Goal: Task Accomplishment & Management: Complete application form

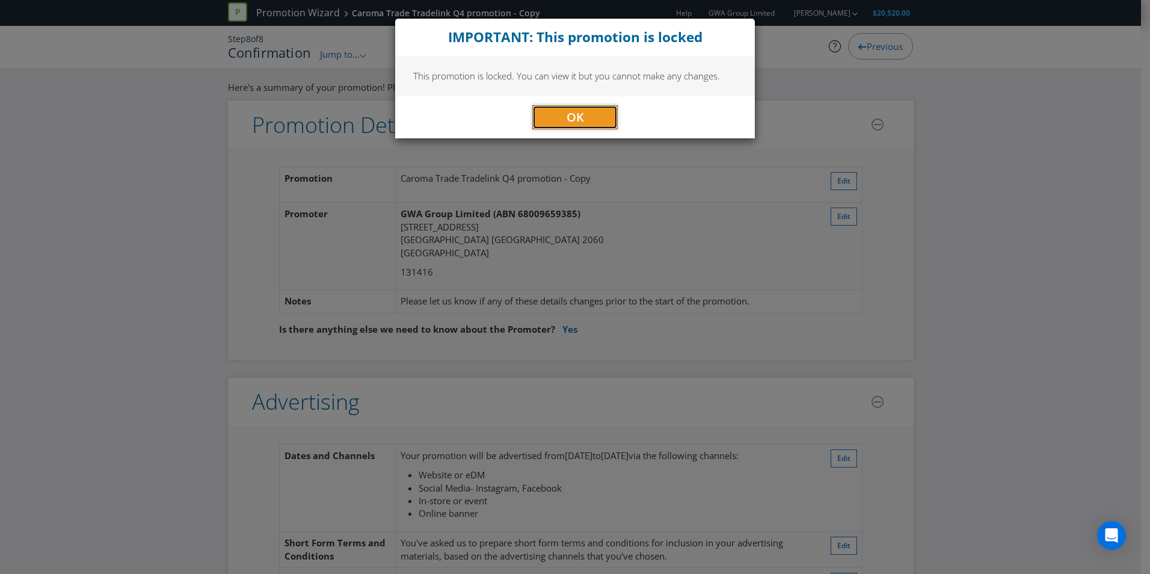
click at [569, 109] on span "OK" at bounding box center [575, 117] width 17 height 16
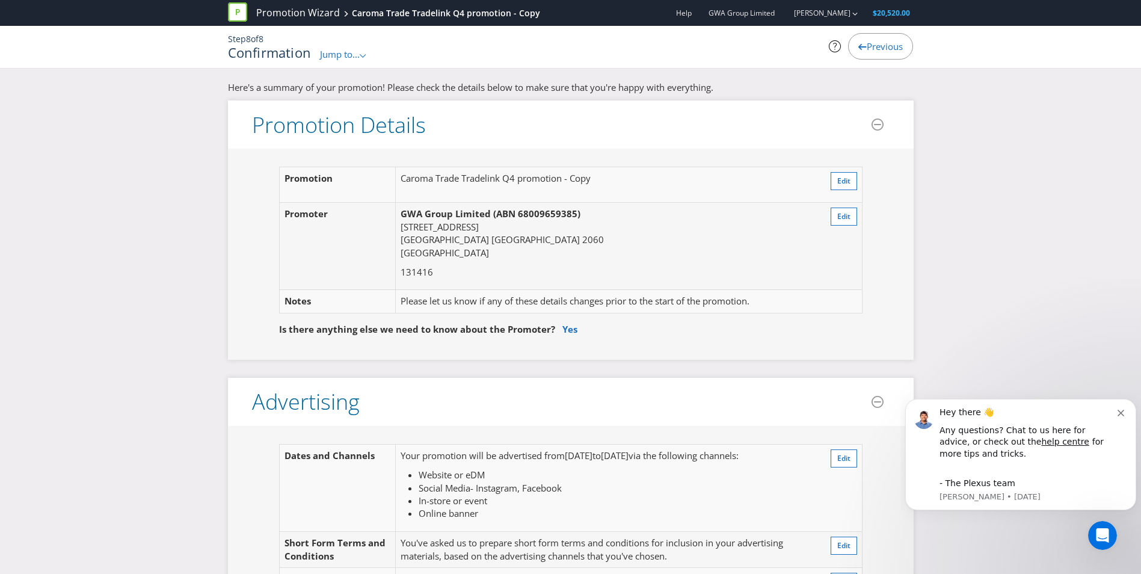
click at [870, 46] on span "Previous" at bounding box center [885, 46] width 36 height 12
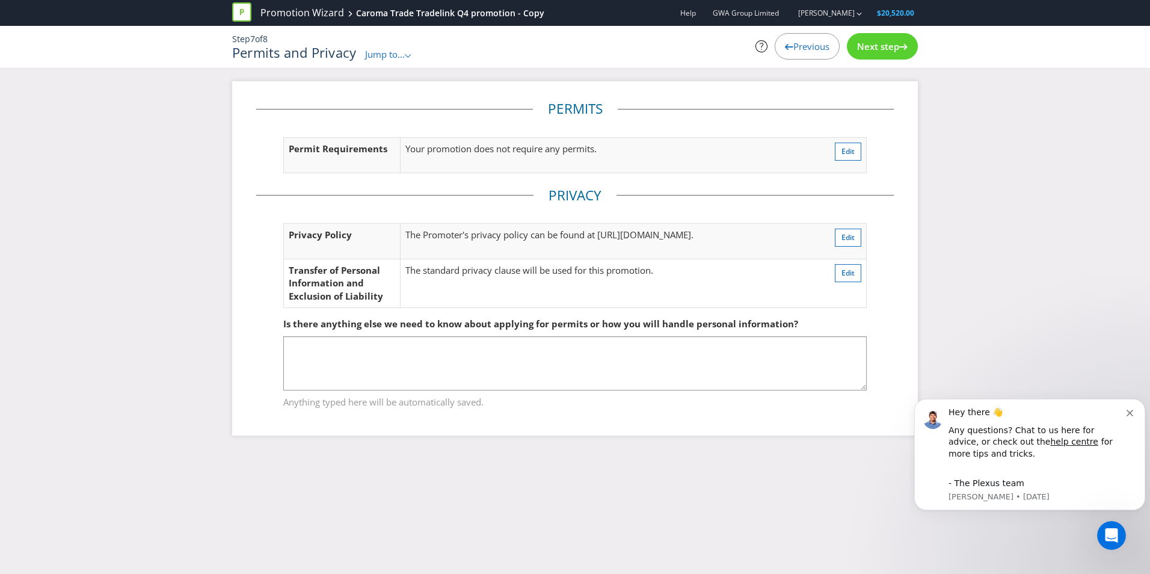
click at [245, 11] on icon at bounding box center [241, 11] width 19 height 19
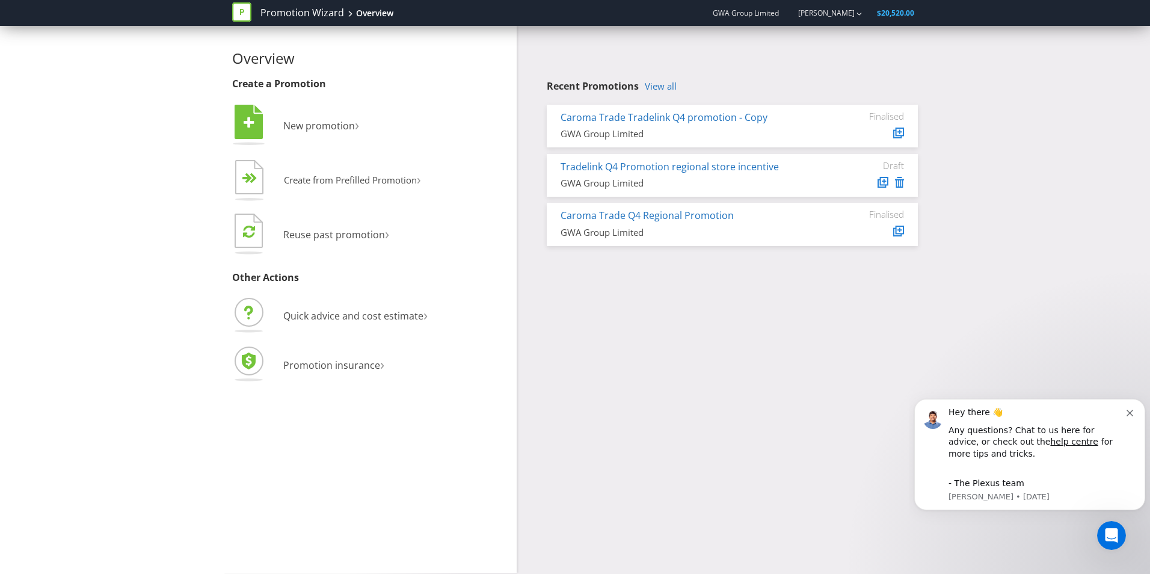
click at [335, 129] on span "New promotion" at bounding box center [319, 125] width 72 height 13
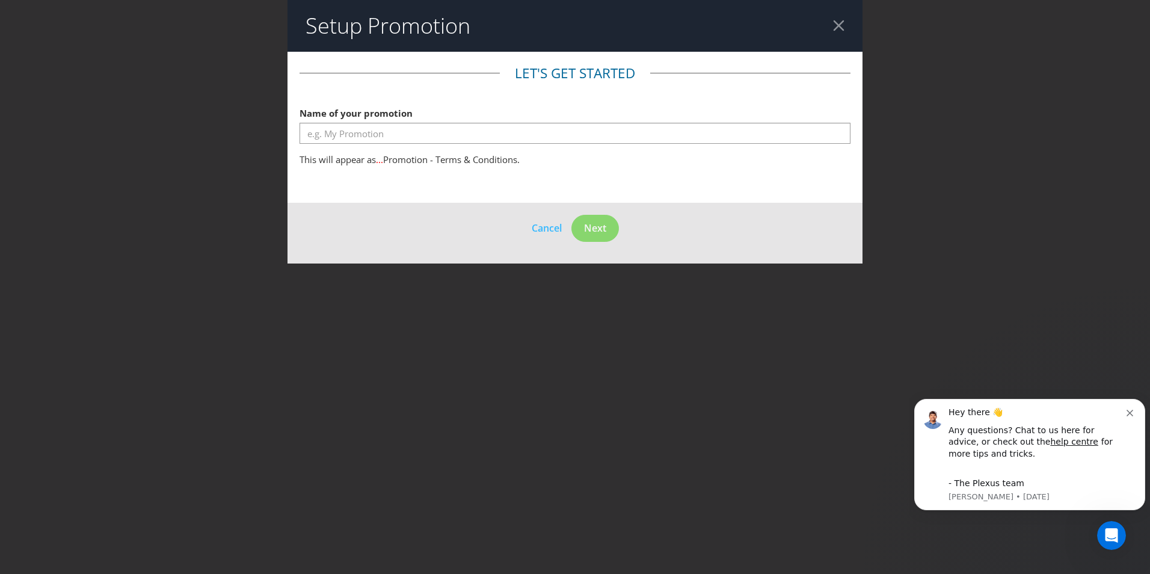
click at [836, 23] on div at bounding box center [838, 25] width 11 height 11
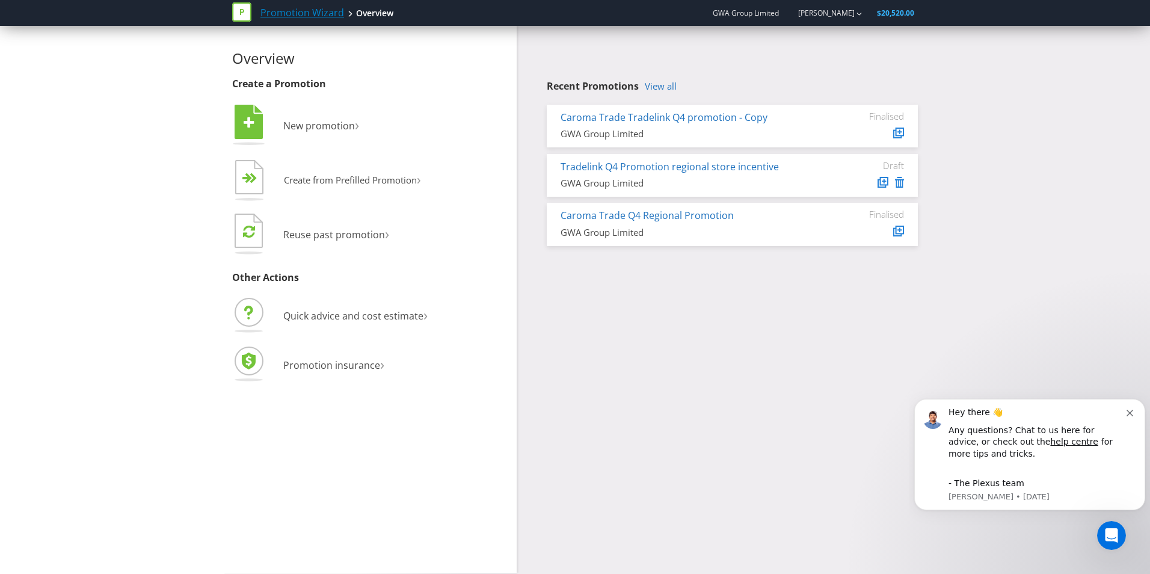
click at [292, 15] on link "Promotion Wizard" at bounding box center [303, 13] width 84 height 14
click at [359, 17] on div "Overview" at bounding box center [374, 13] width 37 height 12
click at [919, 87] on div "Recent Promotions View all Caroma Trade Tradelink Q4 promotion - Copy GWA Group…" at bounding box center [722, 139] width 410 height 226
click at [656, 96] on div "Recent Promotions View all Caroma Trade Tradelink Q4 promotion - Copy GWA Group…" at bounding box center [732, 163] width 371 height 165
click at [661, 87] on link "View all" at bounding box center [661, 86] width 32 height 10
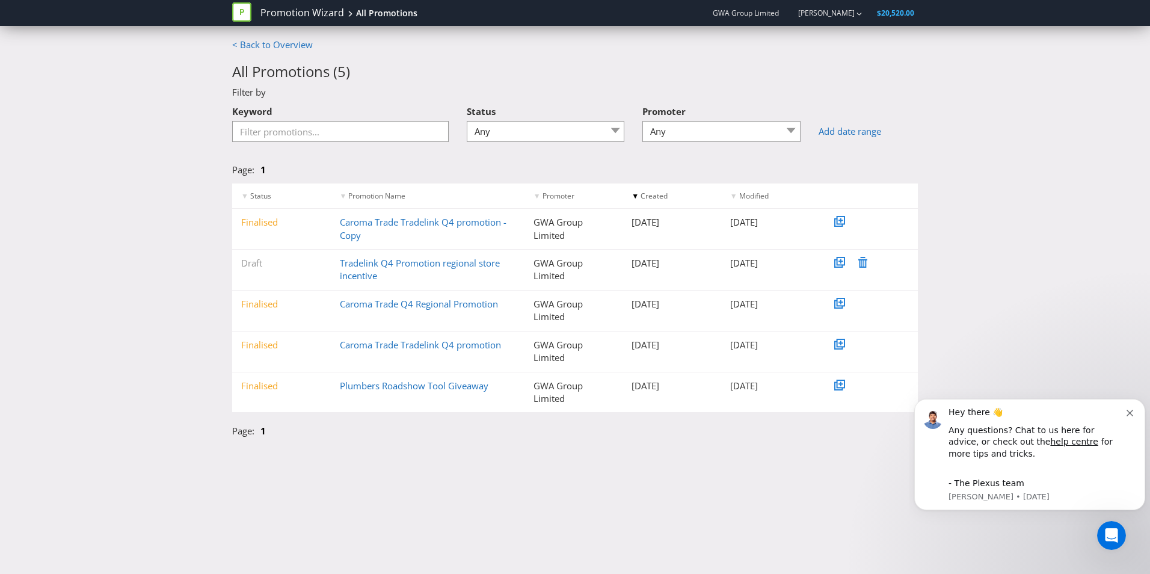
click at [830, 16] on link "[PERSON_NAME]" at bounding box center [820, 13] width 69 height 10
click at [728, 15] on span "GWA Group Limited" at bounding box center [746, 13] width 66 height 10
click at [388, 19] on div "All Promotions" at bounding box center [386, 13] width 61 height 12
click at [289, 38] on div "Promotion Wizard All Promotions GWA Group Limited [PERSON_NAME] $20,520.00 < Ba…" at bounding box center [575, 287] width 1150 height 574
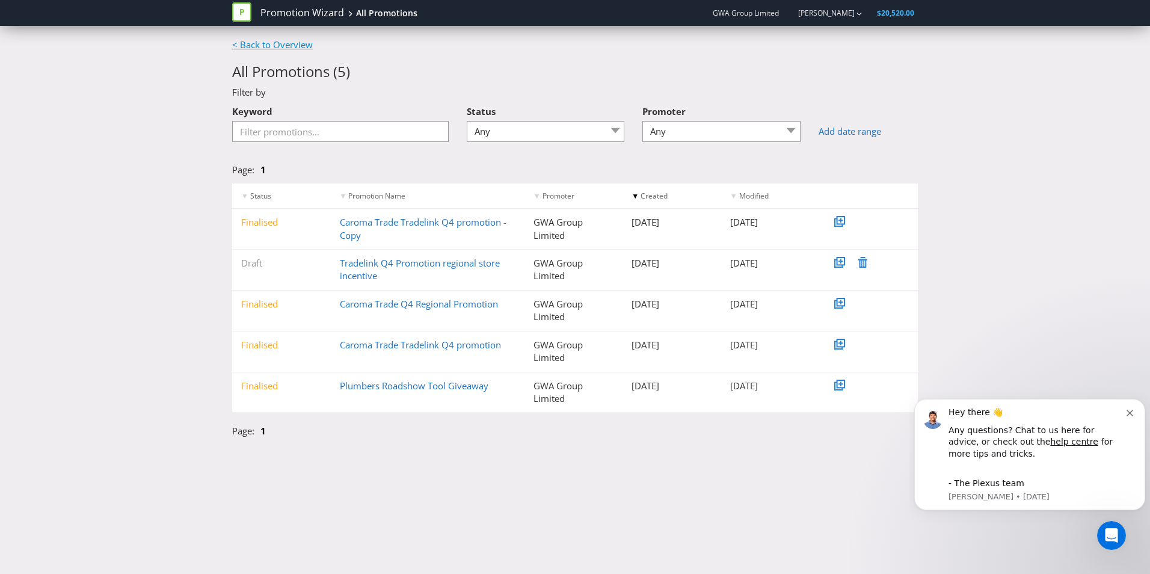
click at [286, 47] on link "< Back to Overview" at bounding box center [272, 45] width 81 height 12
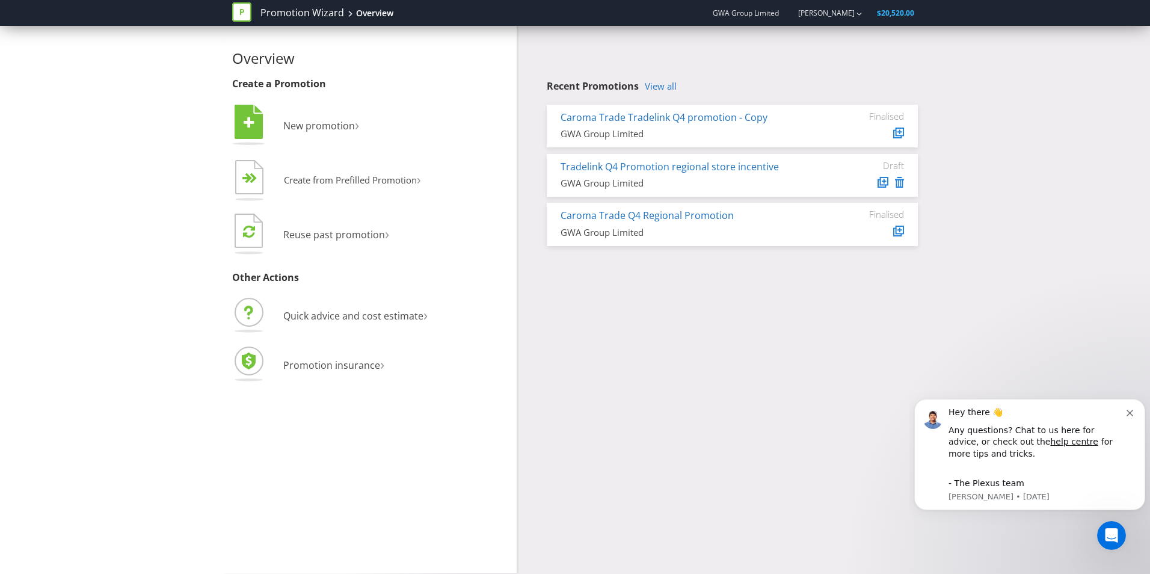
click at [316, 126] on span "New promotion" at bounding box center [319, 125] width 72 height 13
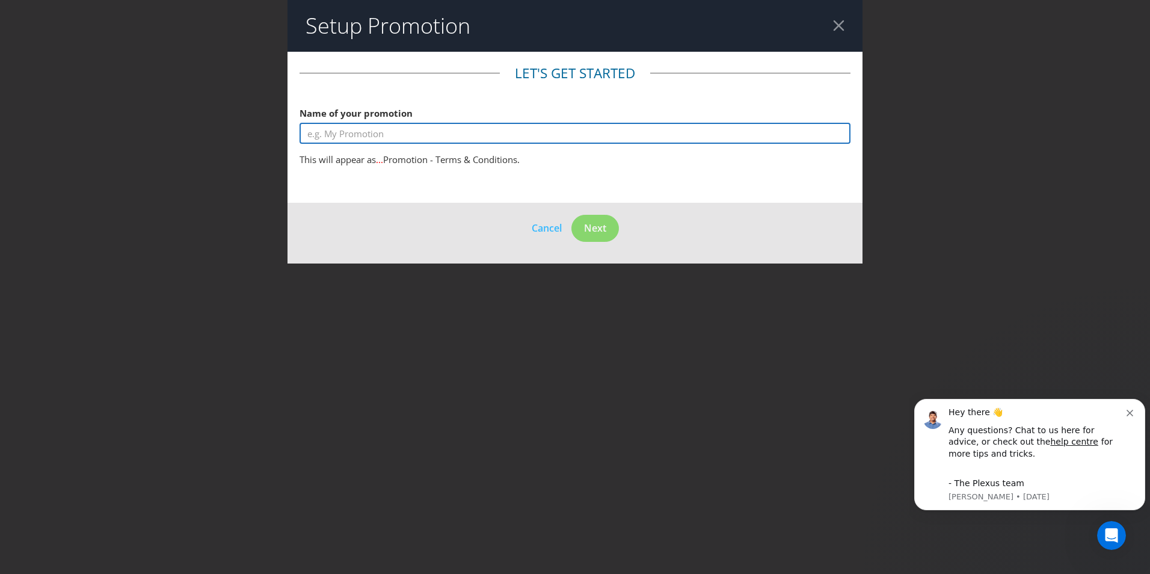
click at [347, 126] on input "text" at bounding box center [575, 133] width 551 height 21
click at [425, 134] on input "2-Bathroom LaserCon 2025 - Terms and Conditions" at bounding box center [575, 133] width 551 height 21
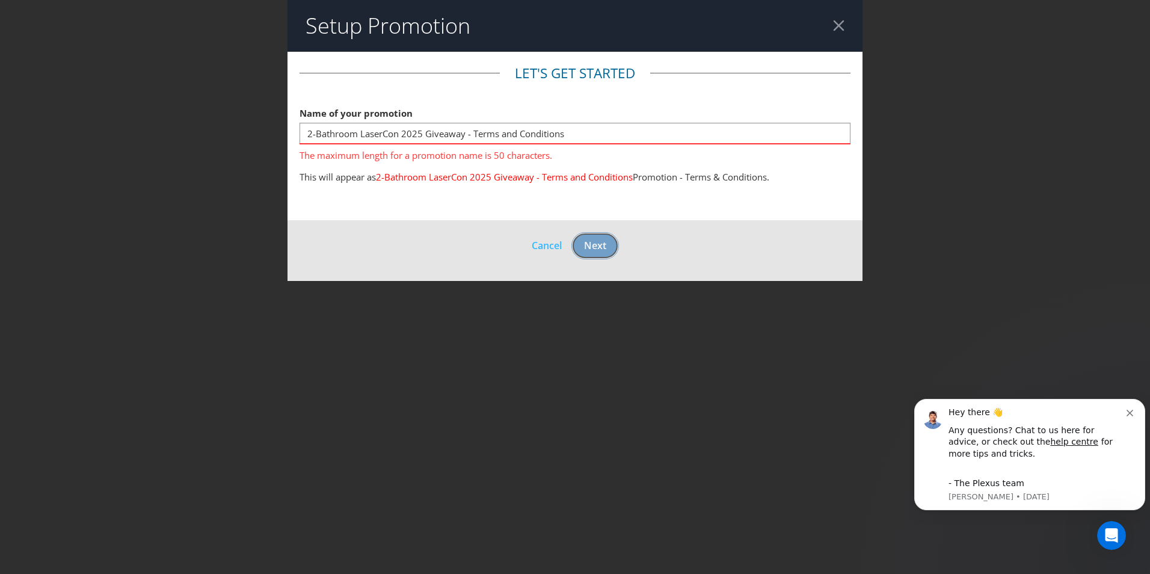
click at [600, 234] on button "Next" at bounding box center [596, 245] width 48 height 27
drag, startPoint x: 574, startPoint y: 137, endPoint x: 460, endPoint y: 134, distance: 114.4
click at [460, 134] on input "2-Bathroom LaserCon 2025 Giveaway - Terms and Conditions" at bounding box center [575, 133] width 551 height 21
click at [404, 134] on input "2-Bathroom LaserCon 2025 Giveaway - Terms and Conditions" at bounding box center [575, 133] width 551 height 21
drag, startPoint x: 315, startPoint y: 135, endPoint x: 215, endPoint y: 135, distance: 99.3
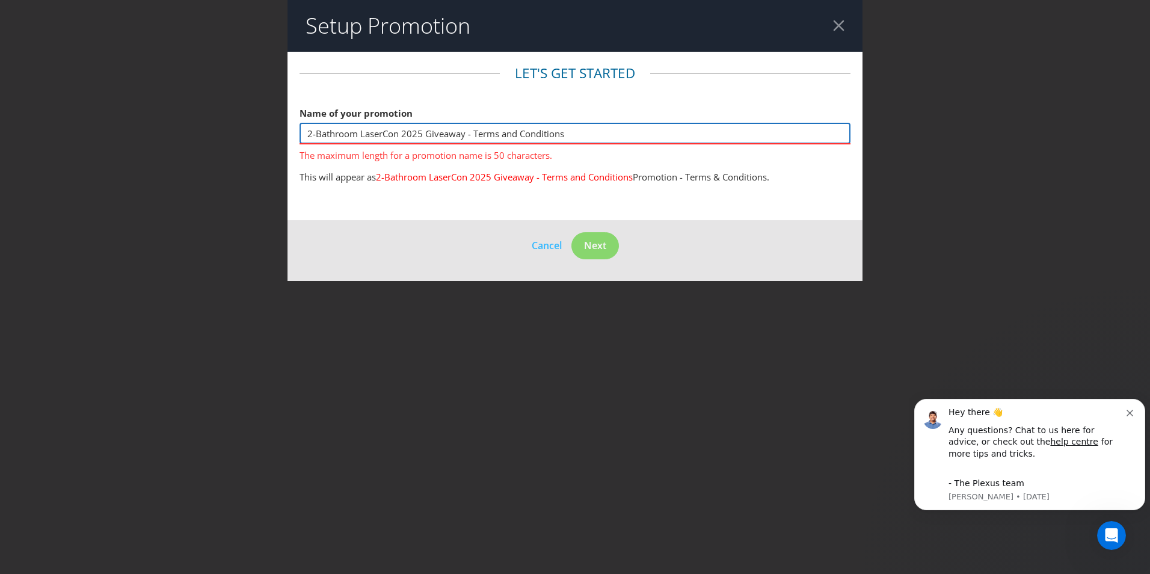
click at [215, 135] on div "Setup Promotion Let's get started Name of your promotion 2-Bathroom LaserCon 20…" at bounding box center [575, 287] width 1150 height 574
click at [458, 135] on input "Bathroom LaserCon 2025 Giveaway - Terms and Conditions" at bounding box center [575, 133] width 551 height 21
drag, startPoint x: 455, startPoint y: 134, endPoint x: 418, endPoint y: 134, distance: 36.7
click at [418, 134] on input "Bathroom LaserCon 2025 Giveaway - Terms and Conditions" at bounding box center [575, 133] width 551 height 21
click at [399, 134] on input "Bathroom LaserCon 2025 Giveaway - Terms and Conditions" at bounding box center [575, 133] width 551 height 21
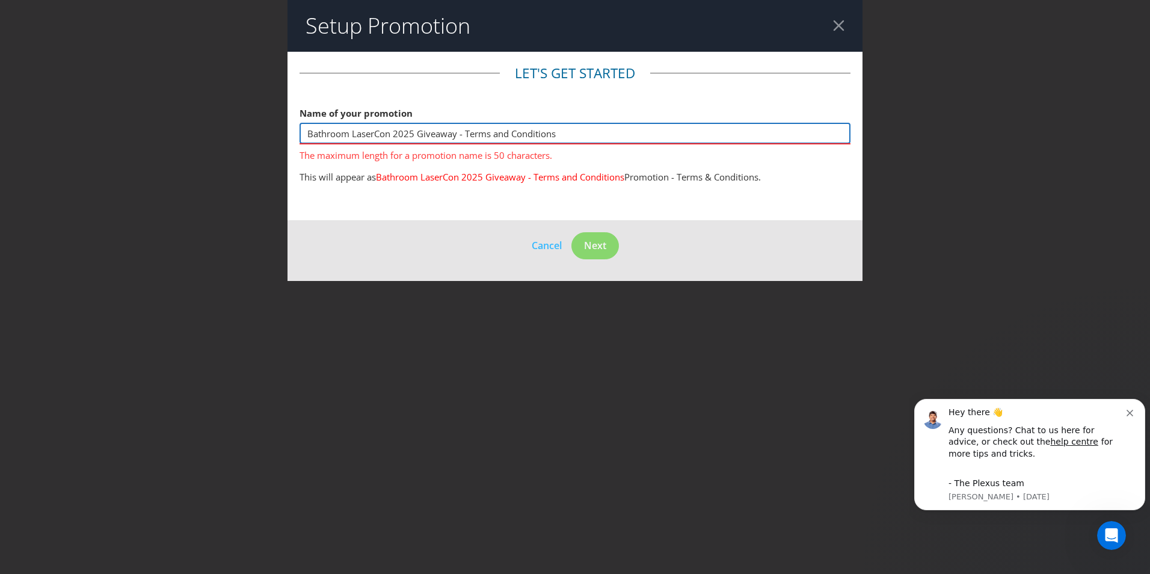
click at [342, 134] on input "Bathroom LaserCon 2025 Giveaway - Terms and Conditions" at bounding box center [575, 133] width 551 height 21
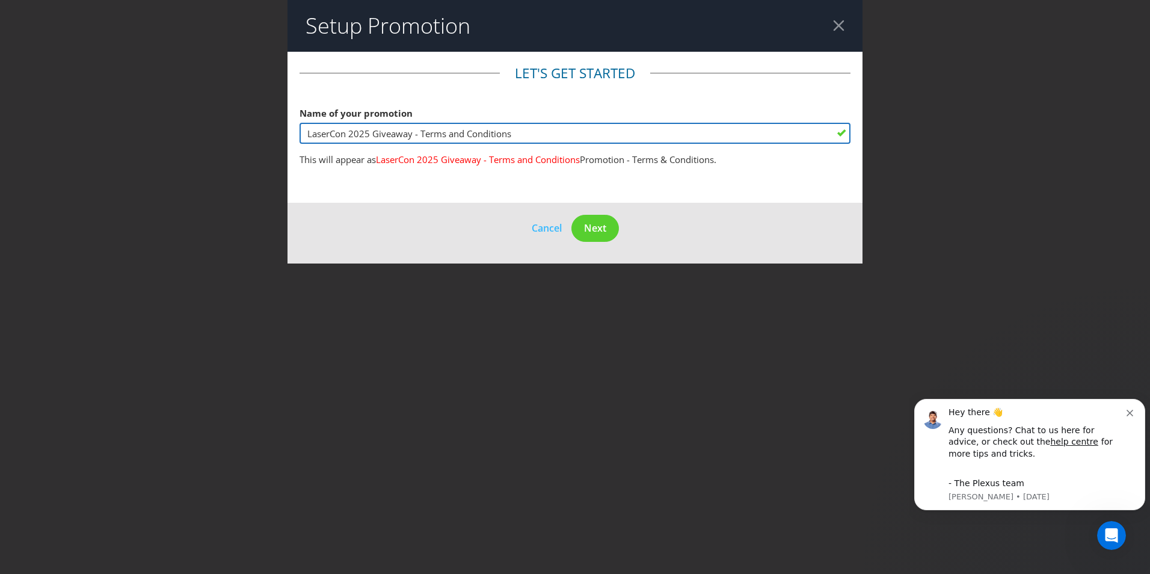
type input "LaserCon 2025 Giveaway - Terms and Conditions"
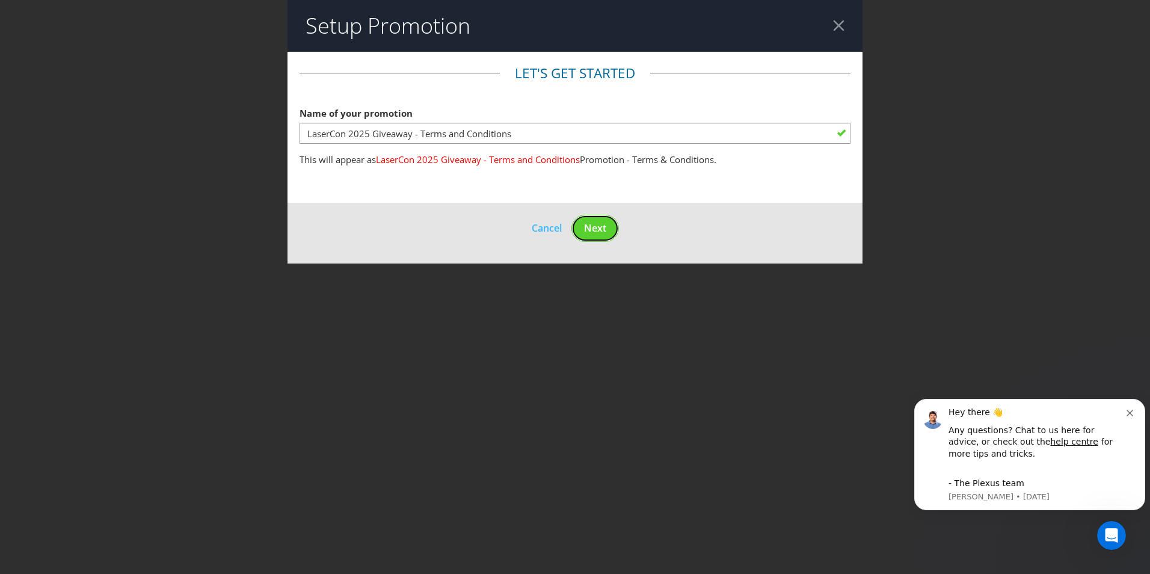
click at [599, 230] on span "Next" at bounding box center [595, 227] width 22 height 13
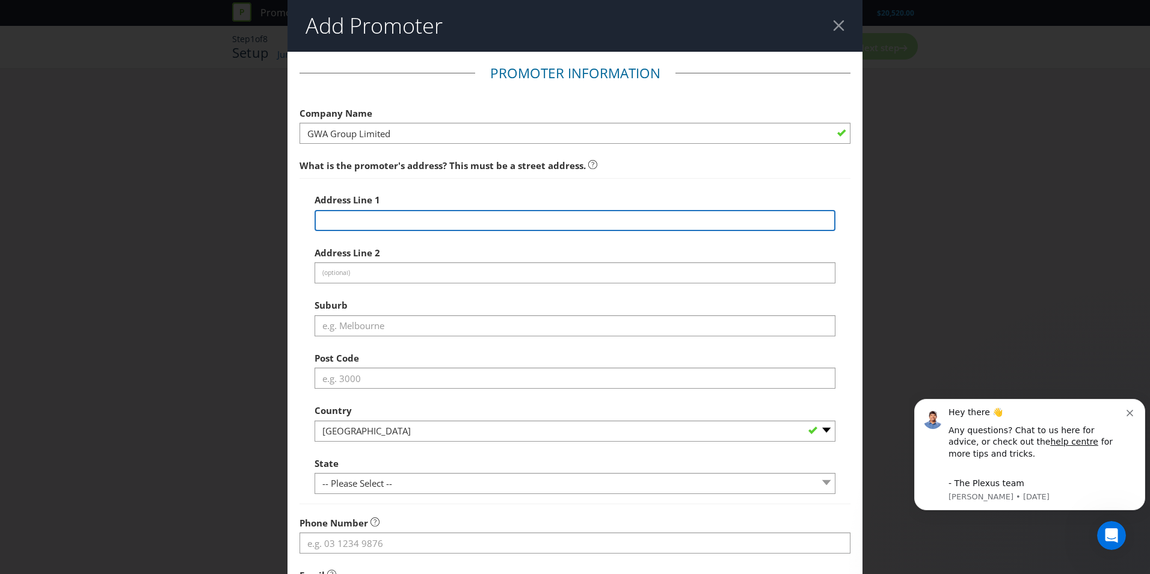
click at [492, 226] on input "text" at bounding box center [575, 220] width 521 height 21
type input "[STREET_ADDRESS]"
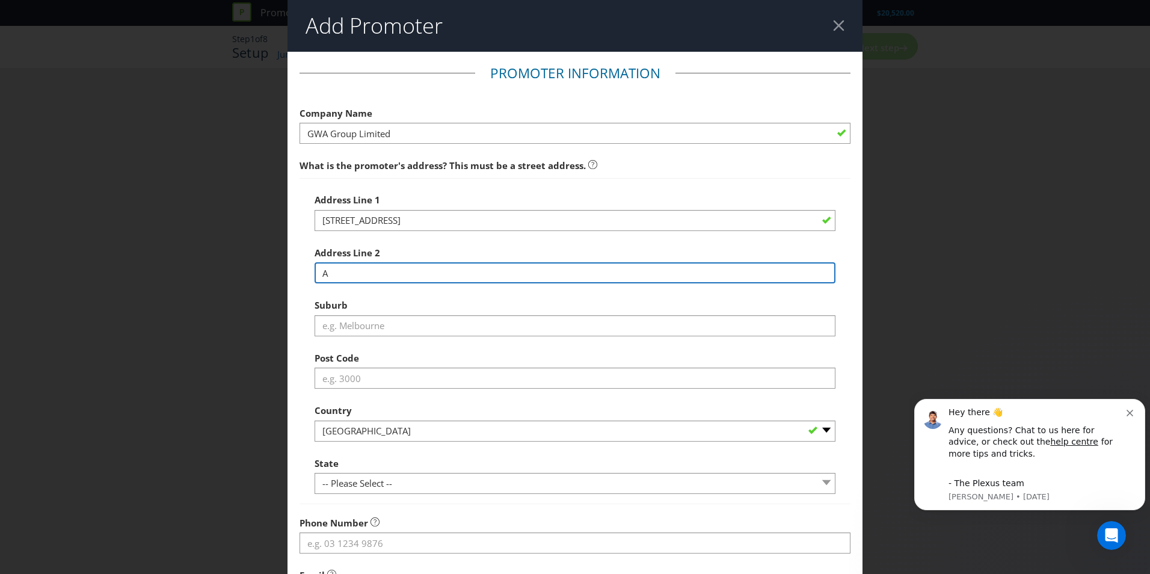
type input "A"
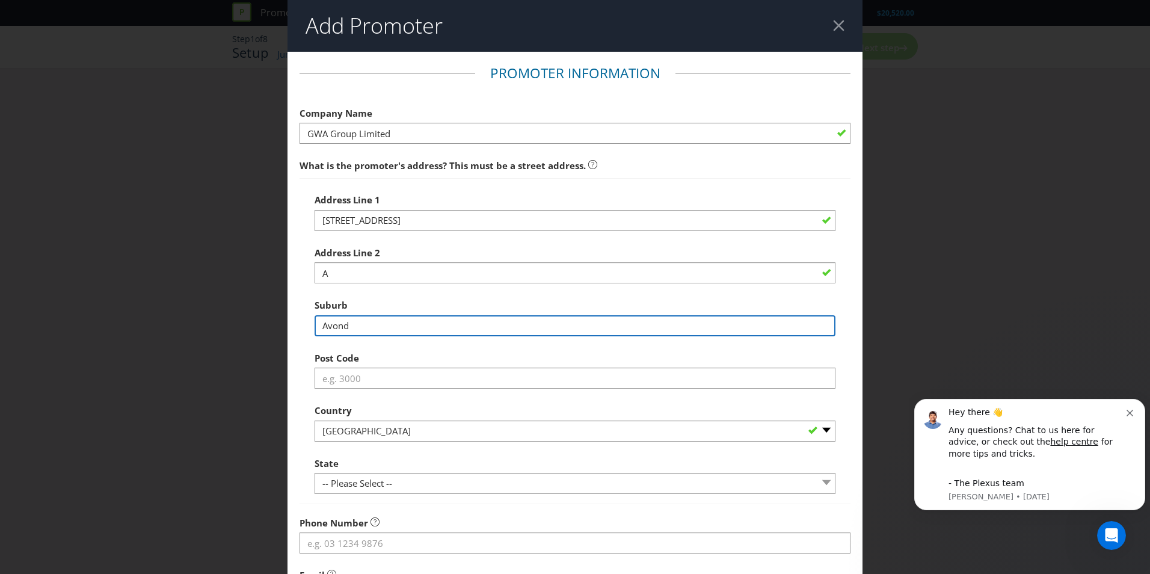
type input "Avond"
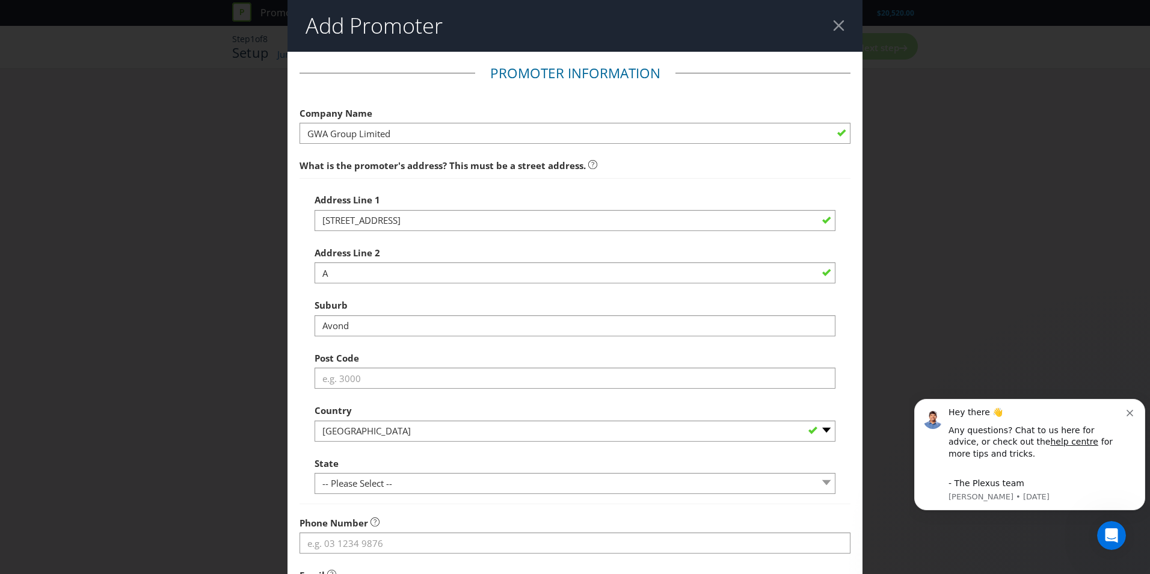
click at [399, 284] on div at bounding box center [575, 283] width 521 height 1
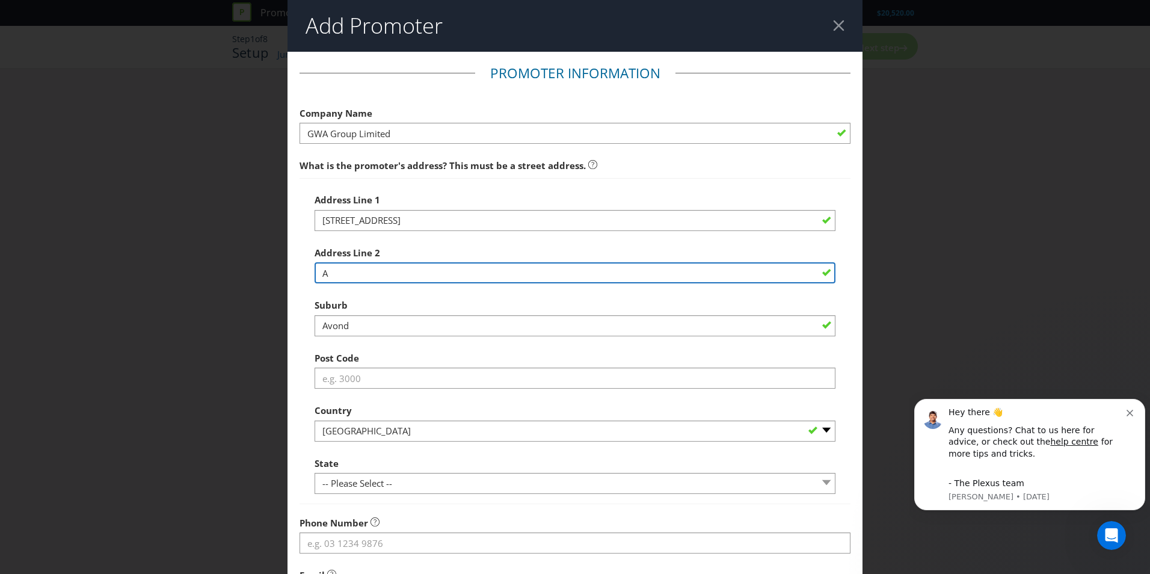
click at [397, 276] on input "A" at bounding box center [575, 272] width 521 height 21
type input "Avondale"
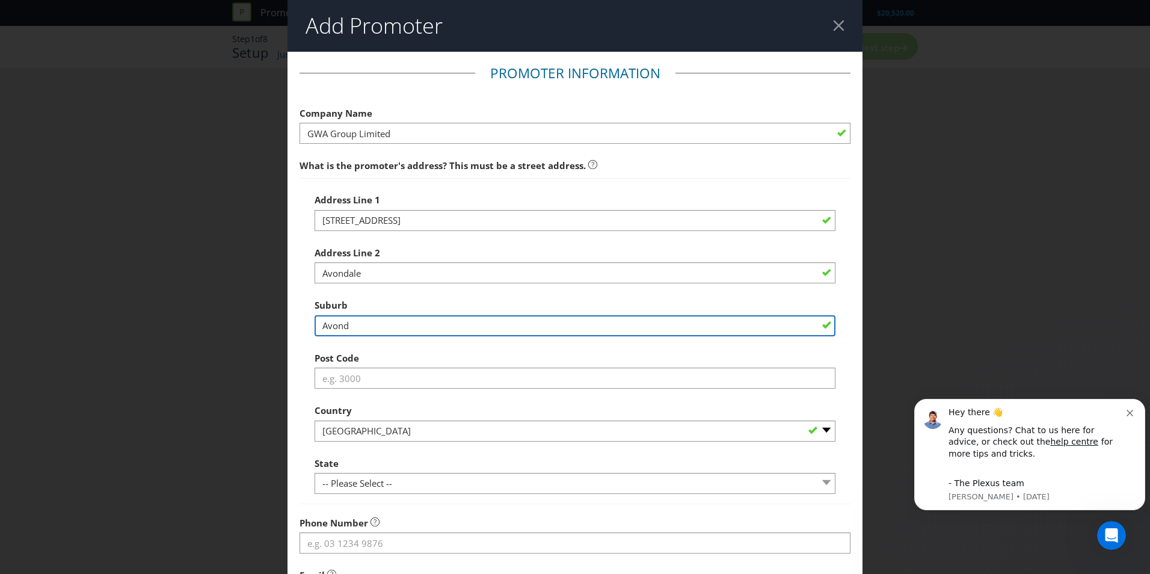
click at [321, 321] on input "Avond" at bounding box center [575, 325] width 521 height 21
click at [374, 323] on input "Avond" at bounding box center [575, 325] width 521 height 21
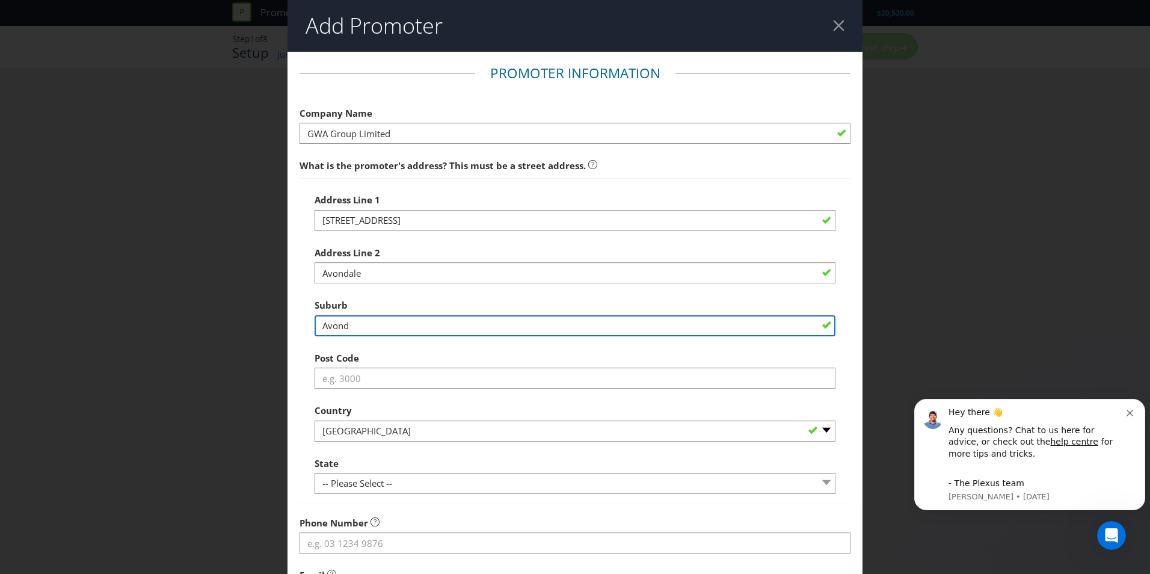
click at [377, 325] on input "Avond" at bounding box center [575, 325] width 521 height 21
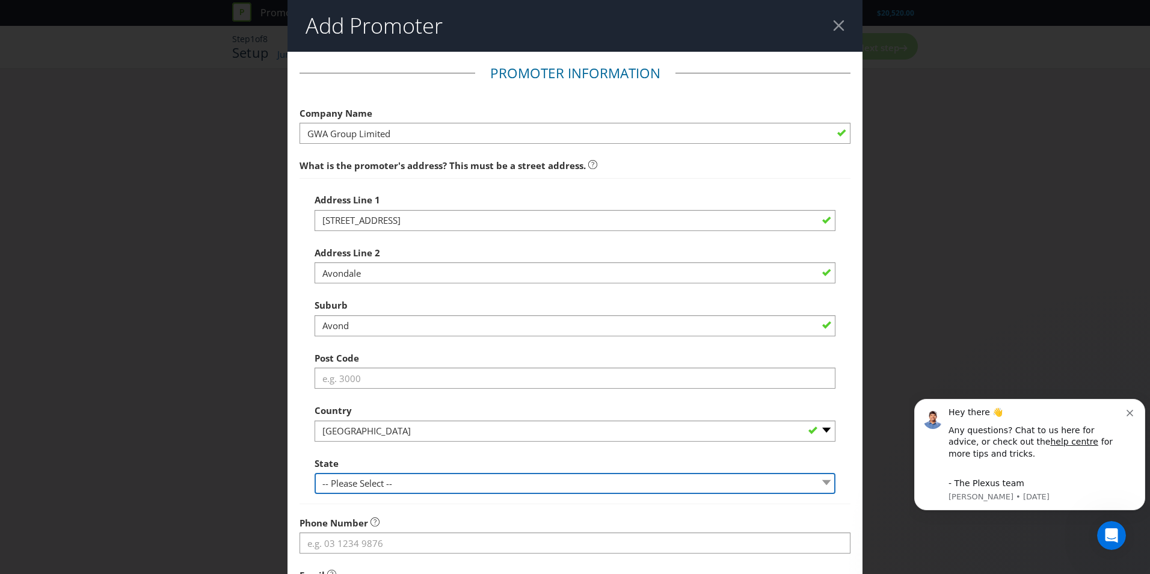
drag, startPoint x: 360, startPoint y: 475, endPoint x: 366, endPoint y: 483, distance: 9.9
click at [360, 475] on select "-- Please Select -- [GEOGRAPHIC_DATA] [GEOGRAPHIC_DATA] [GEOGRAPHIC_DATA] [GEOG…" at bounding box center [575, 483] width 521 height 21
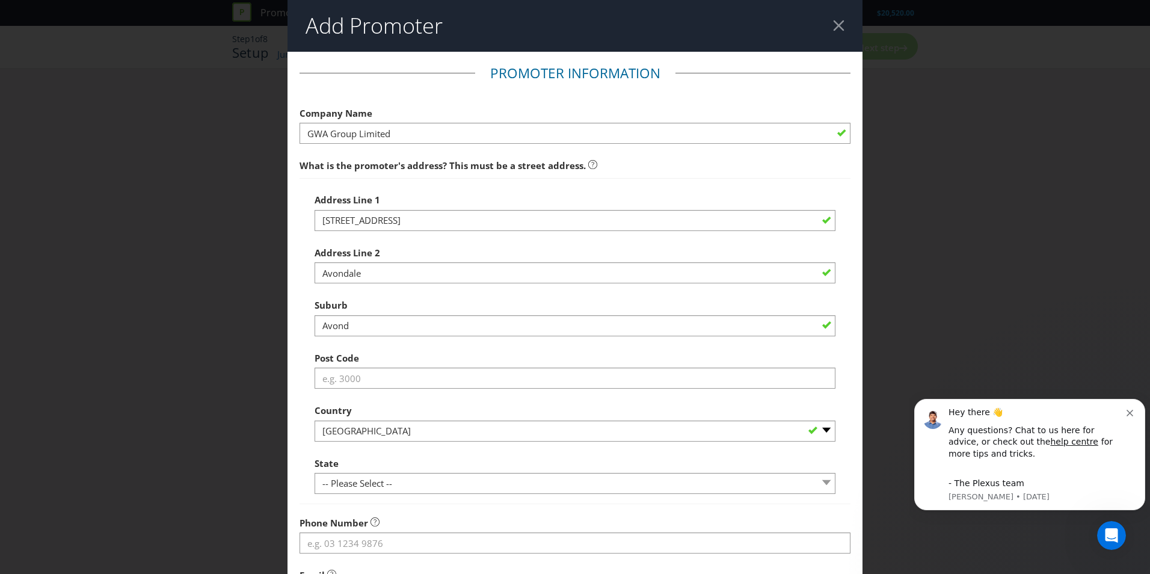
click at [300, 292] on div "Address Line 1 41 Jomac Place Address Line [GEOGRAPHIC_DATA] Post Code Country …" at bounding box center [575, 341] width 551 height 326
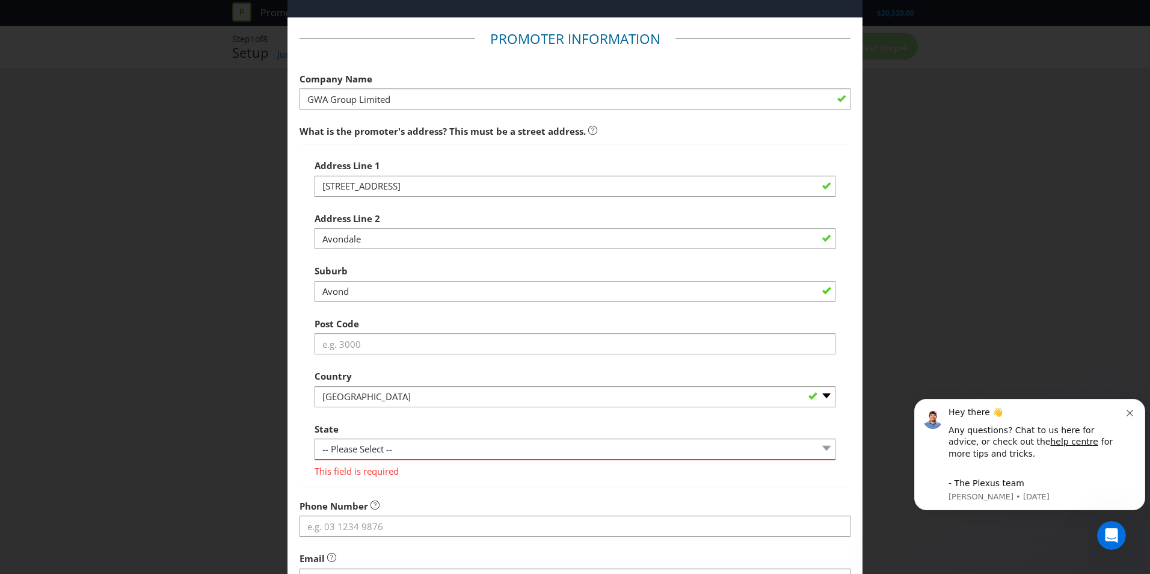
scroll to position [120, 0]
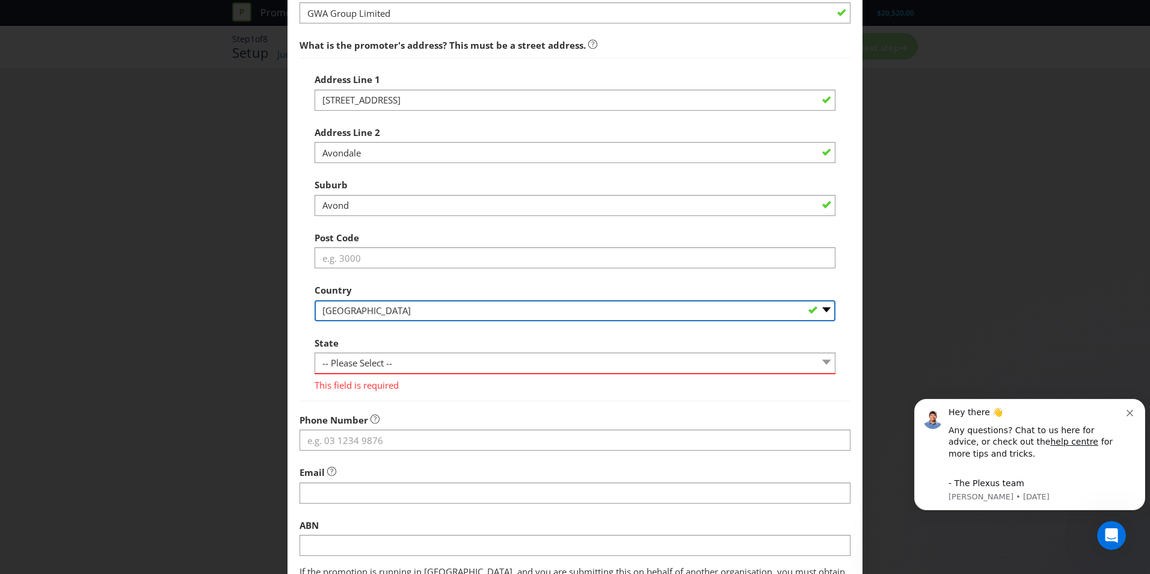
click at [350, 318] on select "-- Please Select [GEOGRAPHIC_DATA] [GEOGRAPHIC_DATA]" at bounding box center [575, 310] width 521 height 21
select select "NZ"
click at [315, 314] on select "-- Please Select [GEOGRAPHIC_DATA] [GEOGRAPHIC_DATA]" at bounding box center [575, 310] width 521 height 21
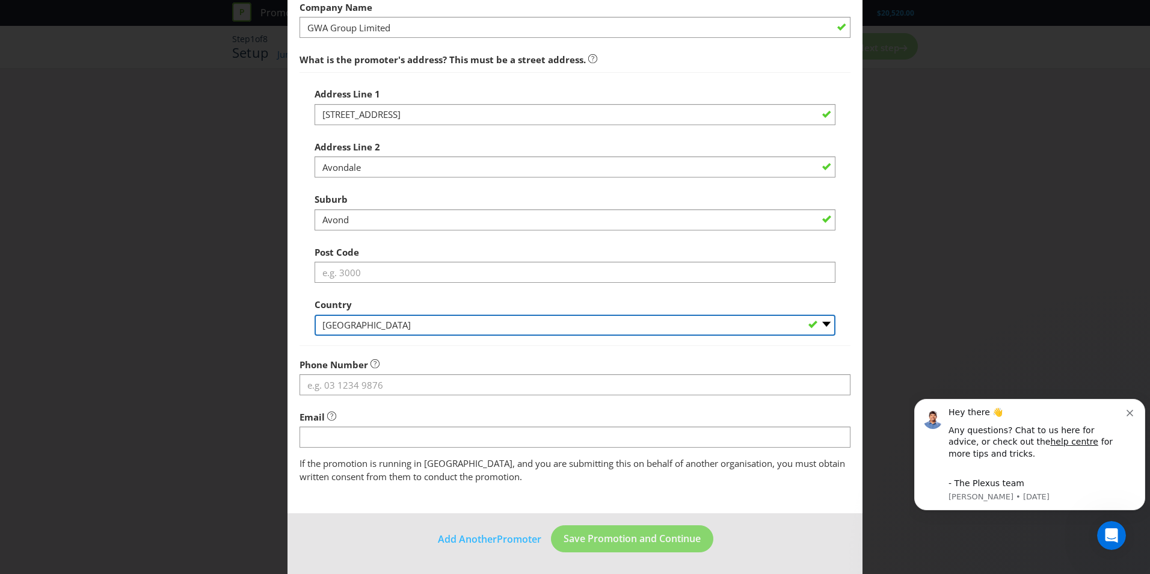
scroll to position [106, 0]
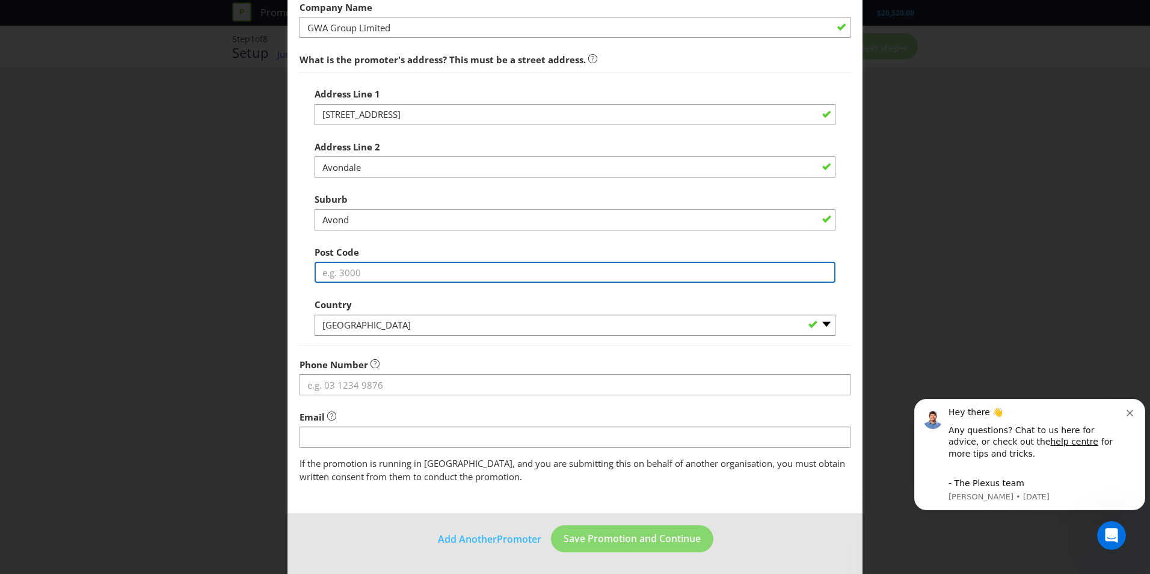
click at [355, 274] on input "text" at bounding box center [575, 272] width 521 height 21
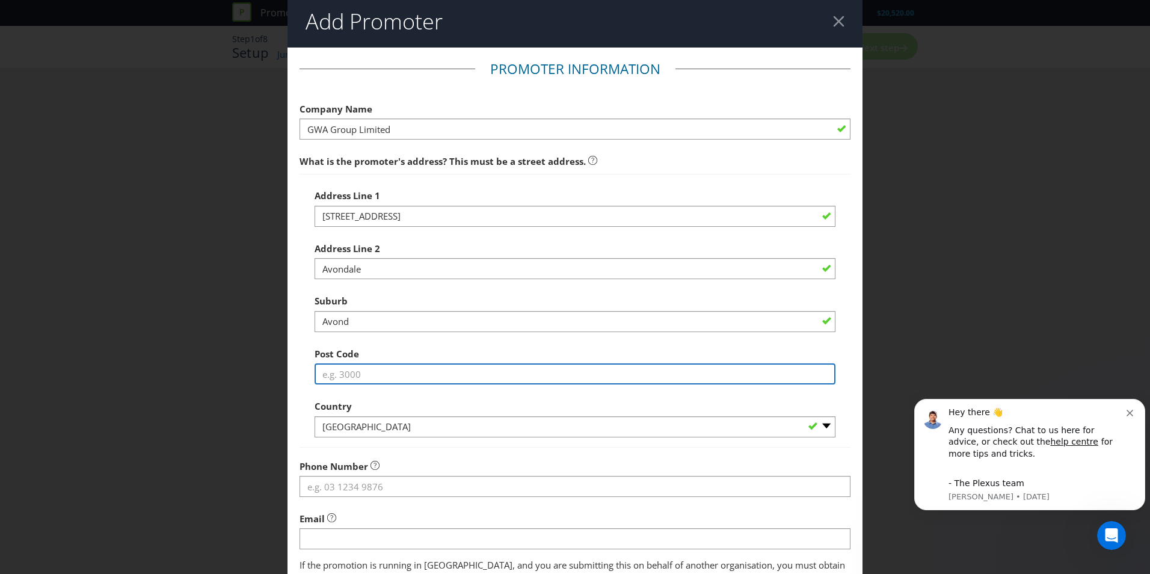
scroll to position [0, 0]
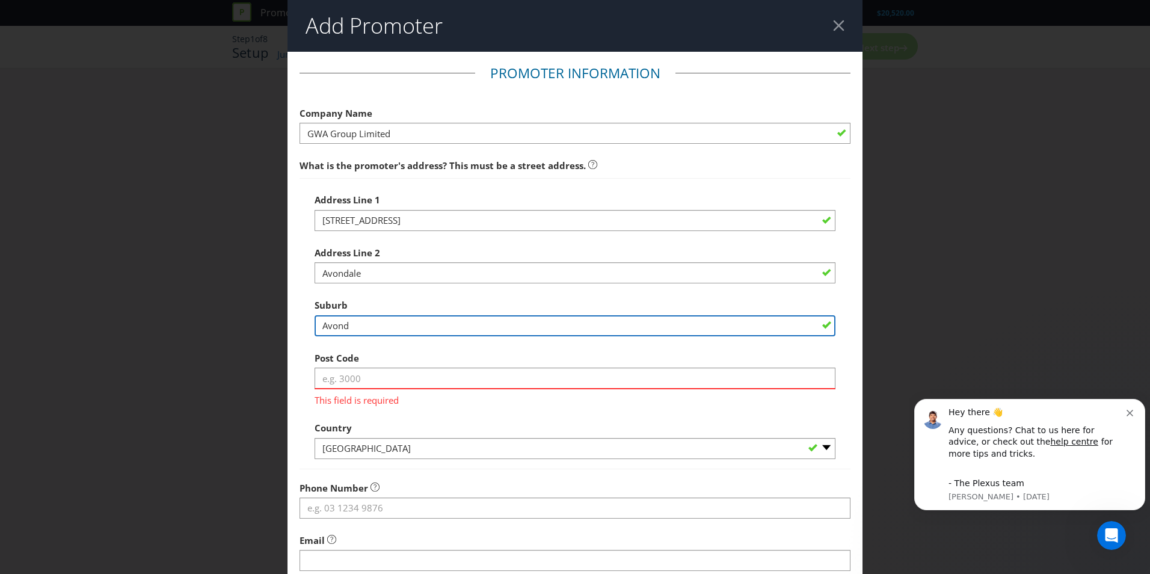
click at [330, 330] on input "Avond" at bounding box center [575, 325] width 521 height 21
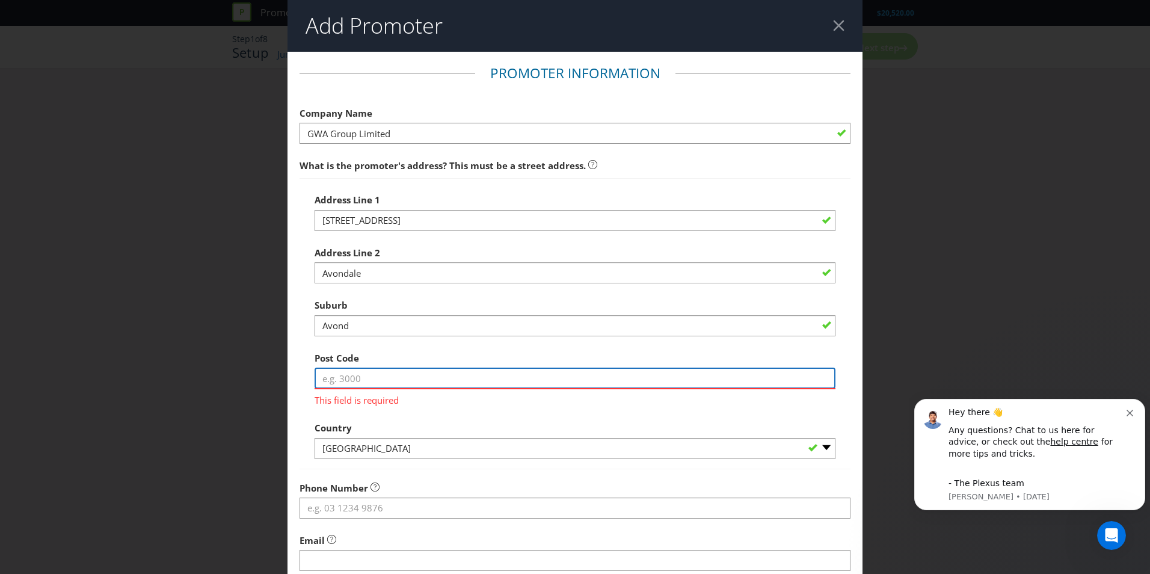
click at [381, 380] on input "text" at bounding box center [575, 378] width 521 height 21
type input "1026"
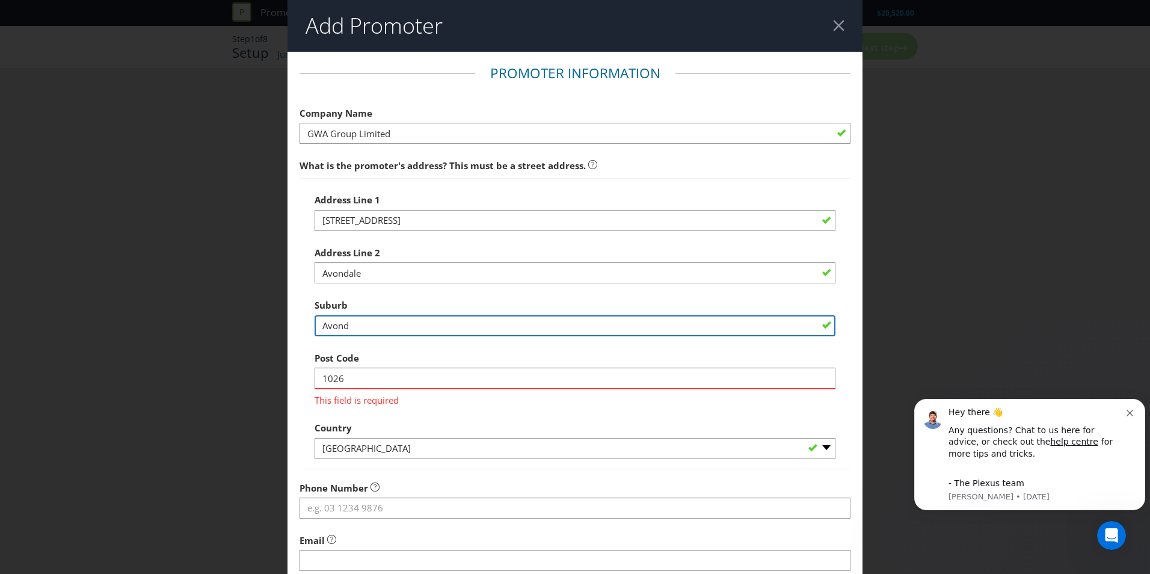
click at [378, 324] on input "Avond" at bounding box center [575, 325] width 521 height 21
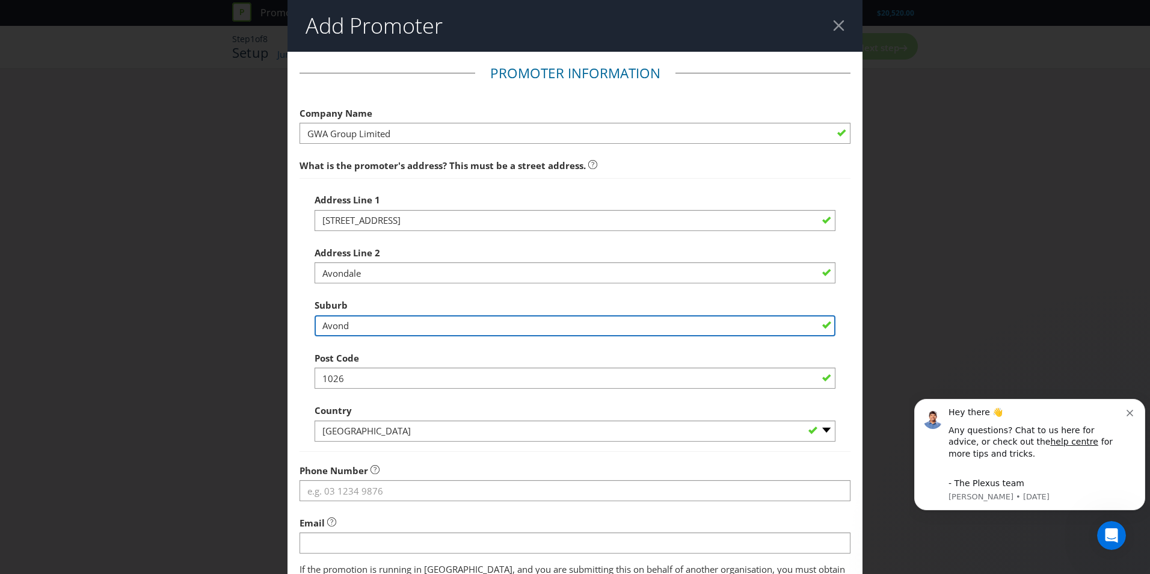
click at [248, 326] on div "Add Promoter Promoter Information Company Name GWA Group Limited What is the pr…" at bounding box center [575, 287] width 1150 height 574
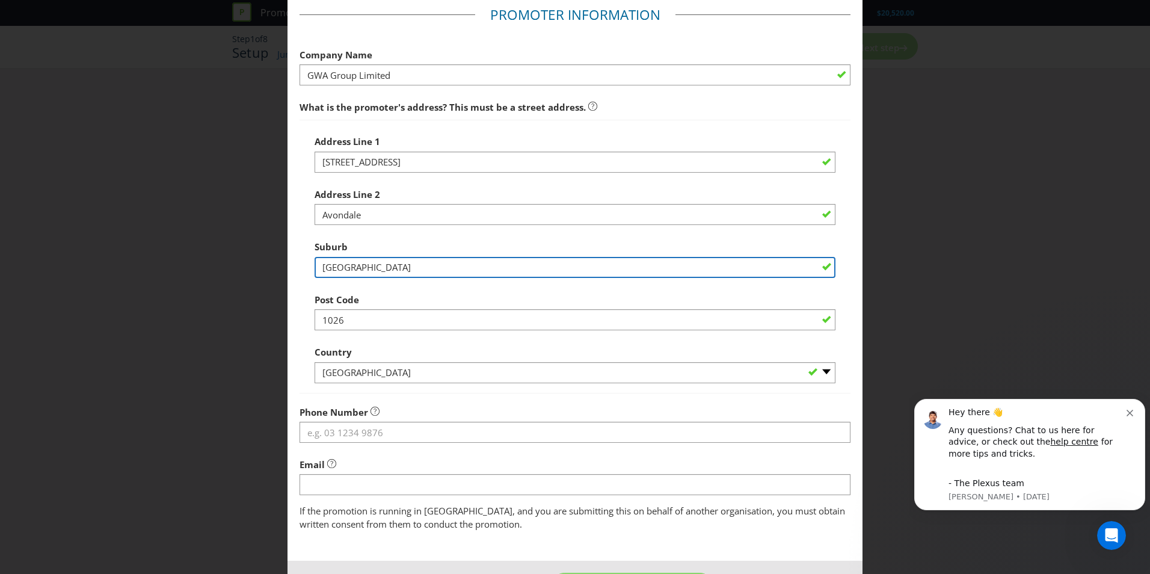
scroll to position [106, 0]
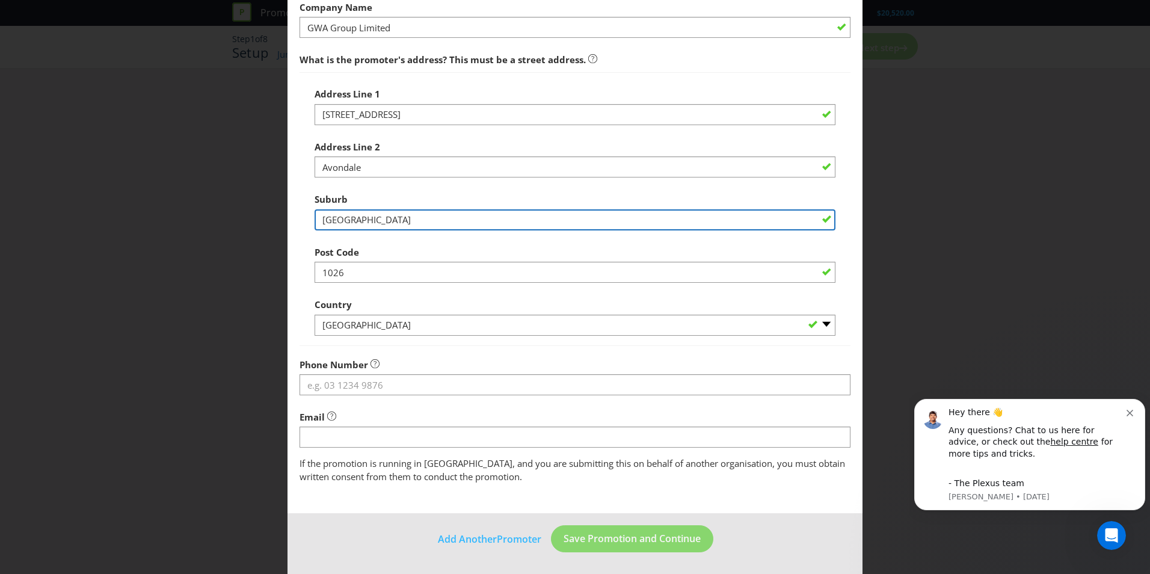
type input "[GEOGRAPHIC_DATA]"
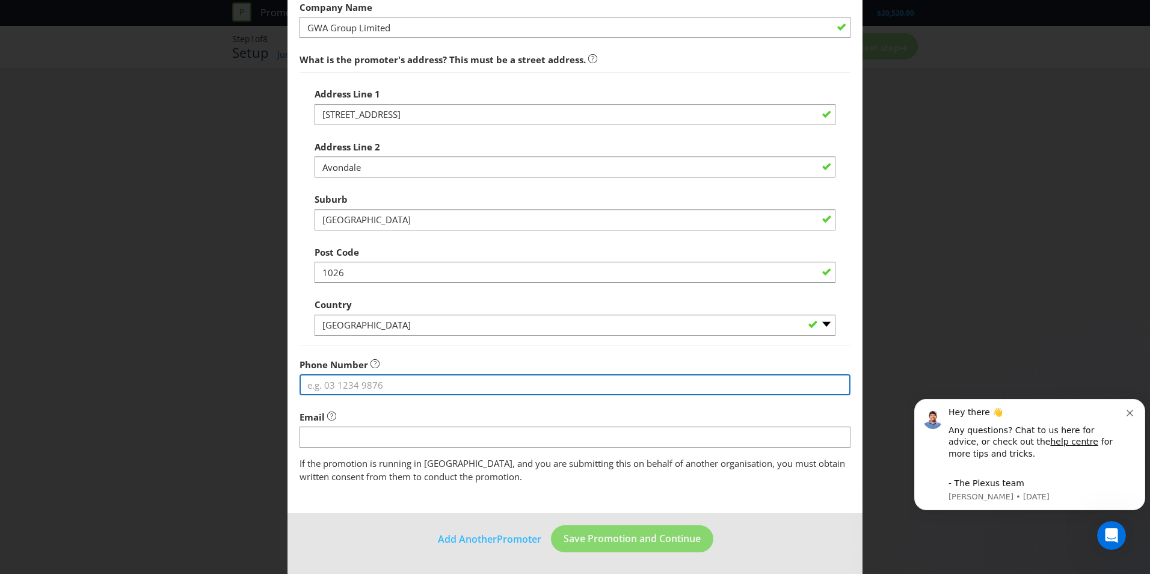
click at [341, 378] on input "tel" at bounding box center [575, 384] width 551 height 21
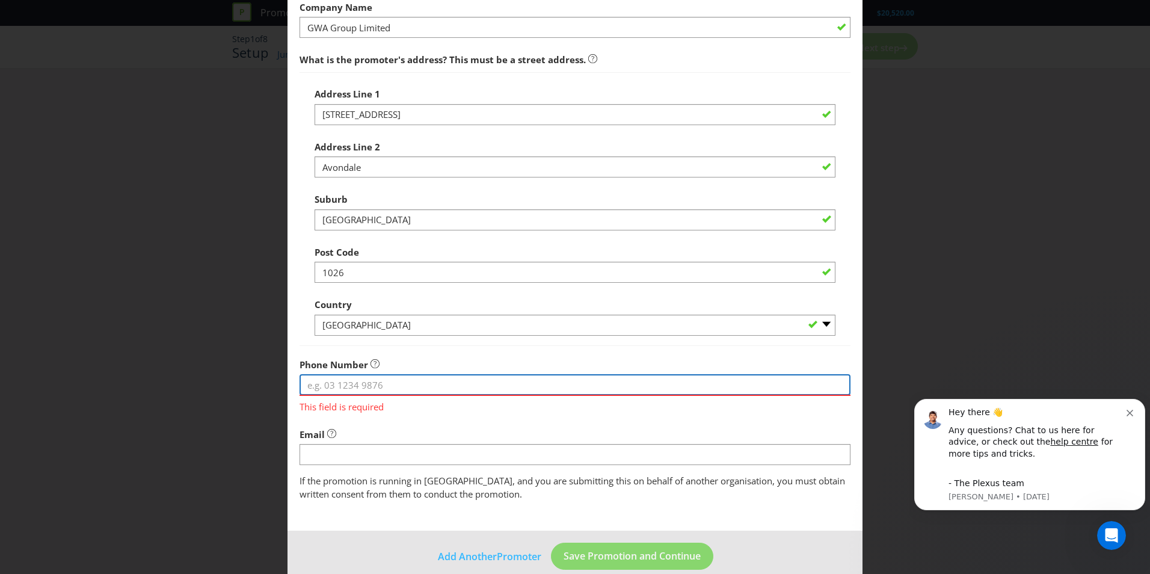
click at [489, 384] on input "tel" at bounding box center [575, 384] width 551 height 21
type input "0800804222"
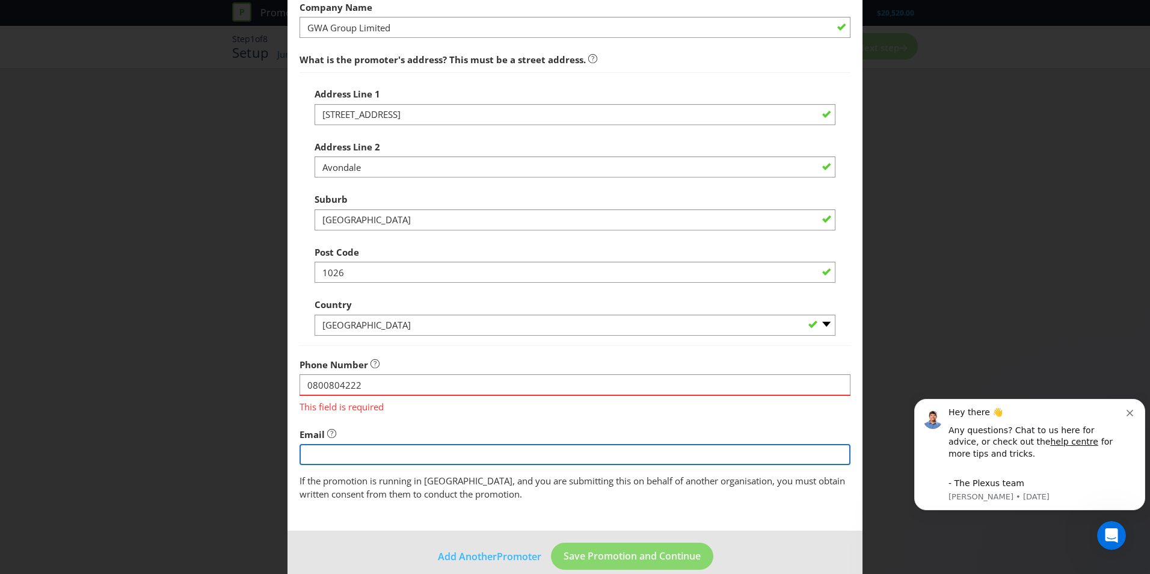
click at [395, 453] on fieldset "Promoter Information Company Name GWA Group Limited What is the promoter's addr…" at bounding box center [575, 229] width 551 height 543
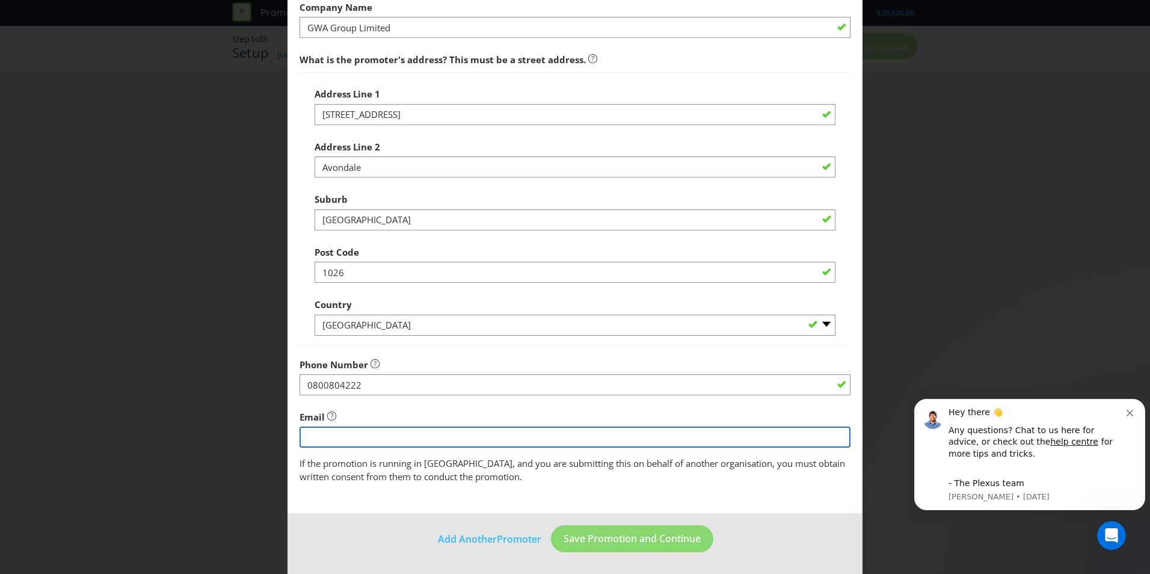
click at [359, 442] on input "string" at bounding box center [575, 437] width 551 height 21
type input "s"
type input "[EMAIL_ADDRESS][DOMAIN_NAME]"
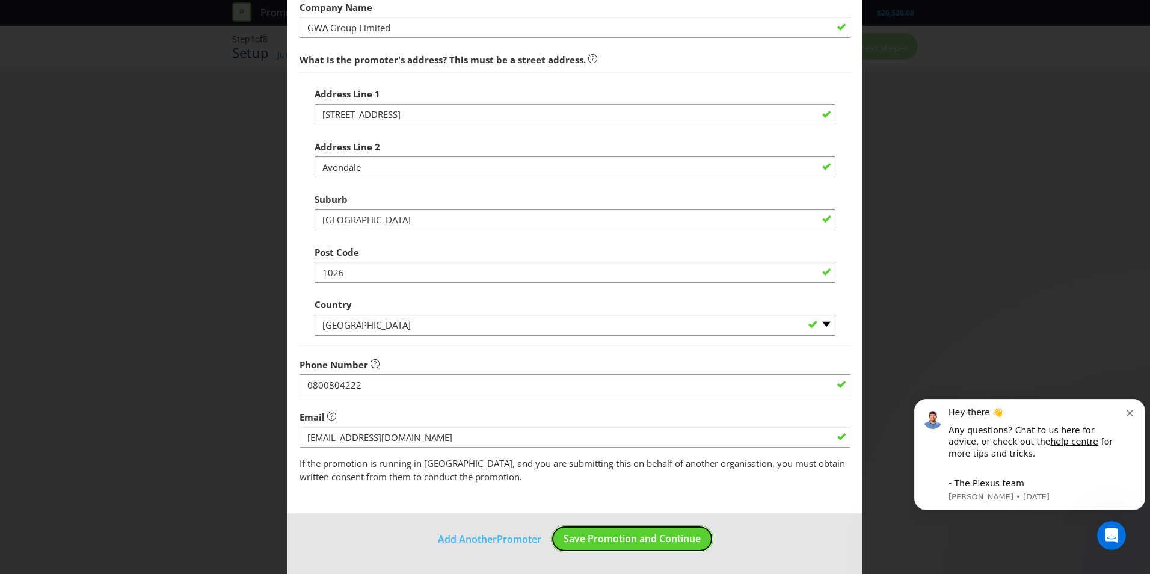
click at [627, 543] on span "Save Promotion and Continue" at bounding box center [632, 538] width 137 height 13
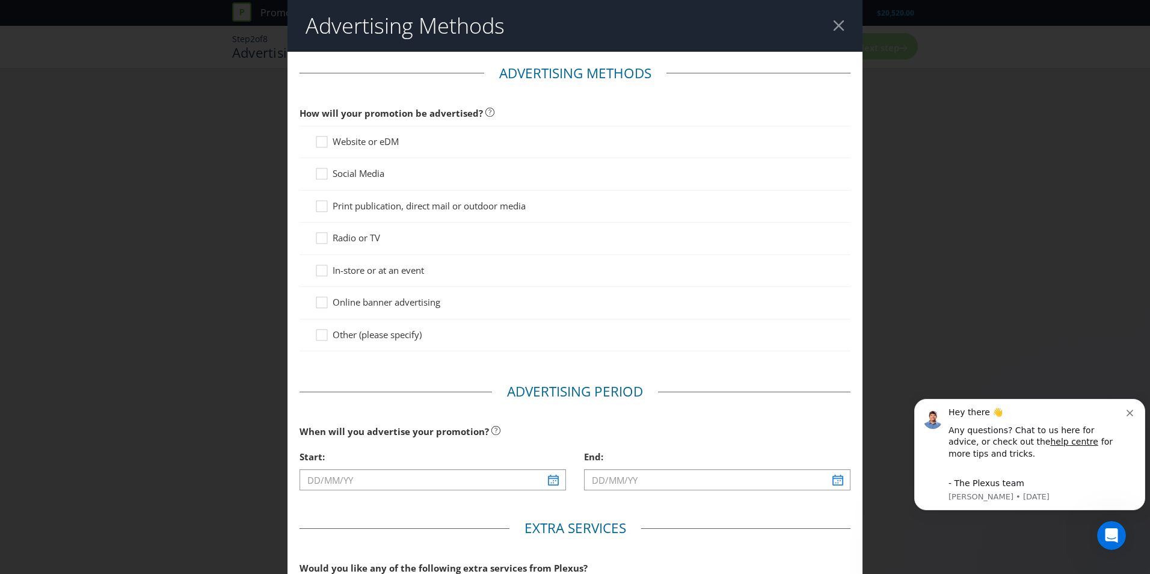
click at [321, 276] on icon at bounding box center [324, 273] width 18 height 18
click at [0, 0] on input "In-store or at an event" at bounding box center [0, 0] width 0 height 0
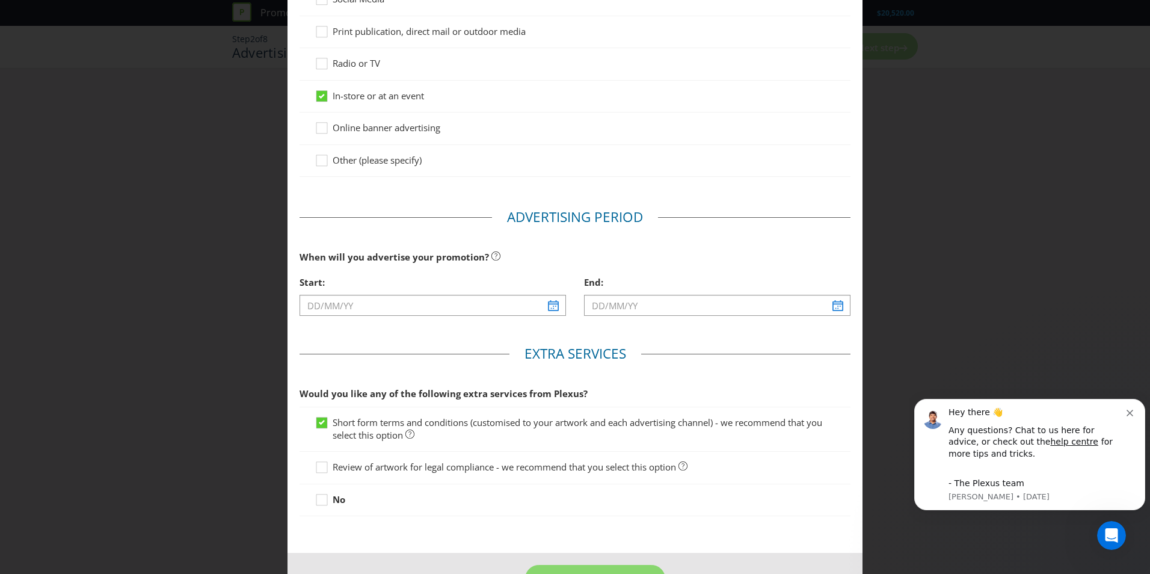
scroll to position [181, 0]
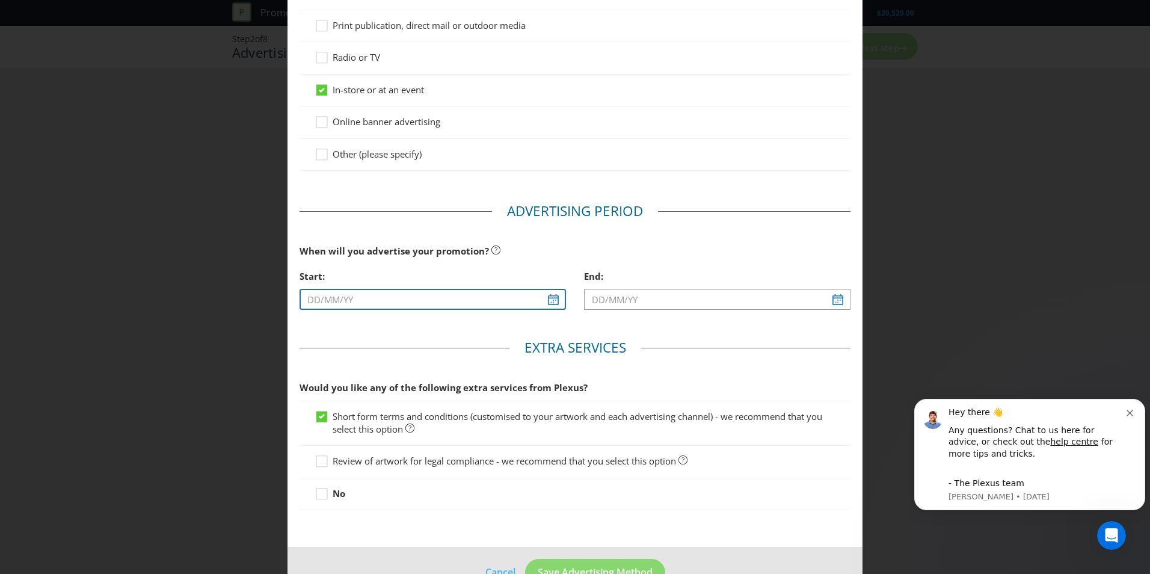
click at [463, 302] on input "text" at bounding box center [433, 299] width 267 height 21
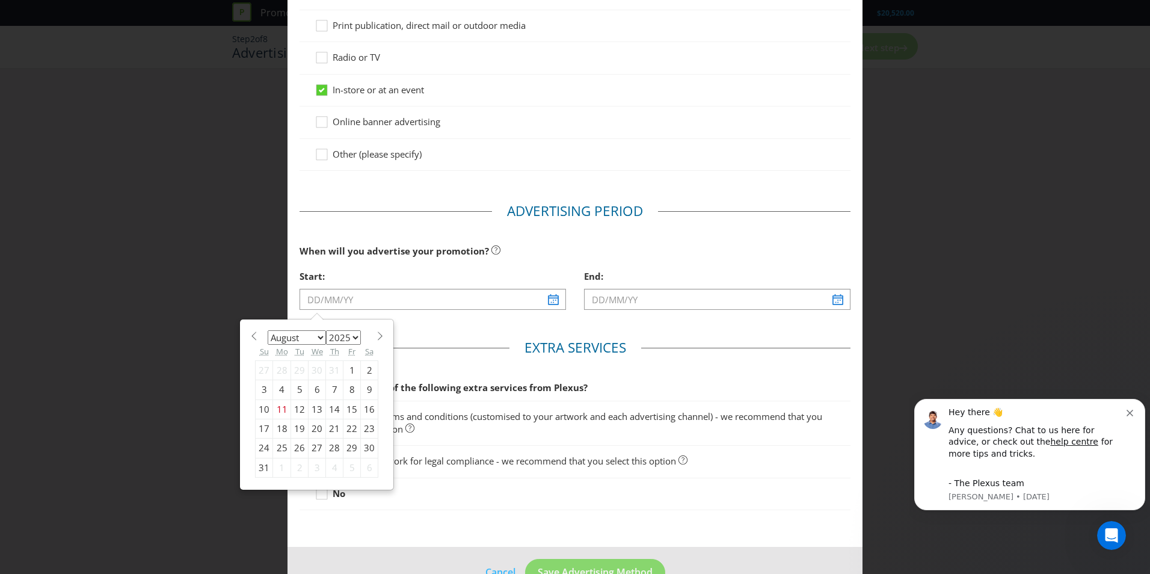
click at [330, 428] on div "21" at bounding box center [334, 428] width 17 height 19
type input "[DATE]"
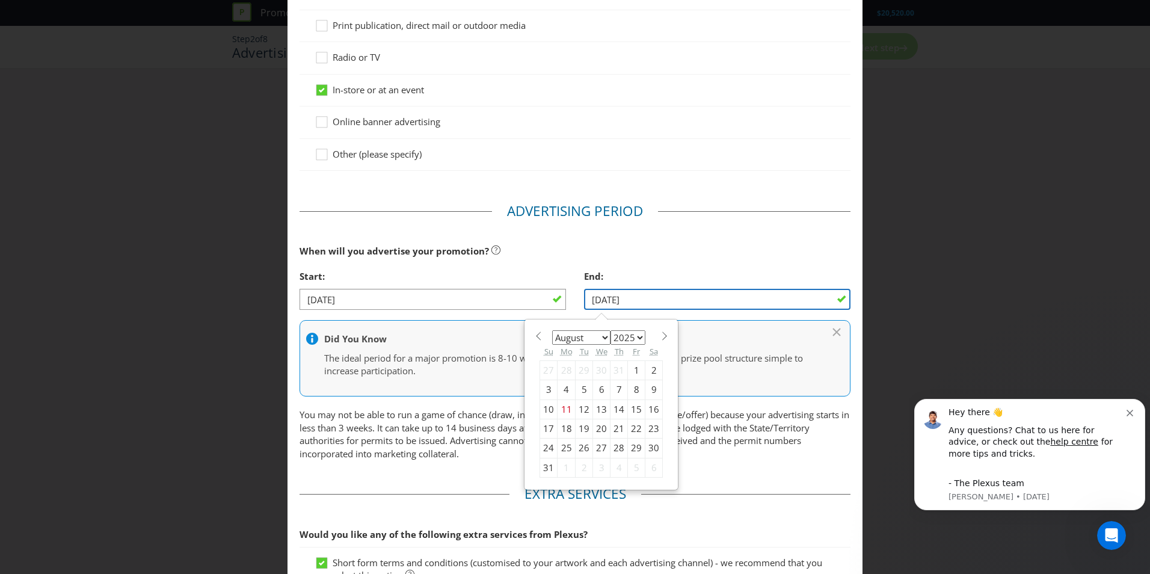
click at [606, 300] on input "[DATE]" at bounding box center [717, 299] width 267 height 21
click at [649, 428] on div "23" at bounding box center [654, 428] width 17 height 19
type input "[DATE]"
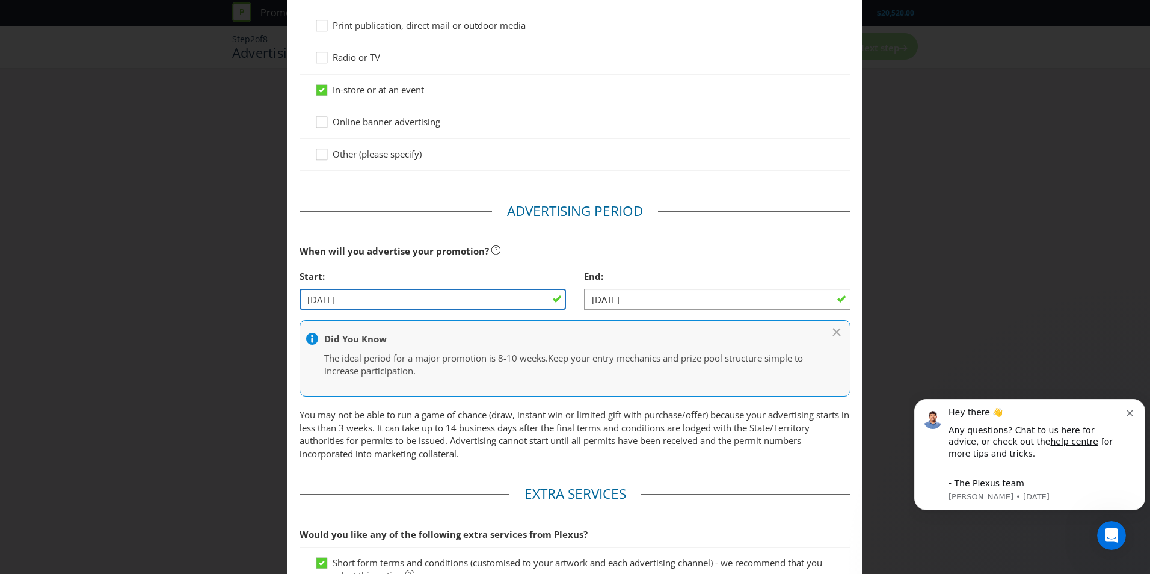
click at [430, 298] on input "[DATE]" at bounding box center [433, 299] width 267 height 21
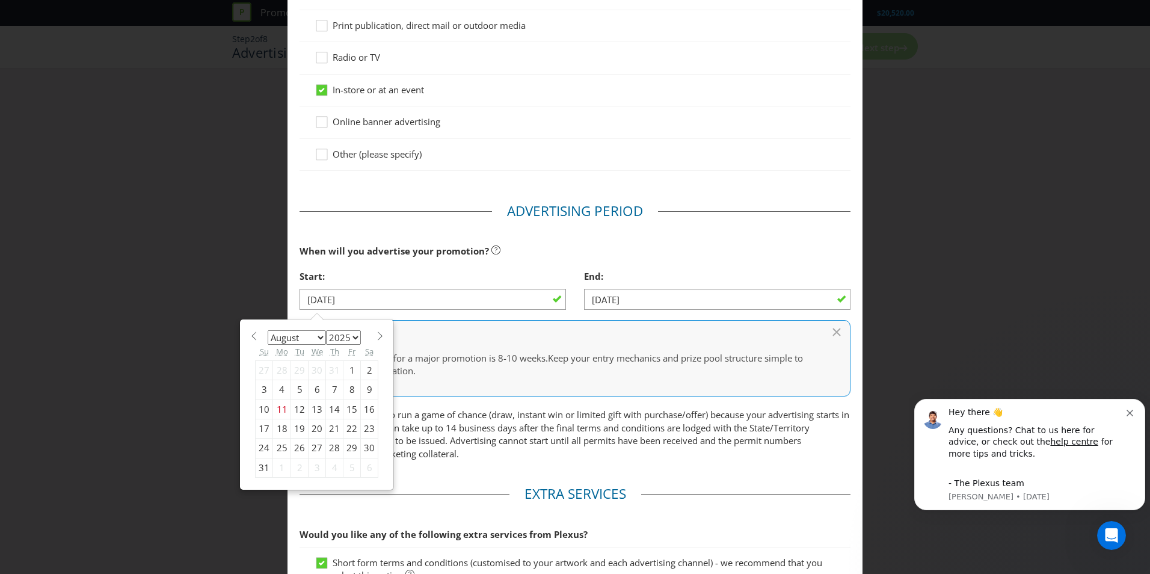
click at [345, 428] on div "22" at bounding box center [352, 428] width 17 height 19
type input "[DATE]"
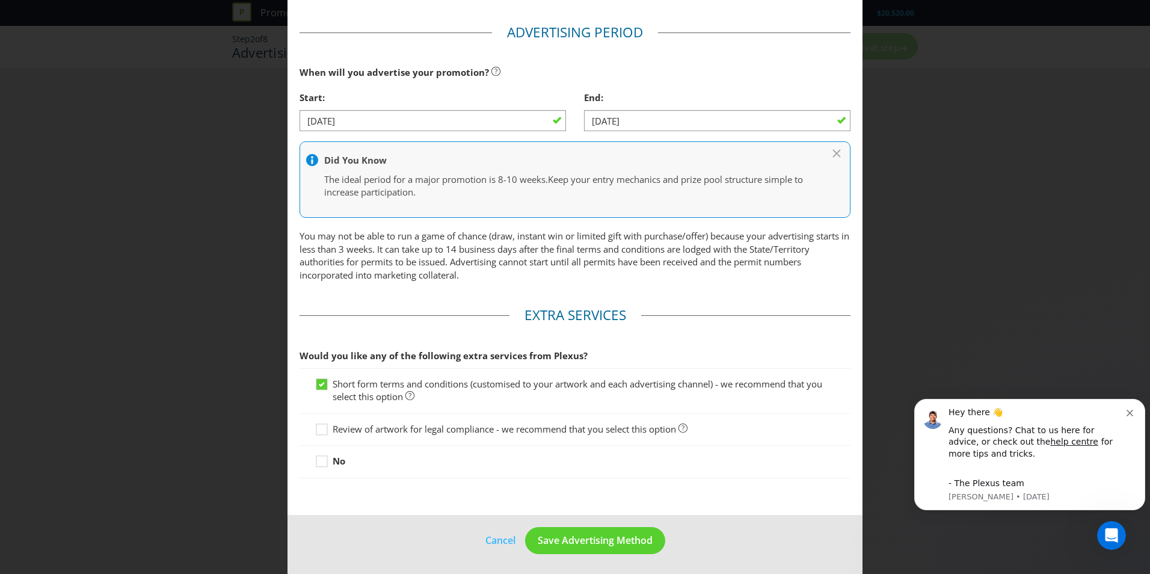
scroll to position [361, 0]
click at [635, 536] on span "Save Advertising Method" at bounding box center [595, 538] width 115 height 13
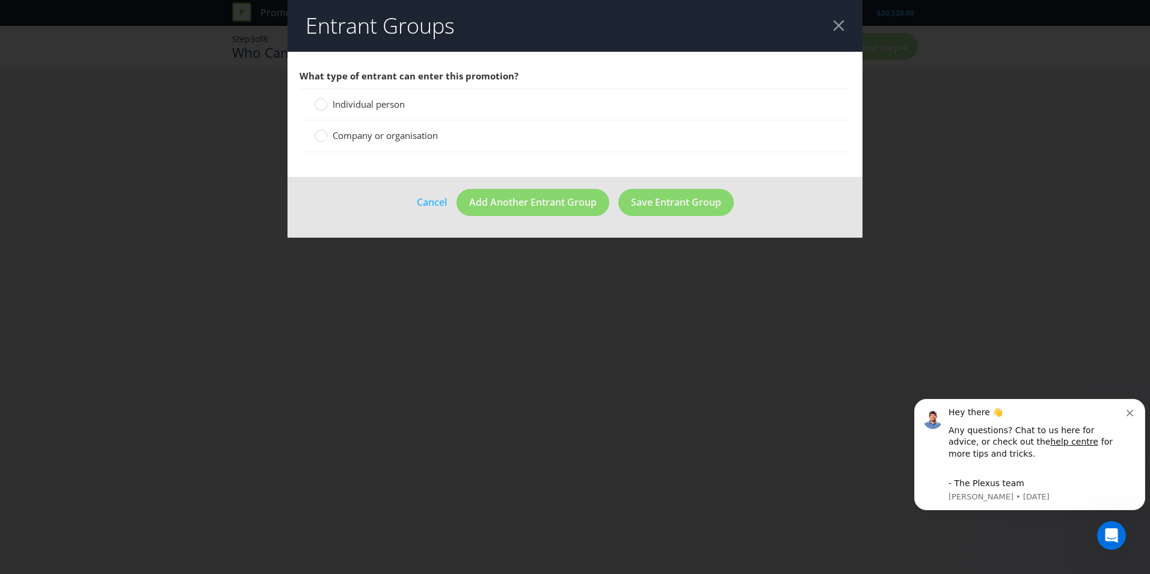
click at [368, 108] on span "Individual person" at bounding box center [369, 104] width 72 height 12
click at [0, 0] on input "Individual person" at bounding box center [0, 0] width 0 height 0
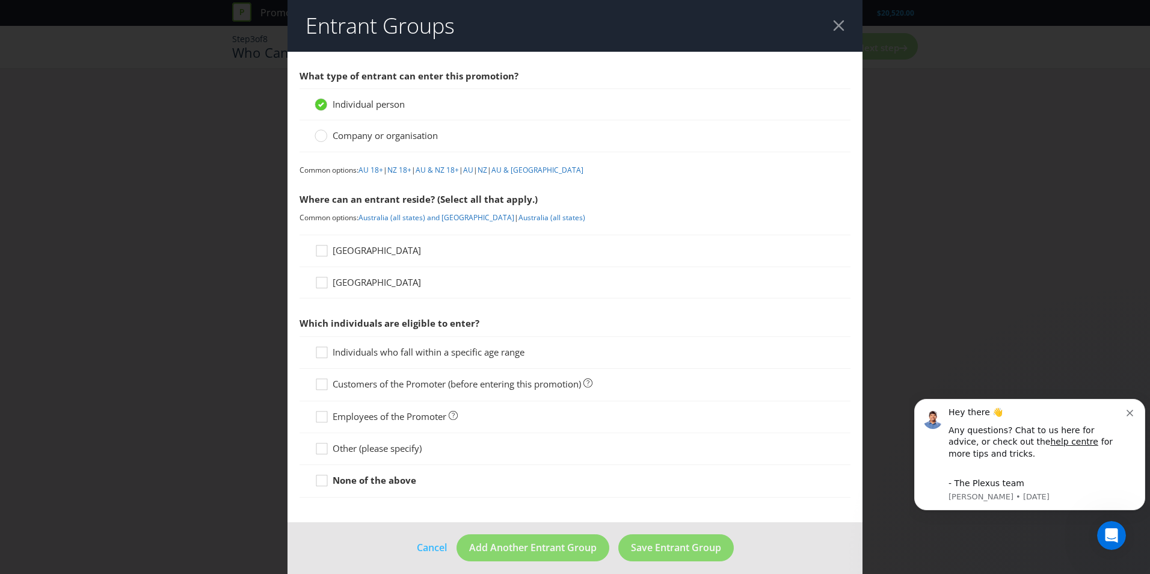
click at [399, 141] on span "Company or organisation" at bounding box center [385, 135] width 105 height 12
click at [0, 0] on input "Company or organisation" at bounding box center [0, 0] width 0 height 0
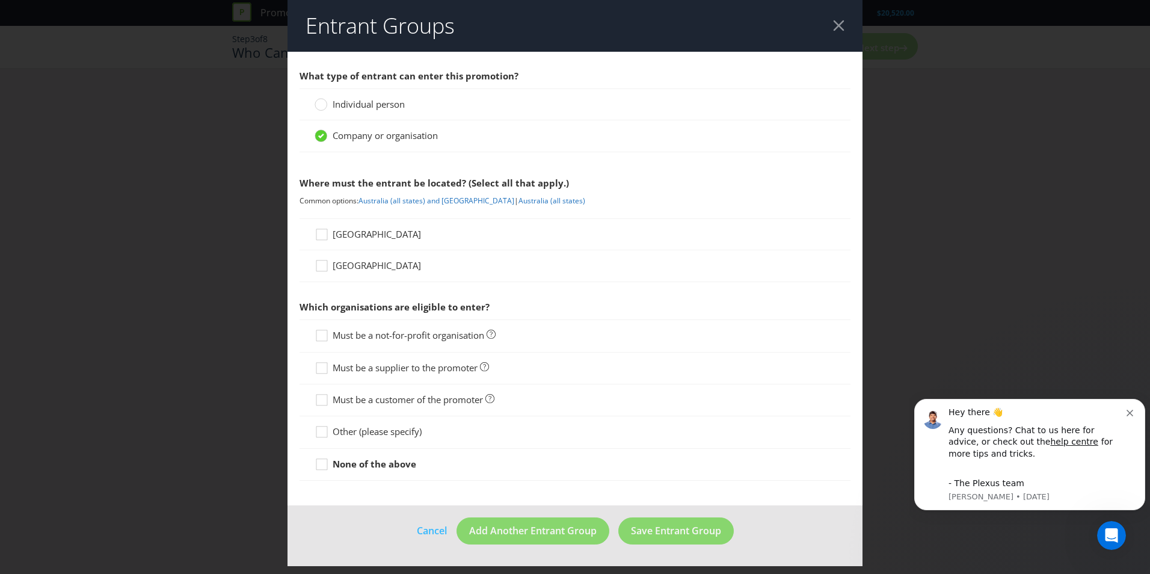
click at [378, 110] on span "Individual person" at bounding box center [369, 104] width 72 height 12
click at [0, 0] on input "Individual person" at bounding box center [0, 0] width 0 height 0
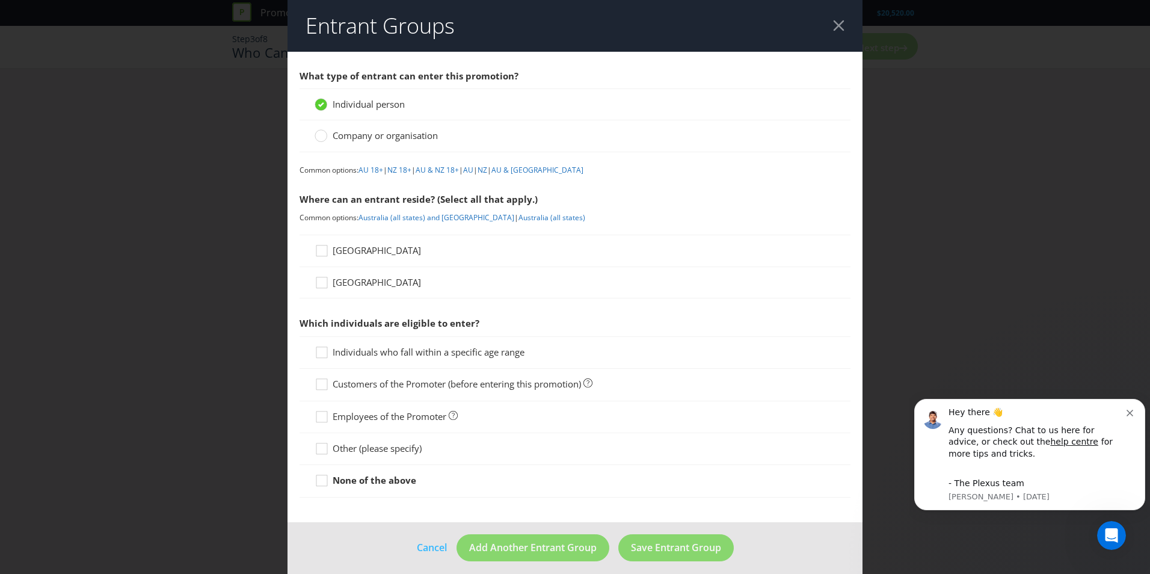
click at [359, 283] on span "[GEOGRAPHIC_DATA]" at bounding box center [377, 282] width 88 height 12
click at [0, 0] on input "[GEOGRAPHIC_DATA]" at bounding box center [0, 0] width 0 height 0
click at [377, 170] on link "AU 18+" at bounding box center [371, 170] width 25 height 10
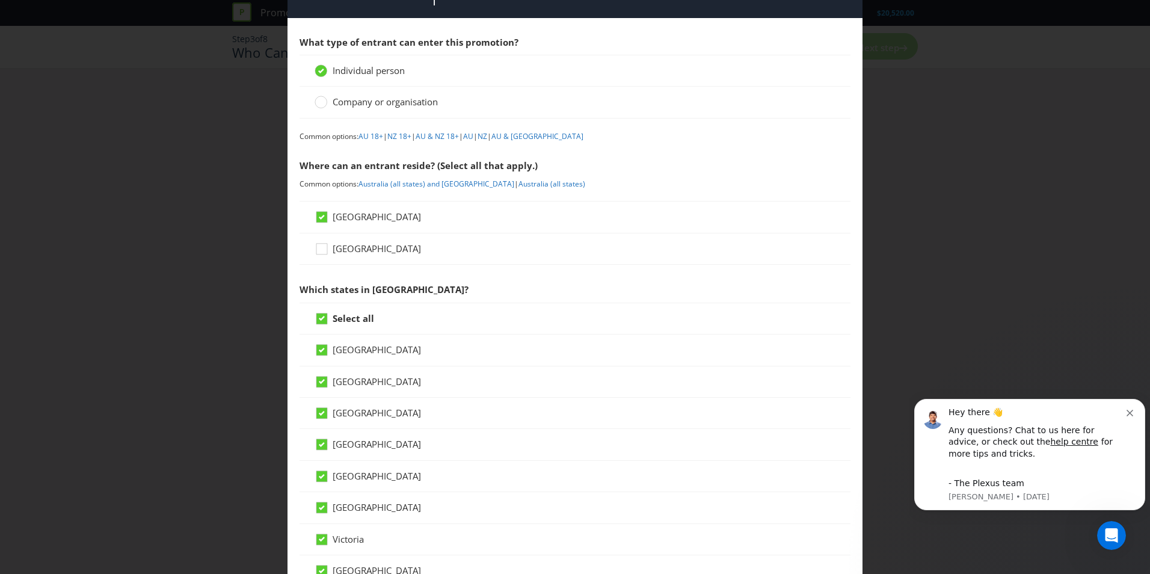
scroll to position [33, 0]
click at [407, 137] on link "NZ 18+" at bounding box center [399, 137] width 24 height 10
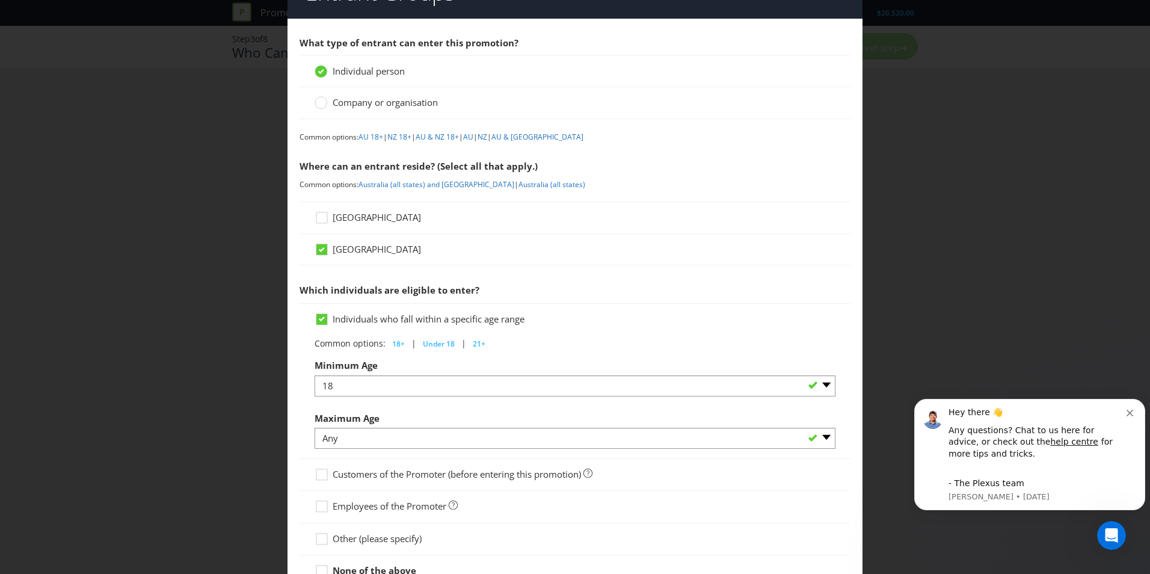
scroll to position [132, 0]
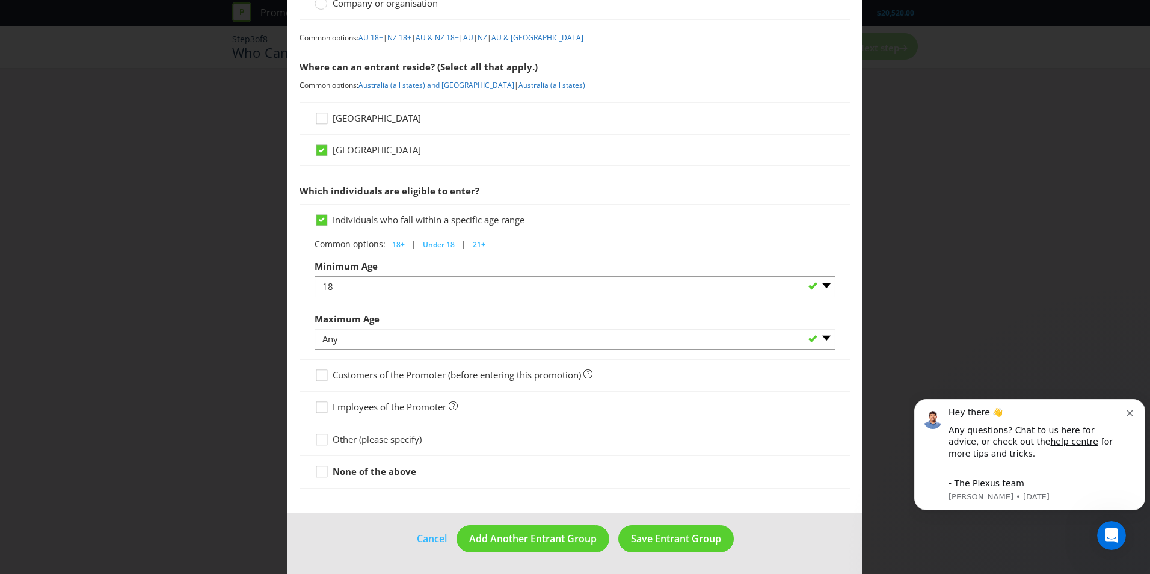
click at [357, 468] on strong "None of the above" at bounding box center [375, 471] width 84 height 12
click at [0, 0] on input "None of the above" at bounding box center [0, 0] width 0 height 0
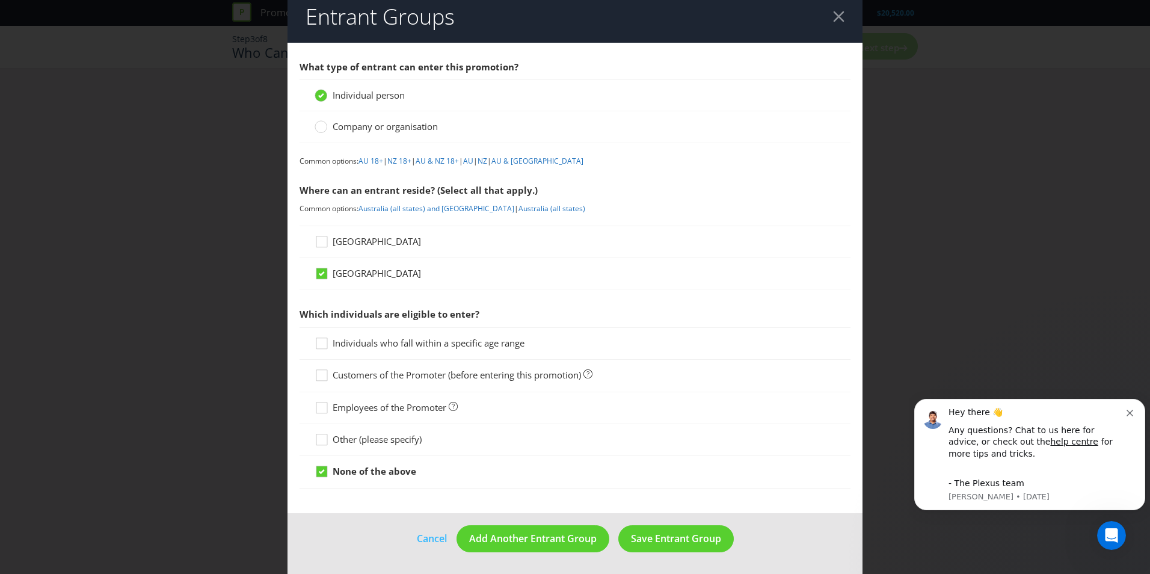
drag, startPoint x: 407, startPoint y: 483, endPoint x: 395, endPoint y: 483, distance: 11.4
click at [406, 483] on div "None of the above" at bounding box center [575, 472] width 551 height 32
click at [383, 479] on div "None of the above" at bounding box center [575, 472] width 551 height 32
click at [381, 475] on strong "None of the above" at bounding box center [375, 471] width 84 height 12
click at [0, 0] on input "None of the above" at bounding box center [0, 0] width 0 height 0
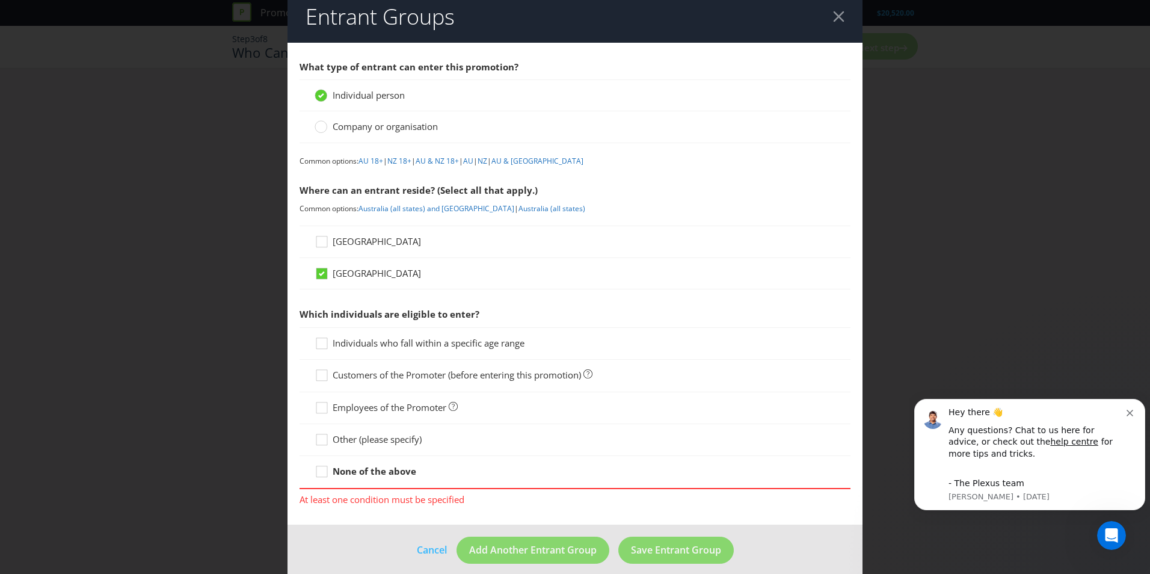
click at [323, 445] on div at bounding box center [575, 445] width 521 height 1
click at [319, 343] on icon at bounding box center [324, 346] width 18 height 18
click at [0, 0] on input "Individuals who fall within a specific age range" at bounding box center [0, 0] width 0 height 0
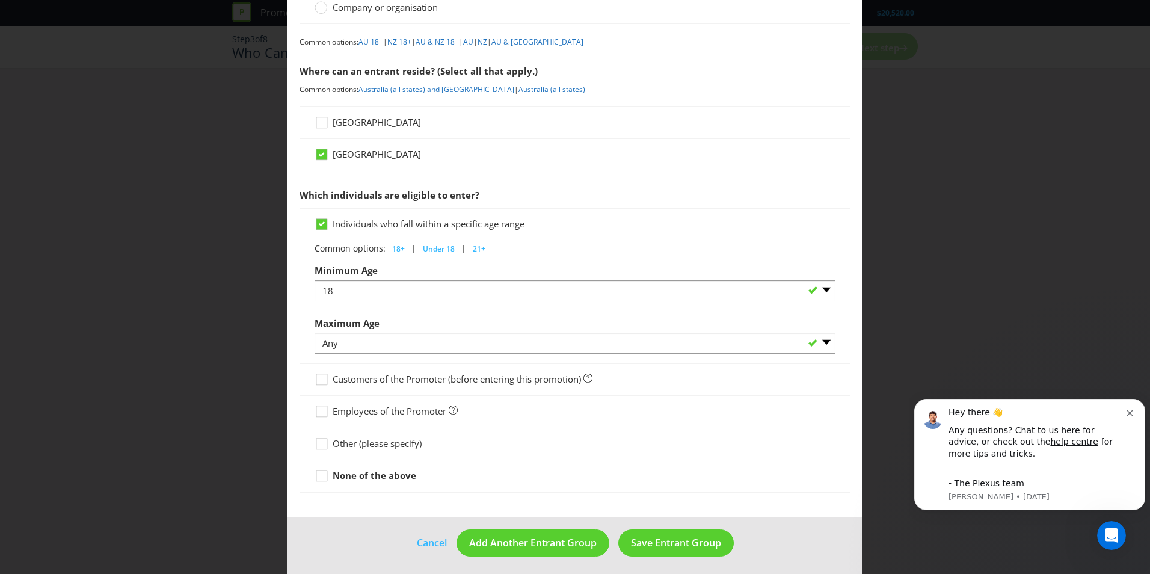
scroll to position [132, 0]
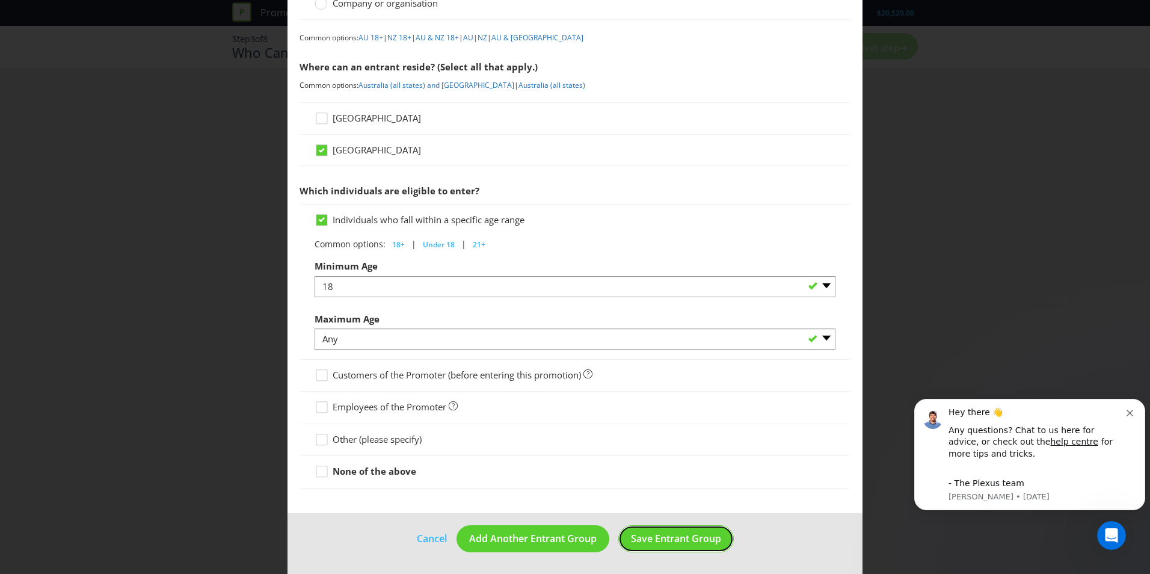
click at [686, 546] on button "Save Entrant Group" at bounding box center [677, 538] width 116 height 27
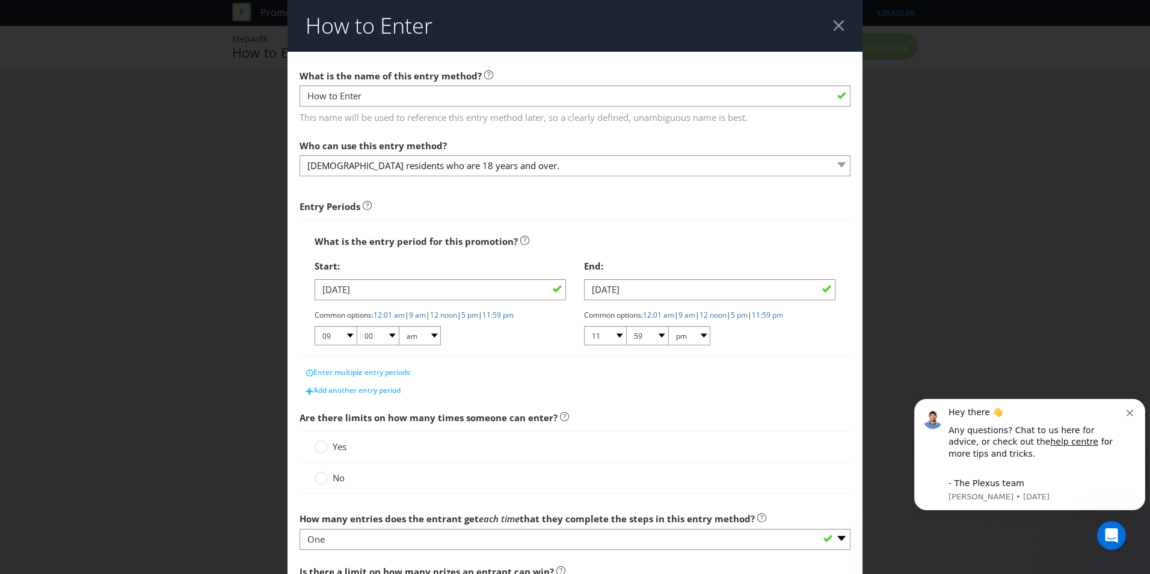
click at [504, 79] on div "What is the name of this entry method? How to Enter This name will be used to r…" at bounding box center [575, 94] width 551 height 61
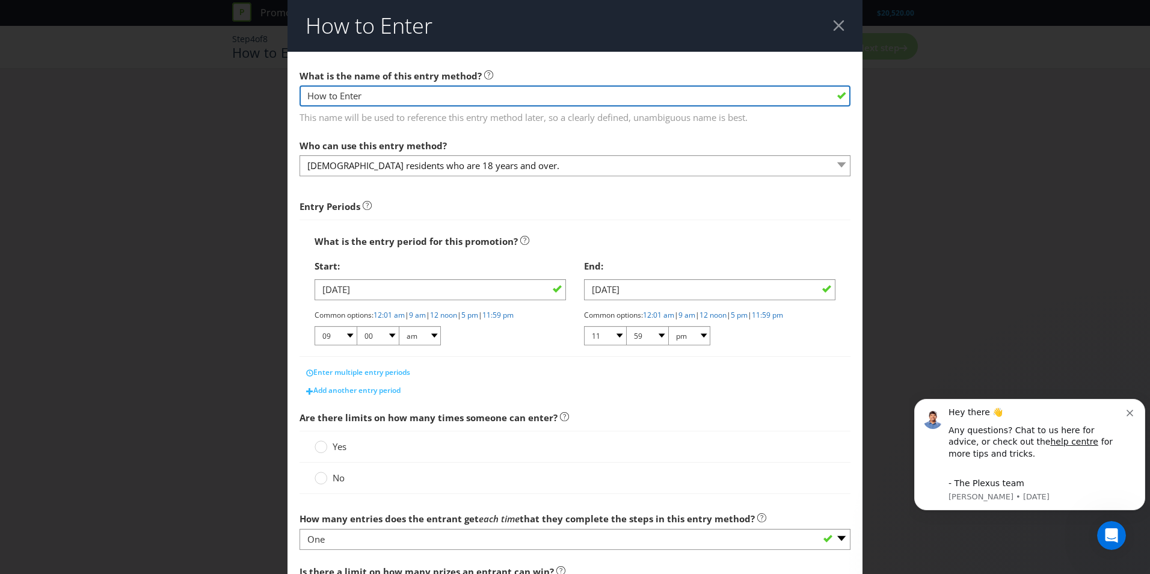
click at [506, 89] on input "How to Enter" at bounding box center [575, 95] width 551 height 21
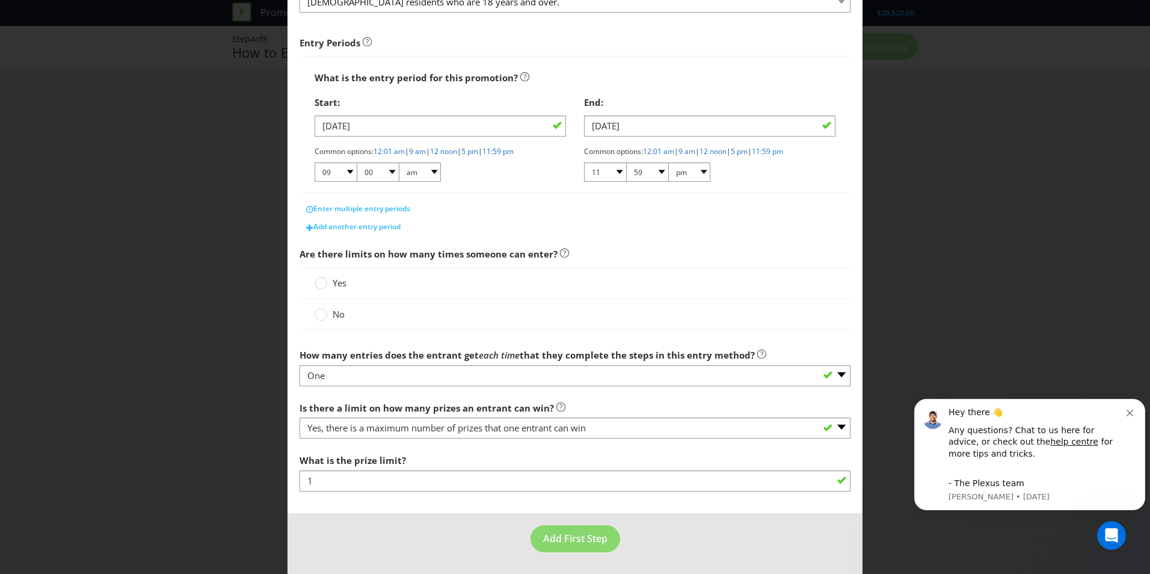
scroll to position [103, 0]
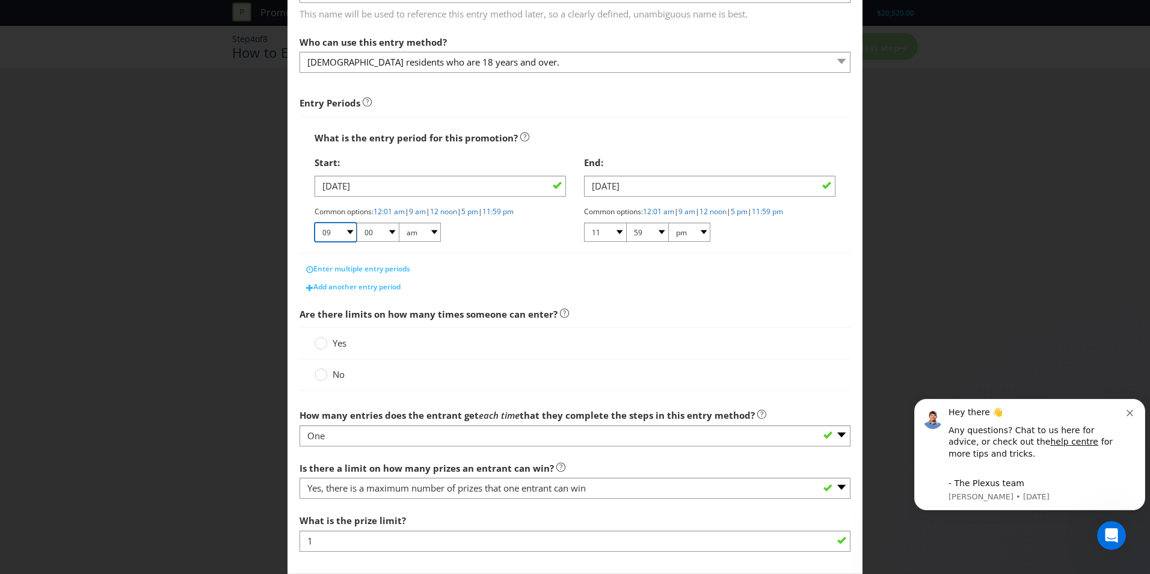
click at [349, 230] on select "01 02 03 04 05 06 07 08 09 10 11 12" at bounding box center [336, 232] width 42 height 19
select select "06"
click at [315, 223] on select "01 02 03 04 05 06 07 08 09 10 11 12" at bounding box center [336, 232] width 42 height 19
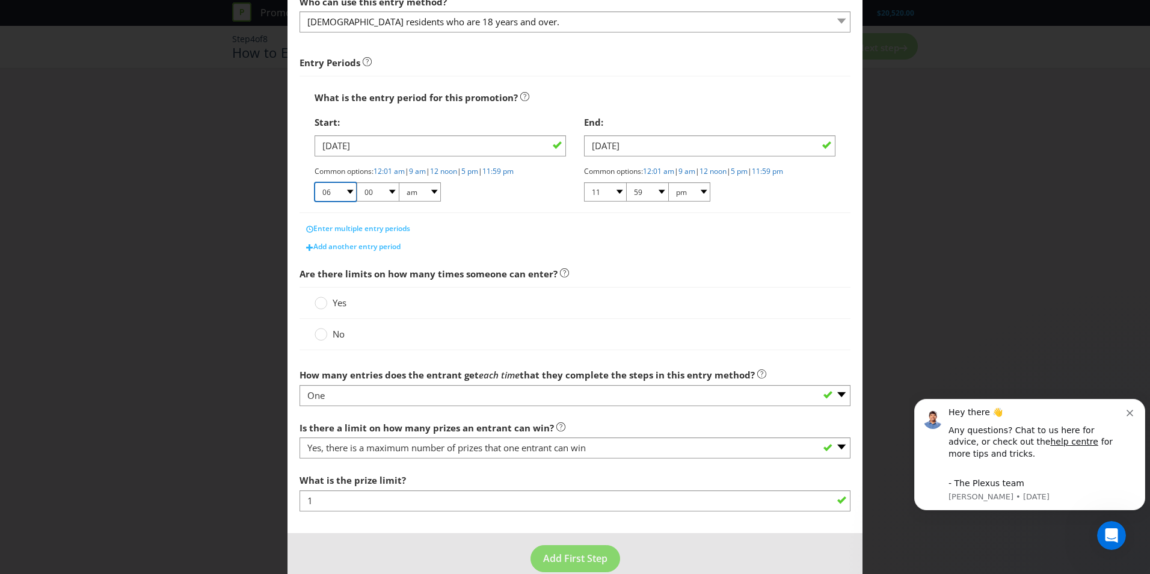
scroll to position [164, 0]
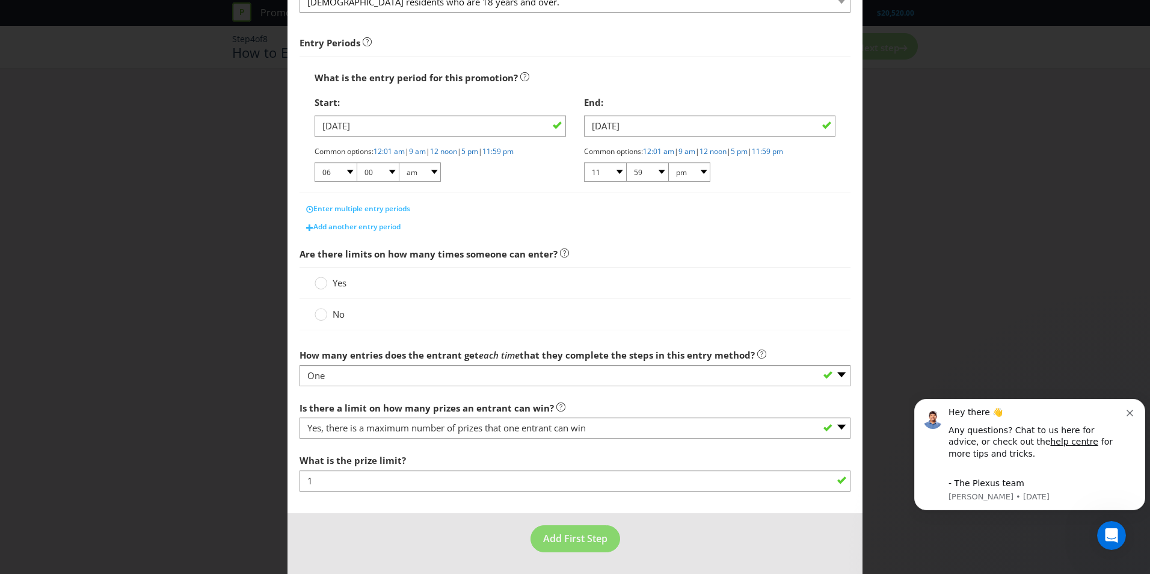
click at [336, 288] on span "Yes" at bounding box center [340, 283] width 14 height 12
click at [0, 0] on input "Yes" at bounding box center [0, 0] width 0 height 0
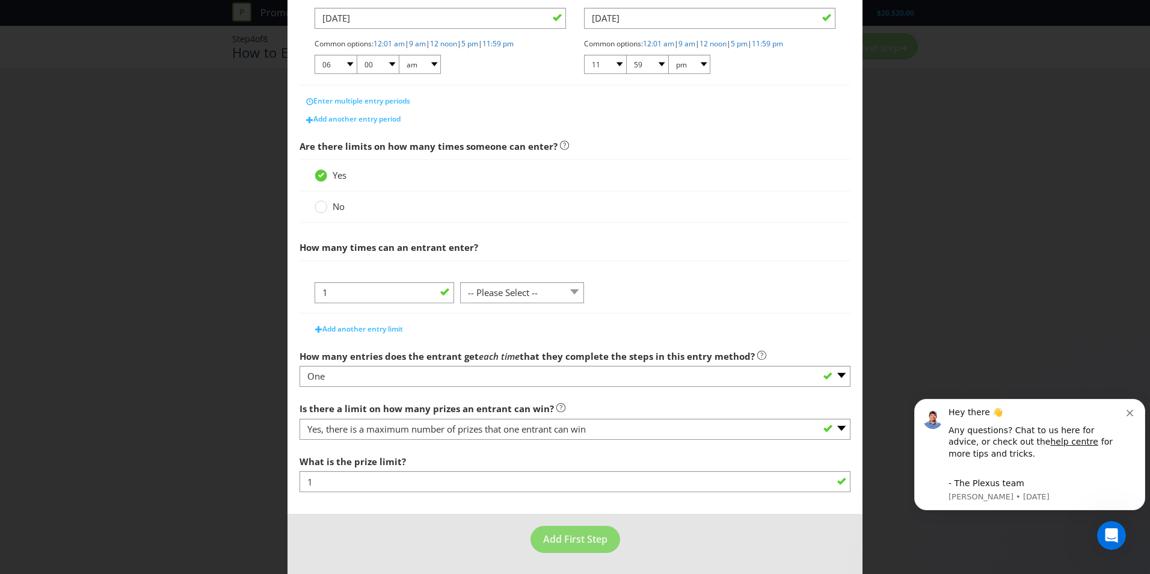
scroll to position [272, 0]
click at [550, 287] on select "-- Please Select -- per person per day per purchase per transaction Other (plea…" at bounding box center [522, 292] width 124 height 21
click at [555, 302] on div at bounding box center [522, 302] width 124 height 1
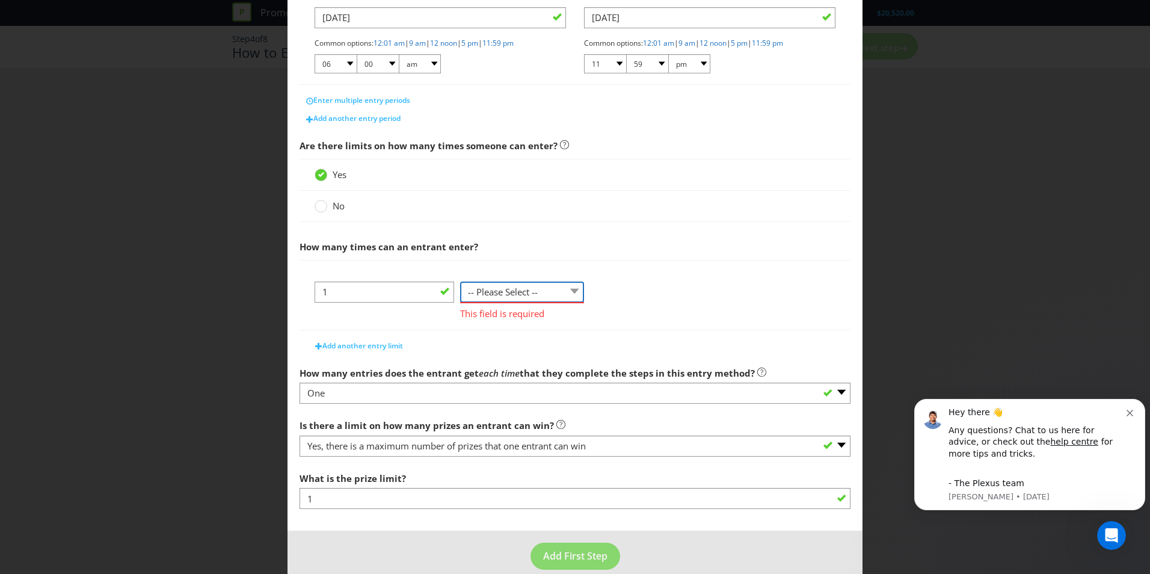
click at [554, 295] on select "-- Please Select -- per person per day per purchase per transaction Other (plea…" at bounding box center [522, 292] width 124 height 21
select select "PER_PERSON"
click at [460, 303] on select "-- Please Select -- per person per day per purchase per transaction Other (plea…" at bounding box center [522, 292] width 124 height 21
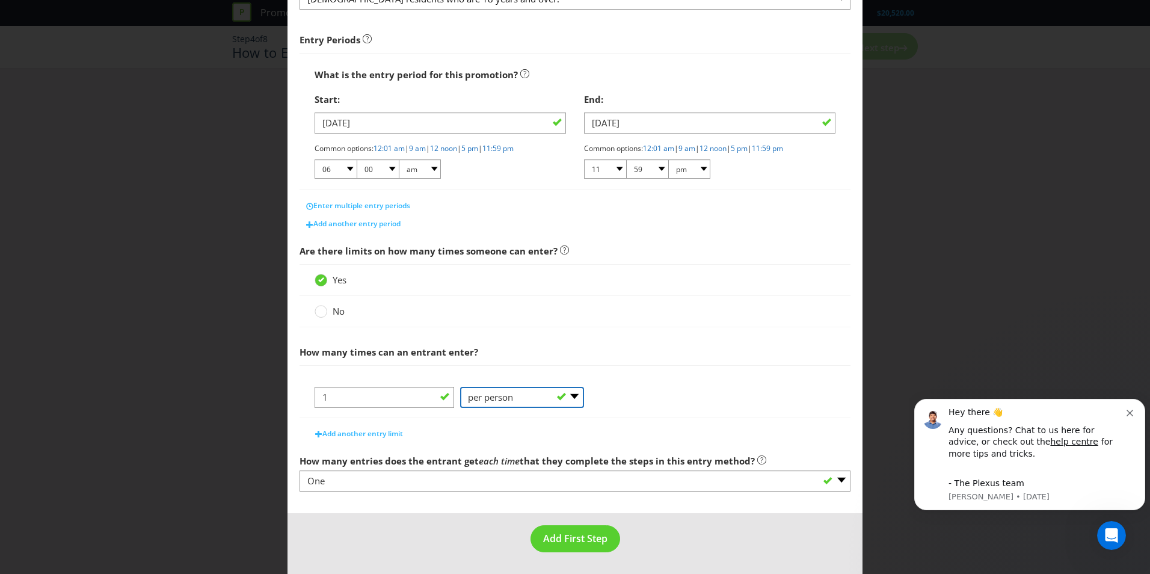
scroll to position [167, 0]
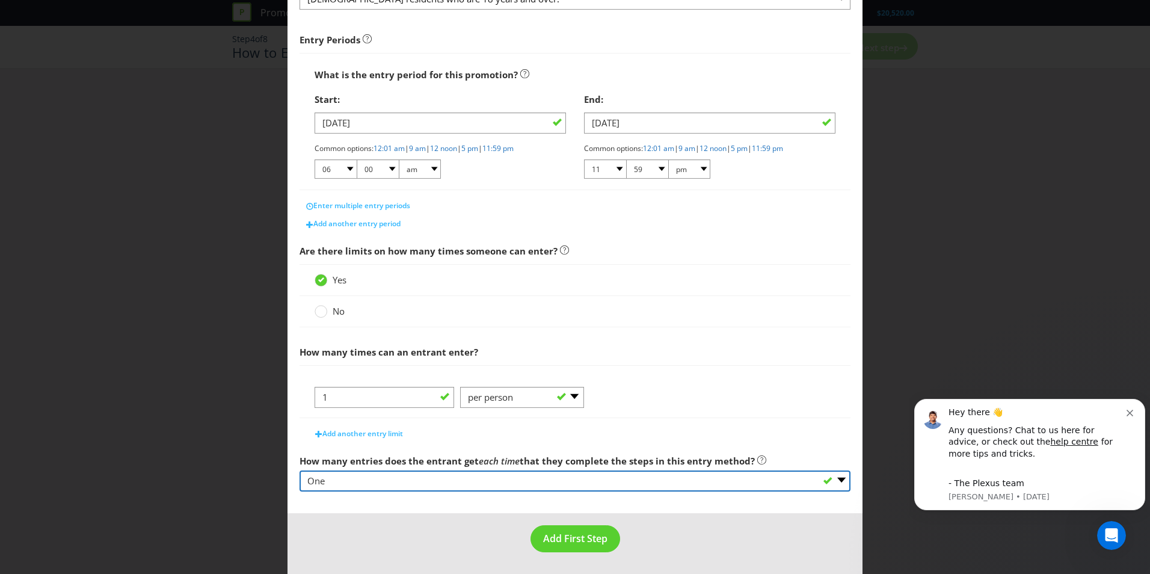
click at [622, 483] on select "-- Please select -- One More than one Other (please specify) Not applicable - g…" at bounding box center [575, 481] width 551 height 21
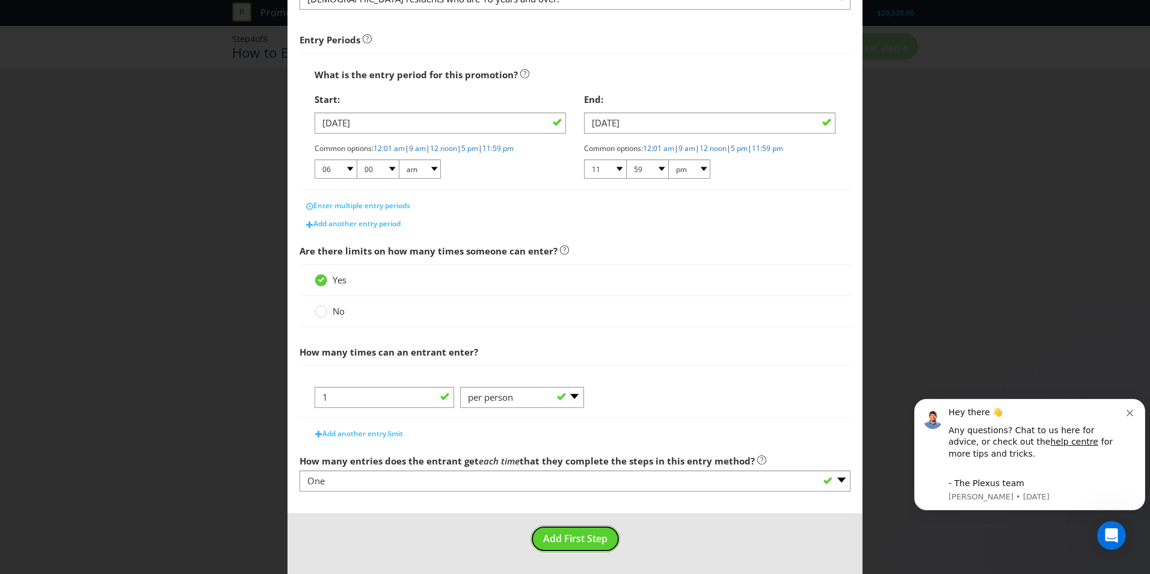
click at [572, 548] on button "Add First Step" at bounding box center [576, 538] width 90 height 27
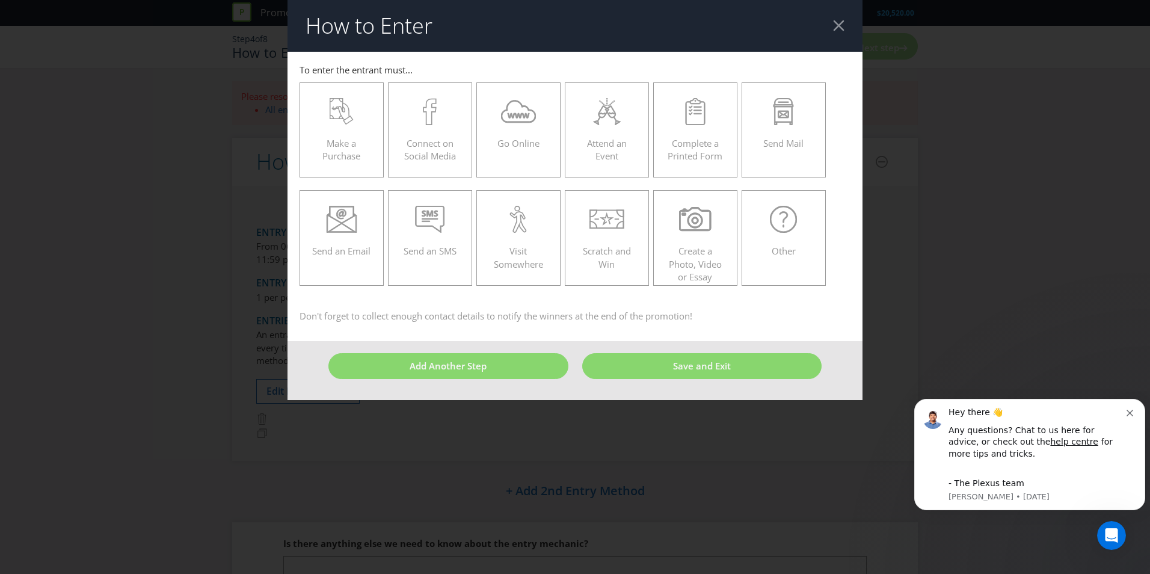
click at [596, 115] on icon at bounding box center [607, 111] width 32 height 27
click at [0, 0] on input "Attend an Event" at bounding box center [0, 0] width 0 height 0
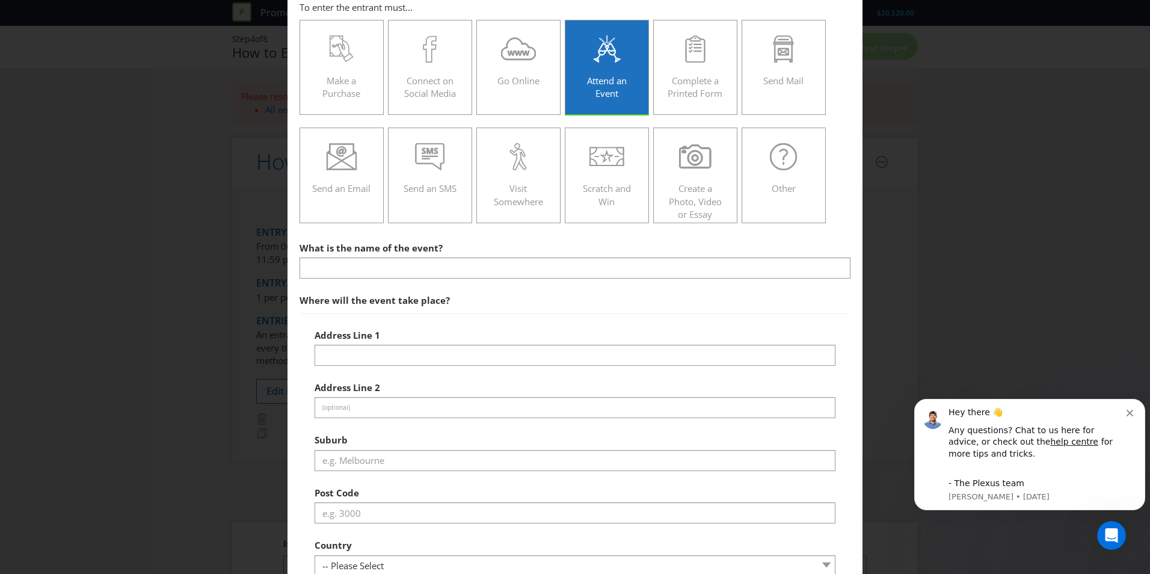
scroll to position [120, 0]
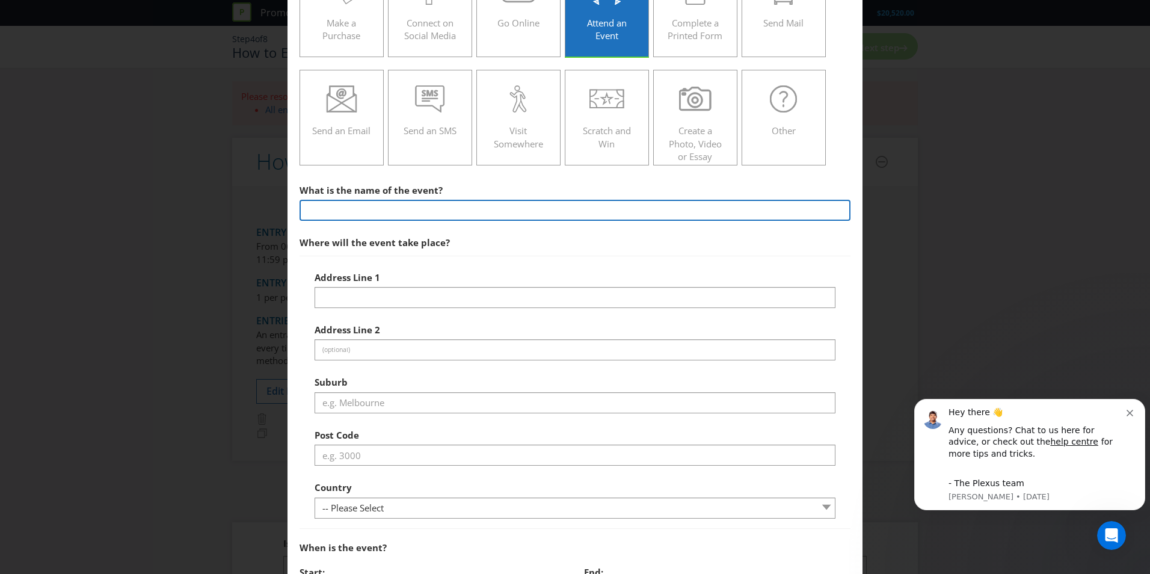
click at [390, 205] on input "text" at bounding box center [575, 210] width 551 height 21
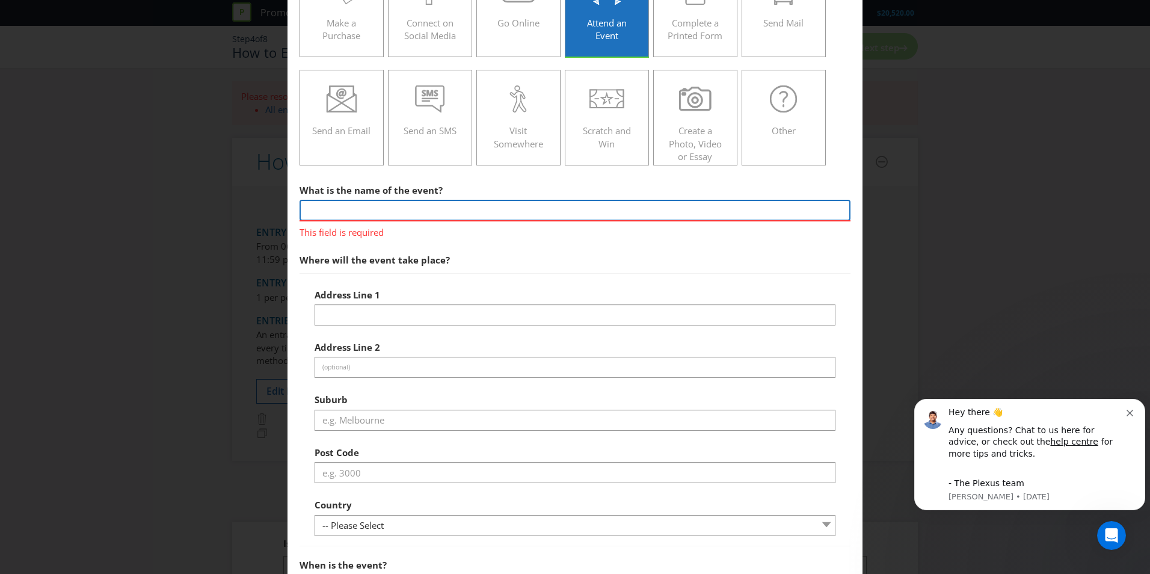
click at [365, 208] on input "text" at bounding box center [575, 210] width 551 height 21
type input "LaserCon 2025"
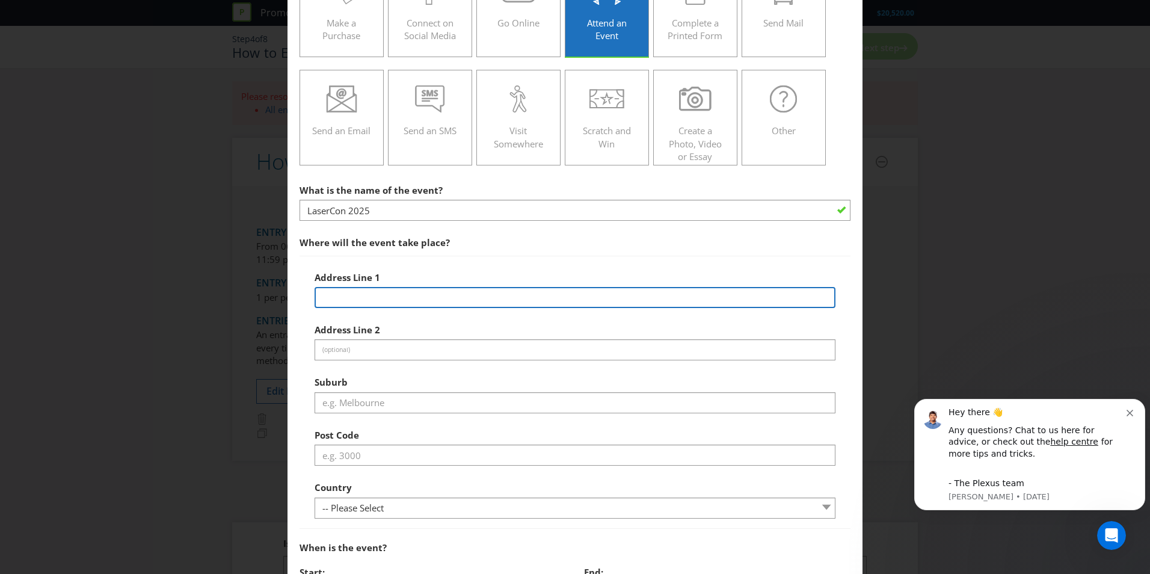
click at [371, 316] on div "Address Line 1 Address Line 2 (optional) Suburb Post Code Country -- Please Sel…" at bounding box center [575, 392] width 521 height 254
click at [351, 293] on input "text" at bounding box center [575, 297] width 521 height 21
click at [347, 295] on input "text" at bounding box center [575, 297] width 521 height 21
type input "[PERSON_NAME][GEOGRAPHIC_DATA]"
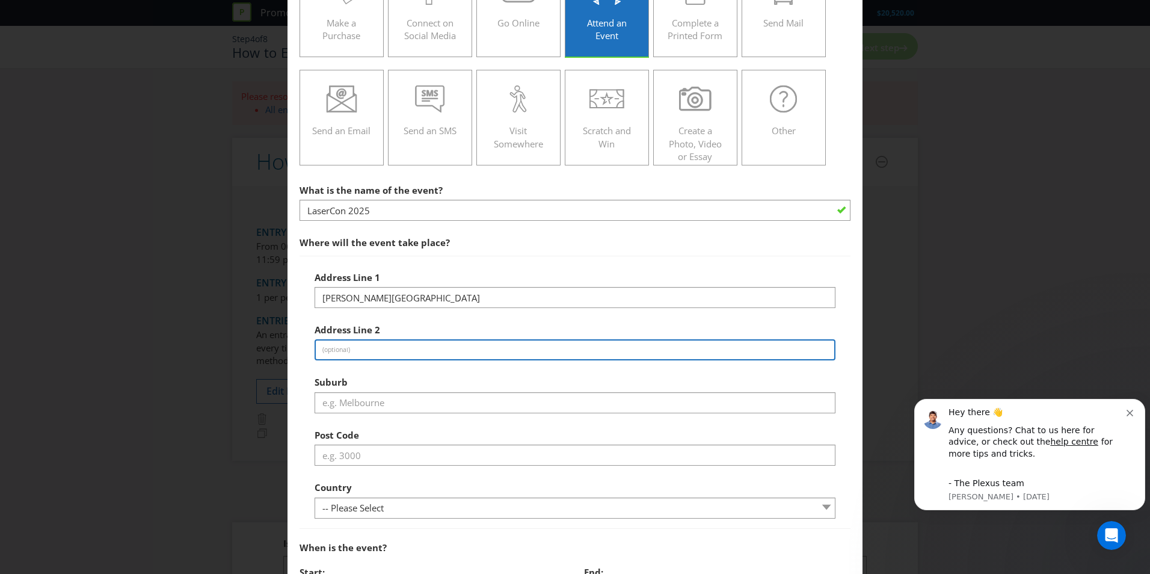
click at [356, 349] on input "text" at bounding box center [575, 349] width 521 height 21
type input "[GEOGRAPHIC_DATA]"
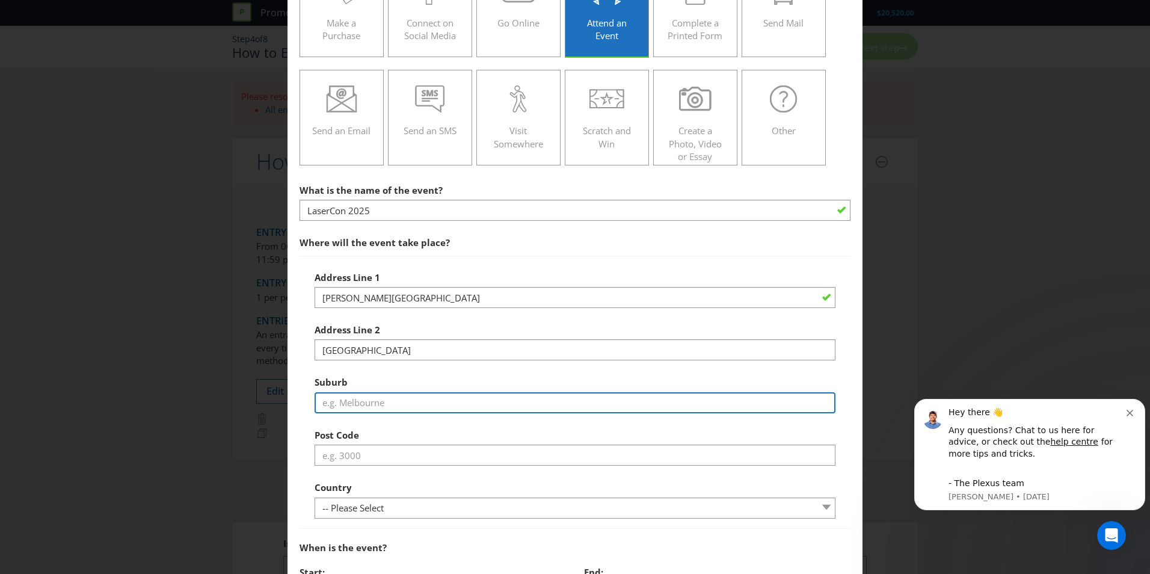
click at [405, 398] on input "text" at bounding box center [575, 402] width 521 height 21
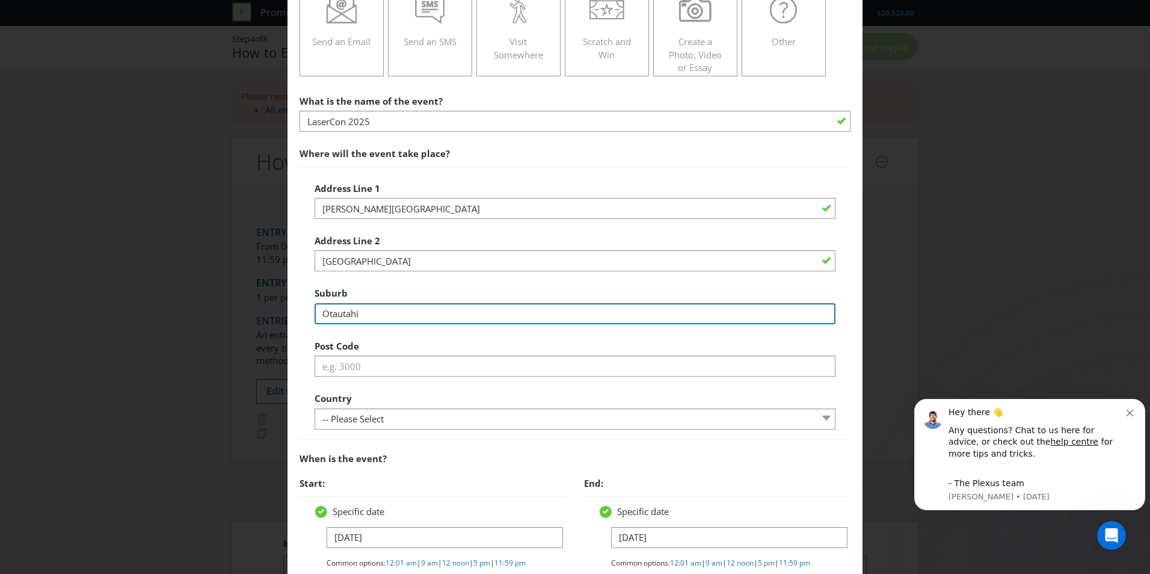
scroll to position [301, 0]
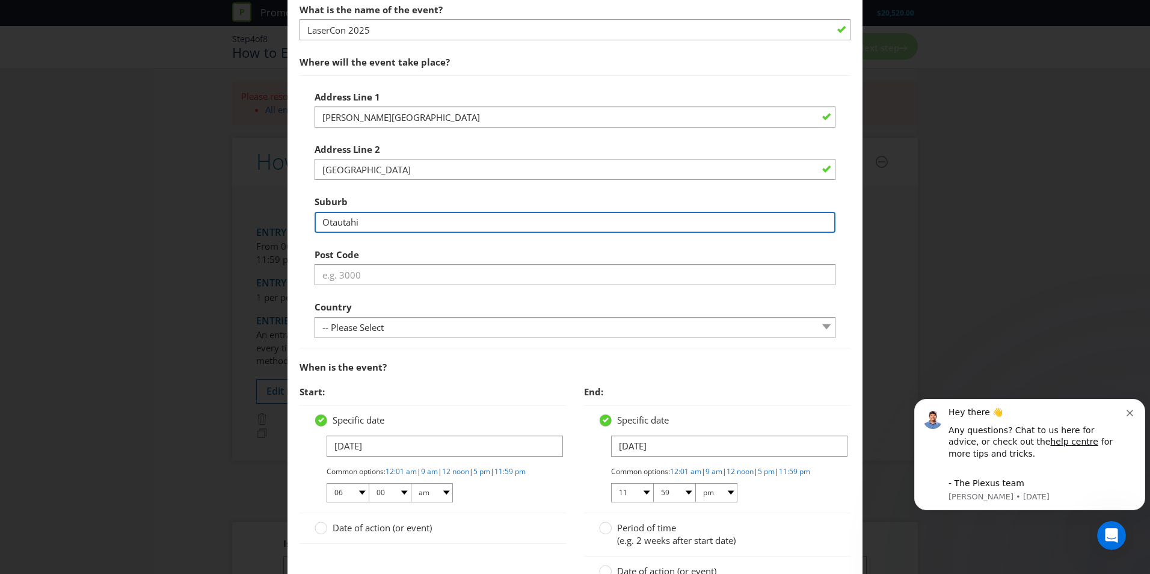
type input "Otautahi"
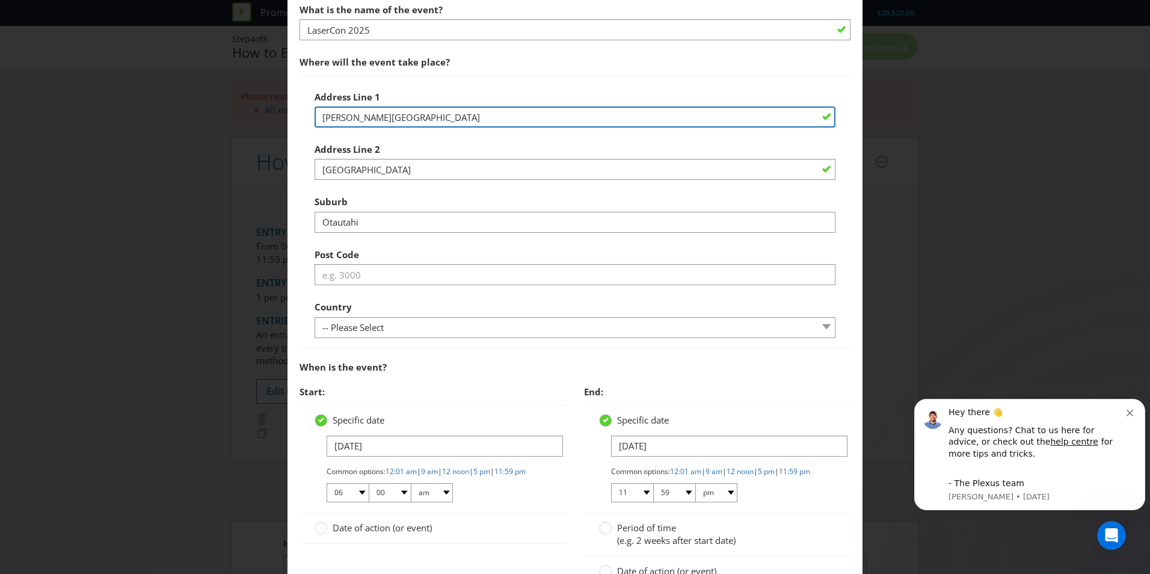
click at [383, 116] on input "[PERSON_NAME][GEOGRAPHIC_DATA]" at bounding box center [575, 116] width 521 height 21
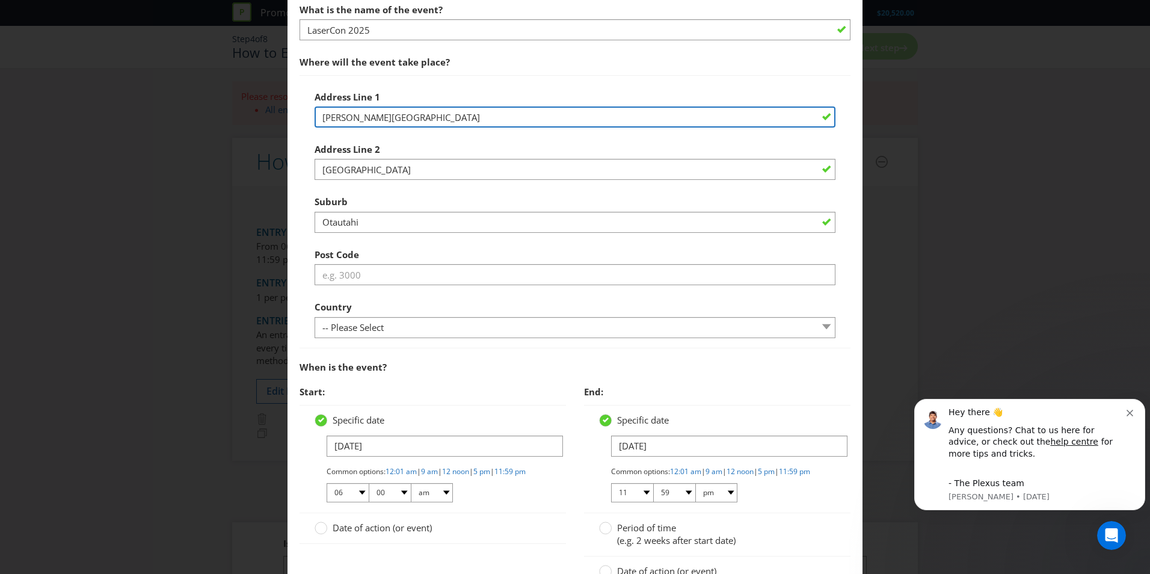
click at [383, 116] on input "[PERSON_NAME][GEOGRAPHIC_DATA]" at bounding box center [575, 116] width 521 height 21
click at [363, 107] on input "[PERSON_NAME][GEOGRAPHIC_DATA]" at bounding box center [575, 116] width 521 height 21
click at [363, 115] on input "[PERSON_NAME][GEOGRAPHIC_DATA]" at bounding box center [575, 116] width 521 height 21
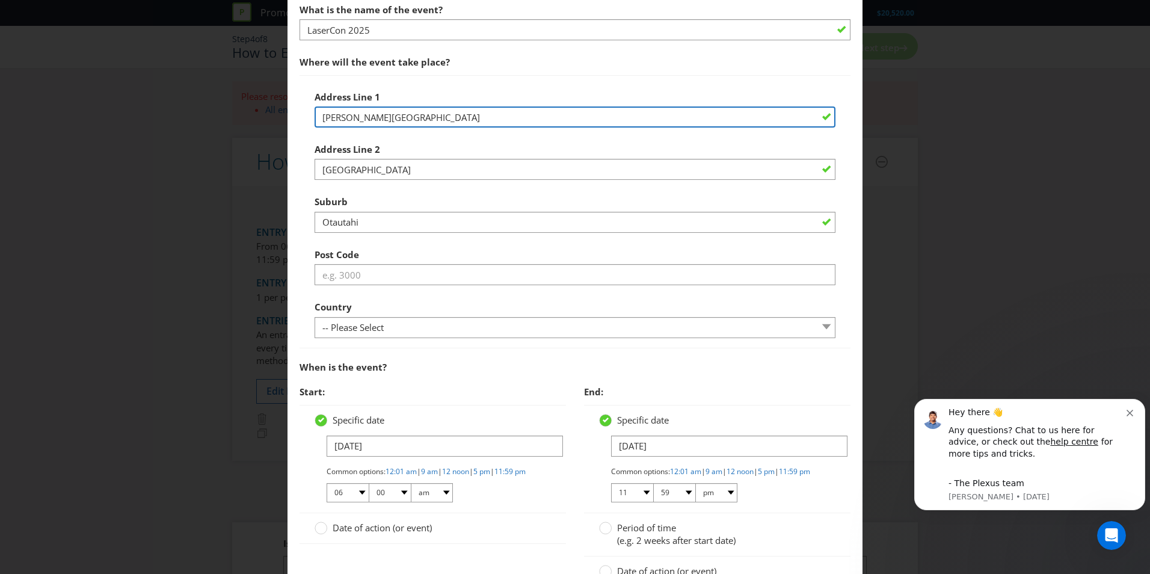
paste input "hristchurch C"
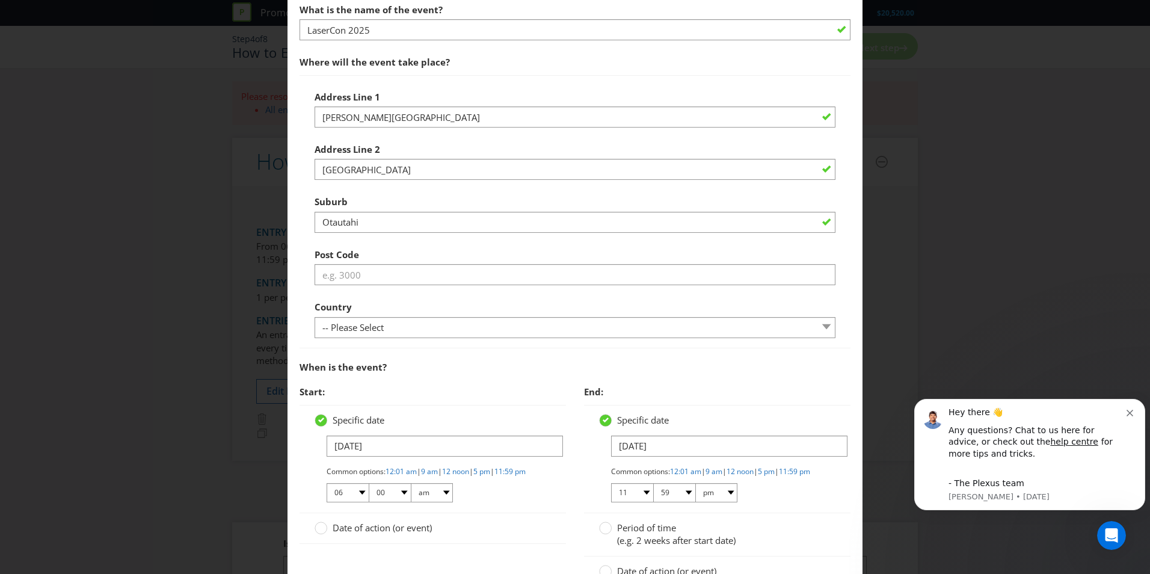
click at [433, 105] on div "Address Line [GEOGRAPHIC_DATA][PERSON_NAME]" at bounding box center [575, 106] width 521 height 43
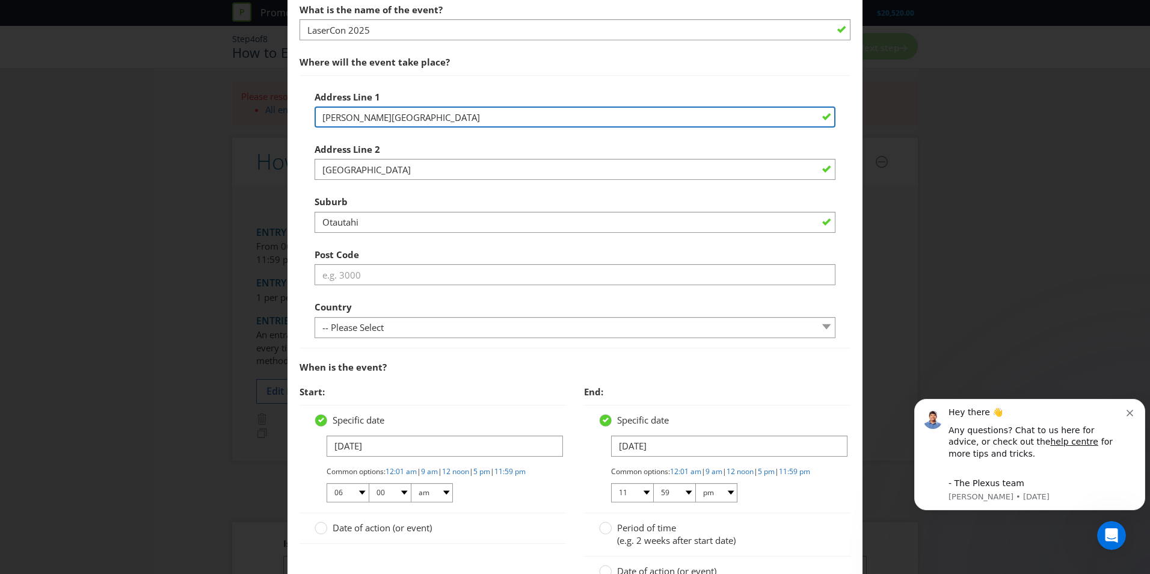
click at [433, 106] on input "[PERSON_NAME][GEOGRAPHIC_DATA]" at bounding box center [575, 116] width 521 height 21
click at [435, 110] on input "[PERSON_NAME][GEOGRAPHIC_DATA]" at bounding box center [575, 116] width 521 height 21
paste input "[STREET_ADDRESS]"
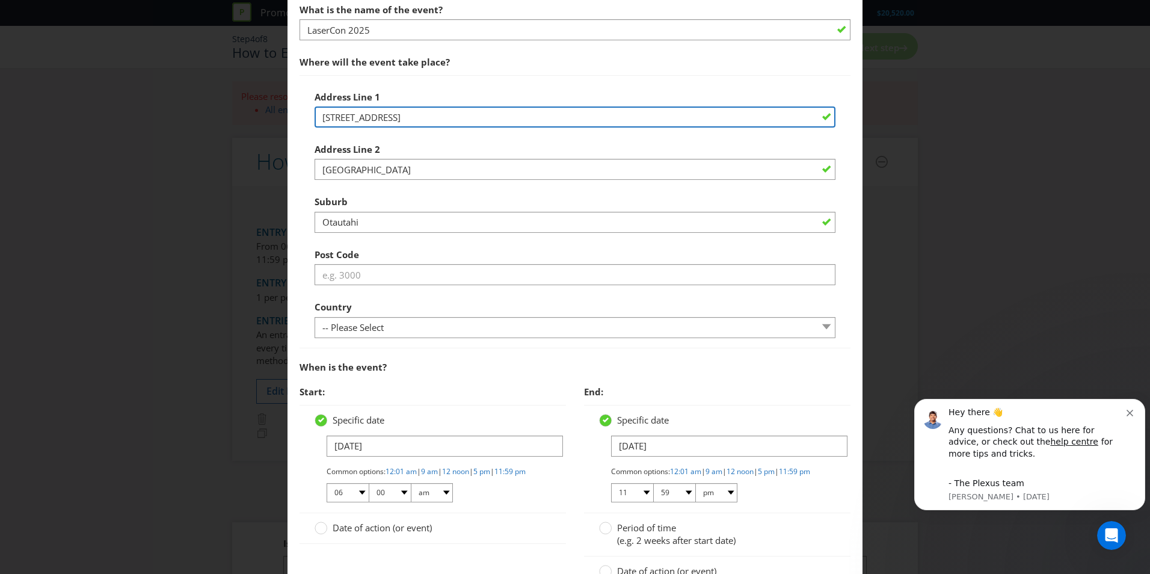
drag, startPoint x: 409, startPoint y: 116, endPoint x: 295, endPoint y: 120, distance: 114.4
click at [295, 120] on main "To enter the entrant must... Make a Purchase Connect on Social Media Go Online …" at bounding box center [575, 259] width 575 height 1016
paste input "[STREET_ADDRESS],"
click at [320, 117] on input "[STREET_ADDRESS]" at bounding box center [575, 116] width 521 height 21
paste input "[PERSON_NAME][GEOGRAPHIC_DATA]"
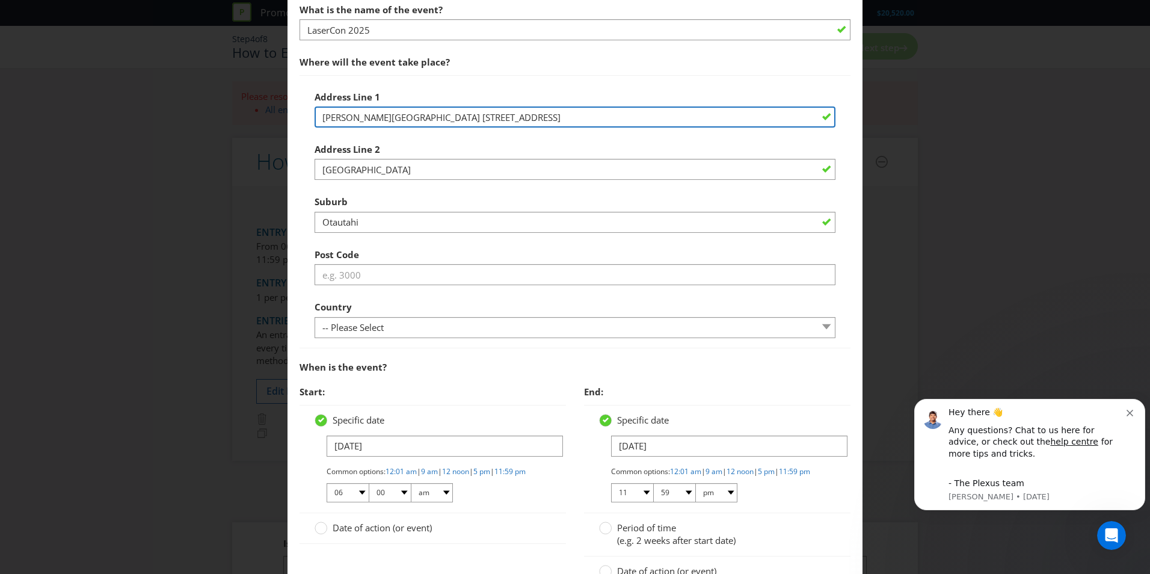
scroll to position [0, 17]
drag, startPoint x: 489, startPoint y: 119, endPoint x: 910, endPoint y: 120, distance: 421.2
click at [910, 120] on div "How to Enter To enter the entrant must... Make a Purchase Connect on Social Med…" at bounding box center [575, 287] width 1150 height 574
type input "[PERSON_NAME][GEOGRAPHIC_DATA]"
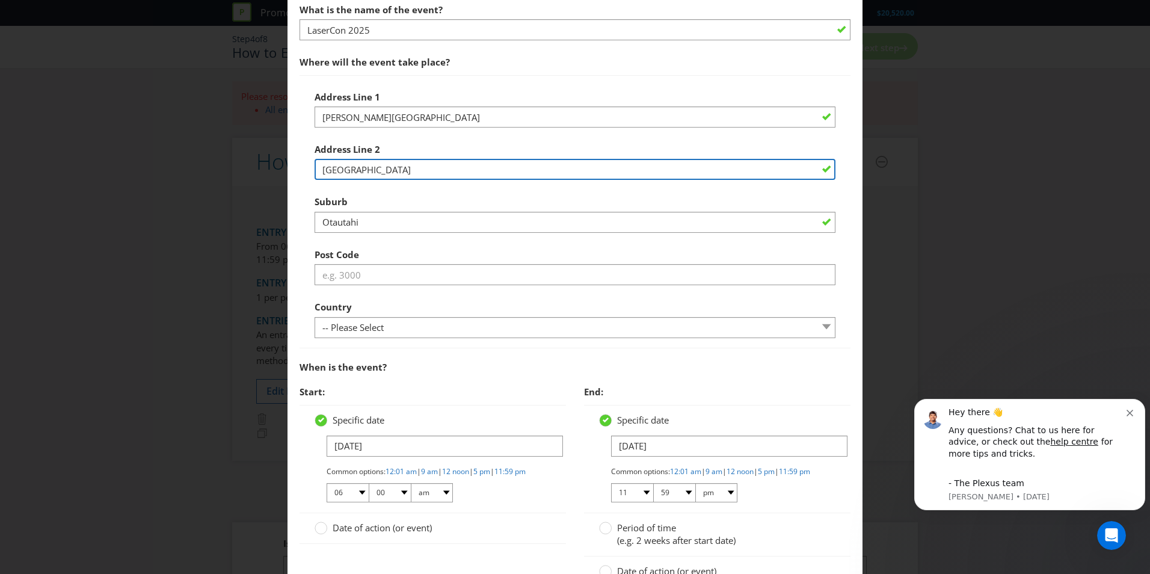
click at [393, 163] on input "[GEOGRAPHIC_DATA]" at bounding box center [575, 169] width 521 height 21
paste input "[STREET_ADDRESS]"
drag, startPoint x: 375, startPoint y: 171, endPoint x: 218, endPoint y: 170, distance: 156.4
click at [218, 170] on div "How to Enter To enter the entrant must... Make a Purchase Connect on Social Med…" at bounding box center [575, 287] width 1150 height 574
drag, startPoint x: 401, startPoint y: 168, endPoint x: 296, endPoint y: 172, distance: 105.4
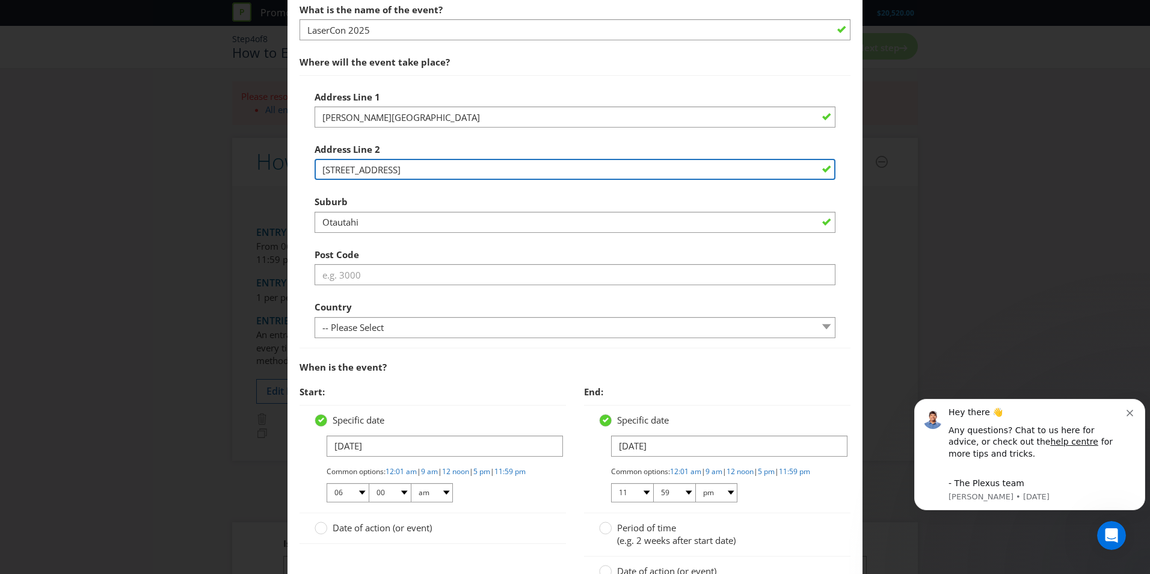
click at [296, 173] on main "To enter the entrant must... Make a Purchase Connect on Social Media Go Online …" at bounding box center [575, 259] width 575 height 1016
type input ", [GEOGRAPHIC_DATA], [GEOGRAPHIC_DATA]"
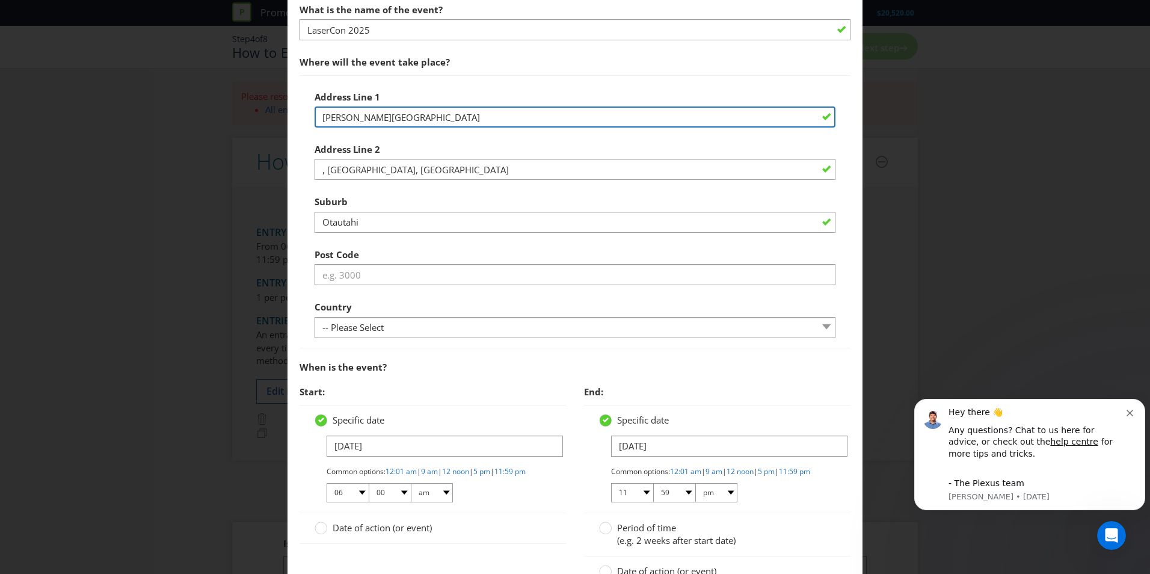
click at [528, 115] on input "[PERSON_NAME][GEOGRAPHIC_DATA]" at bounding box center [575, 116] width 521 height 21
paste input "[STREET_ADDRESS]"
type input "[PERSON_NAME][GEOGRAPHIC_DATA], [STREET_ADDRESS]"
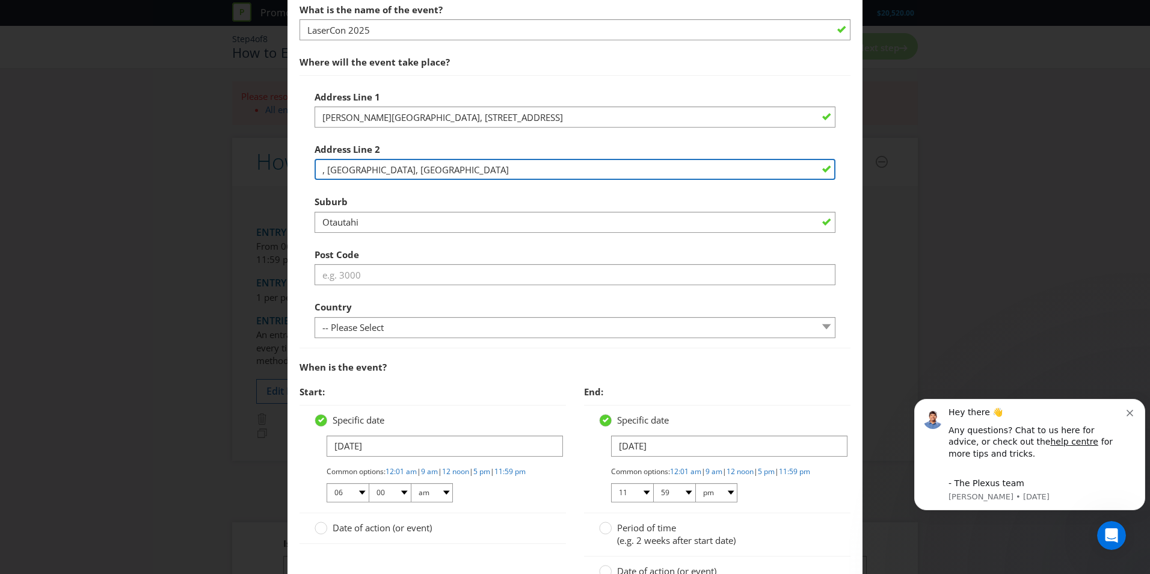
drag, startPoint x: 325, startPoint y: 169, endPoint x: 296, endPoint y: 169, distance: 28.9
click at [296, 169] on main "To enter the entrant must... Make a Purchase Connect on Social Media Go Online …" at bounding box center [575, 259] width 575 height 1016
click at [448, 171] on input "[GEOGRAPHIC_DATA]" at bounding box center [575, 169] width 521 height 21
type input "[GEOGRAPHIC_DATA]"
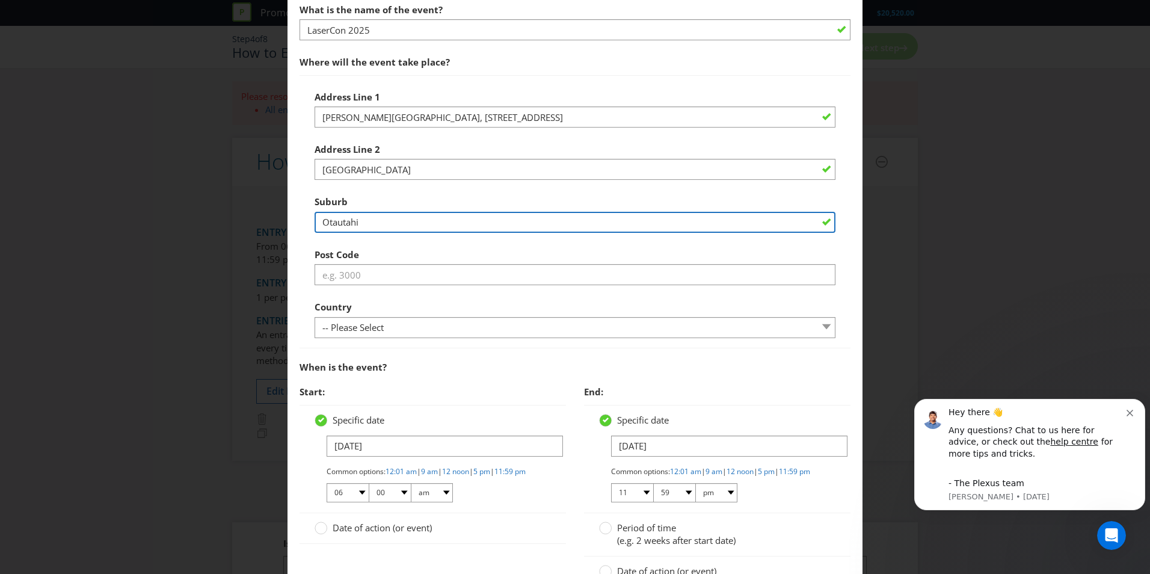
click at [366, 226] on input "Otautahi" at bounding box center [575, 222] width 521 height 21
paste input "[GEOGRAPHIC_DATA]"
type input "[GEOGRAPHIC_DATA]"
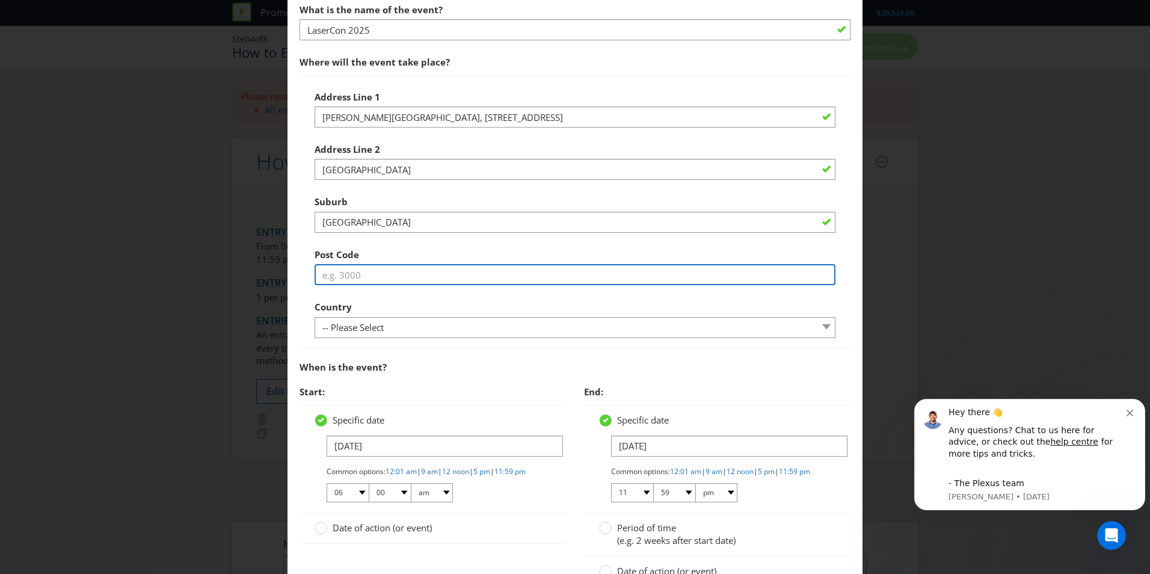
click at [368, 272] on input "text" at bounding box center [575, 274] width 521 height 21
type input "8011"
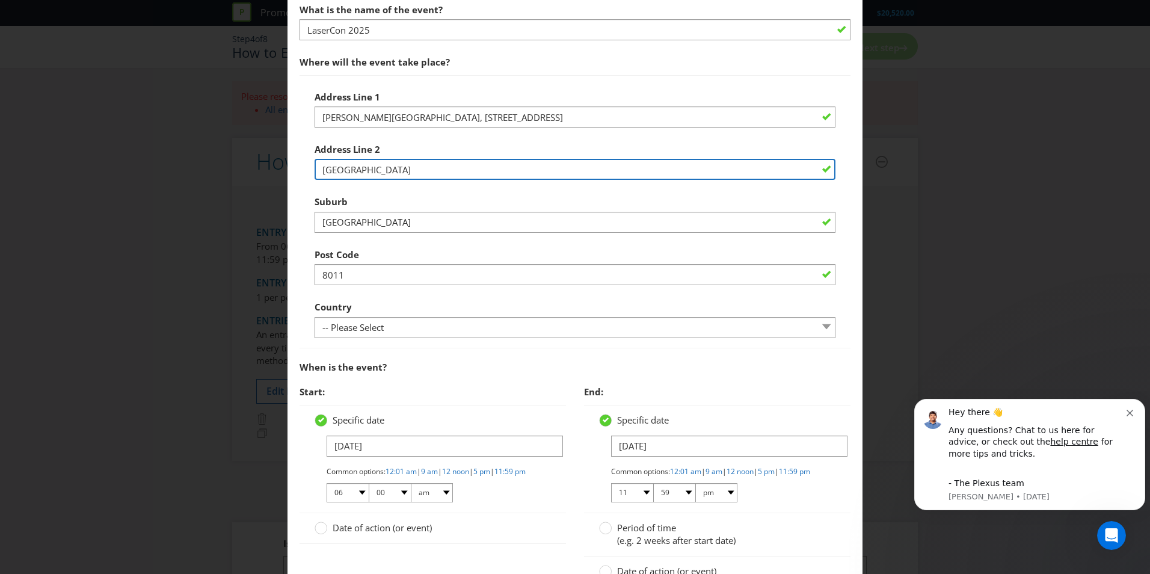
drag, startPoint x: 554, startPoint y: 170, endPoint x: 423, endPoint y: 168, distance: 131.2
click at [423, 168] on input "[GEOGRAPHIC_DATA]" at bounding box center [575, 169] width 521 height 21
type input "[GEOGRAPHIC_DATA]"
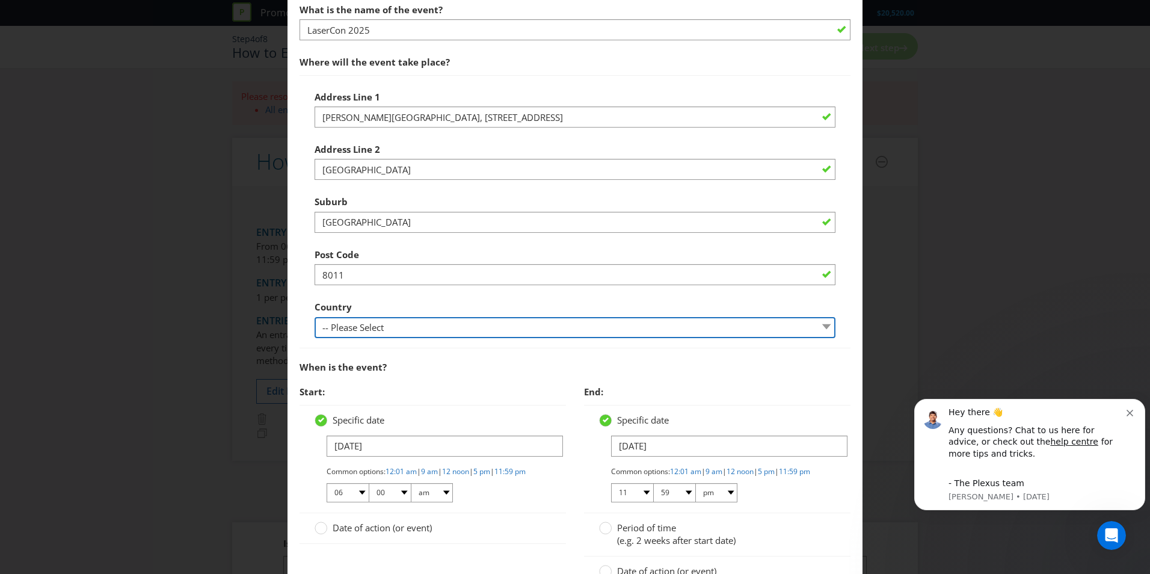
click at [409, 332] on select "-- Please Select [GEOGRAPHIC_DATA] [GEOGRAPHIC_DATA]" at bounding box center [575, 327] width 521 height 21
select select "NZ"
click at [315, 317] on select "-- Please Select [GEOGRAPHIC_DATA] [GEOGRAPHIC_DATA]" at bounding box center [575, 327] width 521 height 21
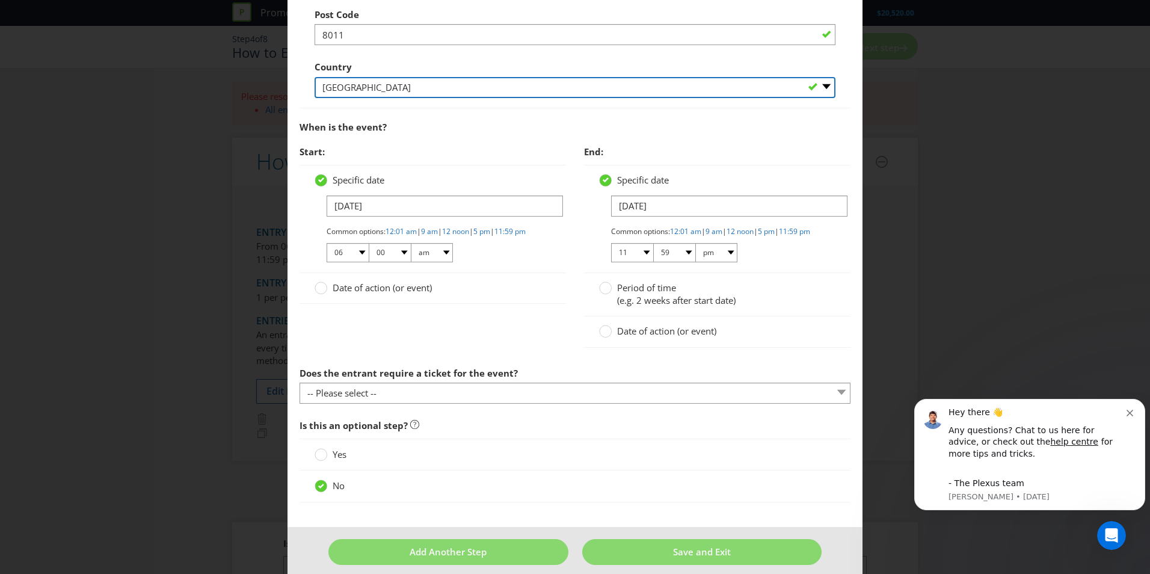
scroll to position [542, 0]
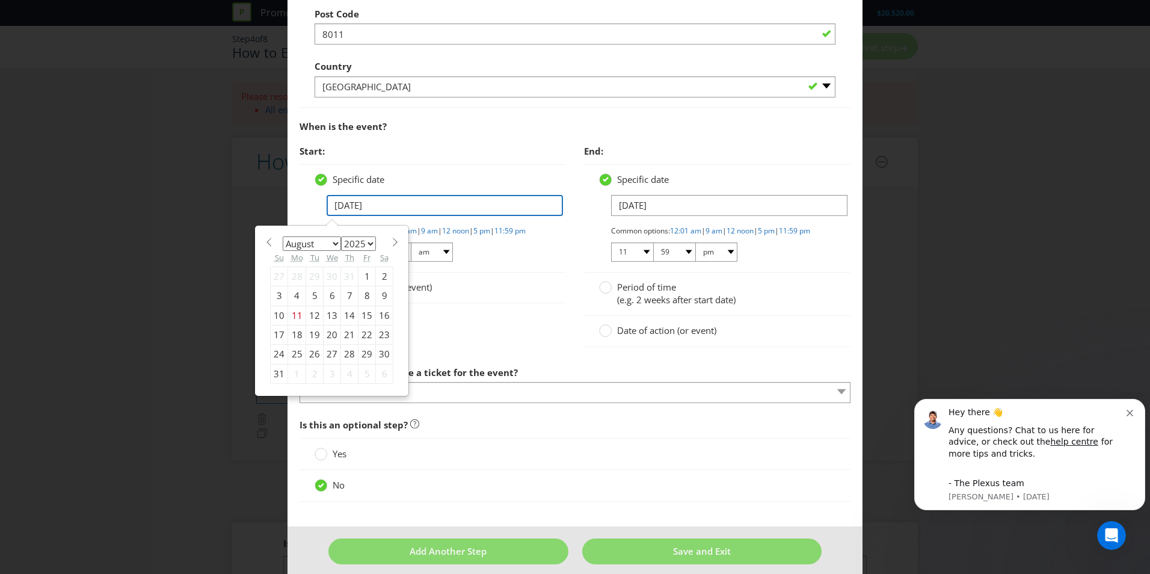
click at [337, 205] on input "[DATE]" at bounding box center [445, 205] width 236 height 21
click at [368, 334] on div "22" at bounding box center [367, 334] width 17 height 19
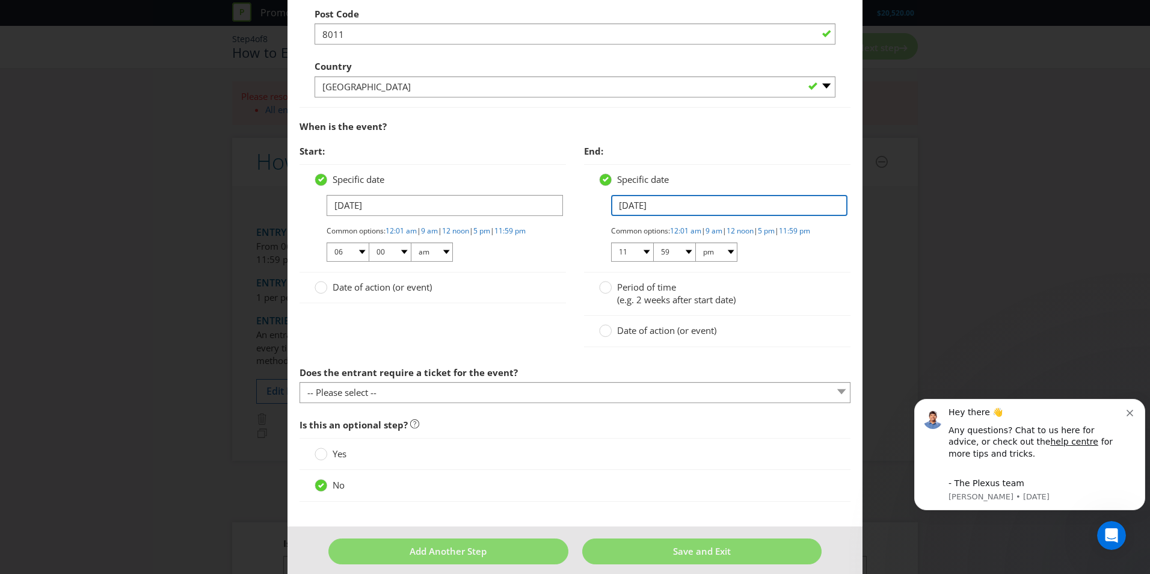
click at [623, 206] on input "[DATE]" at bounding box center [729, 205] width 236 height 21
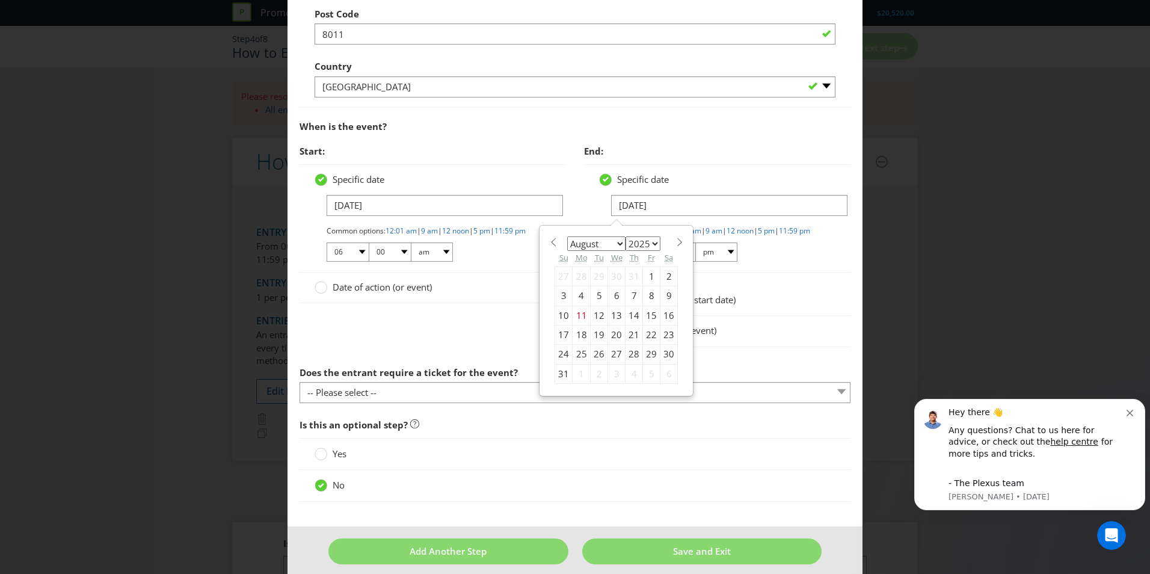
click at [667, 335] on div "23" at bounding box center [669, 334] width 17 height 19
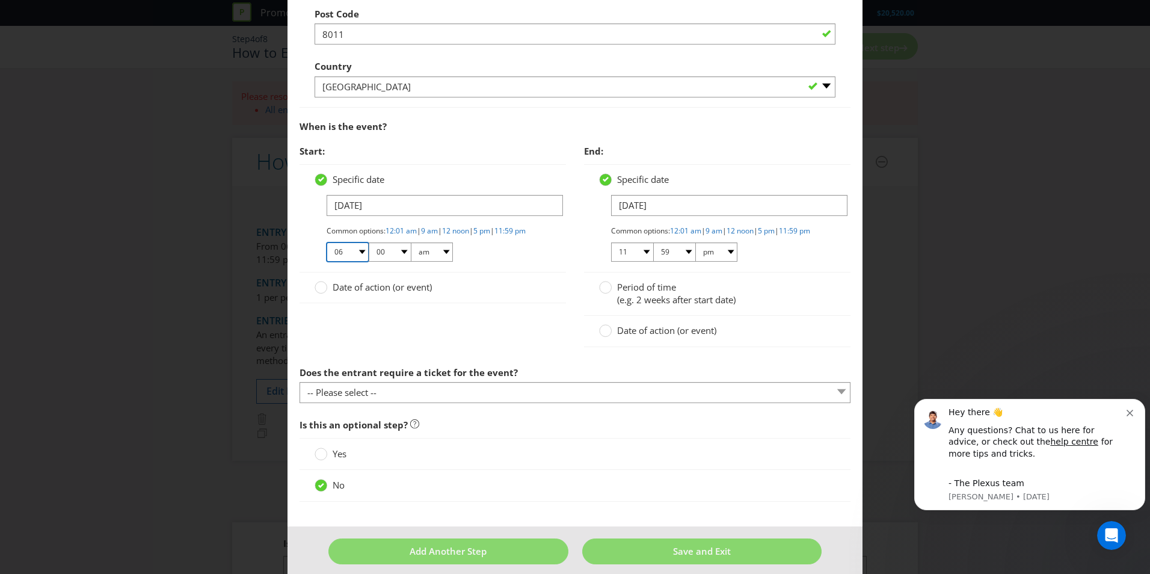
click at [360, 262] on select "01 02 03 04 05 06 07 08 09 10 11 12" at bounding box center [348, 251] width 42 height 19
click at [357, 262] on select "01 02 03 04 05 06 07 08 09 10 11 12" at bounding box center [348, 251] width 42 height 19
click at [350, 293] on span "Date of action (or event)" at bounding box center [382, 287] width 99 height 12
click at [0, 0] on input "Date of action (or event)" at bounding box center [0, 0] width 0 height 0
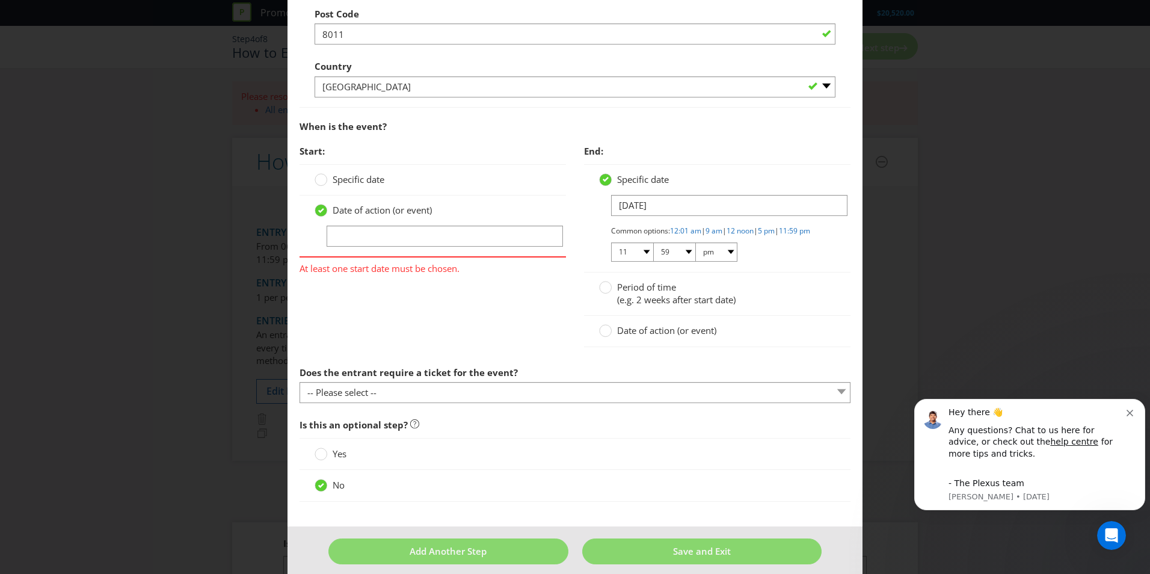
click at [333, 182] on span "Specific date" at bounding box center [359, 179] width 52 height 12
click at [0, 0] on input "Specific date" at bounding box center [0, 0] width 0 height 0
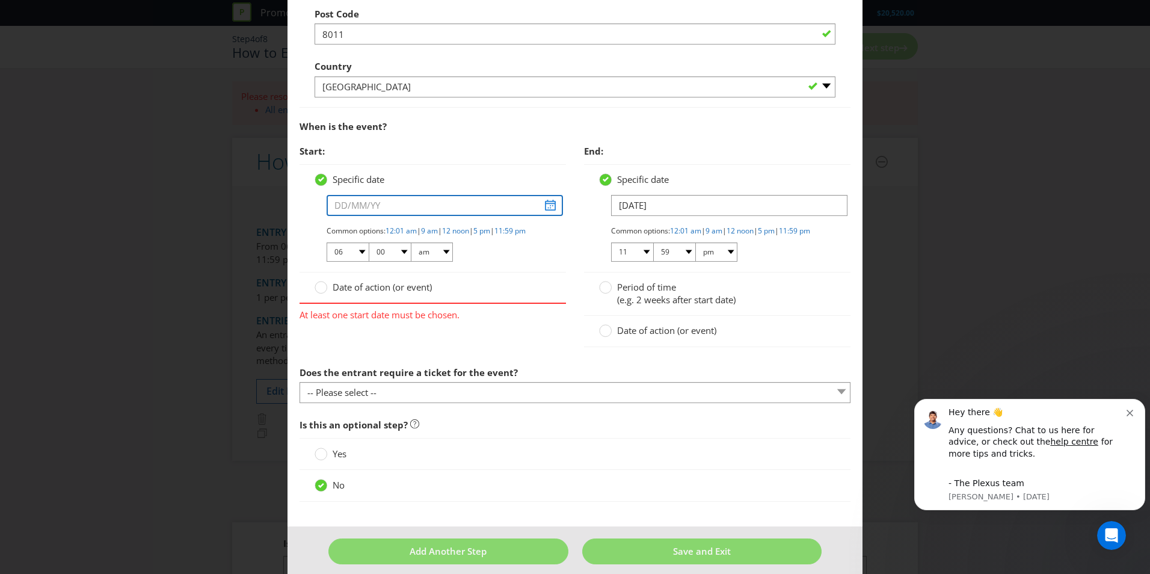
click at [540, 209] on input "text" at bounding box center [445, 205] width 236 height 21
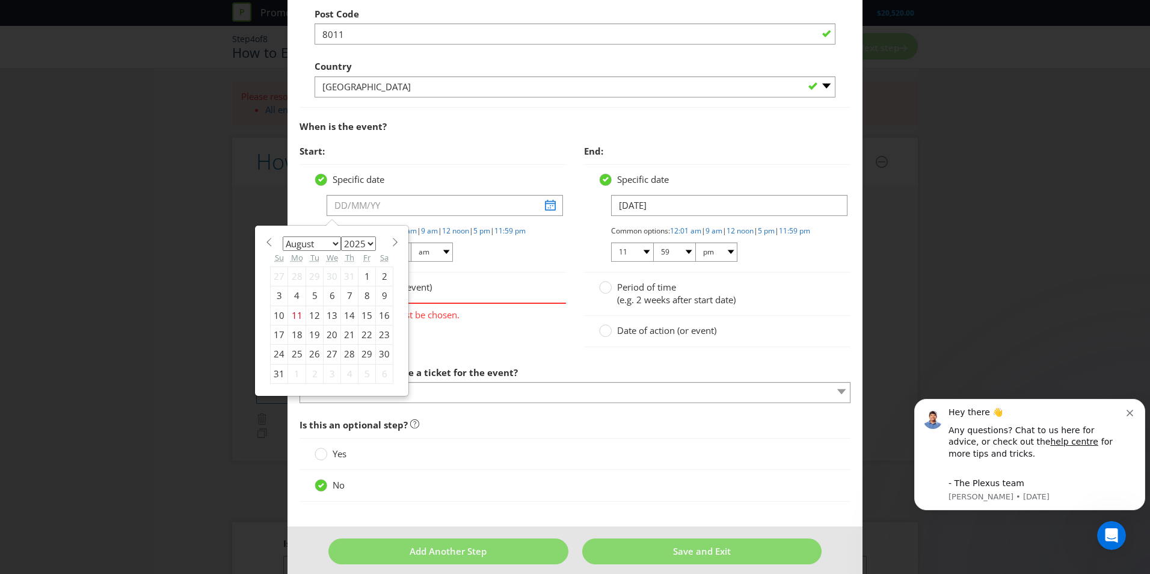
click at [359, 336] on div "22" at bounding box center [367, 334] width 17 height 19
type input "[DATE]"
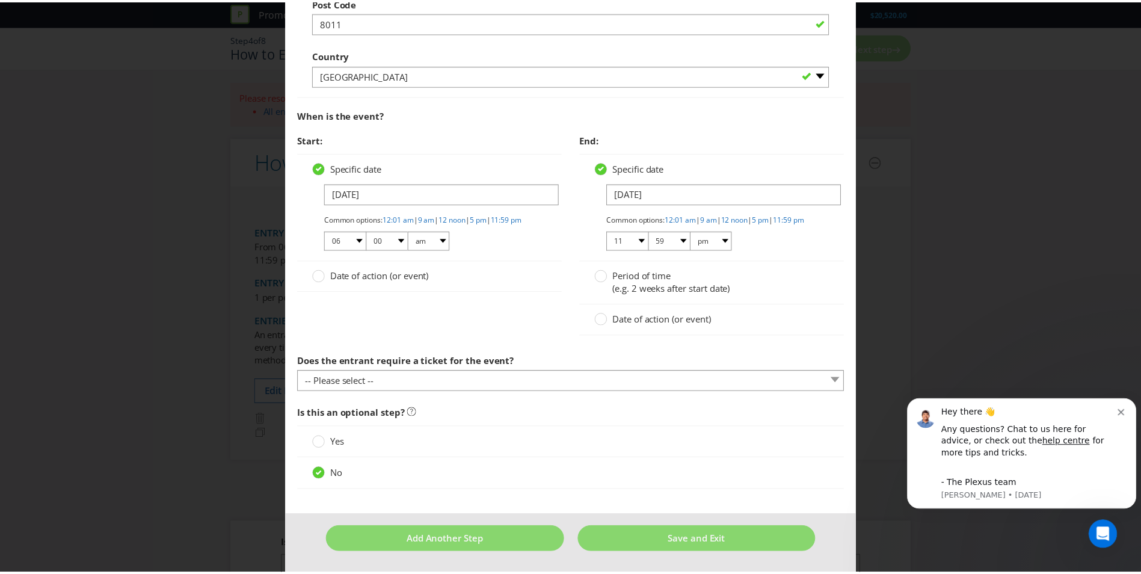
scroll to position [563, 0]
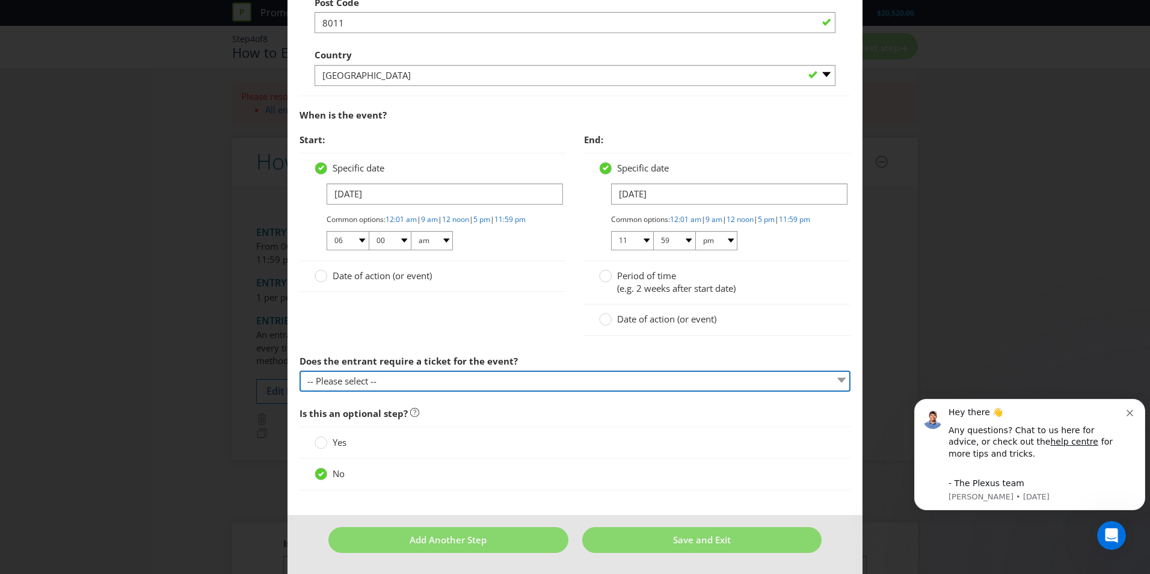
click at [419, 387] on select "-- Please select -- Yes, they must buy a ticket Yes, but tickets are free No ti…" at bounding box center [575, 381] width 551 height 21
select select "YES_FREE"
click at [300, 371] on select "-- Please select -- Yes, they must buy a ticket Yes, but tickets are free No ti…" at bounding box center [575, 381] width 551 height 21
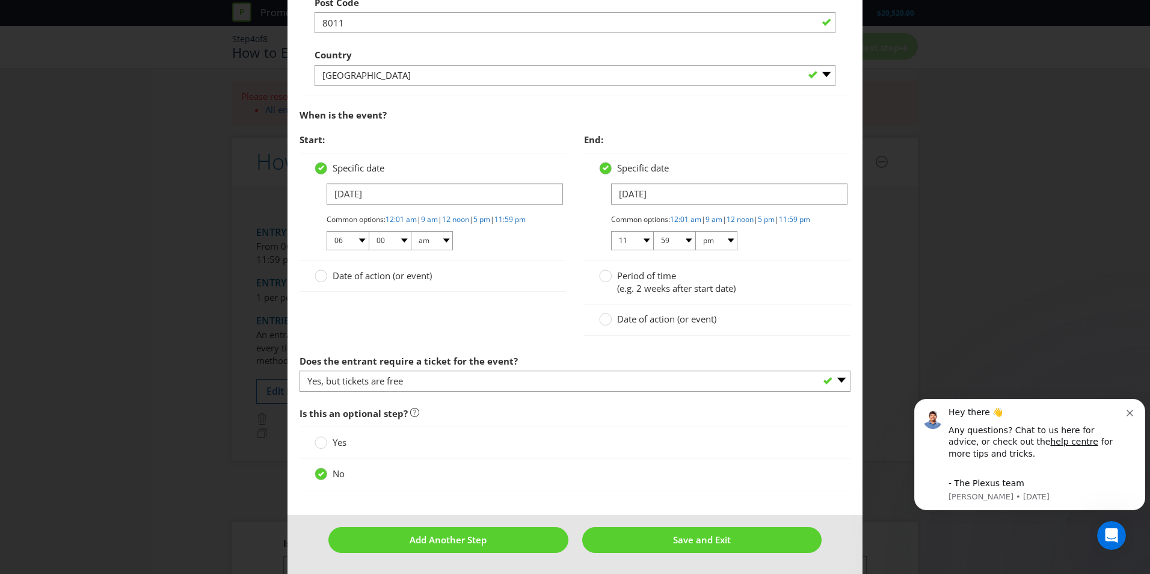
click at [727, 556] on footer "Add Another Step Save and Exit" at bounding box center [575, 544] width 575 height 59
click at [731, 547] on button "Save and Exit" at bounding box center [702, 540] width 240 height 26
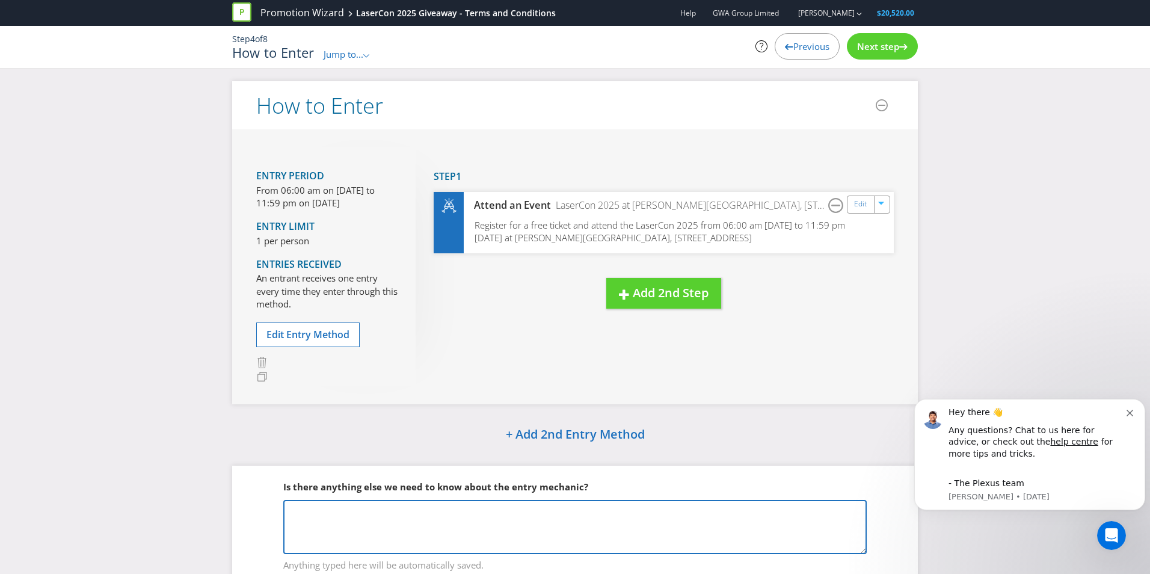
click at [731, 547] on textarea at bounding box center [575, 527] width 584 height 54
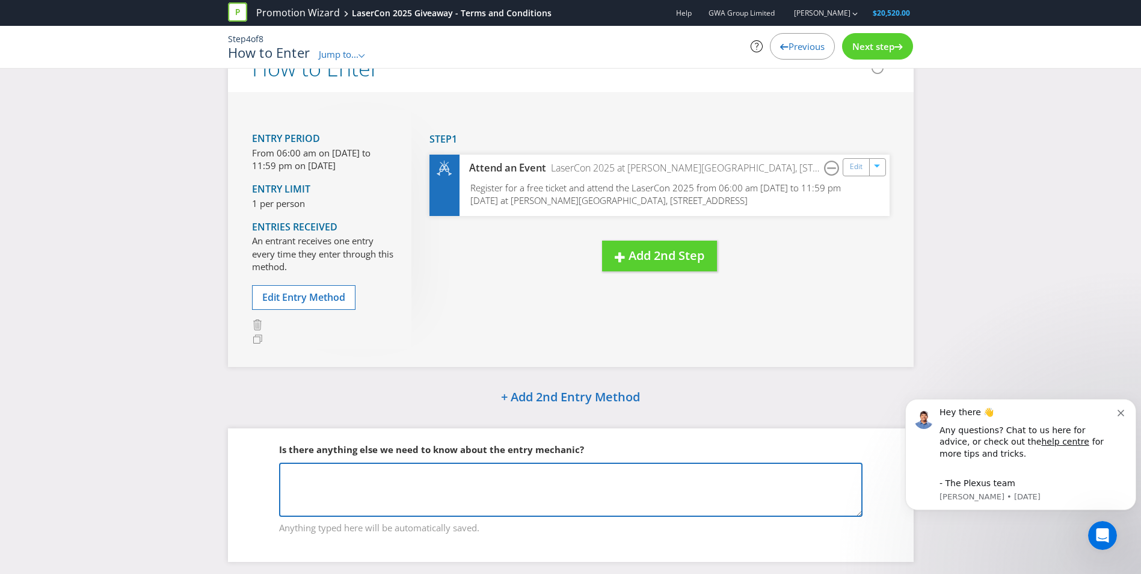
scroll to position [58, 0]
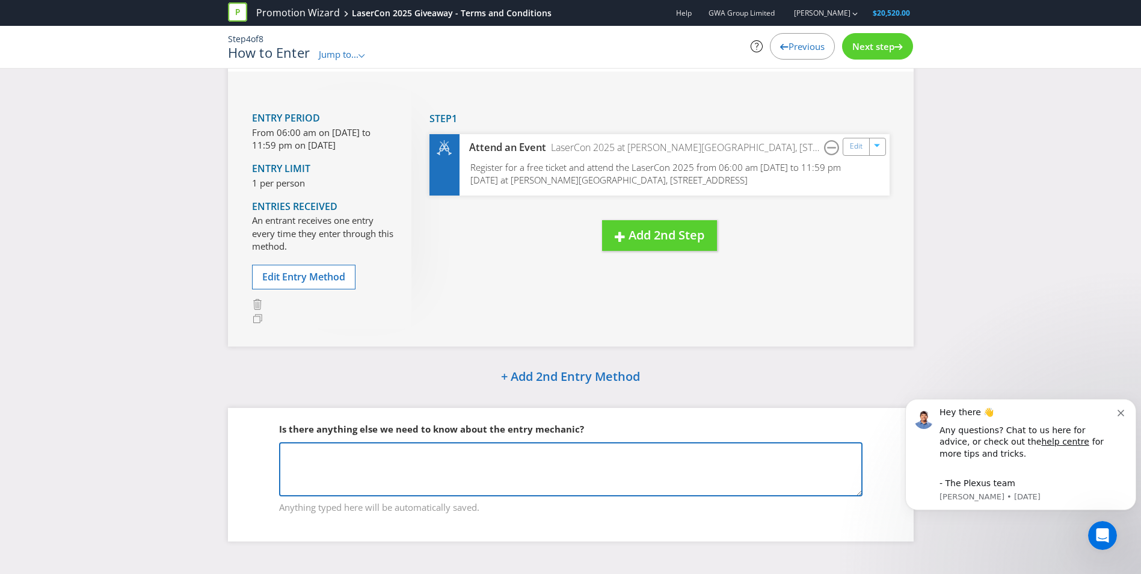
click at [519, 455] on textarea at bounding box center [571, 469] width 584 height 54
click at [517, 454] on textarea at bounding box center [571, 469] width 584 height 54
click at [354, 463] on textarea at bounding box center [571, 469] width 584 height 54
paste textarea "a. Spin the Methven Caroma Spinning Wheel at the GWA Group Limited exhibitor st…"
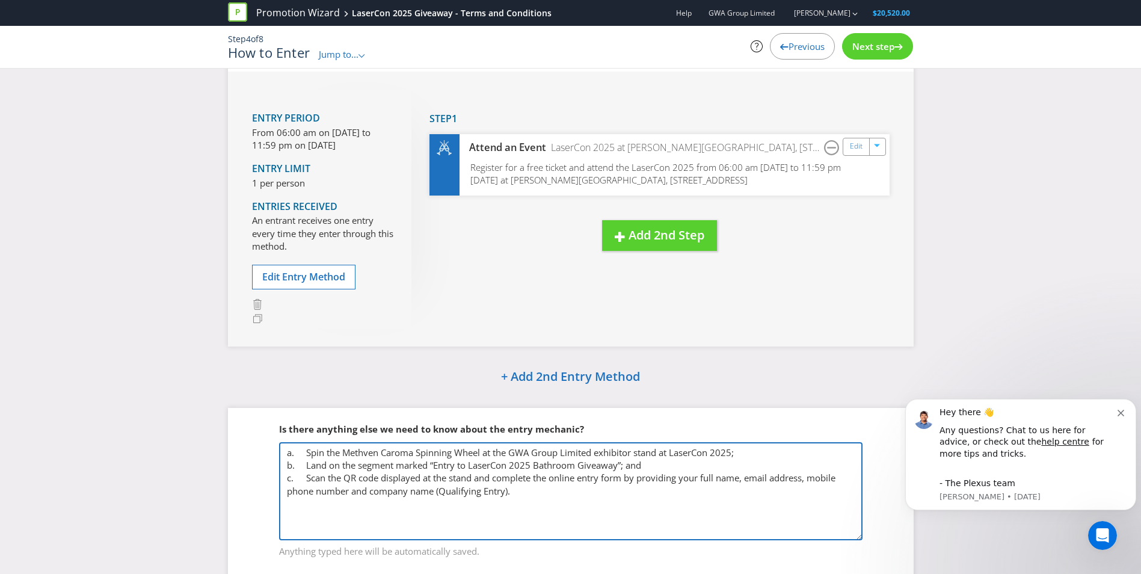
drag, startPoint x: 859, startPoint y: 491, endPoint x: 860, endPoint y: 531, distance: 40.3
click at [860, 531] on textarea "a. Spin the Methven Caroma Spinning Wheel at the GWA Group Limited exhibitor st…" at bounding box center [571, 491] width 584 height 98
type textarea "a. Spin the Methven Caroma Spinning Wheel at the GWA Group Limited exhibitor st…"
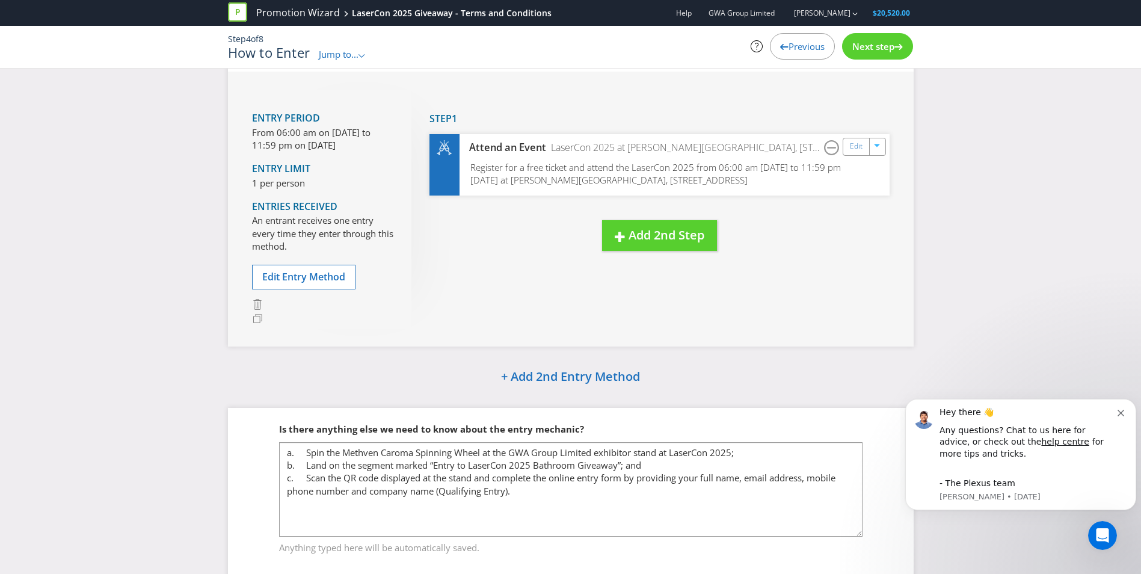
click at [680, 187] on div "Register for a free ticket and attend the LaserCon 2025 from 06:00 am [DATE] to…" at bounding box center [660, 178] width 460 height 35
click at [853, 155] on div "Edit" at bounding box center [857, 146] width 27 height 17
click at [862, 148] on link "Edit" at bounding box center [856, 147] width 13 height 14
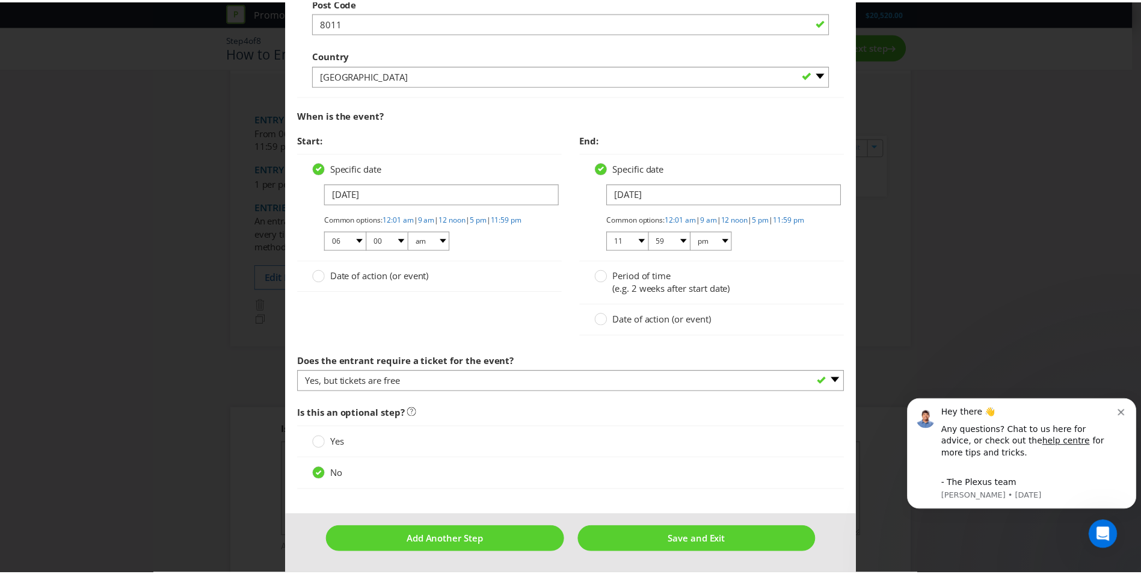
scroll to position [563, 0]
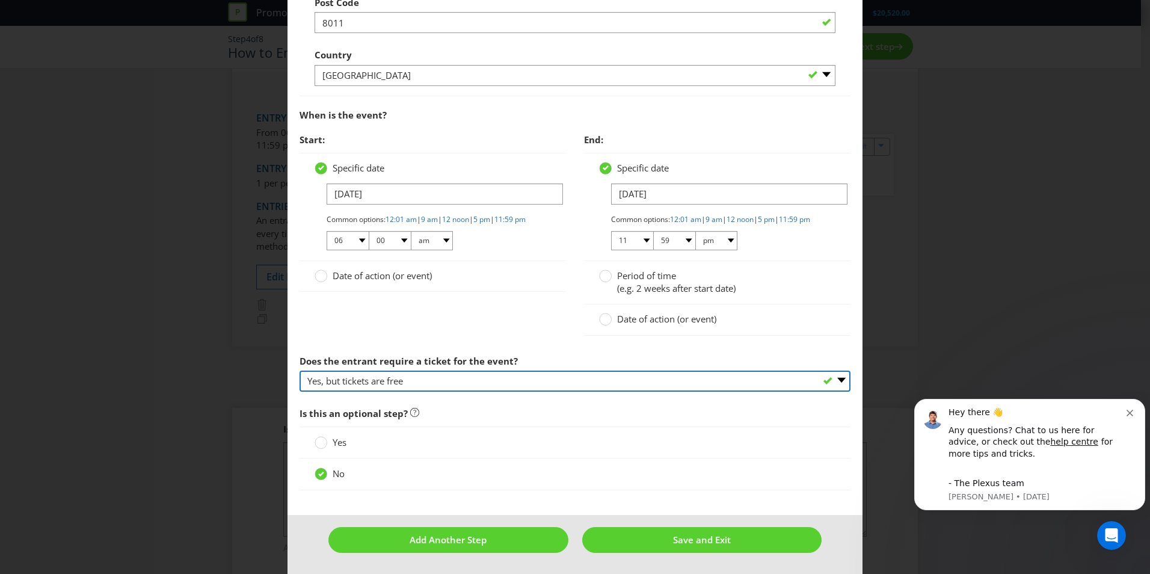
click at [437, 385] on select "-- Please select -- Yes, they must buy a ticket Yes, but tickets are free No ti…" at bounding box center [575, 381] width 551 height 21
select select "YES_BUY"
click at [300, 371] on select "-- Please select -- Yes, they must buy a ticket Yes, but tickets are free No ti…" at bounding box center [575, 381] width 551 height 21
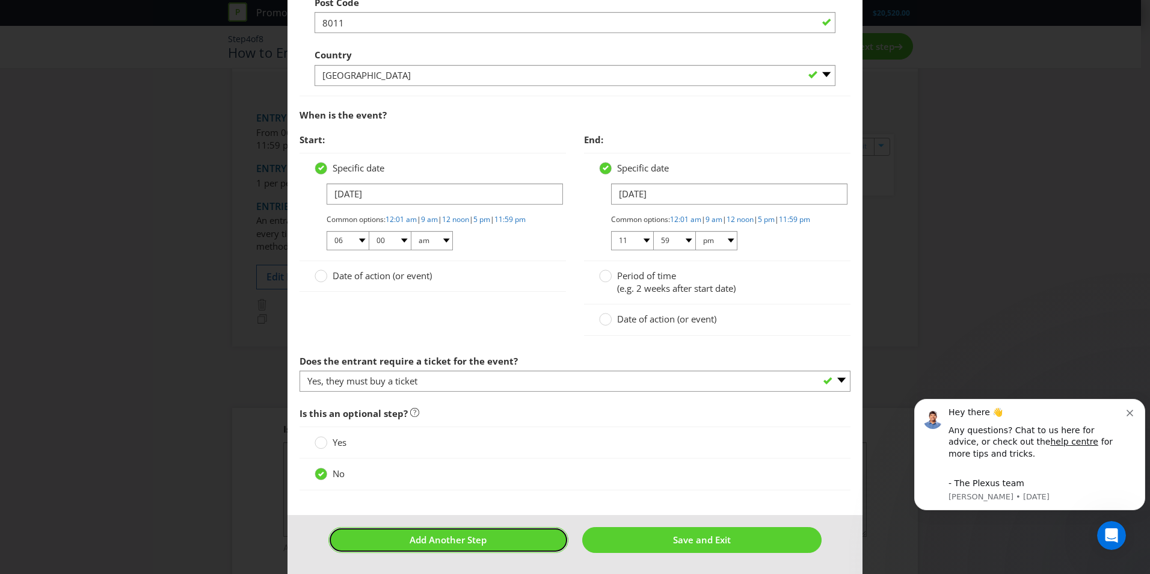
click at [475, 543] on span "Add Another Step" at bounding box center [448, 540] width 77 height 12
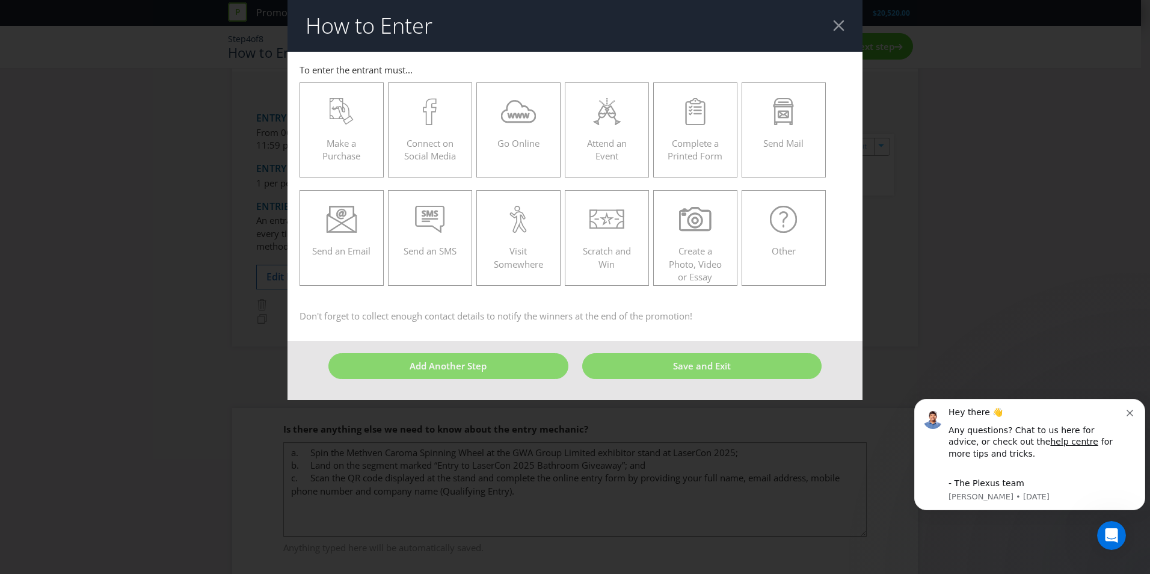
click at [840, 20] on div at bounding box center [838, 25] width 11 height 11
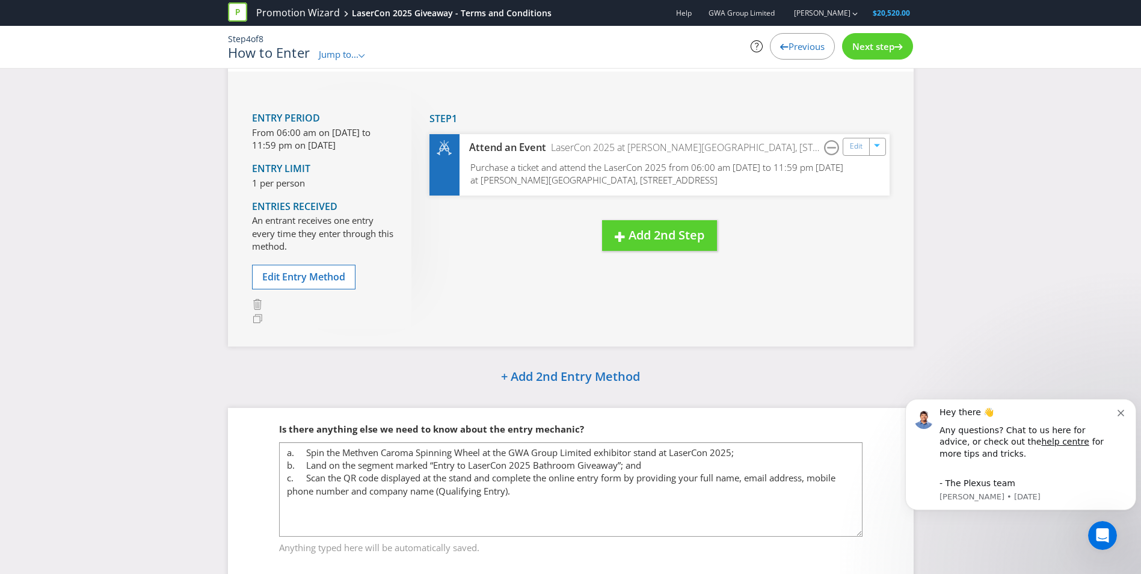
scroll to position [98, 0]
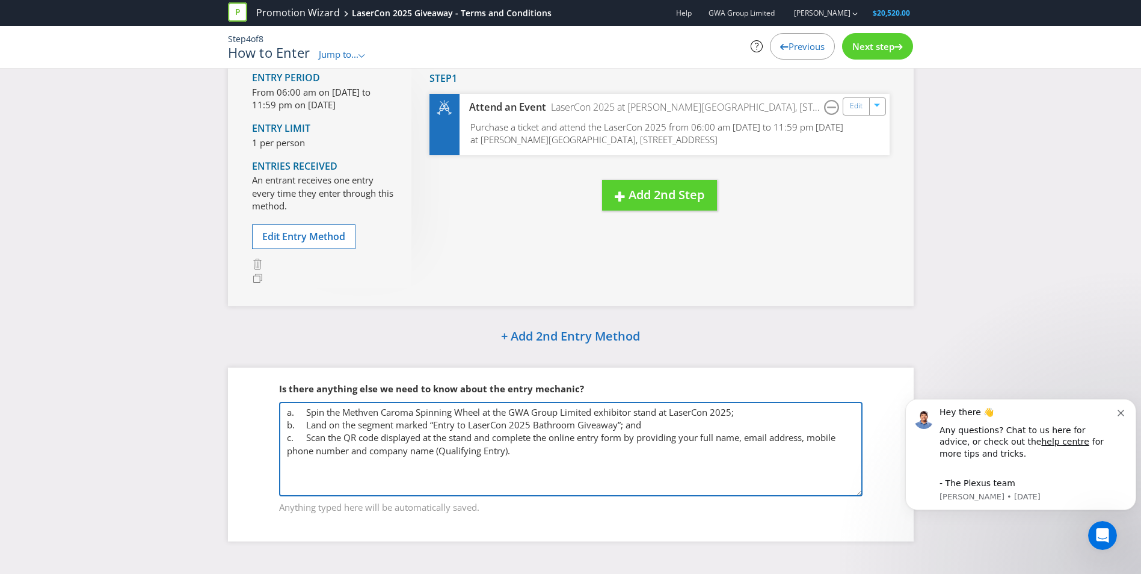
click at [309, 410] on textarea "a. Spin the Methven Caroma Spinning Wheel at the GWA Group Limited exhibitor st…" at bounding box center [571, 449] width 584 height 94
click at [306, 412] on textarea "a. Spin the Methven Caroma Spinning Wheel at the GWA Group Limited exhibitor st…" at bounding box center [571, 449] width 584 height 94
drag, startPoint x: 508, startPoint y: 453, endPoint x: 208, endPoint y: 360, distance: 314.4
click at [208, 362] on div "How to Enter Entry Period From 06:00 am on [DATE] to 11:59 pm on [DATE] Entry L…" at bounding box center [570, 271] width 1141 height 576
paste textarea "to qualify to enter the draw you must during the Promotional Period (defined in…"
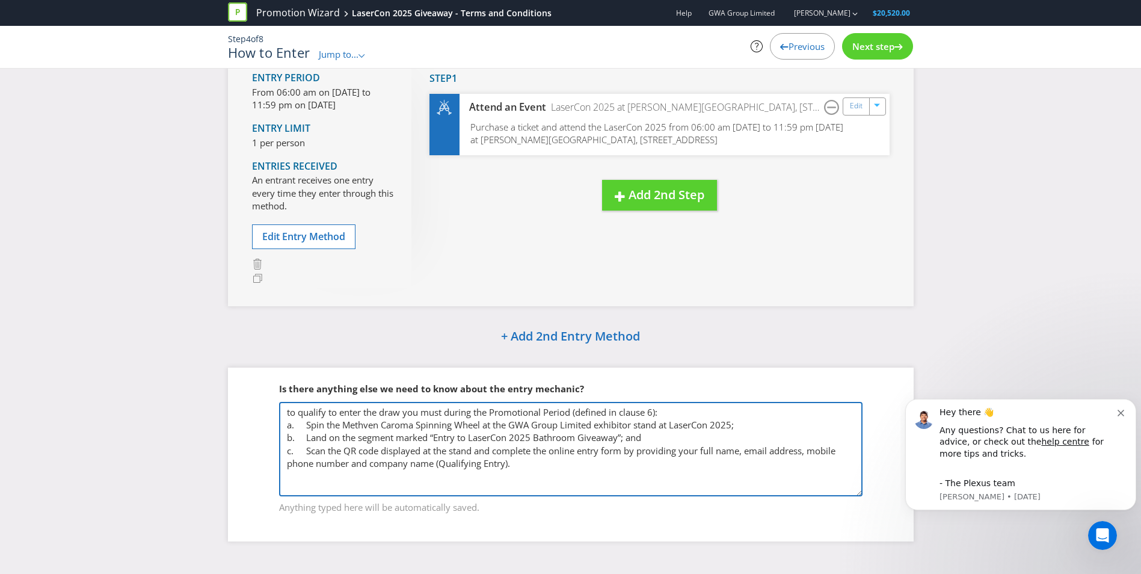
click at [275, 407] on fieldset "Is there anything else we need to know about the entry mechanic? to qualify to …" at bounding box center [571, 441] width 638 height 164
drag, startPoint x: 600, startPoint y: 404, endPoint x: 445, endPoint y: 409, distance: 155.9
click at [445, 409] on textarea "To qualify to enter the draw you must during the Promotional Period (defined in…" at bounding box center [571, 449] width 584 height 94
type textarea "To qualify to enter the draw you must: a. Spin the Methven Caroma Spinning Whee…"
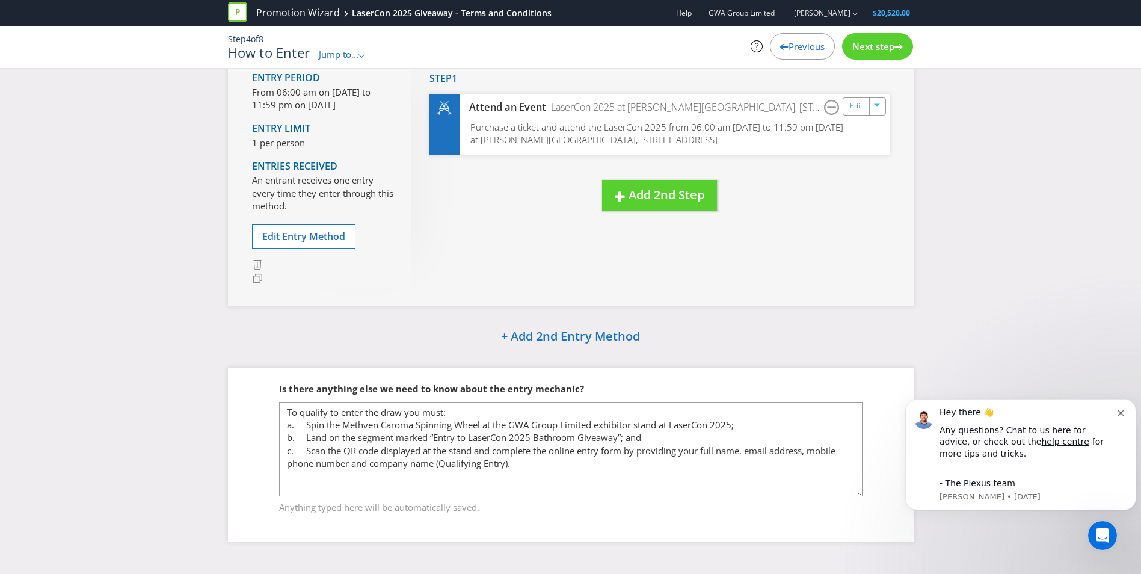
click at [1120, 412] on icon "Dismiss notification" at bounding box center [1121, 413] width 7 height 7
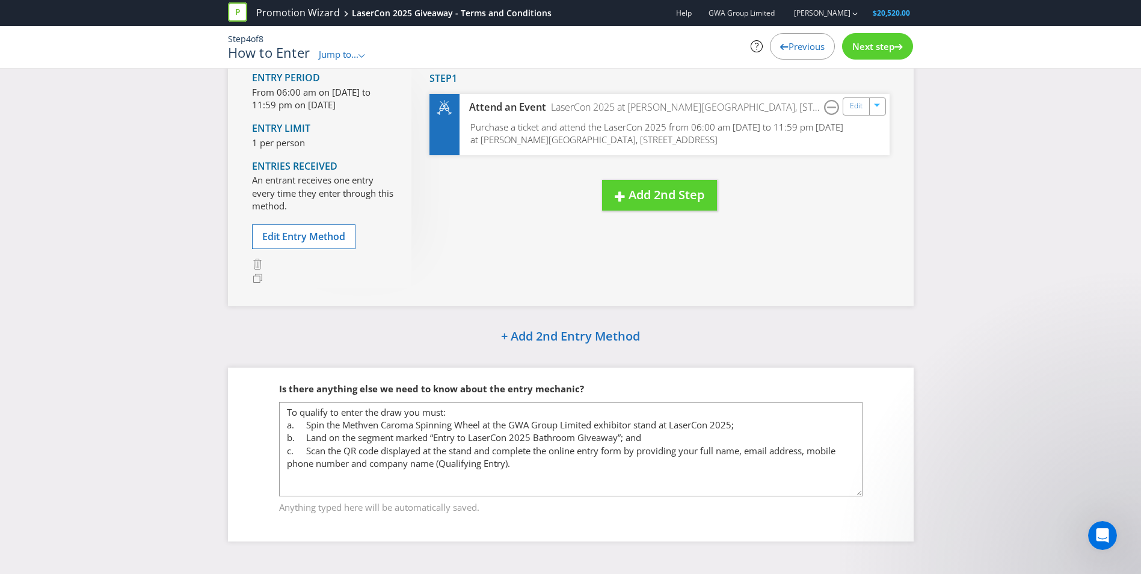
click at [945, 454] on div "How to Enter Entry Period From 06:00 am on [DATE] to 11:59 pm on [DATE] Entry L…" at bounding box center [570, 271] width 1141 height 576
click at [872, 409] on fieldset "Is there anything else we need to know about the entry mechanic? To qualify to …" at bounding box center [571, 441] width 638 height 164
drag, startPoint x: 803, startPoint y: 505, endPoint x: 794, endPoint y: 433, distance: 72.1
click at [802, 505] on span "Anything typed here will be automatically saved." at bounding box center [571, 505] width 584 height 17
click at [871, 57] on div "Next step" at bounding box center [877, 46] width 71 height 26
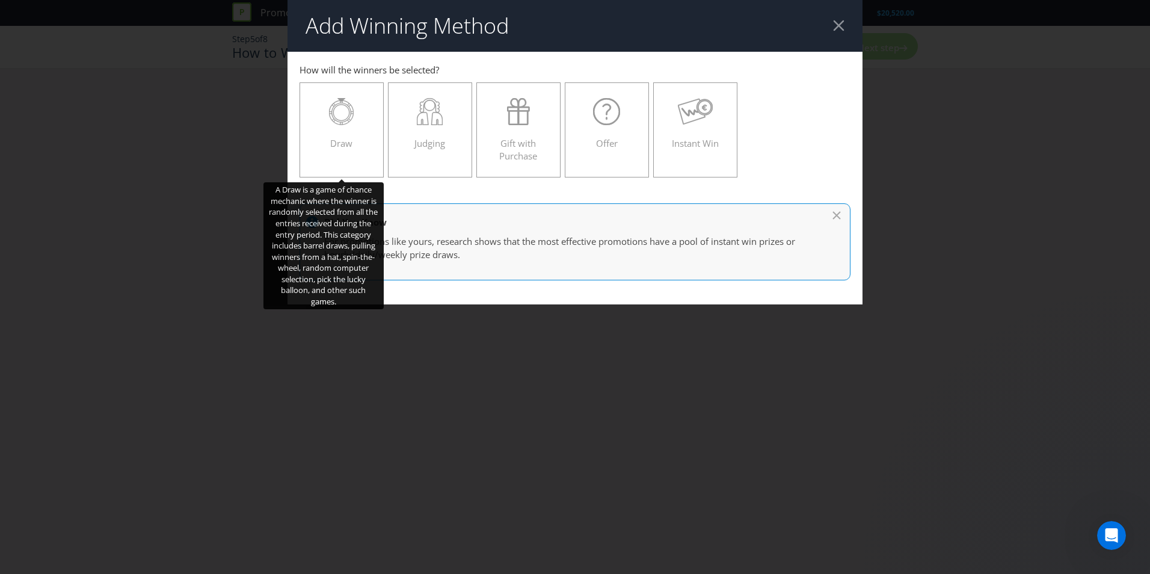
click at [335, 114] on icon at bounding box center [341, 111] width 25 height 27
click at [0, 0] on input "Draw" at bounding box center [0, 0] width 0 height 0
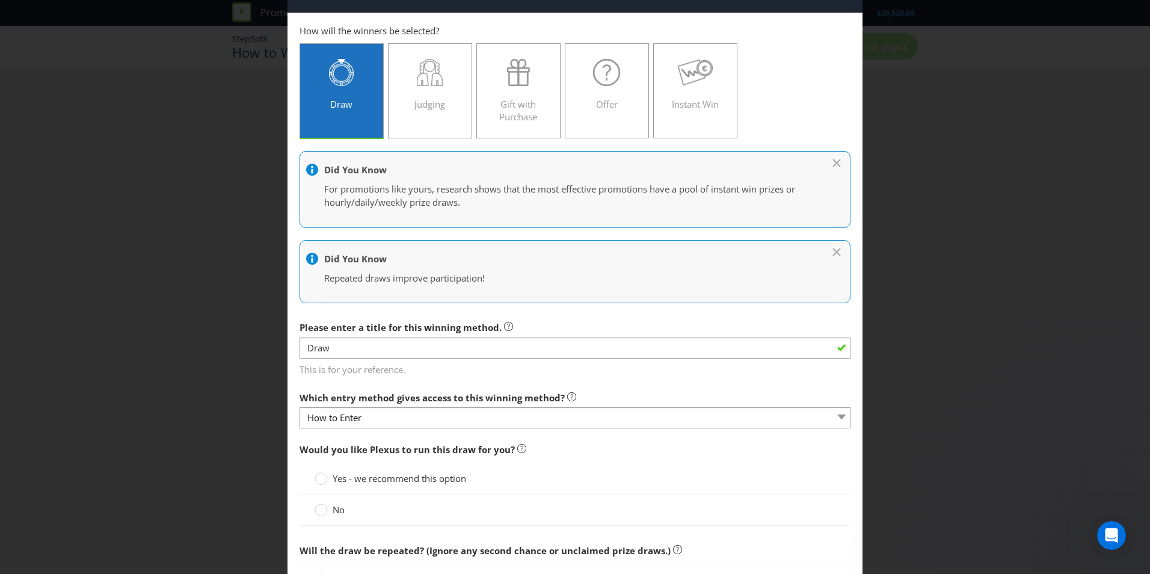
scroll to position [60, 0]
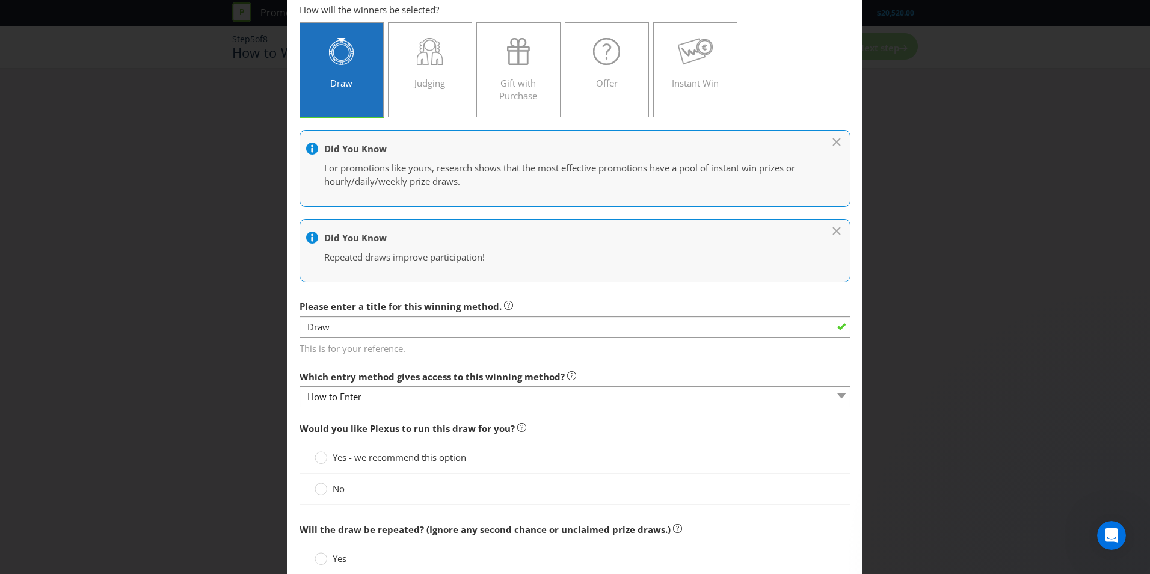
click at [385, 185] on p "For promotions like yours, research shows that the most effective promotions ha…" at bounding box center [569, 175] width 490 height 26
click at [392, 295] on label "Please enter a title for this winning method." at bounding box center [407, 303] width 214 height 19
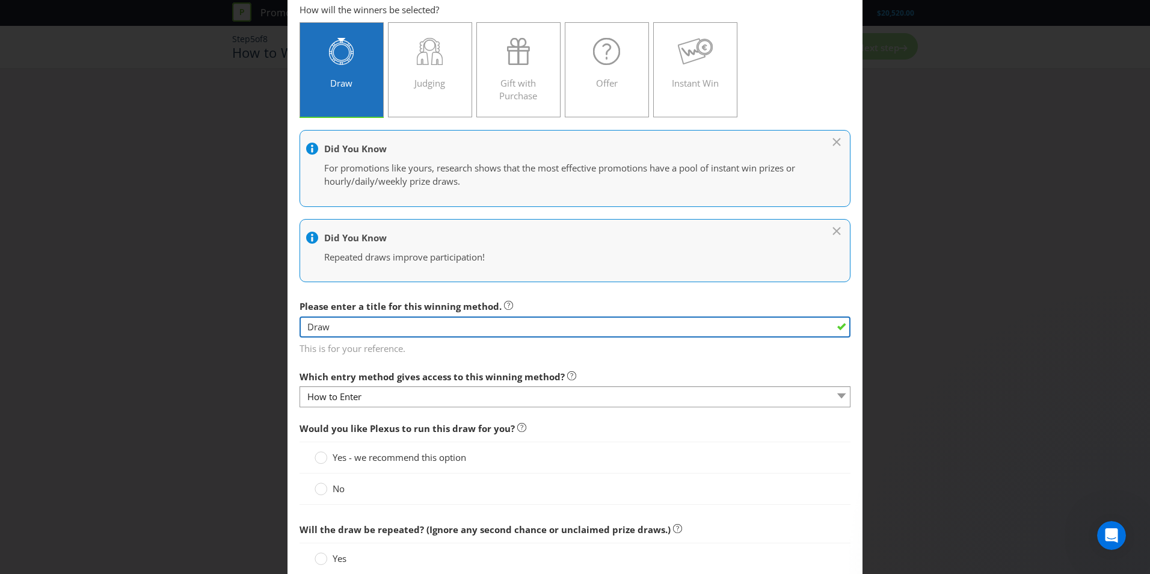
click at [381, 321] on input "Draw" at bounding box center [575, 326] width 551 height 21
drag, startPoint x: 381, startPoint y: 321, endPoint x: 252, endPoint y: 334, distance: 130.0
click at [252, 334] on div "Add Winning Method How to Enter How will the winners be selected? Draw Judging …" at bounding box center [575, 287] width 1150 height 574
click at [403, 327] on input "Draw" at bounding box center [575, 326] width 551 height 21
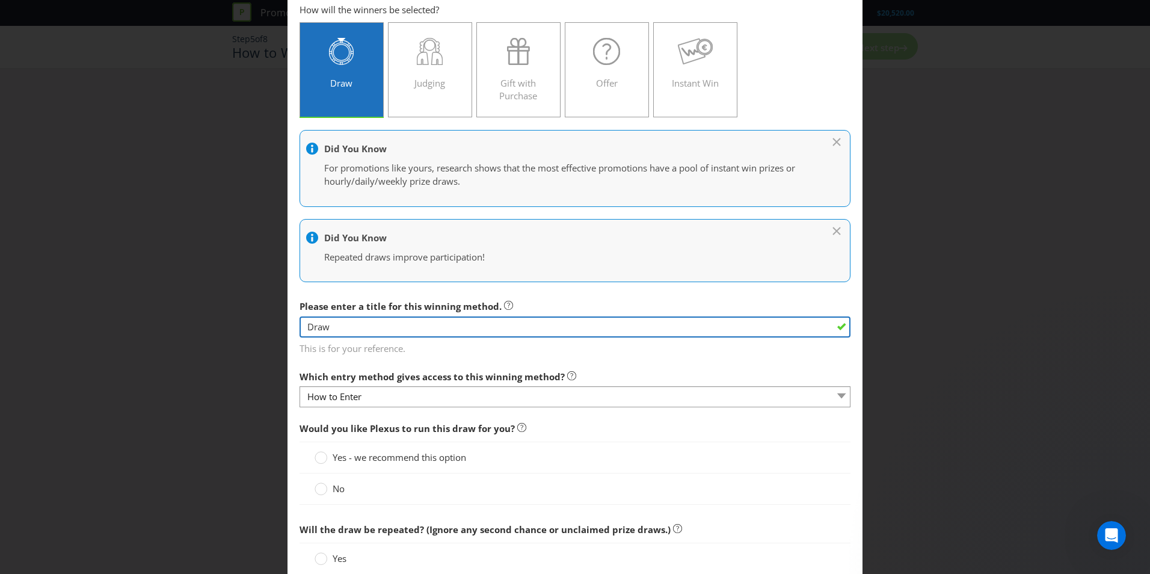
click at [403, 327] on input "Draw" at bounding box center [575, 326] width 551 height 21
click at [330, 321] on input "Draw" at bounding box center [575, 326] width 551 height 21
click at [331, 321] on input "Draw" at bounding box center [575, 326] width 551 height 21
paste input "Entry to LaserCon 2025 Bathroom Giveaway”;"
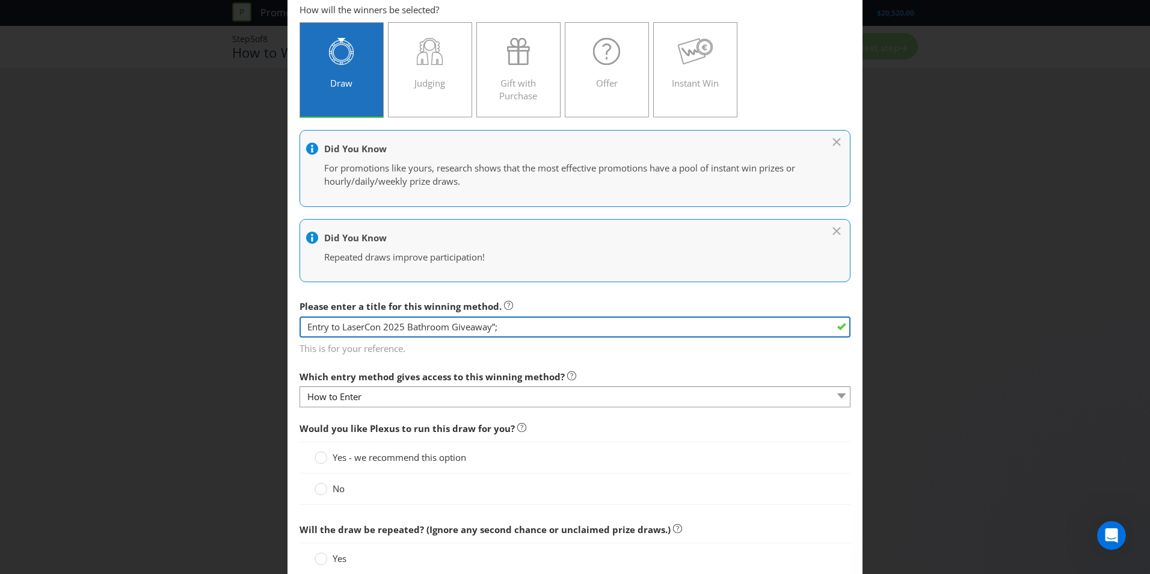
type input "Entry to LaserCon 2025 Bathroom Giveaway”;"
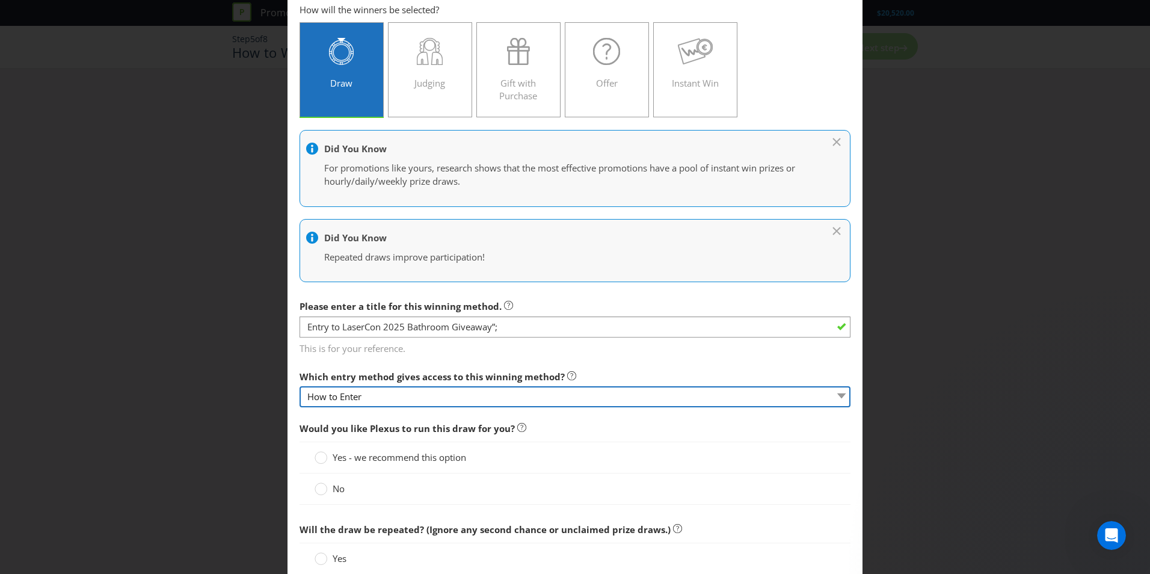
click at [377, 390] on select "How to Enter" at bounding box center [575, 396] width 551 height 21
click at [378, 395] on select "How to Enter" at bounding box center [575, 396] width 551 height 21
click at [370, 403] on select "How to Enter" at bounding box center [575, 396] width 551 height 21
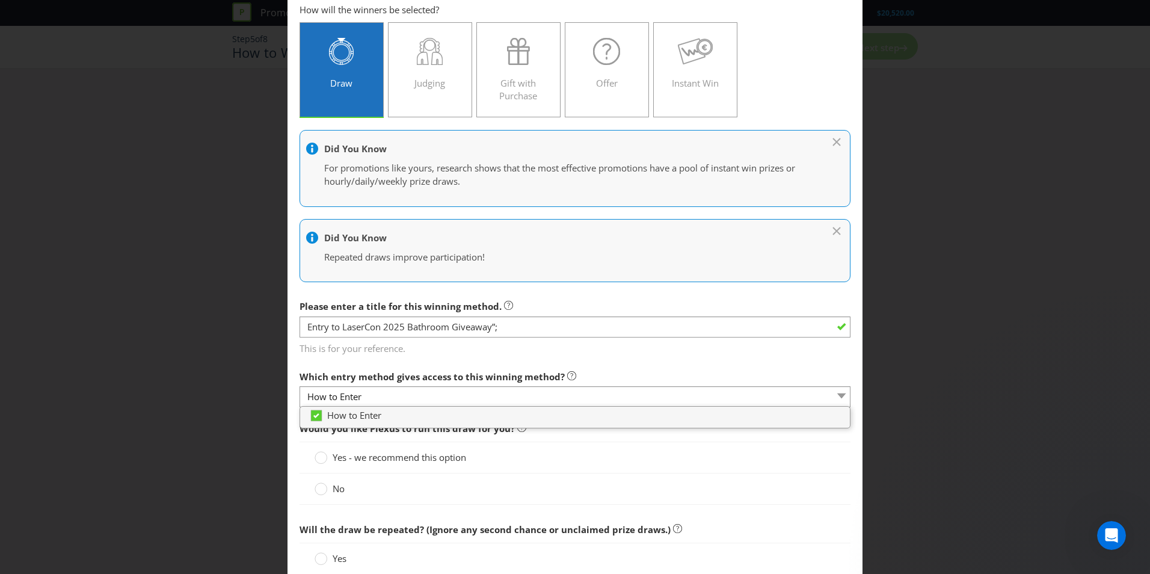
click at [186, 361] on div "Add Winning Method How to Enter How will the winners be selected? Draw Judging …" at bounding box center [575, 287] width 1150 height 574
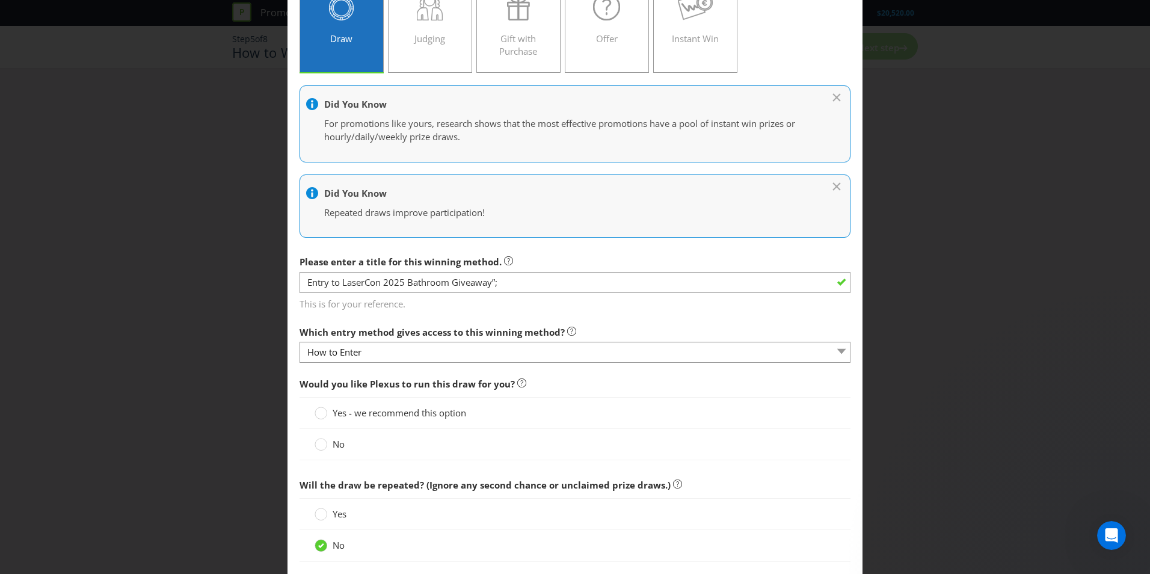
scroll to position [181, 0]
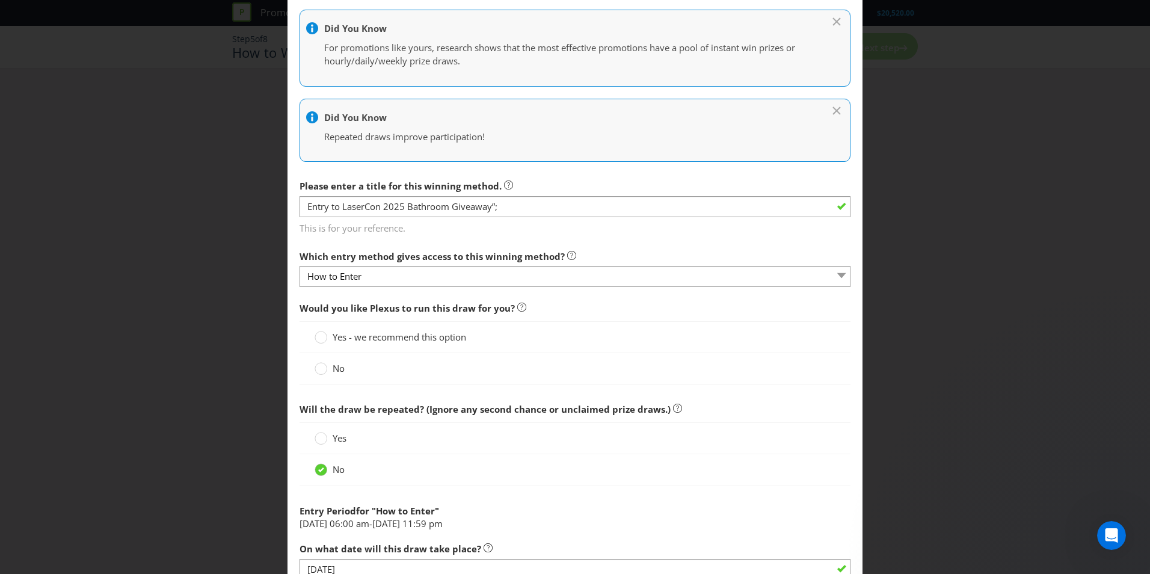
click at [326, 364] on label "No" at bounding box center [331, 368] width 32 height 13
click at [0, 0] on input "No" at bounding box center [0, 0] width 0 height 0
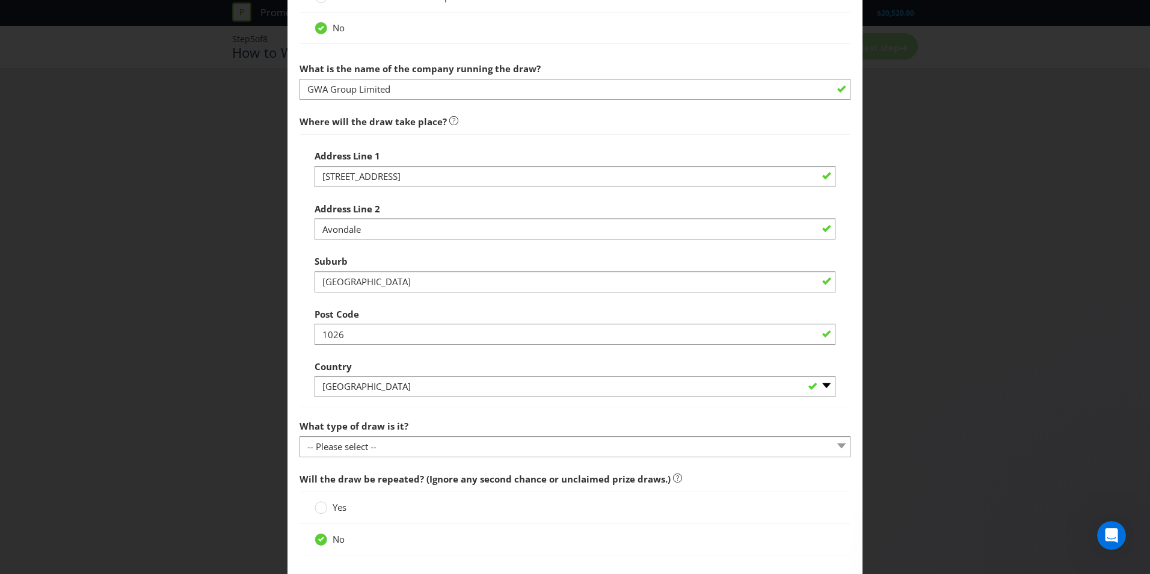
scroll to position [602, 0]
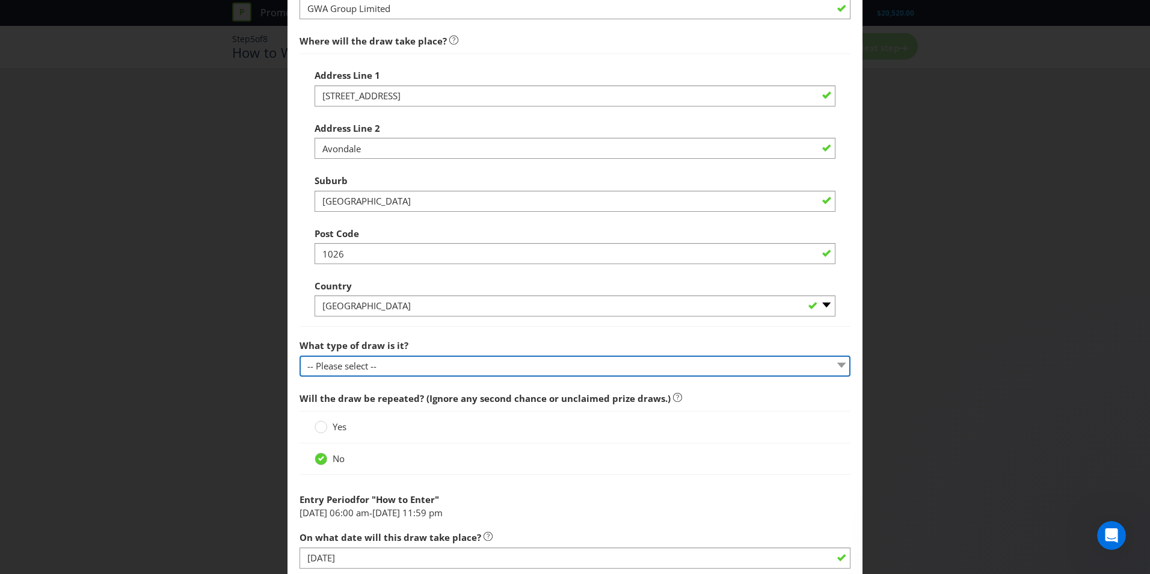
click at [391, 363] on select "-- Please select -- Computerised random selection Barrel draw Don't specify Oth…" at bounding box center [575, 366] width 551 height 21
select select "COMPUTERISED"
click at [300, 356] on select "-- Please select -- Computerised random selection Barrel draw Don't specify Oth…" at bounding box center [575, 366] width 551 height 21
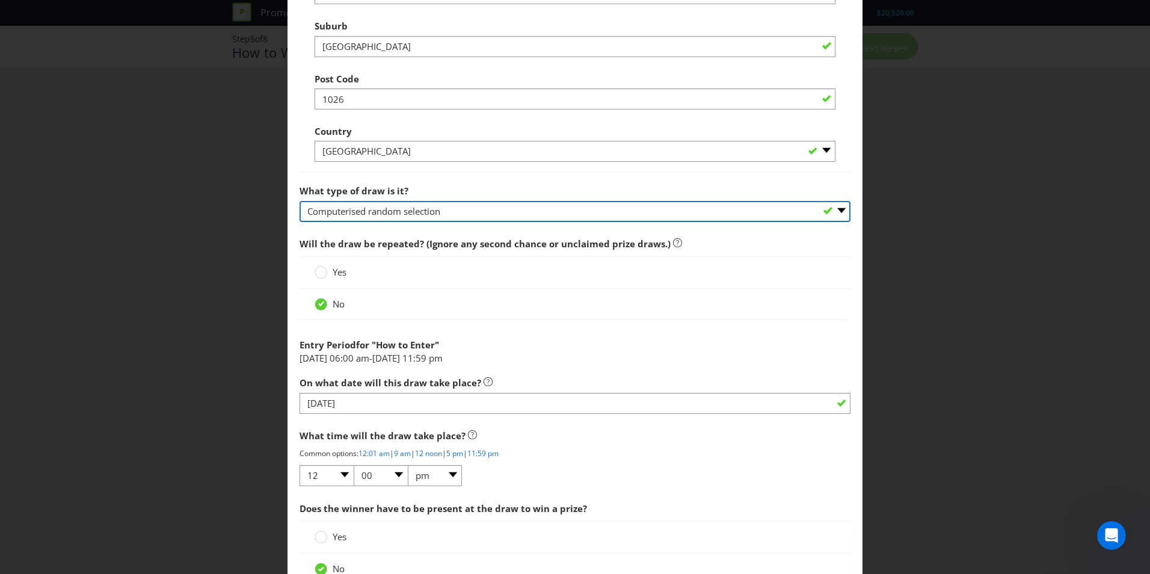
scroll to position [782, 0]
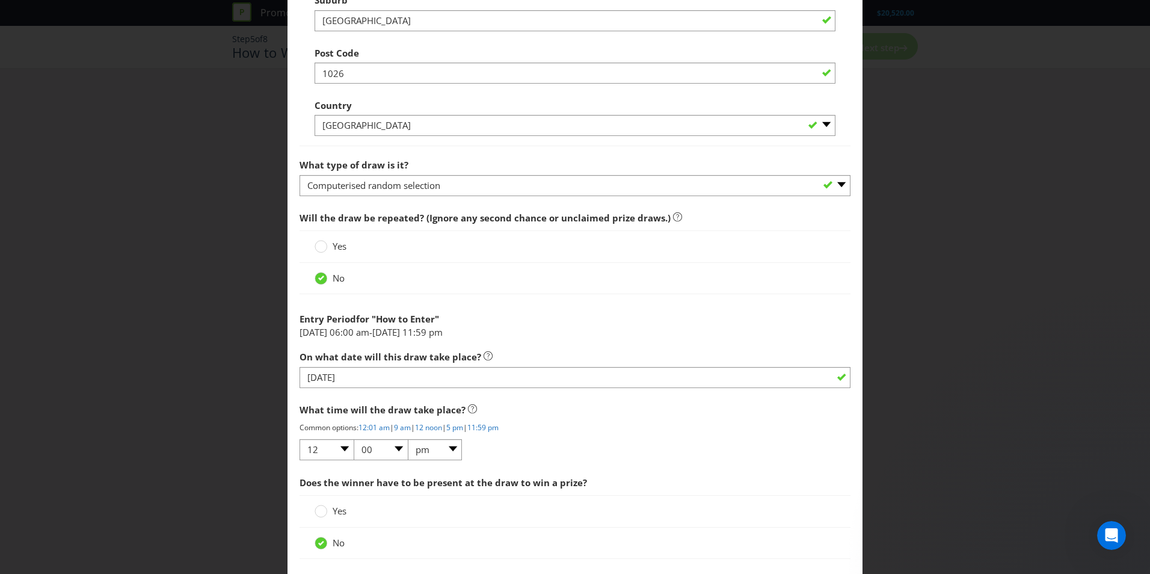
click at [335, 247] on span "Yes" at bounding box center [340, 246] width 14 height 12
click at [0, 0] on input "Yes" at bounding box center [0, 0] width 0 height 0
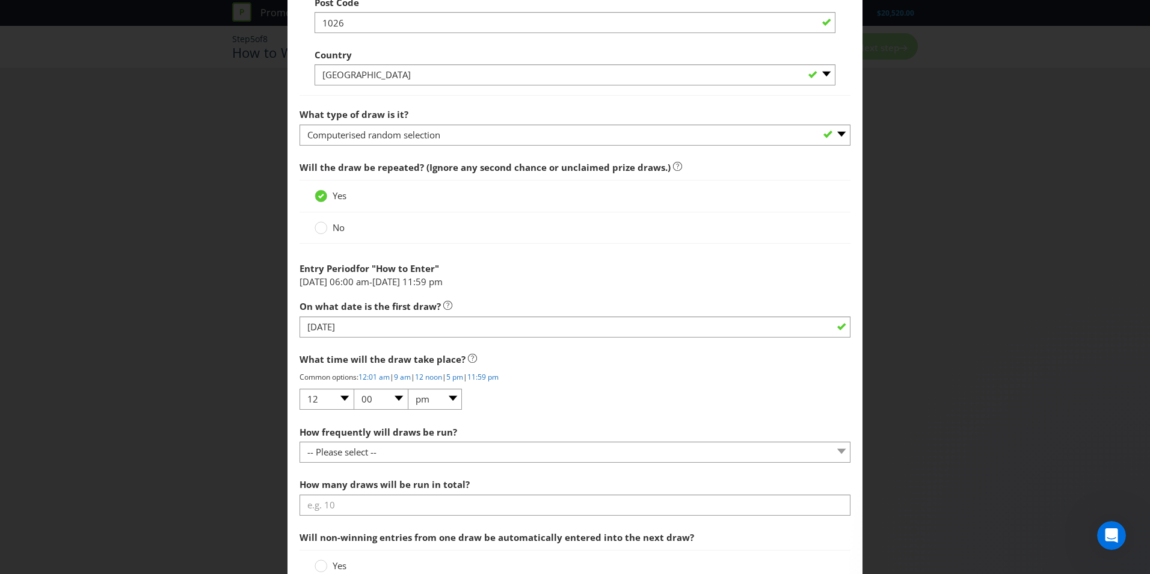
scroll to position [854, 0]
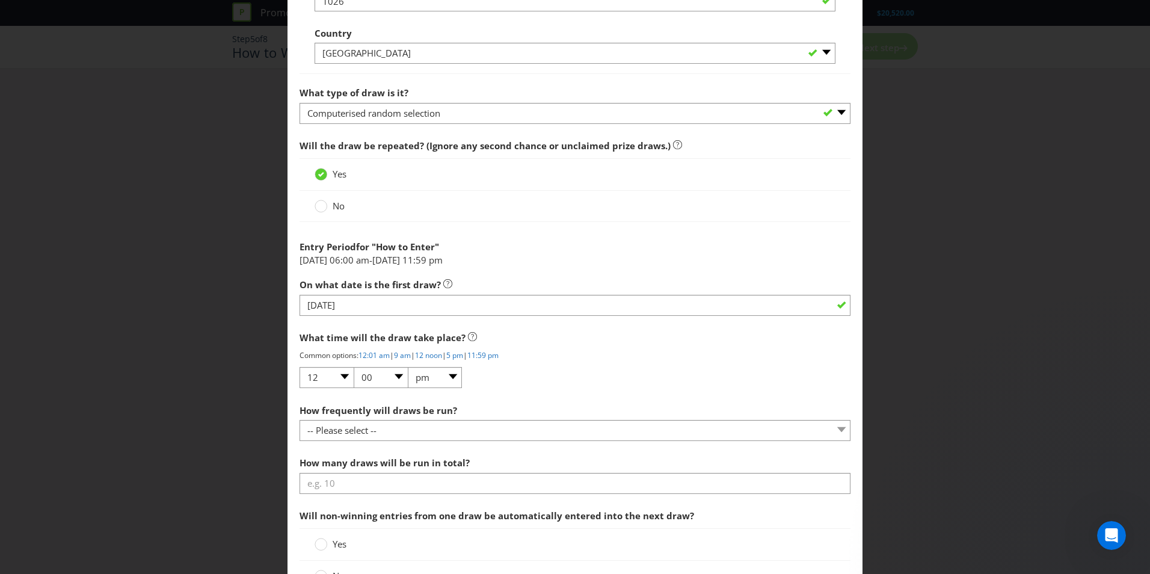
click at [326, 209] on label "No" at bounding box center [331, 206] width 32 height 13
click at [0, 0] on input "No" at bounding box center [0, 0] width 0 height 0
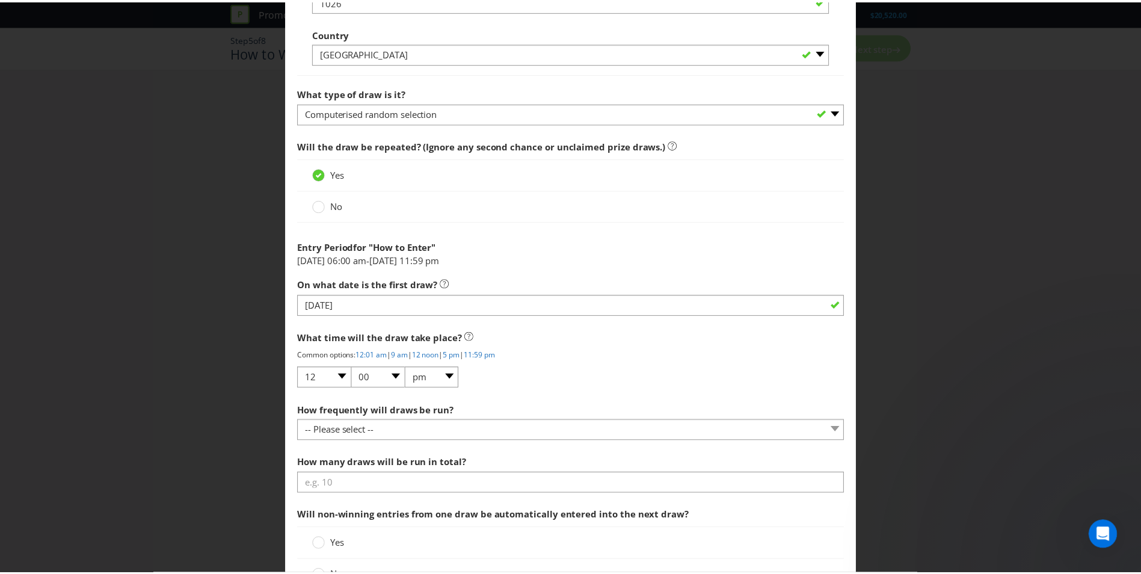
scroll to position [853, 0]
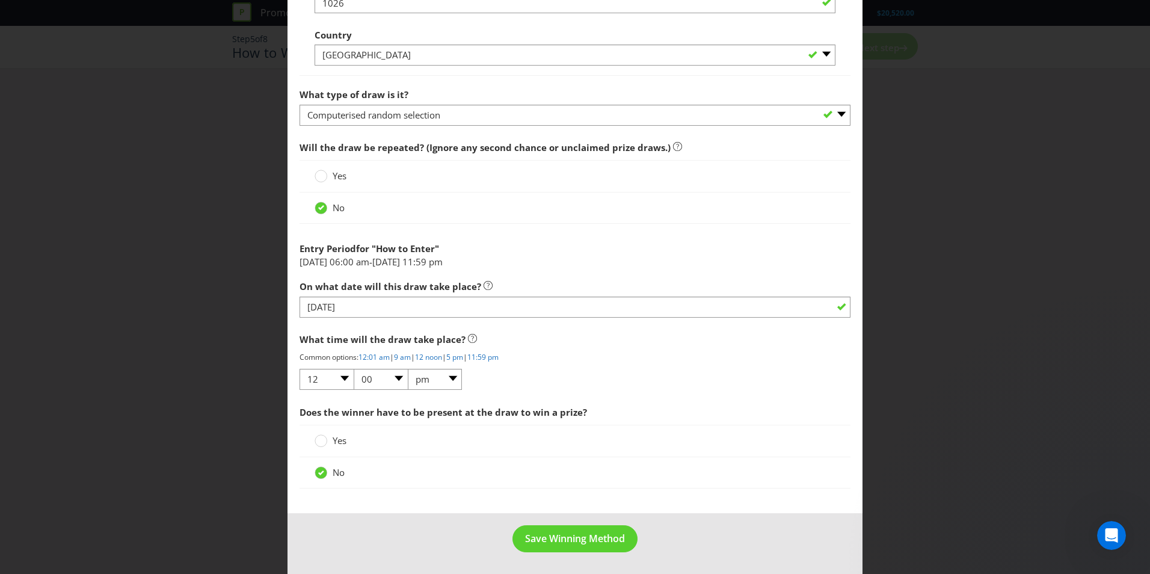
click at [350, 321] on div "Would you like Plexus to run this draw for you? Yes - we recommend this option …" at bounding box center [575, 59] width 551 height 871
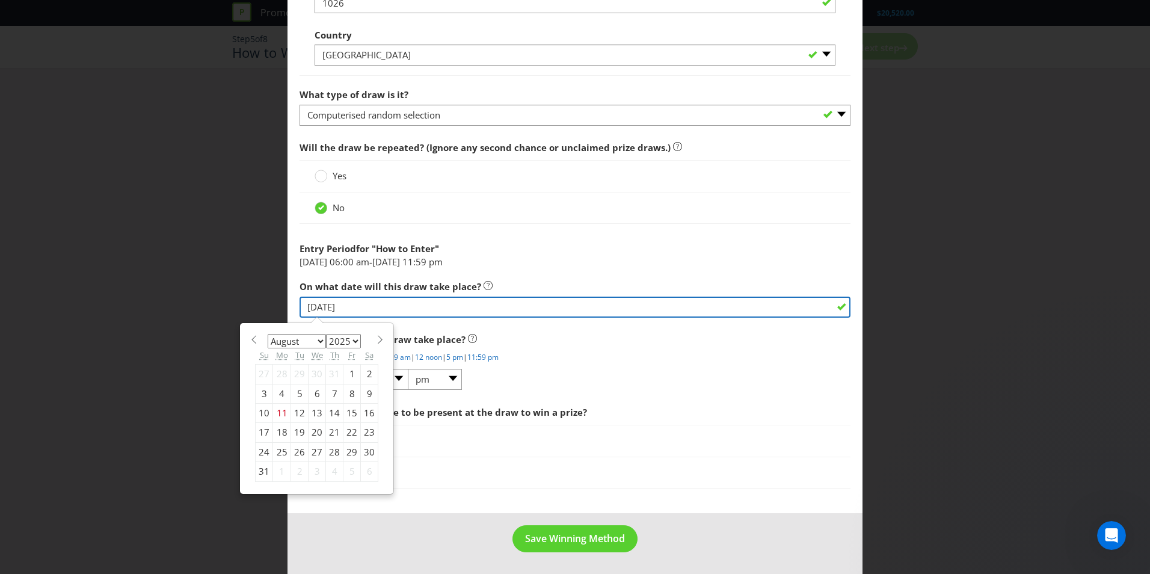
click at [338, 312] on input "[DATE]" at bounding box center [575, 307] width 551 height 21
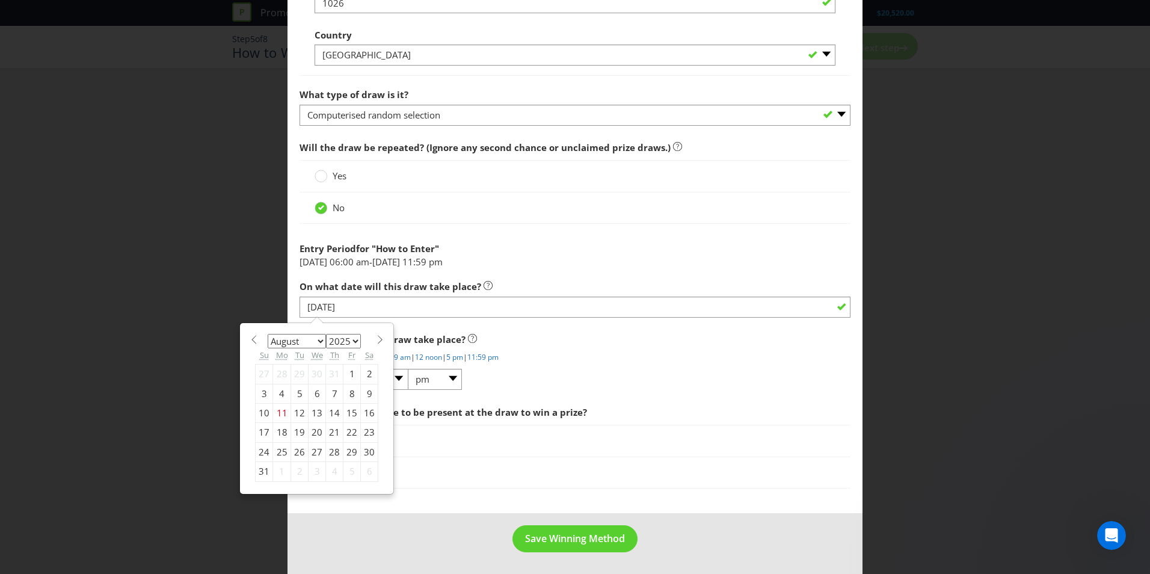
click at [280, 449] on div "25" at bounding box center [282, 451] width 18 height 19
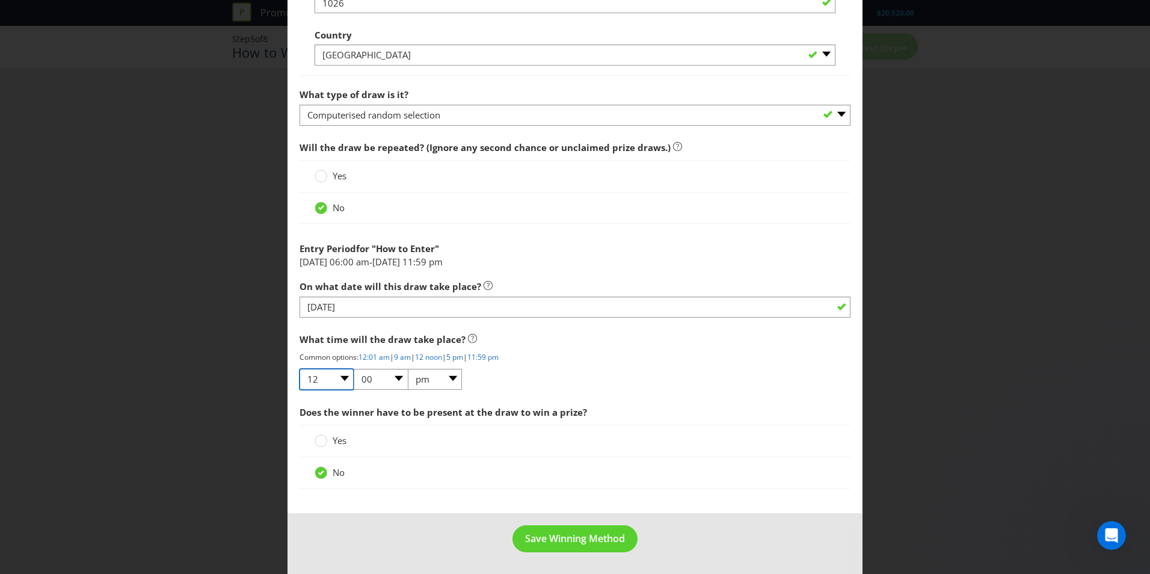
click at [332, 380] on select "01 02 03 04 05 06 07 08 09 10 11 12" at bounding box center [327, 379] width 54 height 21
select select "03"
click at [300, 369] on select "01 02 03 04 05 06 07 08 09 10 11 12" at bounding box center [327, 379] width 54 height 21
click at [610, 392] on div "Would you like Plexus to run this draw for you? Yes - we recommend this option …" at bounding box center [575, 59] width 551 height 871
click at [602, 540] on span "Save Winning Method" at bounding box center [575, 538] width 100 height 13
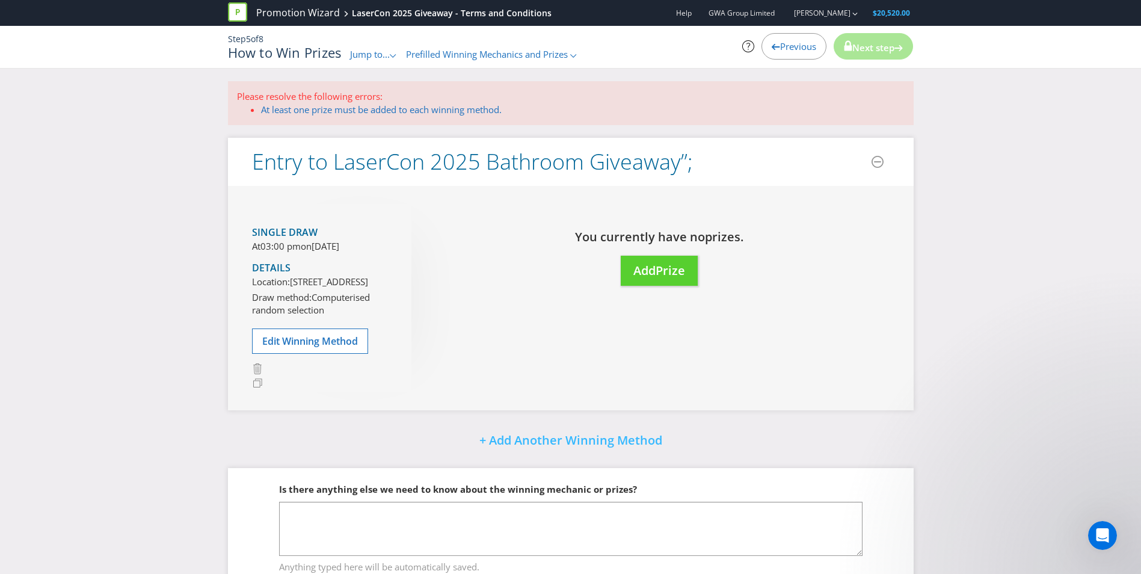
click at [343, 107] on link "At least one prize must be added to each winning method." at bounding box center [381, 109] width 241 height 12
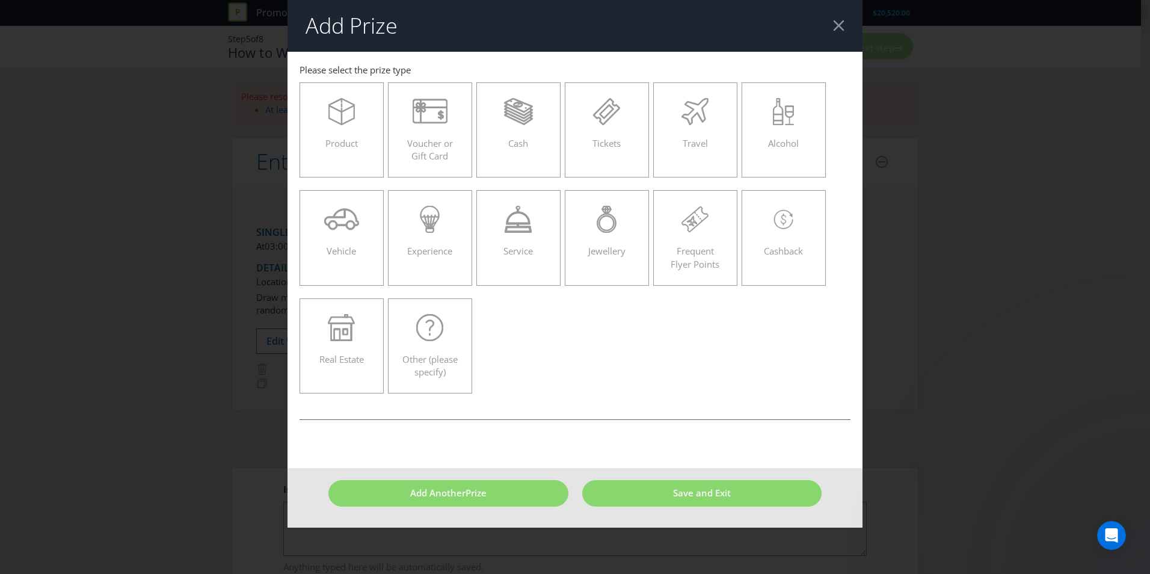
click at [329, 100] on icon at bounding box center [342, 111] width 26 height 27
click at [0, 0] on input "Product" at bounding box center [0, 0] width 0 height 0
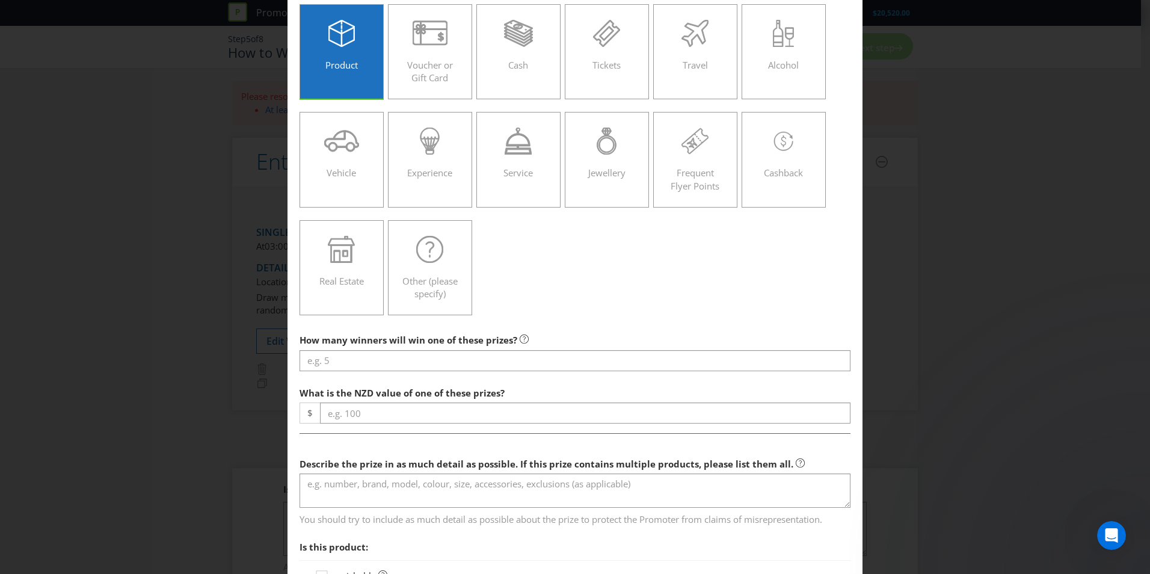
scroll to position [181, 0]
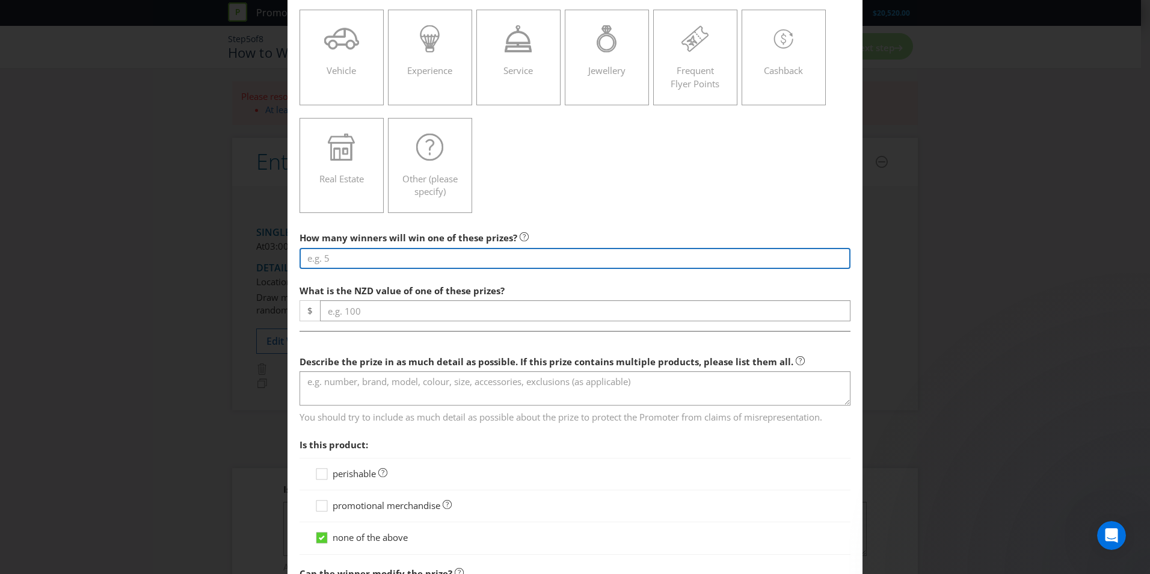
click at [387, 262] on input "number" at bounding box center [575, 258] width 551 height 21
type input "1"
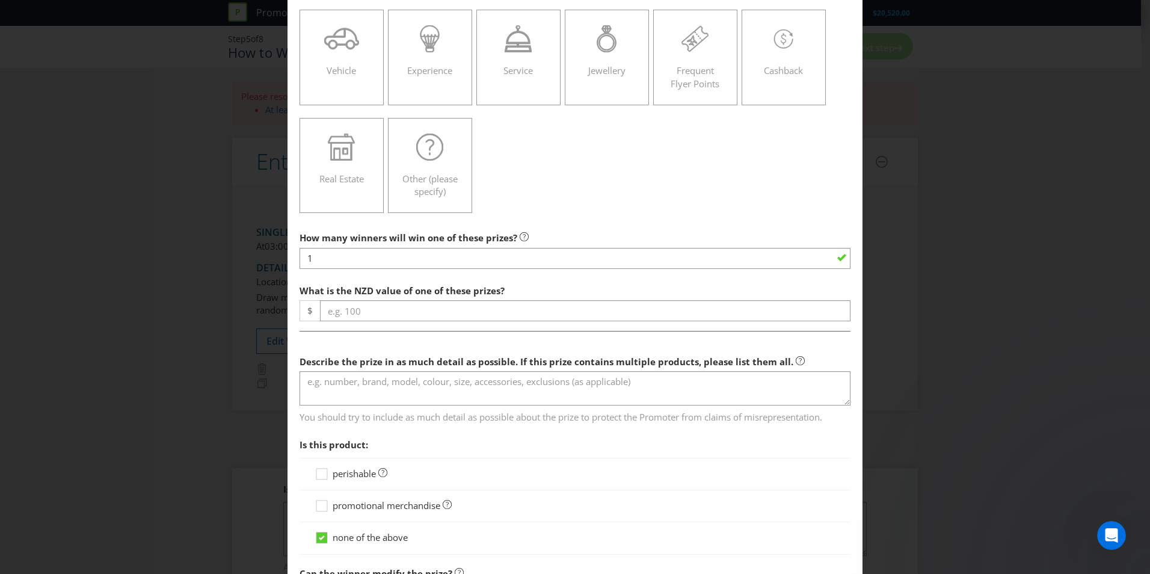
click at [395, 323] on div "How many winners will win one of these prizes? 1 What is the NZD value of one o…" at bounding box center [575, 444] width 551 height 437
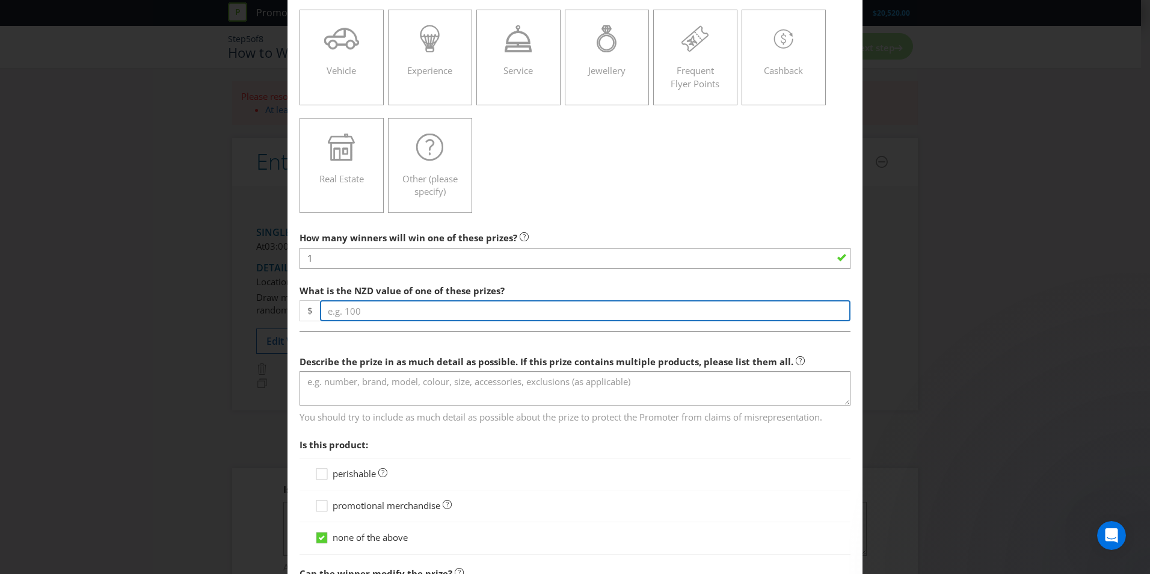
click at [393, 317] on input "number" at bounding box center [585, 310] width 531 height 21
type input "4700"
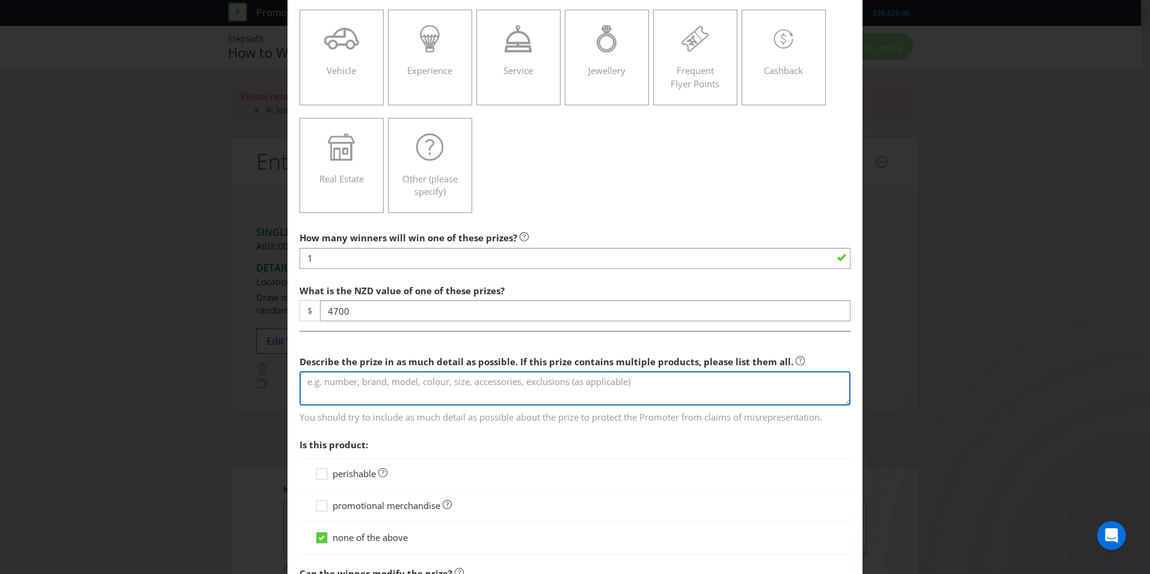
click at [390, 389] on textarea at bounding box center [575, 388] width 551 height 34
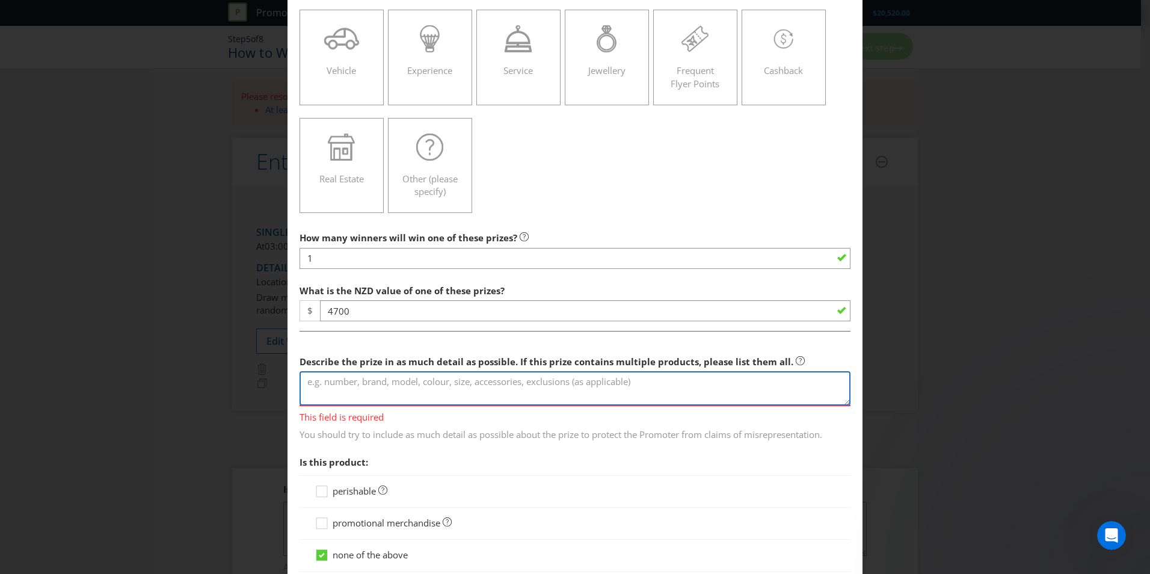
click at [375, 390] on textarea at bounding box center [575, 388] width 551 height 34
paste textarea "2-Bathroom Suite package comprising: a. Caroma [PERSON_NAME] Cleanflush Toilet …"
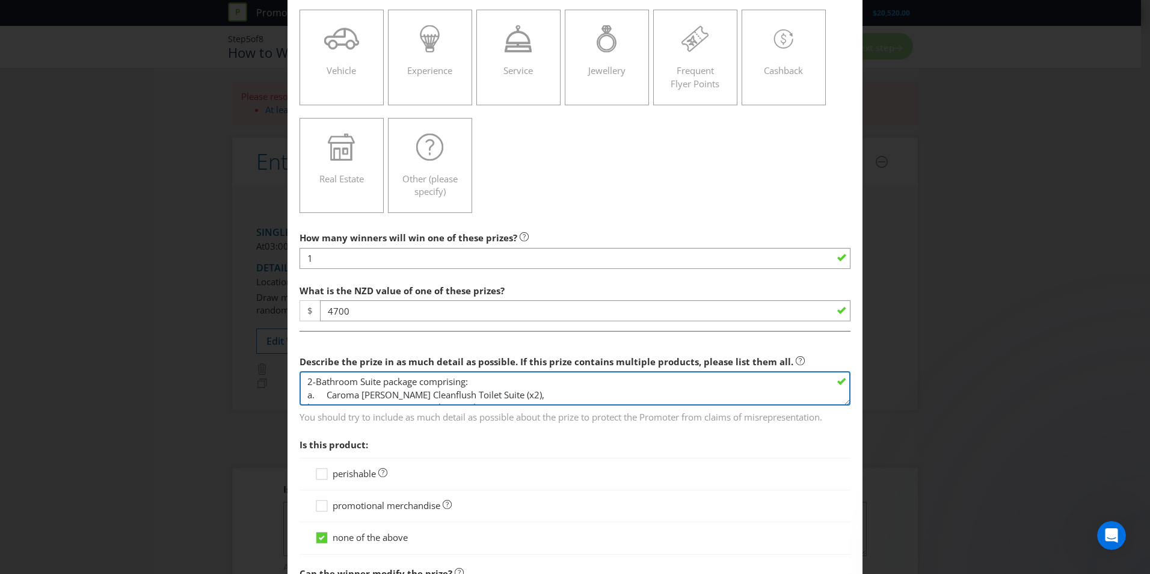
scroll to position [73, 0]
type textarea "2-Bathroom Suite package comprising: a. Caroma [PERSON_NAME] Cleanflush Toilet …"
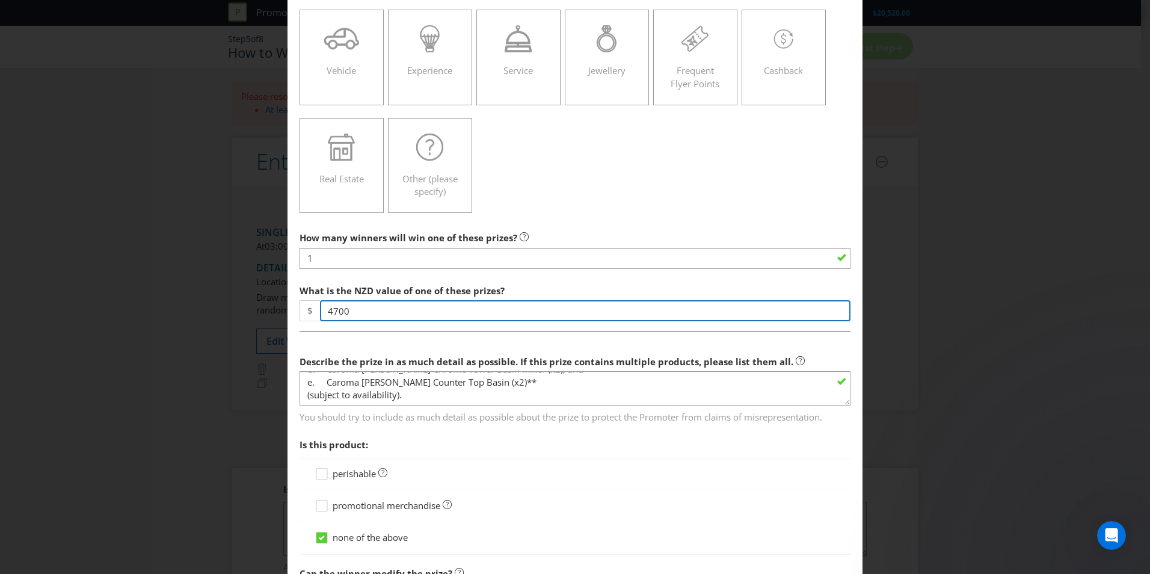
click at [333, 312] on input "4700" at bounding box center [585, 310] width 531 height 21
type input "4500"
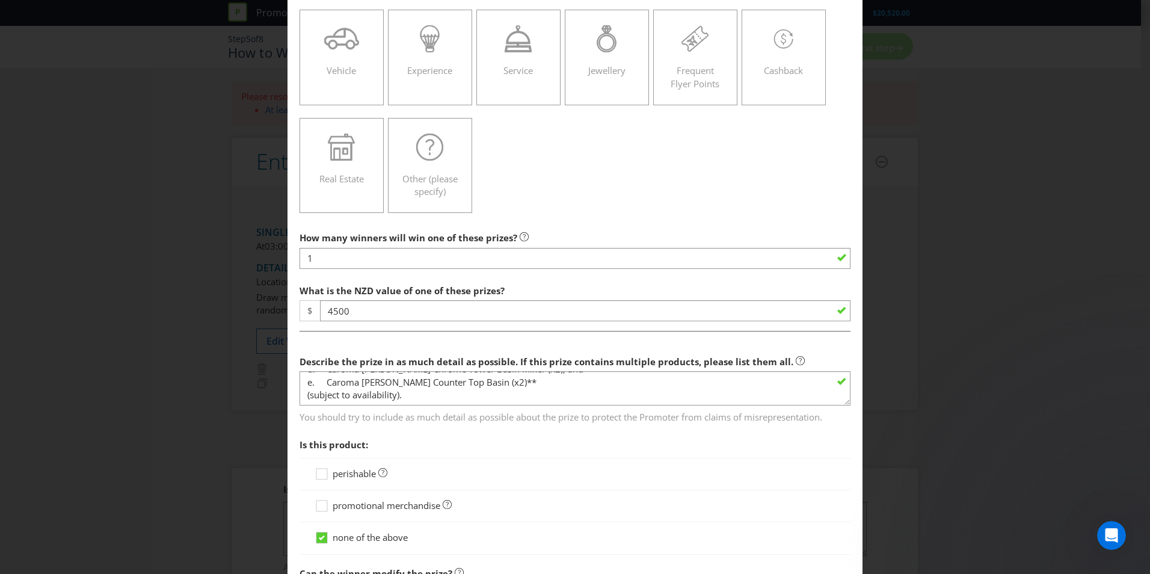
click at [447, 406] on span "You should try to include as much detail as possible about the prize to protect…" at bounding box center [575, 414] width 551 height 17
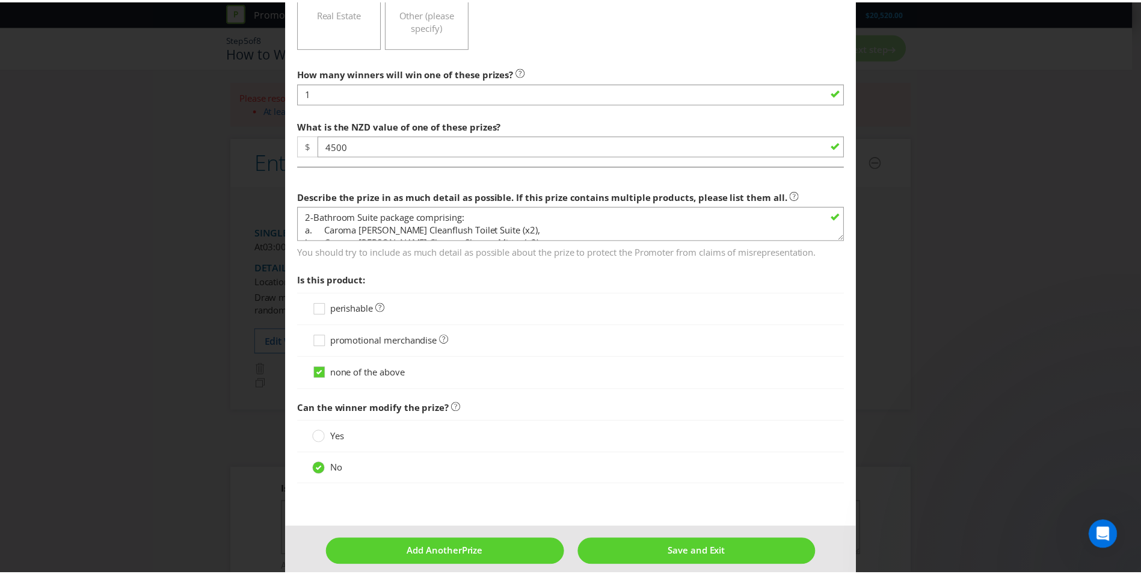
scroll to position [359, 0]
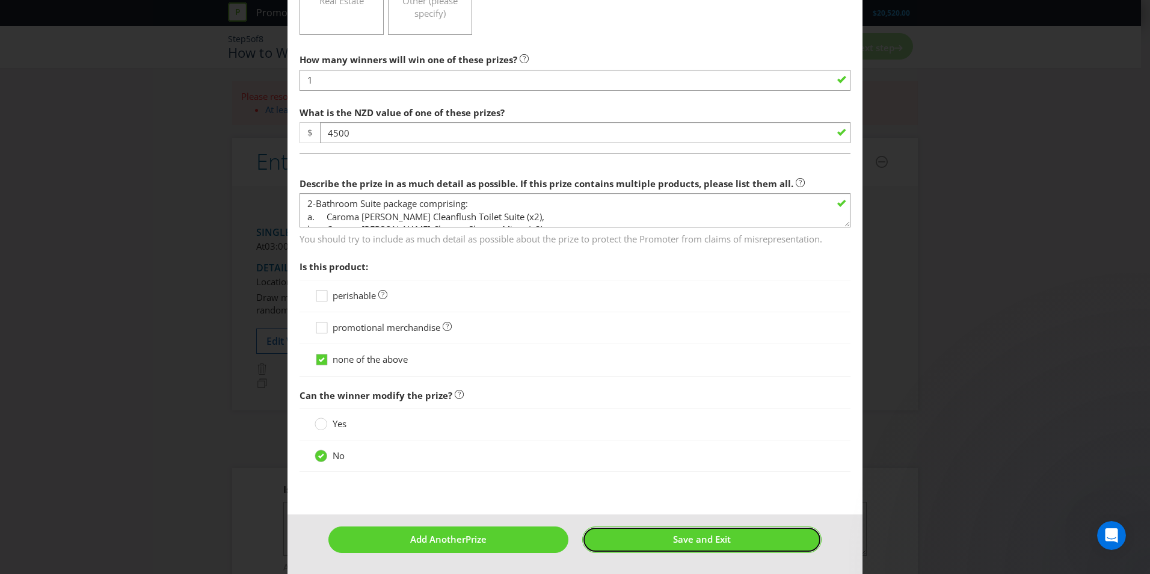
click at [619, 542] on button "Save and Exit" at bounding box center [702, 539] width 240 height 26
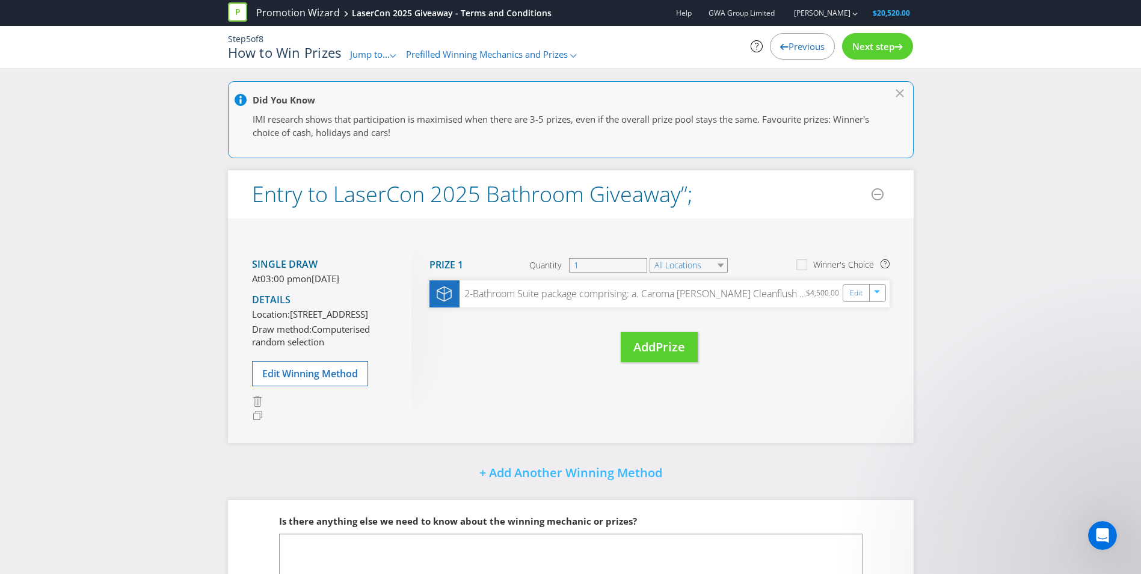
click at [871, 51] on span "Next step" at bounding box center [874, 46] width 42 height 12
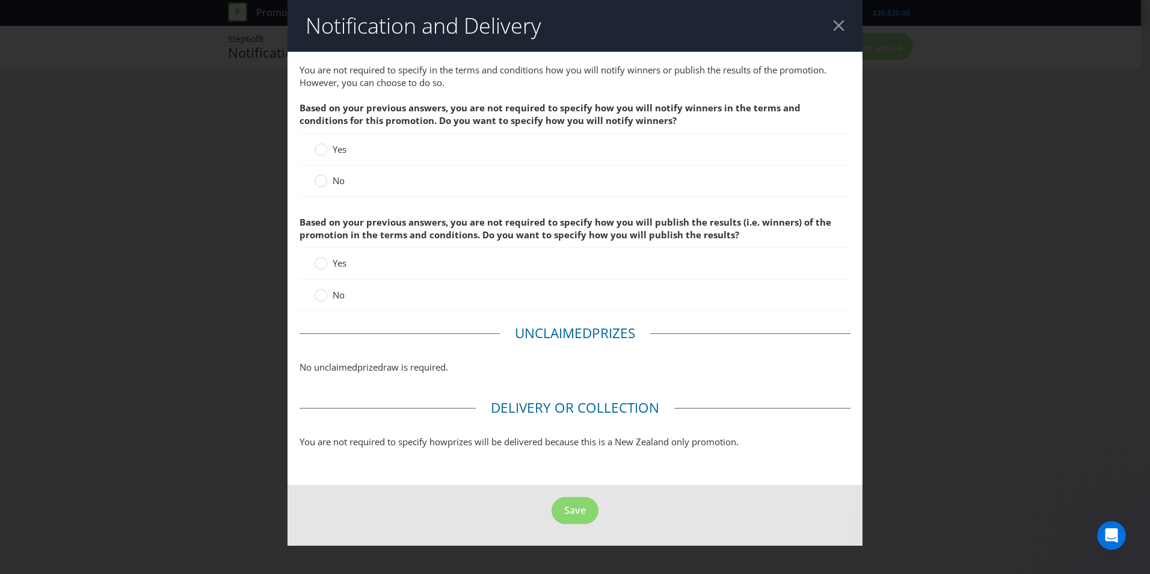
click at [330, 146] on label "Yes" at bounding box center [332, 149] width 34 height 13
click at [0, 0] on input "Yes" at bounding box center [0, 0] width 0 height 0
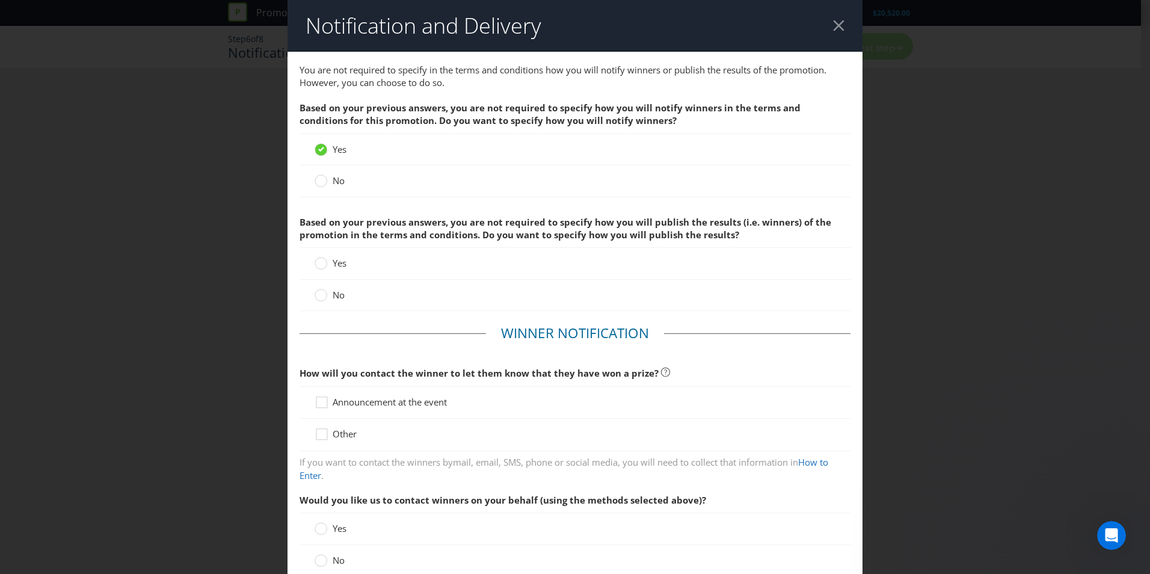
click at [315, 298] on icon at bounding box center [321, 295] width 13 height 13
click at [0, 0] on input "No" at bounding box center [0, 0] width 0 height 0
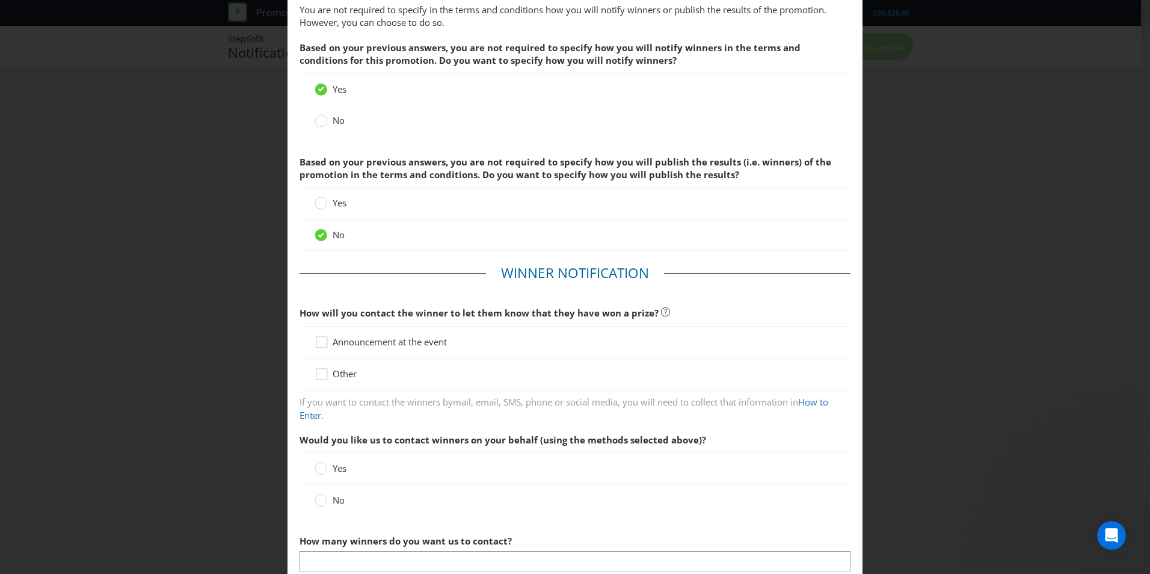
click at [333, 377] on span "Other" at bounding box center [345, 374] width 24 height 12
click at [0, 0] on input "Other" at bounding box center [0, 0] width 0 height 0
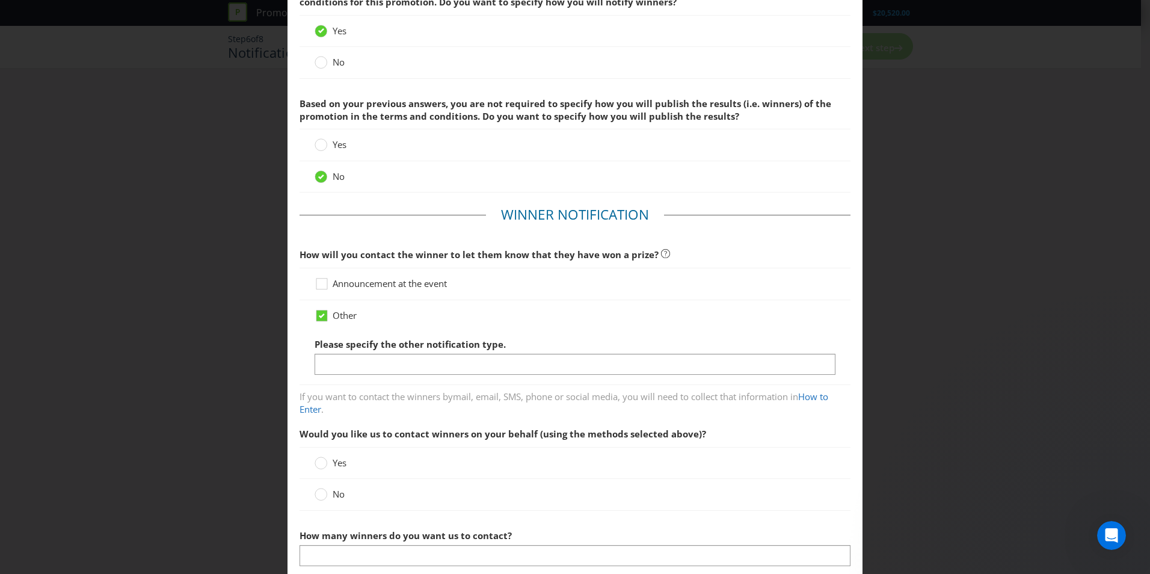
scroll to position [181, 0]
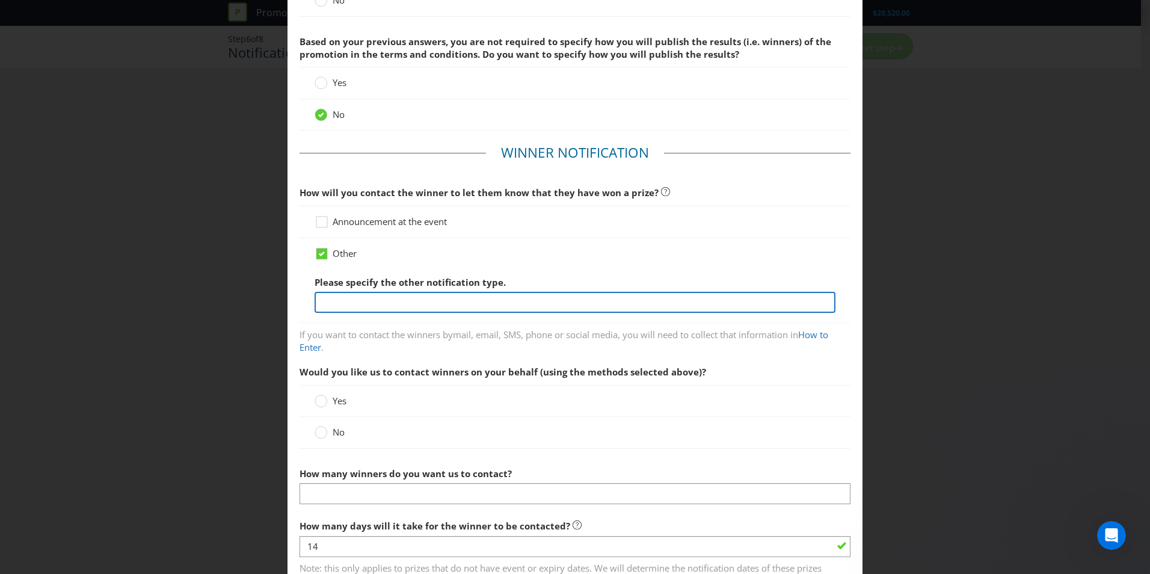
click at [411, 301] on input "text" at bounding box center [575, 302] width 521 height 21
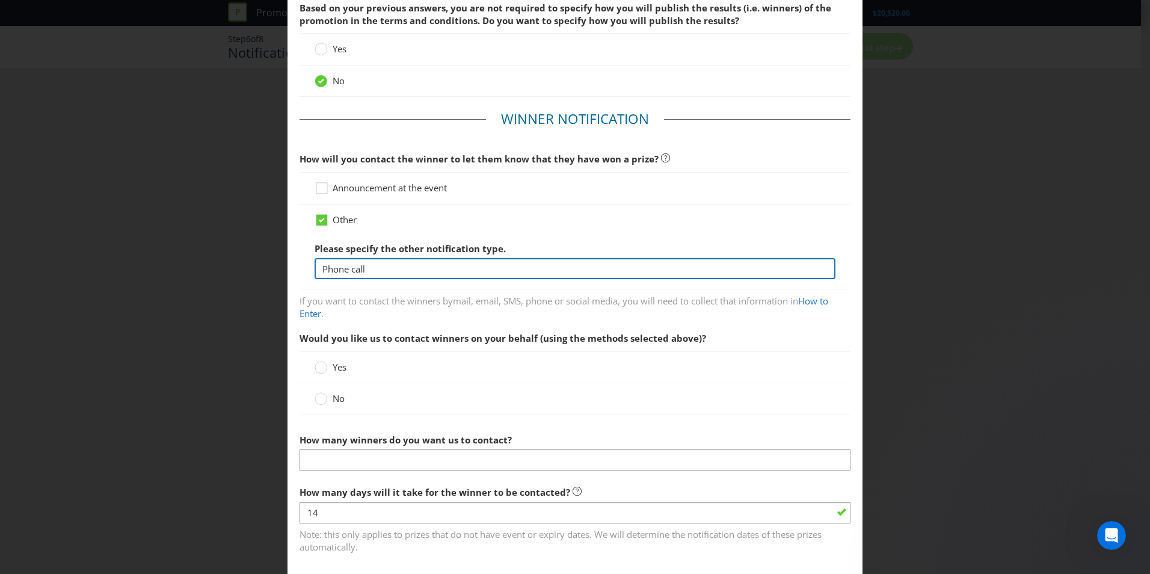
scroll to position [241, 0]
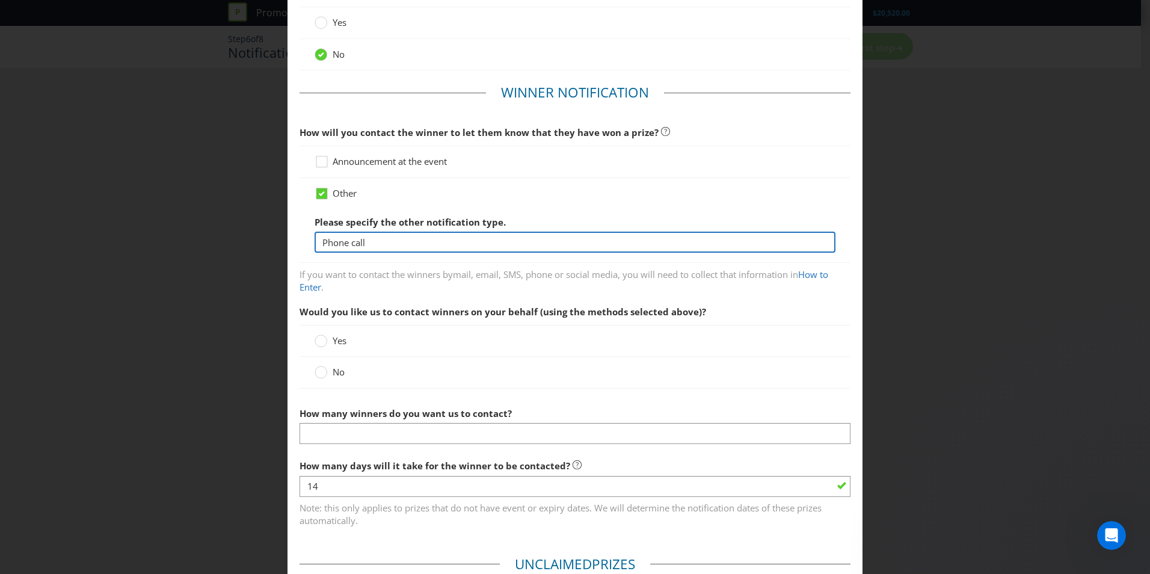
type input "Phone call"
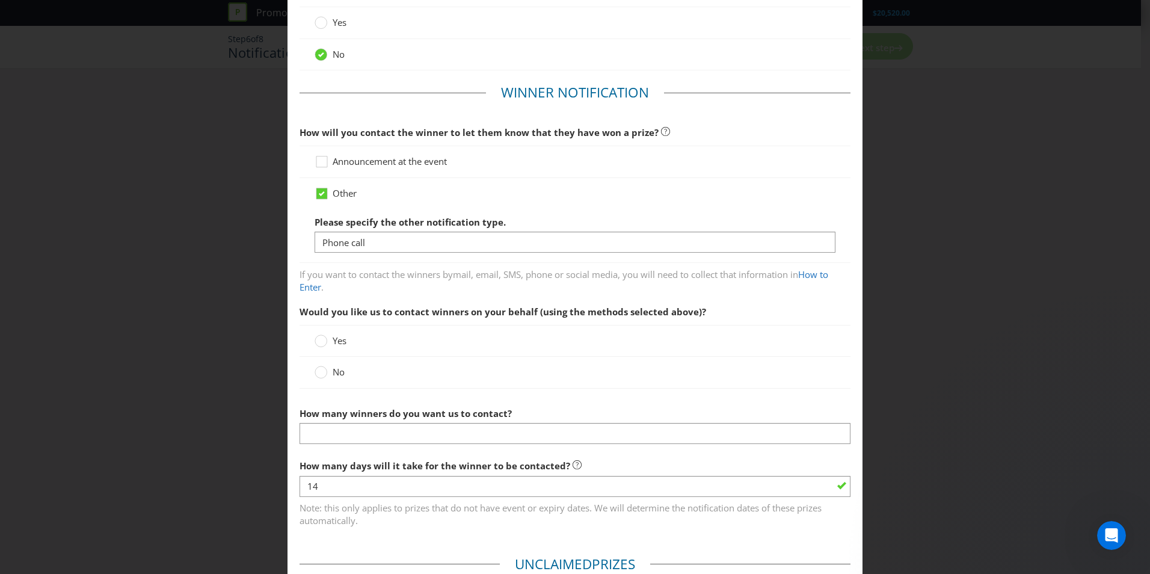
click at [304, 385] on div "No" at bounding box center [575, 372] width 551 height 31
click at [320, 370] on div at bounding box center [321, 368] width 6 height 6
click at [0, 0] on input "No" at bounding box center [0, 0] width 0 height 0
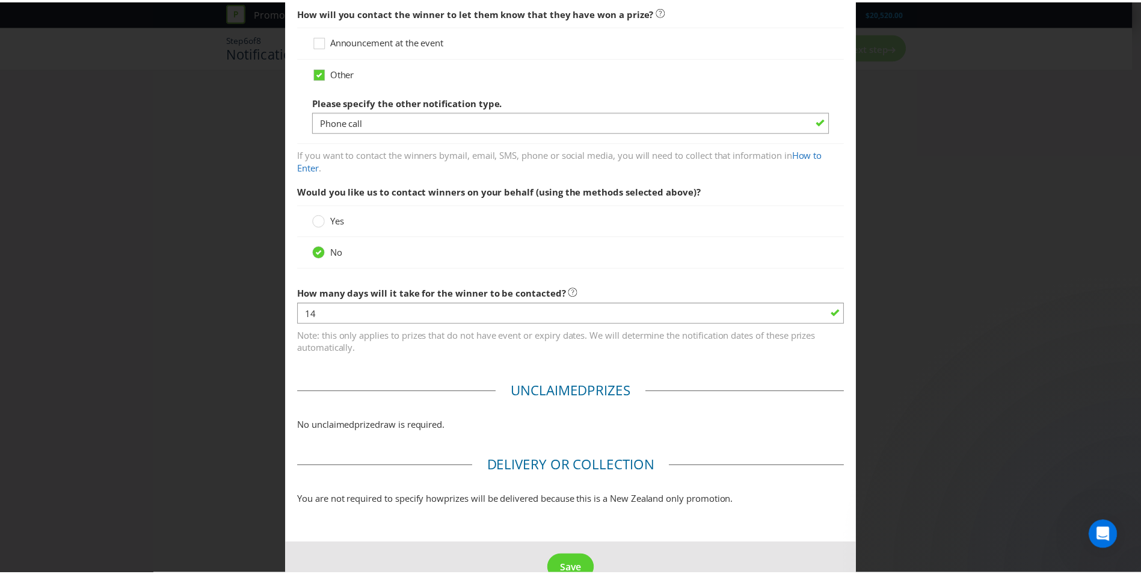
scroll to position [390, 0]
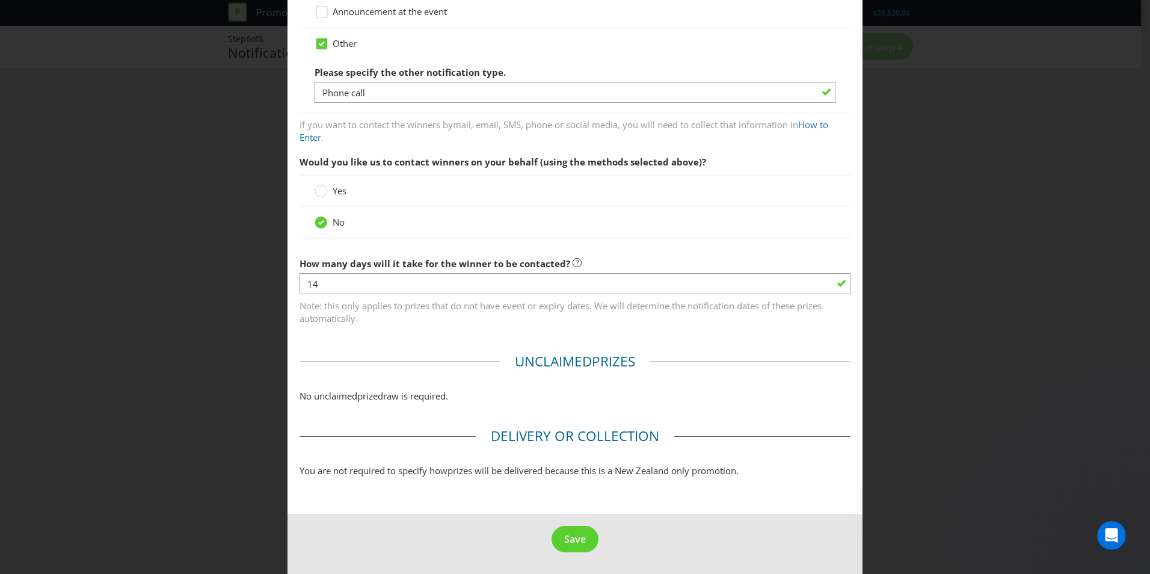
click at [348, 398] on span "No unclaimed" at bounding box center [329, 396] width 58 height 12
click at [442, 394] on span "draw is required." at bounding box center [413, 396] width 70 height 12
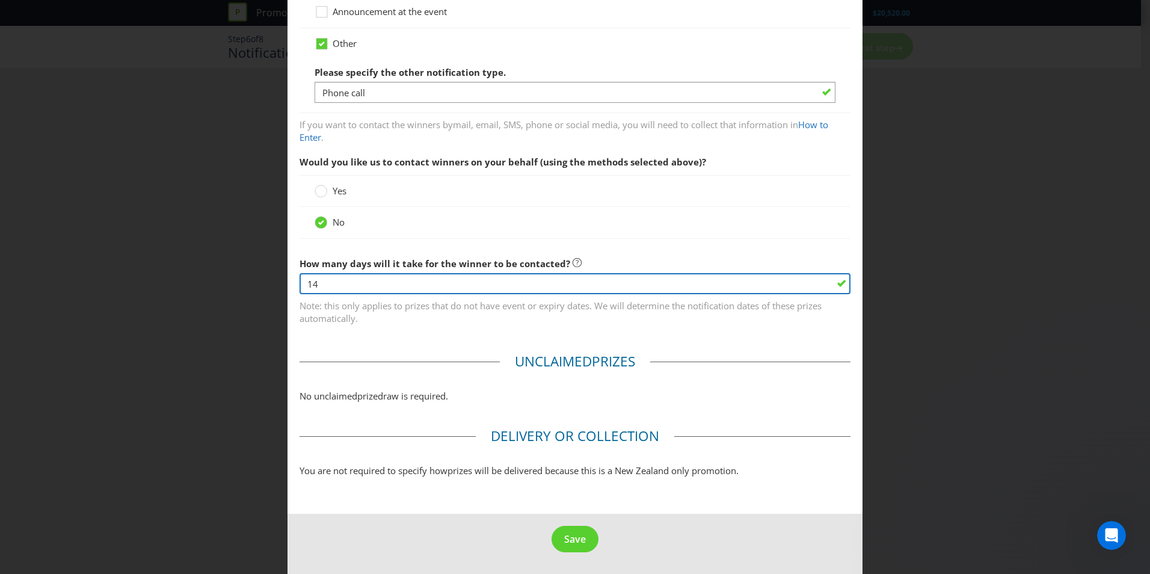
drag, startPoint x: 350, startPoint y: 283, endPoint x: 196, endPoint y: 295, distance: 155.1
click at [196, 295] on div "Notification and Delivery You are not required to specify in the terms and cond…" at bounding box center [575, 287] width 1150 height 574
type input "3"
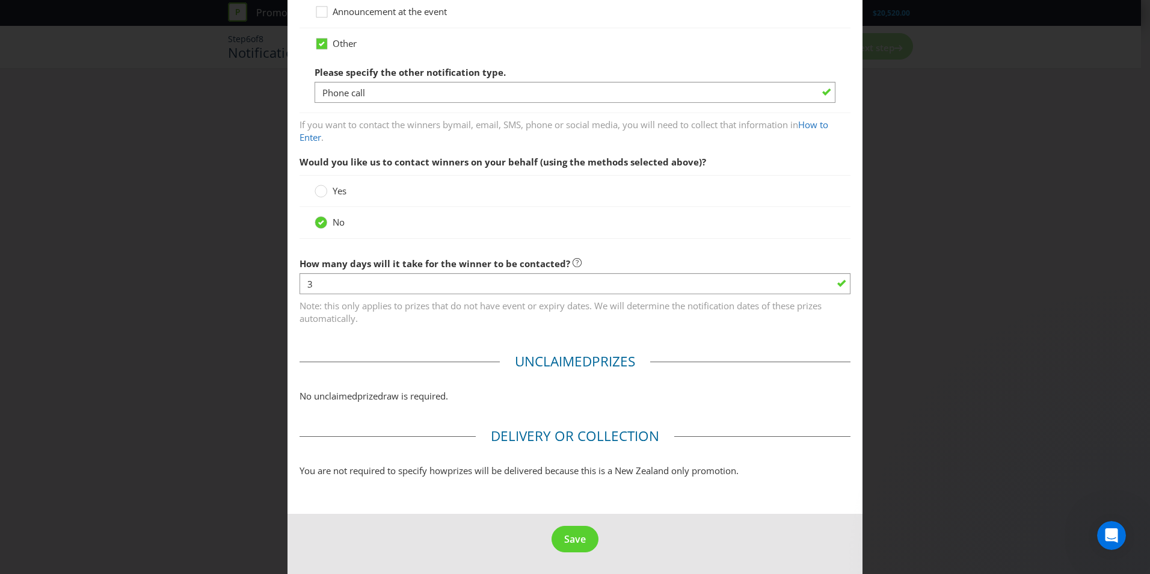
click at [813, 368] on fieldset "Unclaimed Prize s No unclaimed prize draw is required." at bounding box center [575, 380] width 551 height 57
click at [581, 537] on span "Save" at bounding box center [575, 538] width 22 height 13
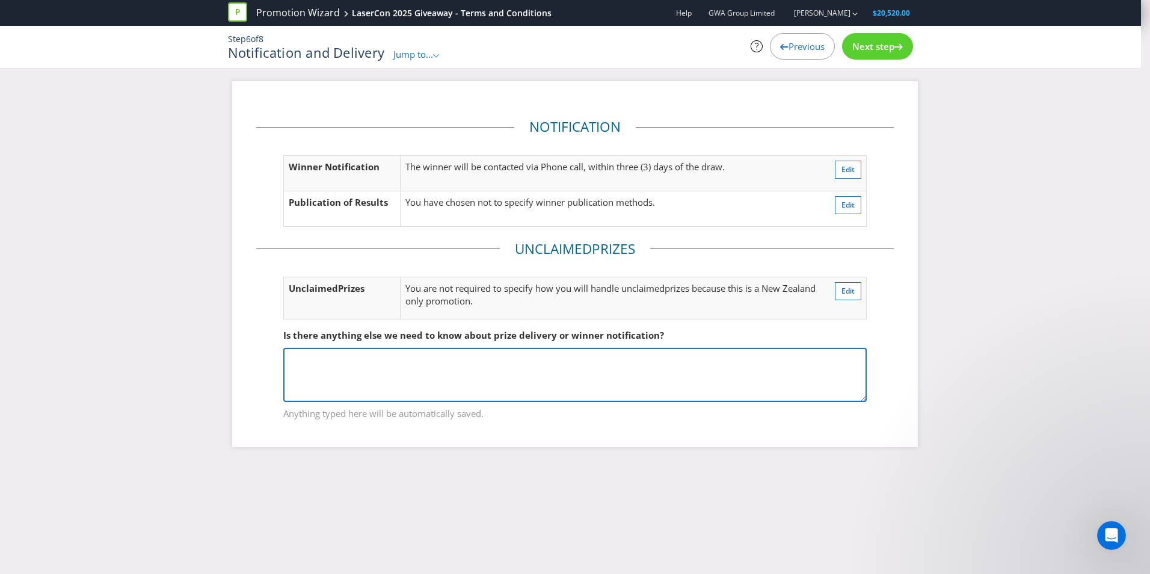
drag, startPoint x: 513, startPoint y: 369, endPoint x: 507, endPoint y: 365, distance: 6.5
click at [507, 365] on textarea at bounding box center [575, 375] width 584 height 54
click at [446, 373] on textarea at bounding box center [575, 375] width 584 height 54
paste textarea "The Prize is not transferable or redeemable for cash, nor can it be exchanged f…"
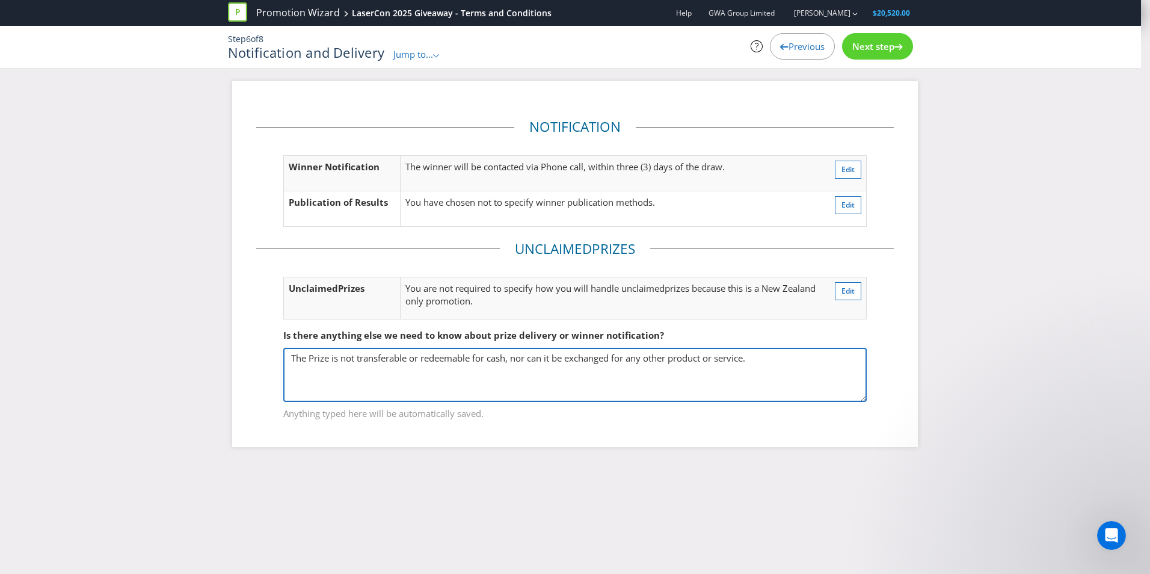
type textarea "The Prize is not transferable or redeemable for cash, nor can it be exchanged f…"
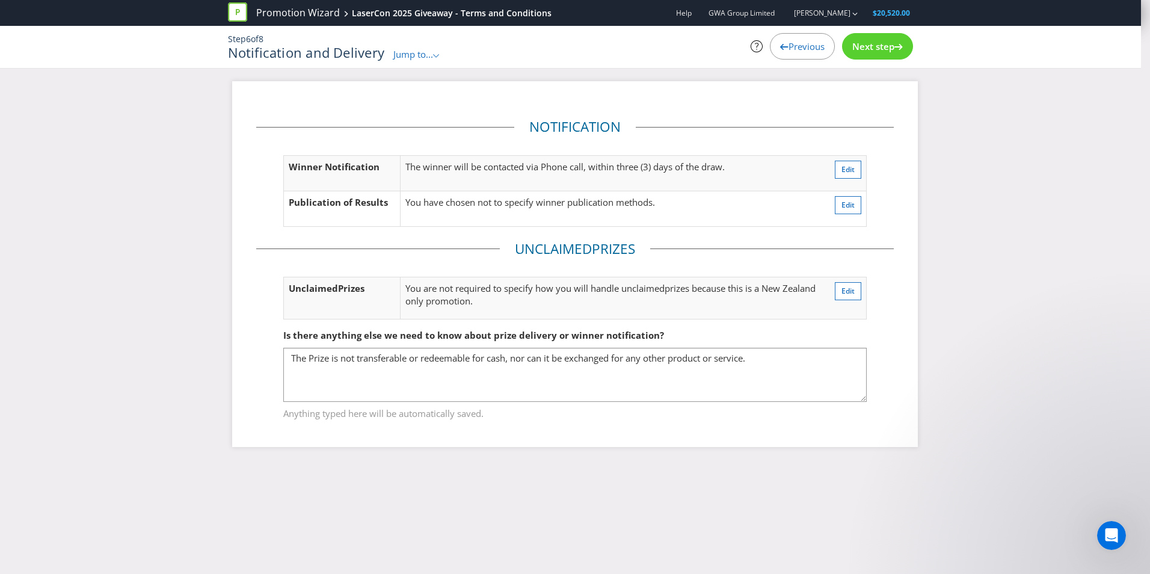
click at [954, 262] on div "Notification Winner Notification The winner will be contacted via Phone call, w…" at bounding box center [575, 273] width 1150 height 384
click at [862, 49] on span "Next step" at bounding box center [874, 46] width 42 height 12
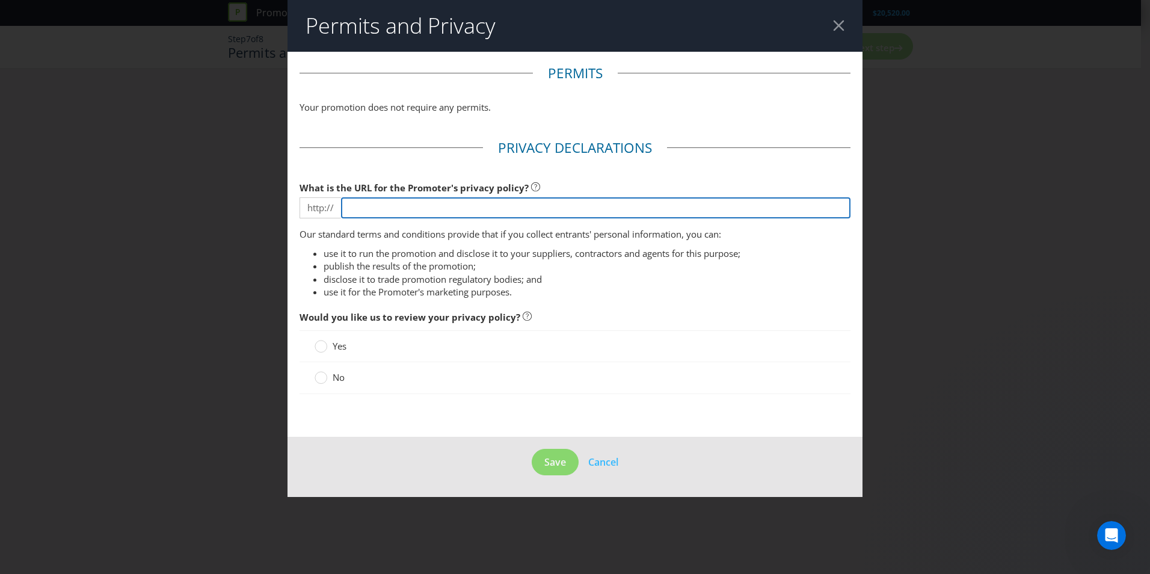
click at [423, 209] on input "text" at bounding box center [596, 207] width 510 height 21
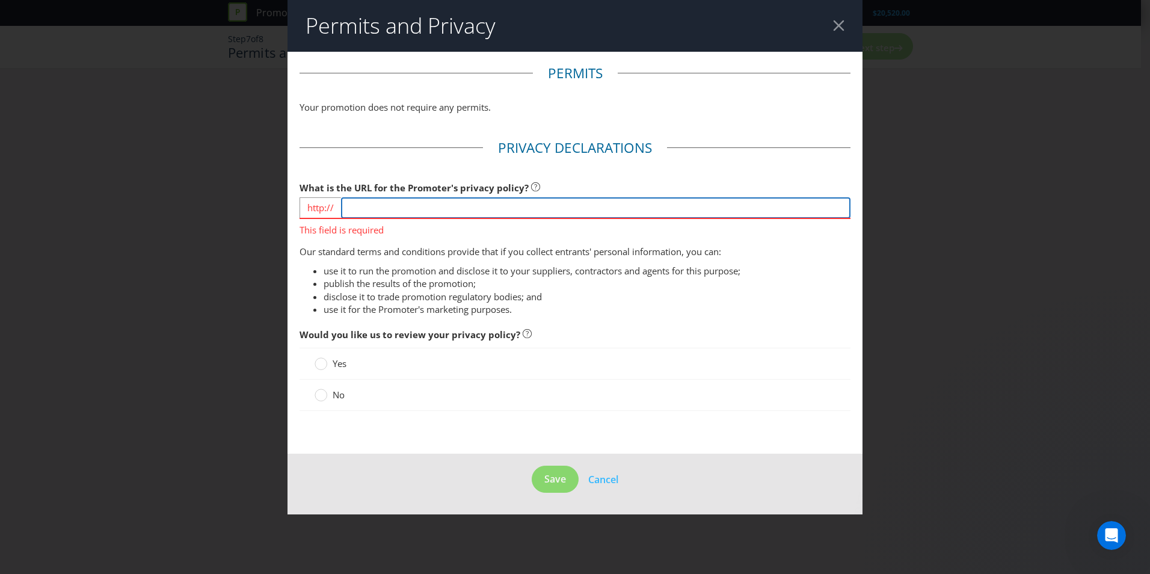
click at [392, 212] on input "text" at bounding box center [596, 207] width 510 height 21
paste input "[URL][DOMAIN_NAME]"
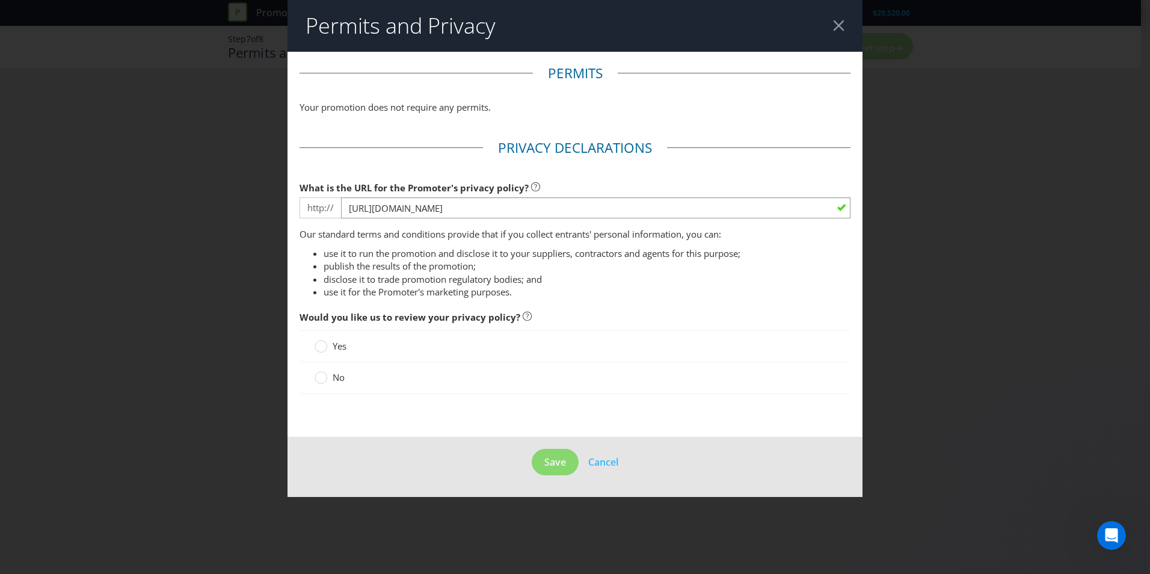
click at [625, 310] on fieldset "Privacy Declarations What is the URL for the Promoter's privacy policy? http://…" at bounding box center [575, 272] width 551 height 268
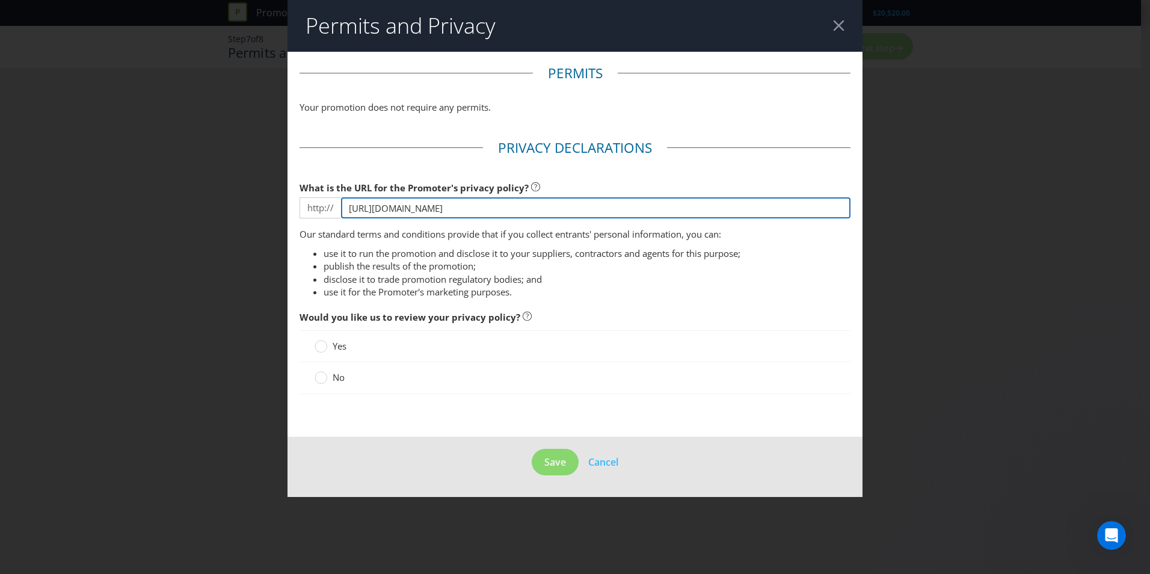
click at [375, 207] on input "[URL][DOMAIN_NAME]" at bounding box center [596, 207] width 510 height 21
drag, startPoint x: 380, startPoint y: 209, endPoint x: 196, endPoint y: 214, distance: 184.2
click at [196, 214] on div "Permits and Privacy Permits Your promotion does not require any permits. Privac…" at bounding box center [575, 287] width 1150 height 574
type input "[DOMAIN_NAME][URL]"
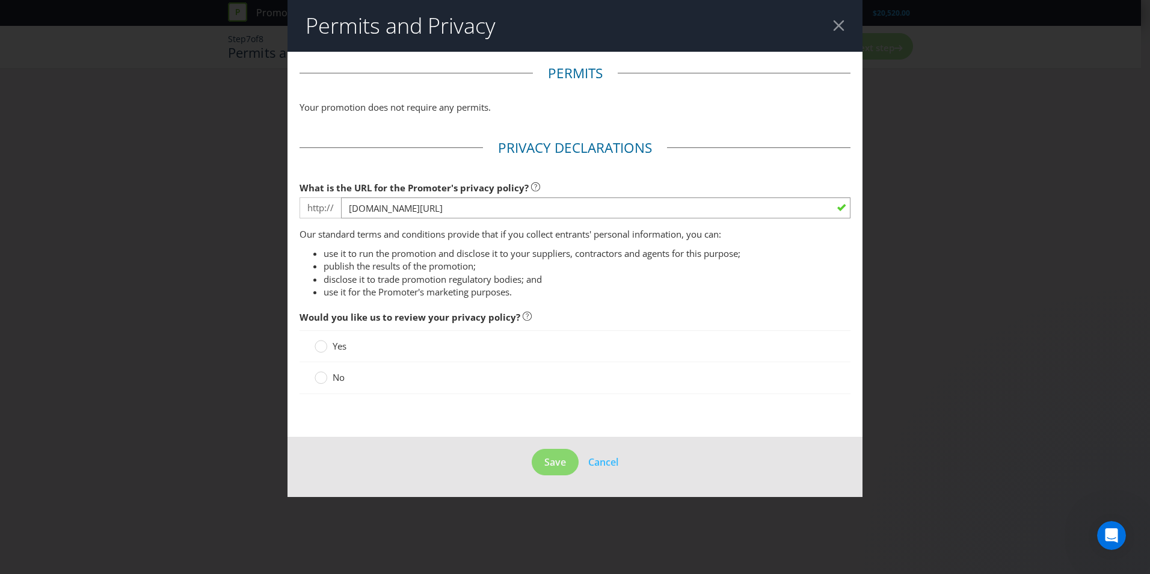
click at [727, 318] on span "Would you like us to review your privacy policy?" at bounding box center [575, 317] width 551 height 25
click at [328, 381] on label "No" at bounding box center [331, 377] width 32 height 13
click at [0, 0] on input "No" at bounding box center [0, 0] width 0 height 0
click at [557, 468] on span "Save" at bounding box center [556, 461] width 22 height 13
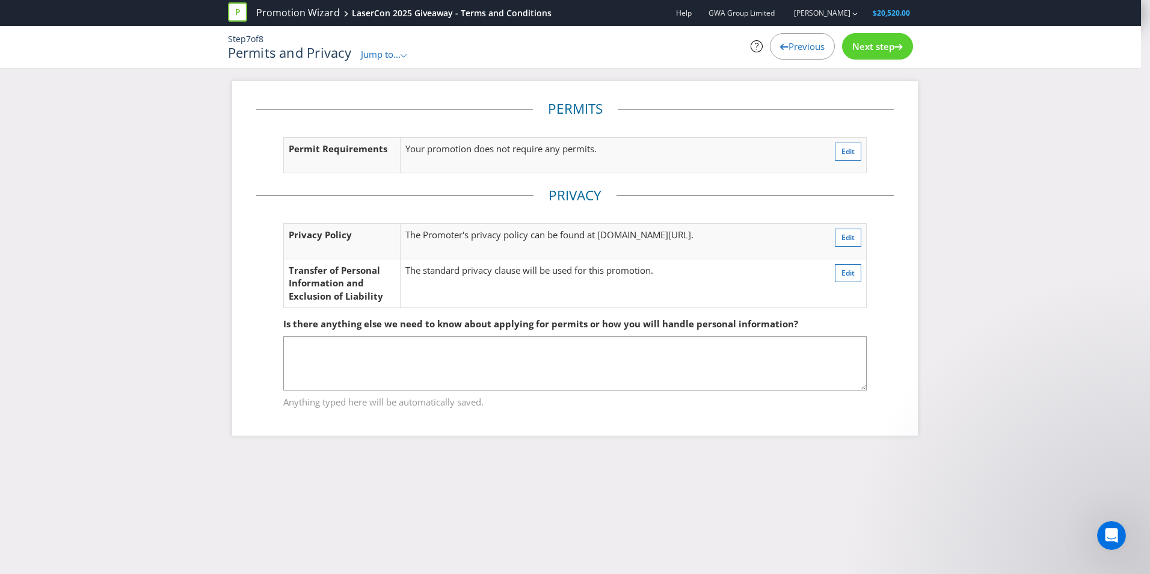
click at [890, 54] on div "Next step" at bounding box center [877, 46] width 71 height 26
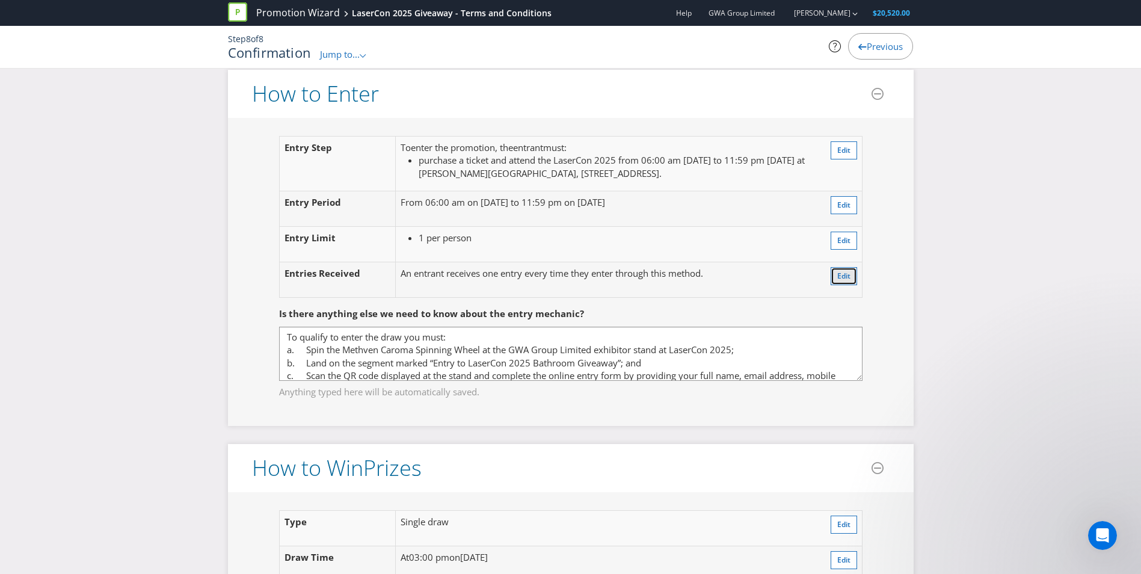
click at [846, 281] on span "Edit" at bounding box center [844, 276] width 13 height 10
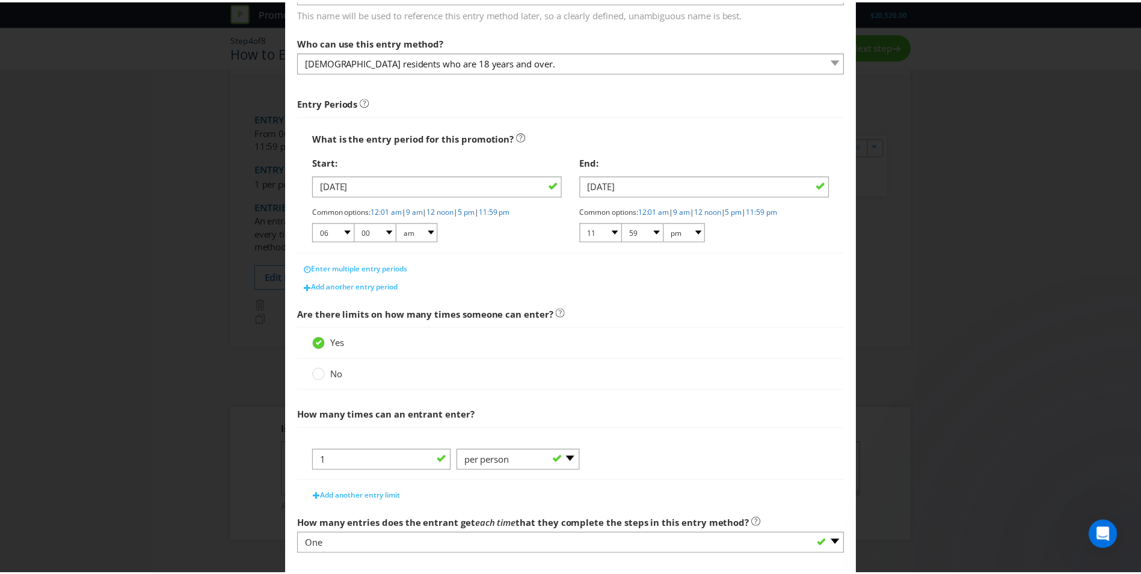
scroll to position [167, 0]
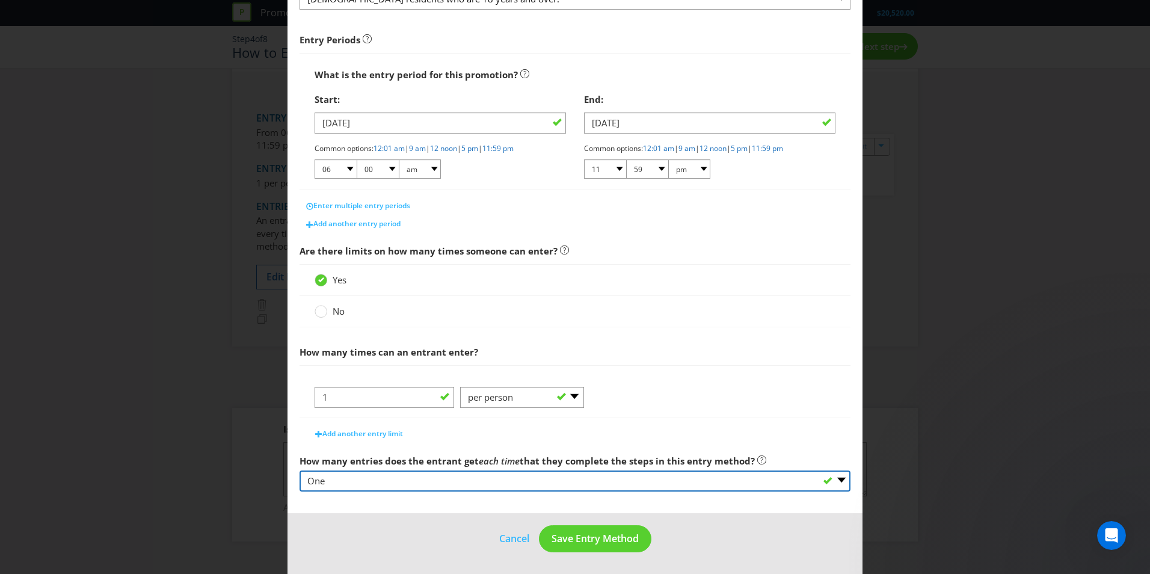
click at [833, 478] on select "-- Please select -- One More than one Other (please specify) Not applicable - g…" at bounding box center [575, 481] width 551 height 21
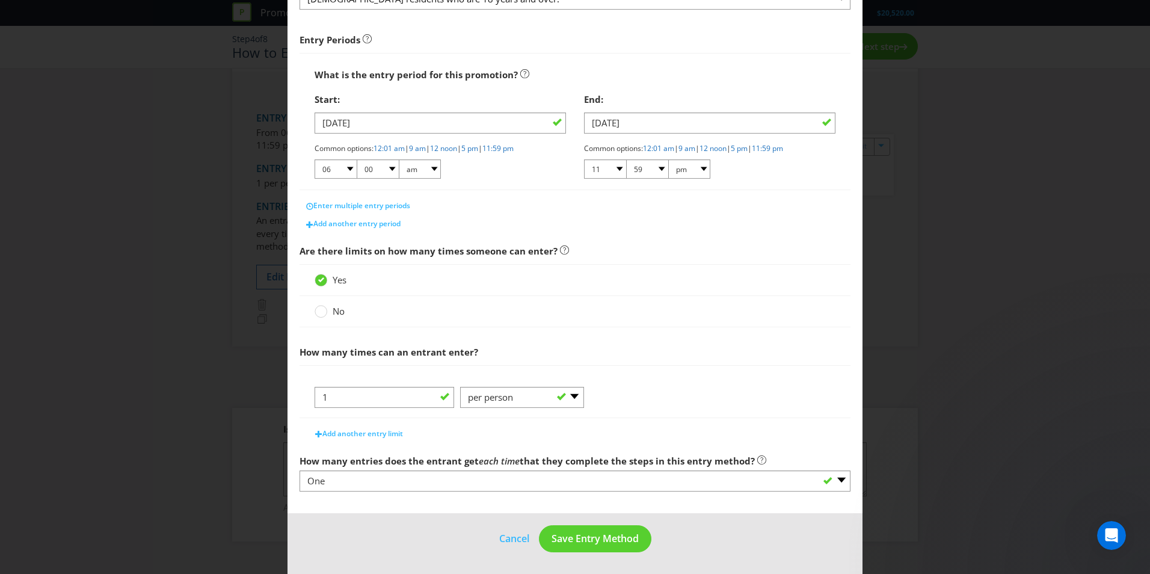
click at [197, 335] on div "How to Enter What is the name of this entry method? How to Enter This name will…" at bounding box center [575, 287] width 1150 height 574
click at [527, 406] on select "-- Please Select -- per person per day per purchase per transaction Other (plea…" at bounding box center [522, 397] width 124 height 21
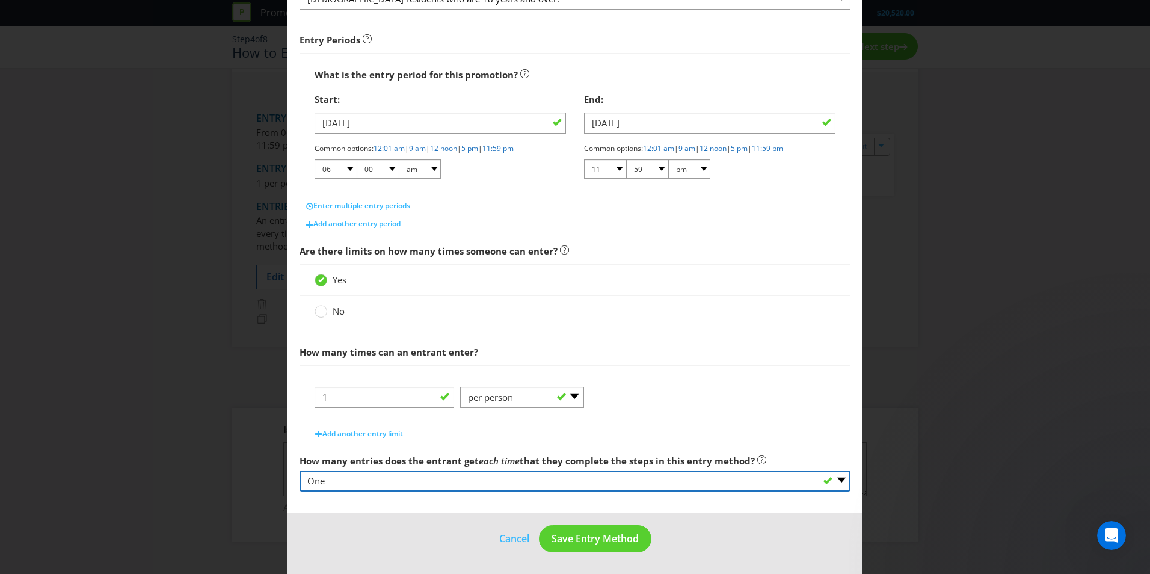
click at [370, 486] on select "-- Please select -- One More than one Other (please specify) Not applicable - g…" at bounding box center [575, 481] width 551 height 21
click at [300, 471] on select "-- Please select -- One More than one Other (please specify) Not applicable - g…" at bounding box center [575, 481] width 551 height 21
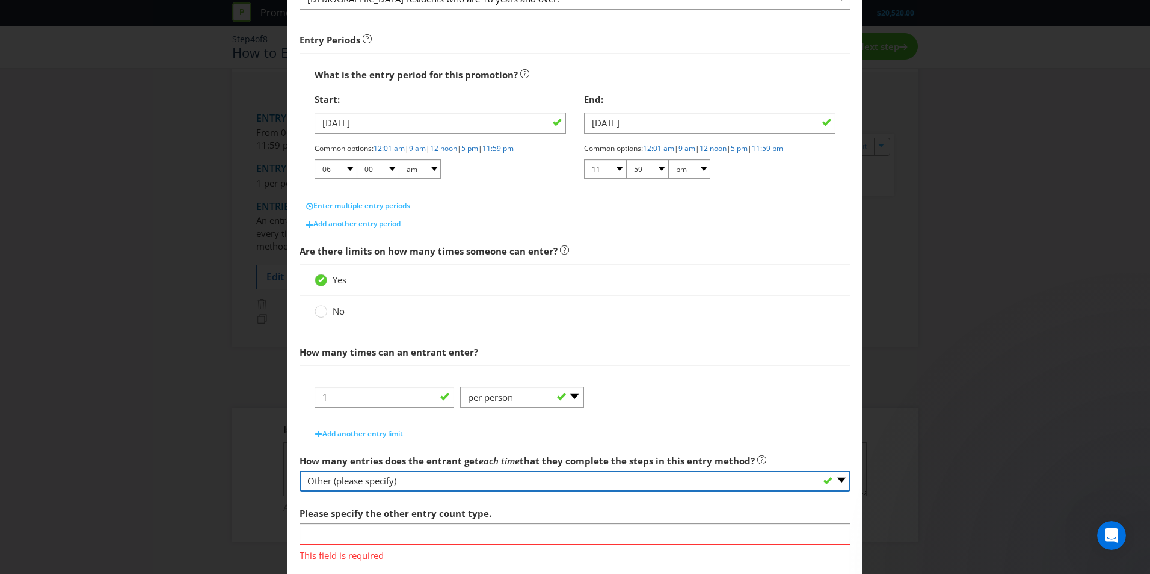
click at [407, 480] on select "-- Please select -- One More than one Other (please specify) Not applicable - g…" at bounding box center [575, 481] width 551 height 21
select select "ONE"
click at [300, 471] on select "-- Please select -- One More than one Other (please specify) Not applicable - g…" at bounding box center [575, 481] width 551 height 21
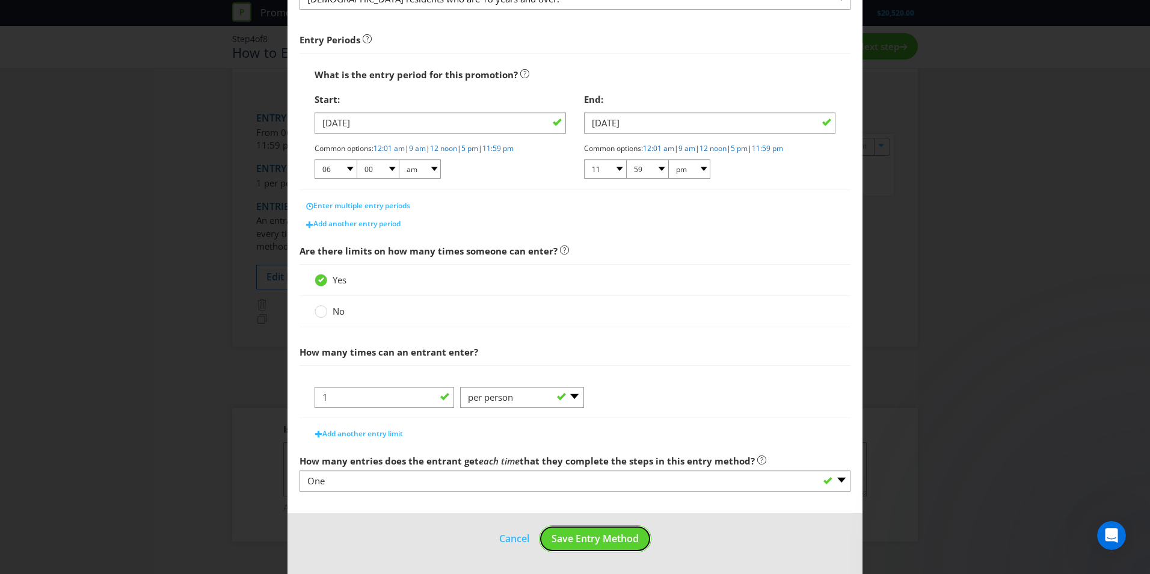
click at [607, 546] on button "Save Entry Method" at bounding box center [595, 538] width 113 height 27
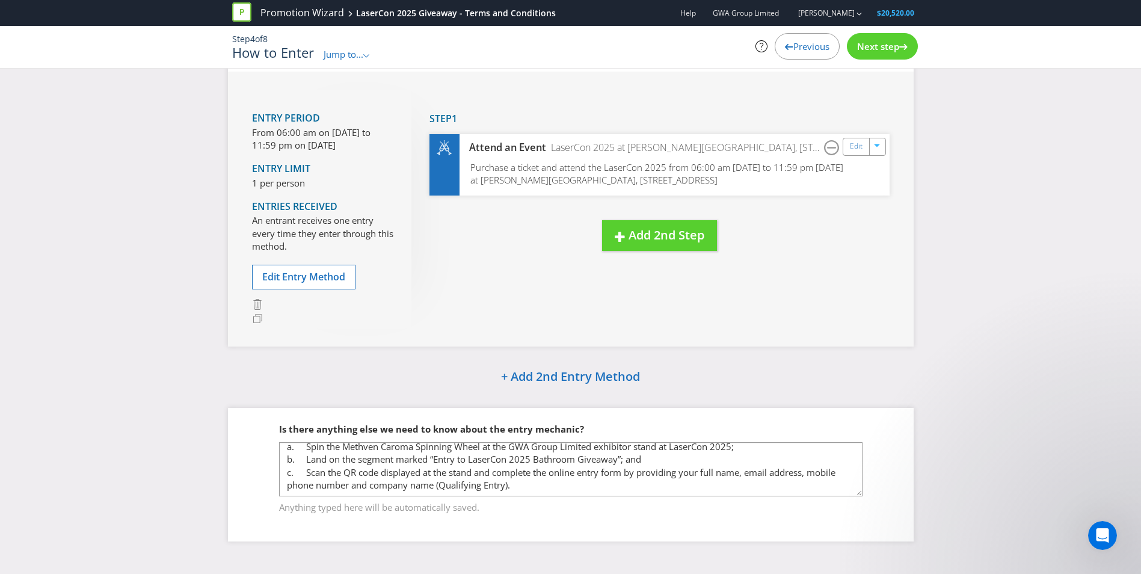
scroll to position [31, 0]
click at [887, 43] on span "Next step" at bounding box center [878, 46] width 42 height 12
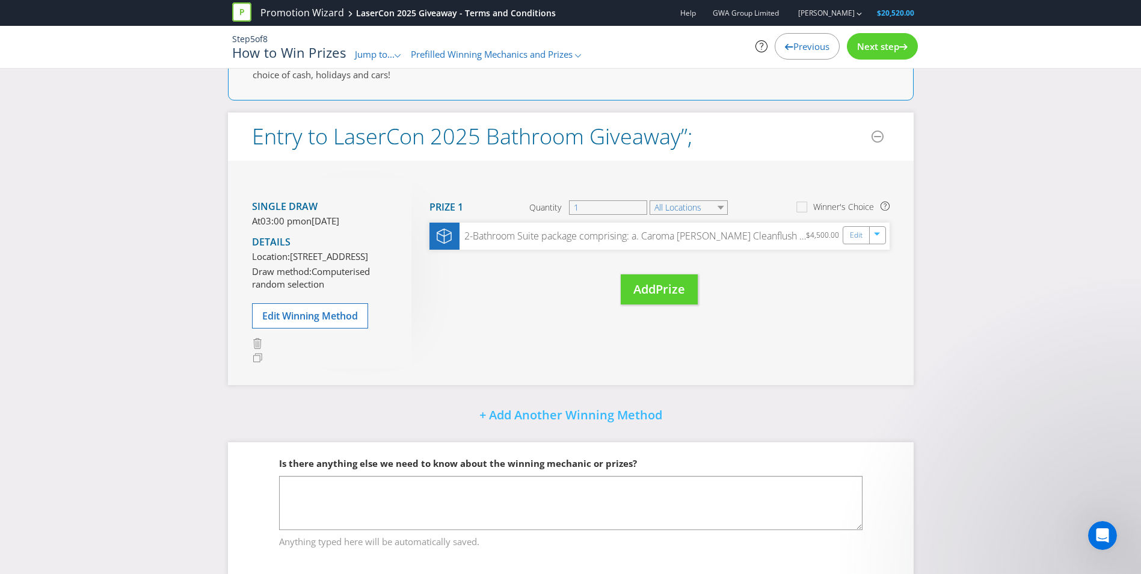
click at [887, 43] on span "Next step" at bounding box center [878, 46] width 42 height 12
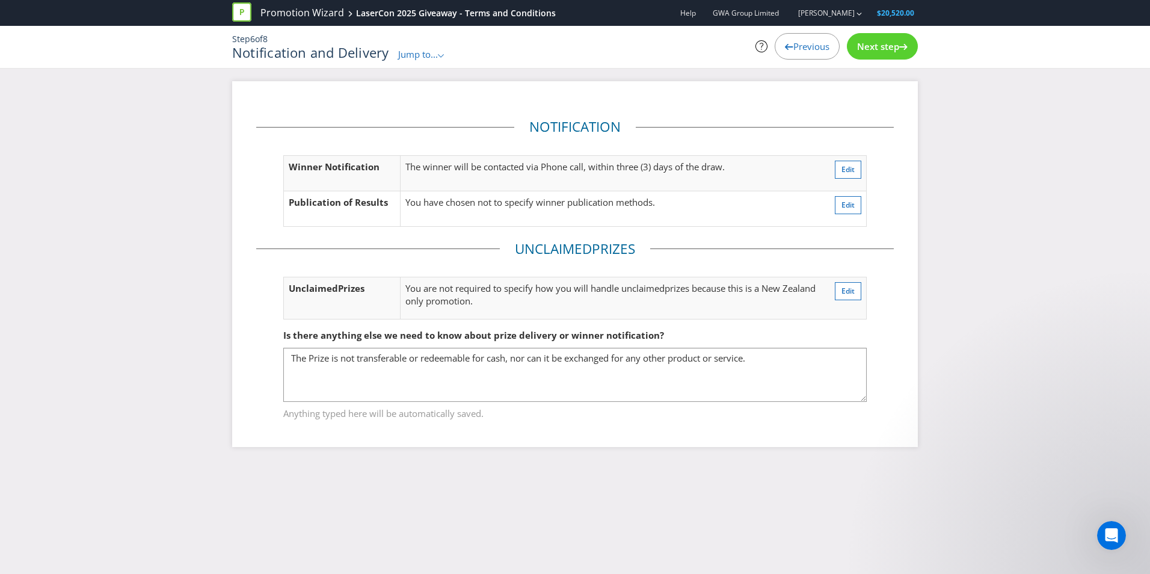
click at [887, 43] on span "Next step" at bounding box center [878, 46] width 42 height 12
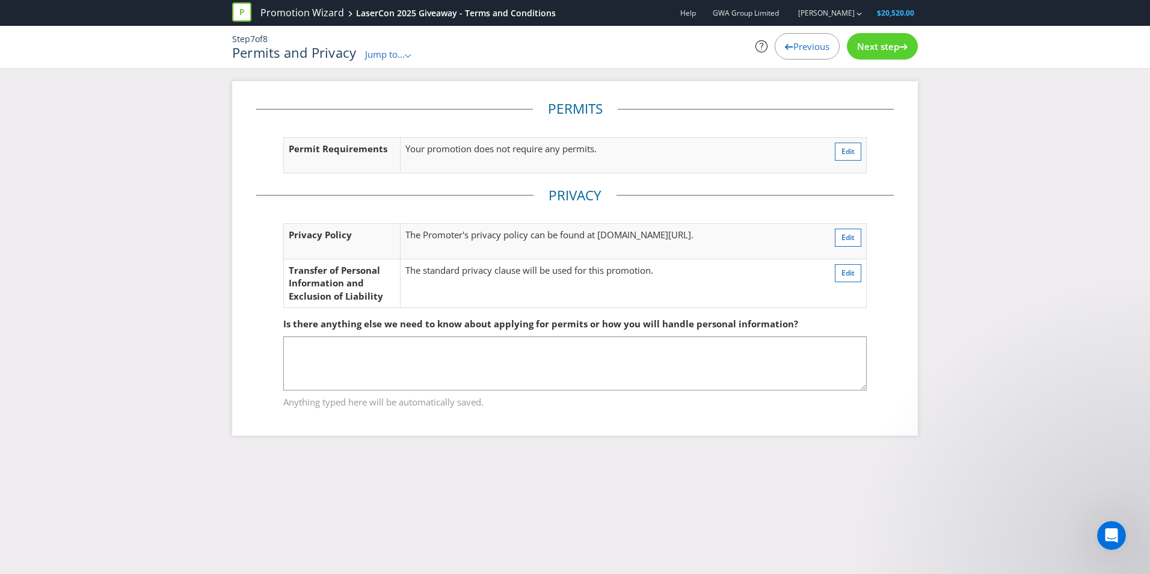
click at [887, 43] on span "Next step" at bounding box center [878, 46] width 42 height 12
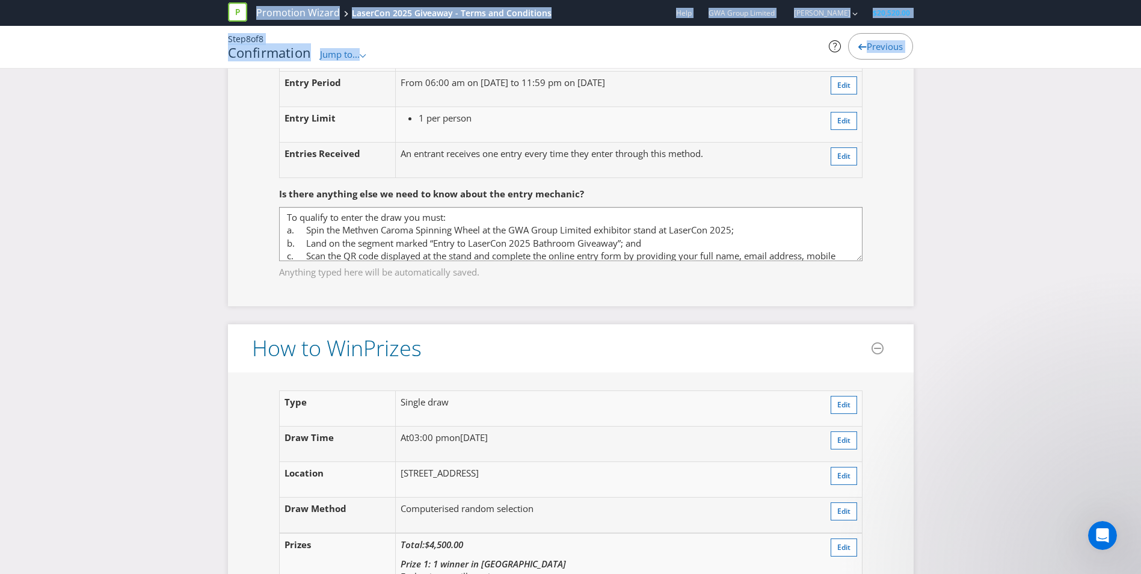
scroll to position [1023, 0]
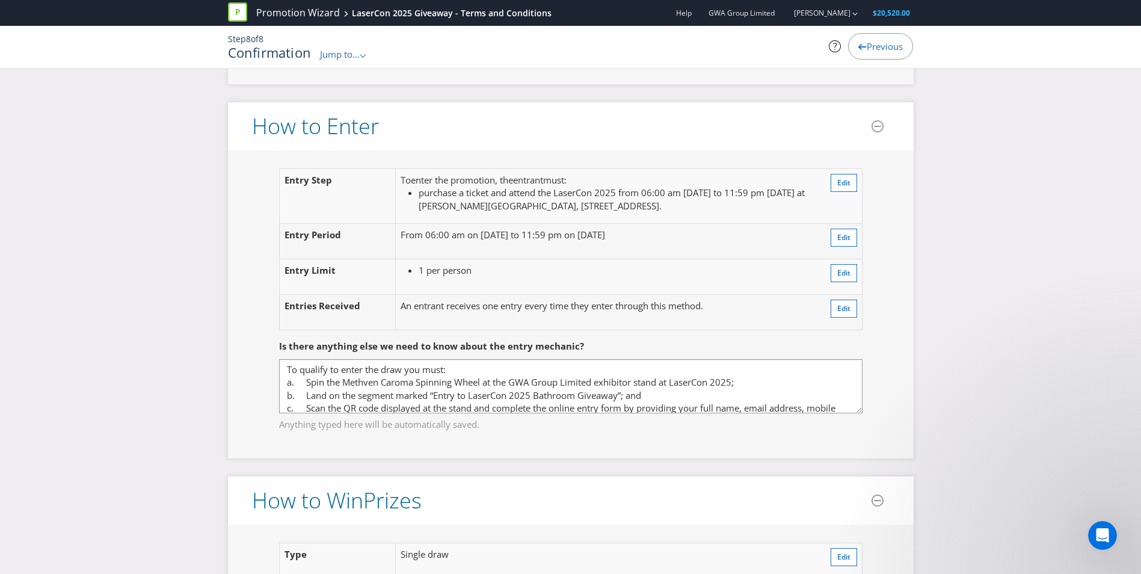
scroll to position [842, 0]
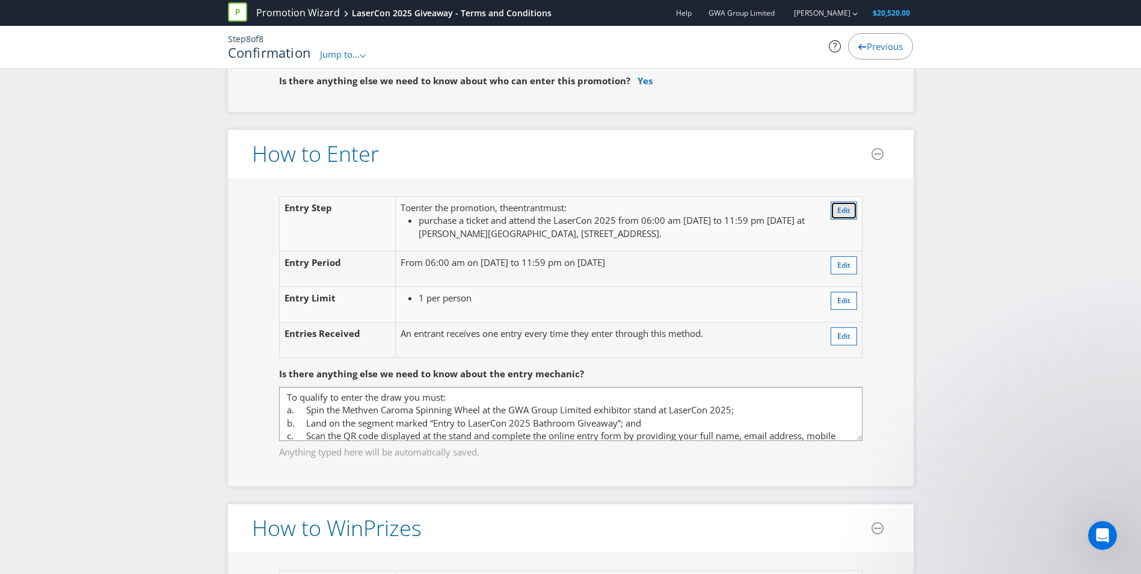
drag, startPoint x: 853, startPoint y: 208, endPoint x: 467, endPoint y: 474, distance: 468.5
click at [469, 468] on div "Entry Step To enter the promotion , the entrant must : purchase a ticket and at…" at bounding box center [571, 332] width 638 height 272
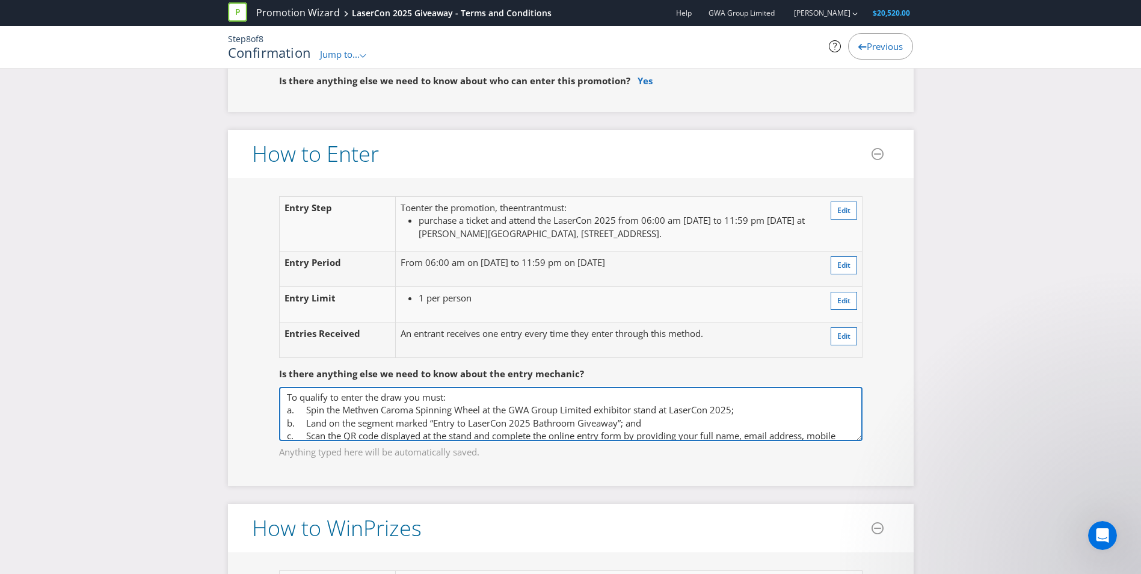
drag, startPoint x: 468, startPoint y: 447, endPoint x: 477, endPoint y: 441, distance: 10.4
click at [471, 441] on textarea "To qualify to enter the draw you must: a. Spin the Methven Caroma Spinning Whee…" at bounding box center [571, 414] width 584 height 54
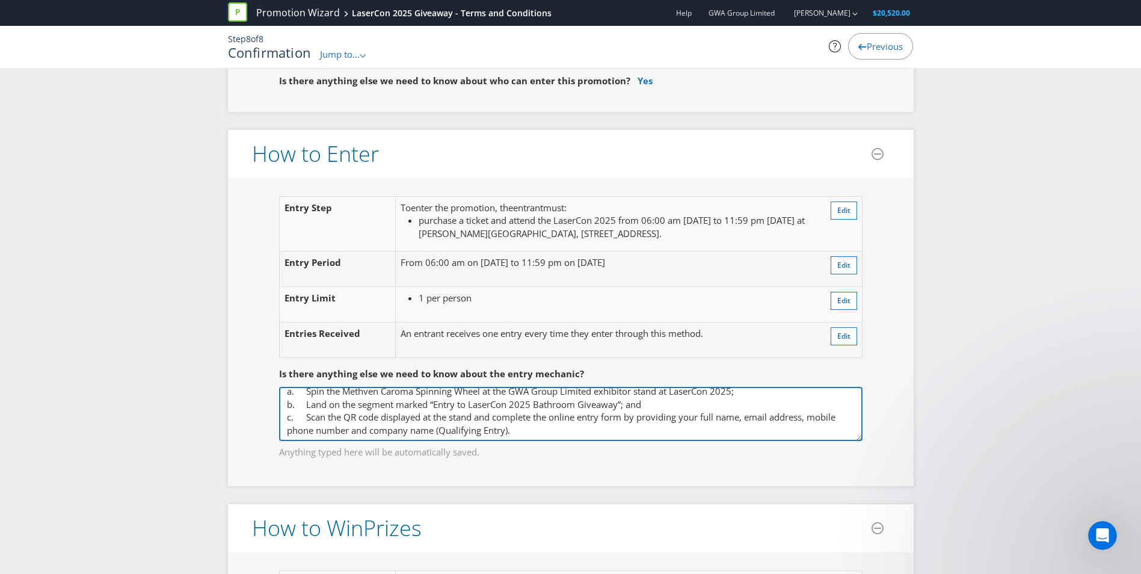
scroll to position [0, 0]
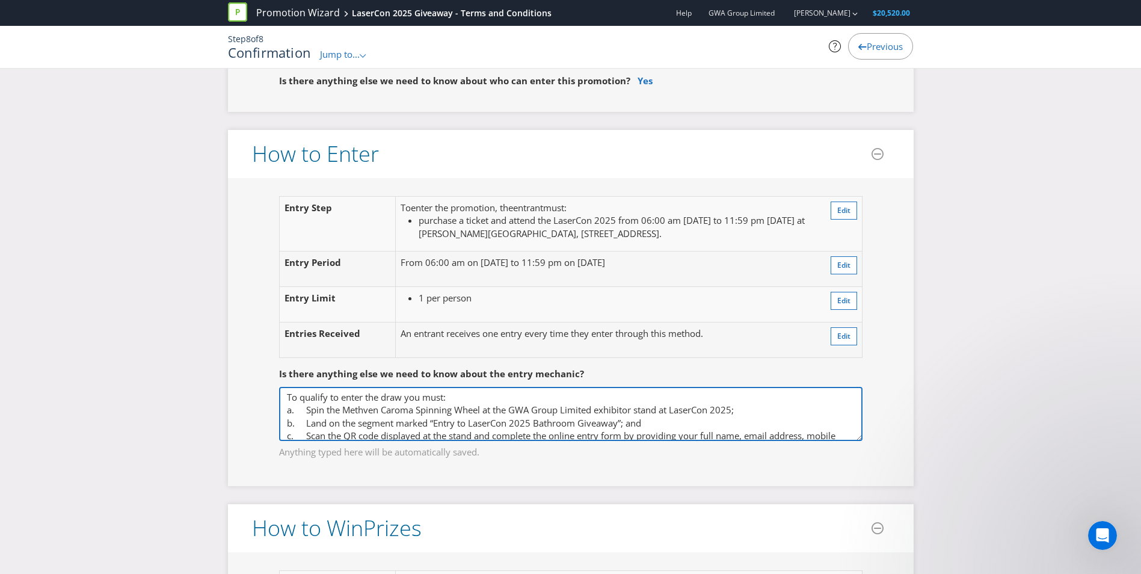
drag, startPoint x: 522, startPoint y: 428, endPoint x: 245, endPoint y: 374, distance: 281.4
click at [245, 374] on div "Entry Step To enter the promotion , the entrant must : purchase a ticket and at…" at bounding box center [571, 332] width 686 height 308
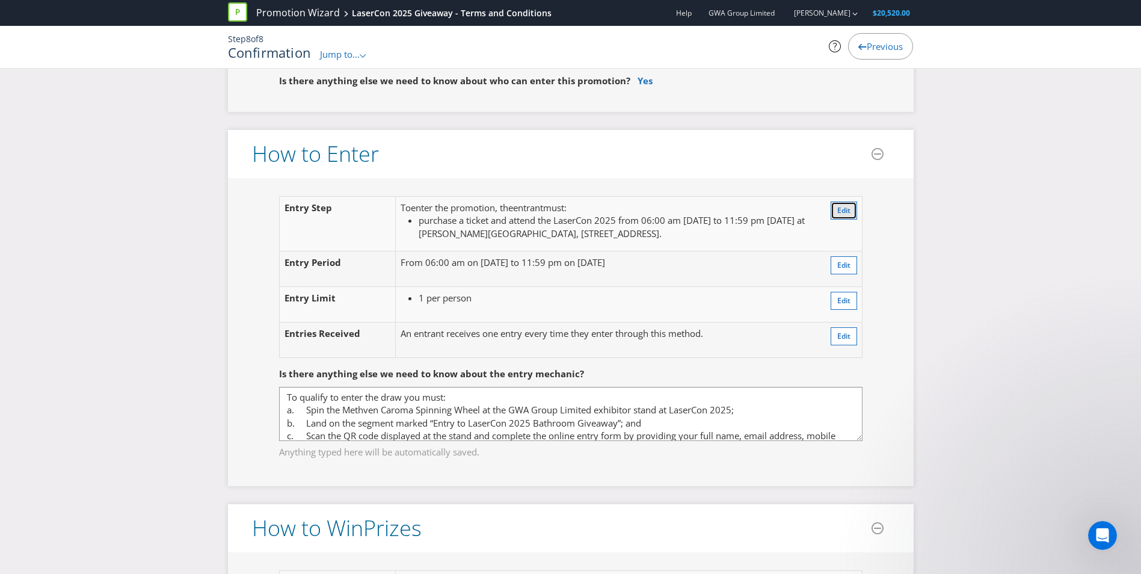
click at [845, 208] on span "Edit" at bounding box center [844, 210] width 13 height 10
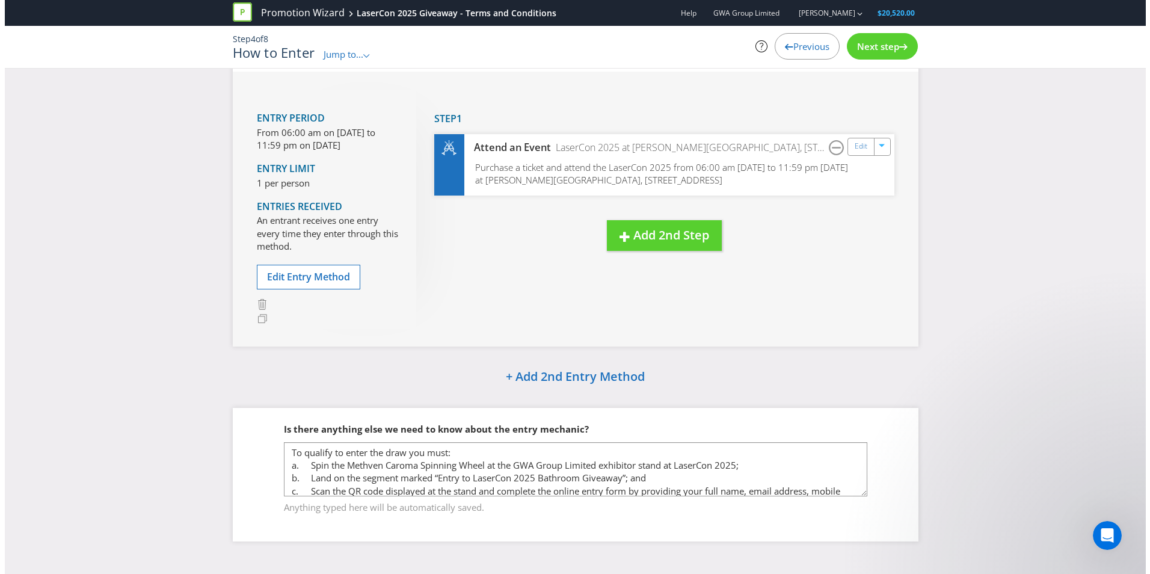
scroll to position [58, 0]
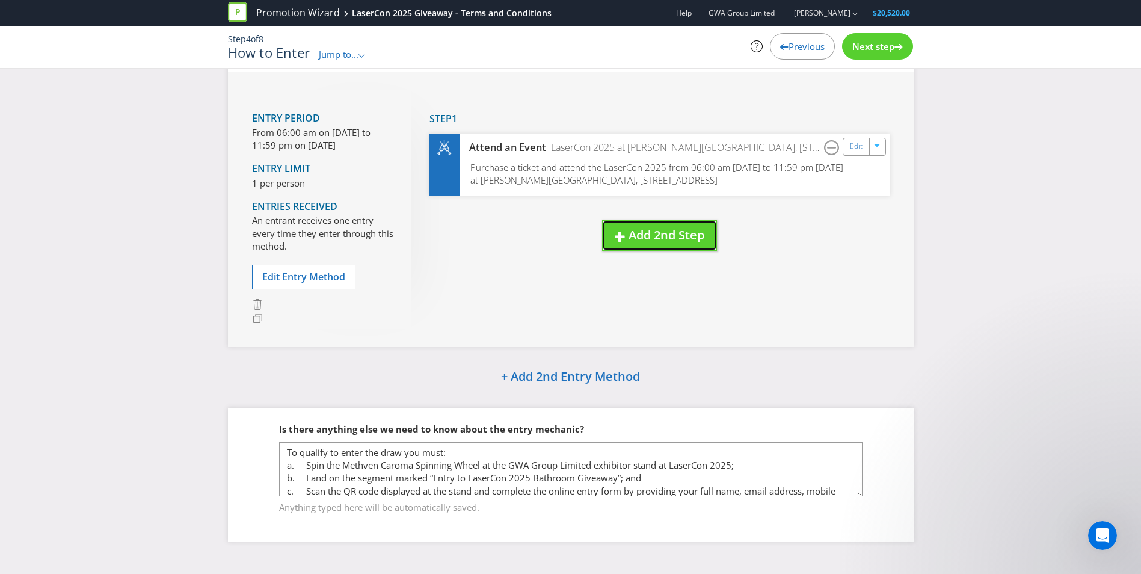
click at [637, 243] on span "Add 2nd Step" at bounding box center [667, 235] width 76 height 16
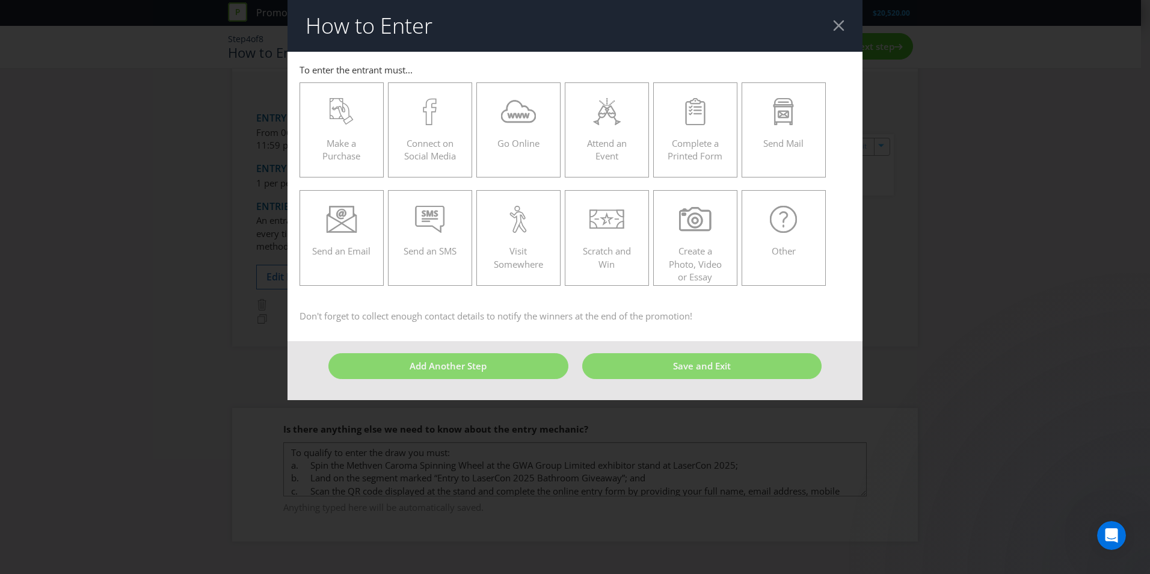
click at [619, 137] on span "Attend an Event" at bounding box center [607, 149] width 40 height 25
click at [0, 0] on input "Attend an Event" at bounding box center [0, 0] width 0 height 0
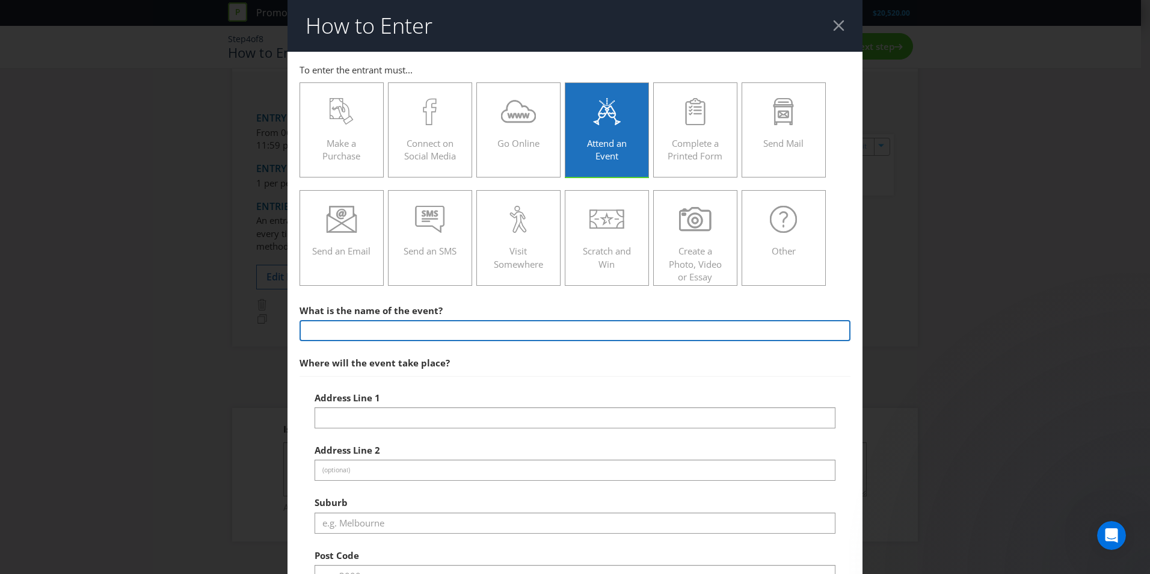
click at [413, 336] on input "text" at bounding box center [575, 330] width 551 height 21
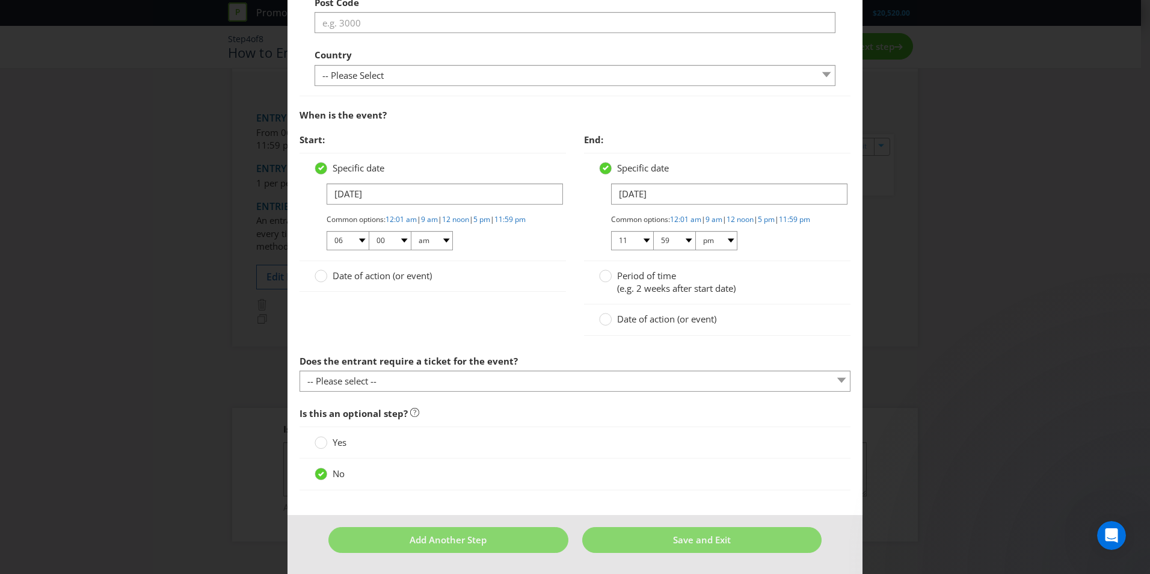
click at [857, 324] on div "How to Enter To enter the entrant must... Make a Purchase Connect on Social Med…" at bounding box center [575, 287] width 1150 height 574
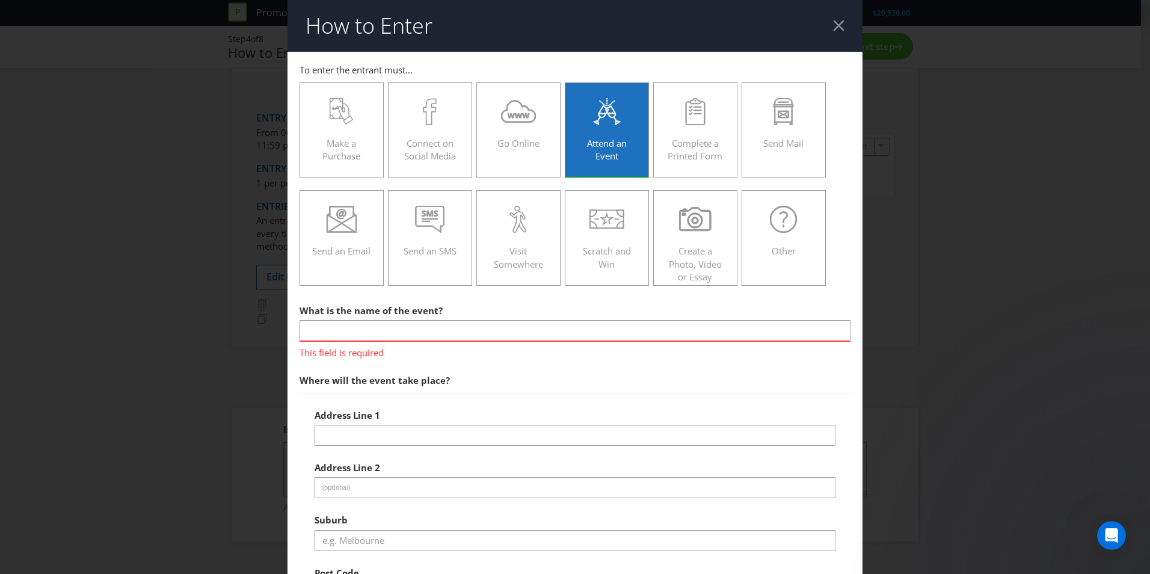
click at [869, 103] on div "How to Enter To enter the entrant must... Make a Purchase Connect on Social Med…" at bounding box center [575, 287] width 1150 height 574
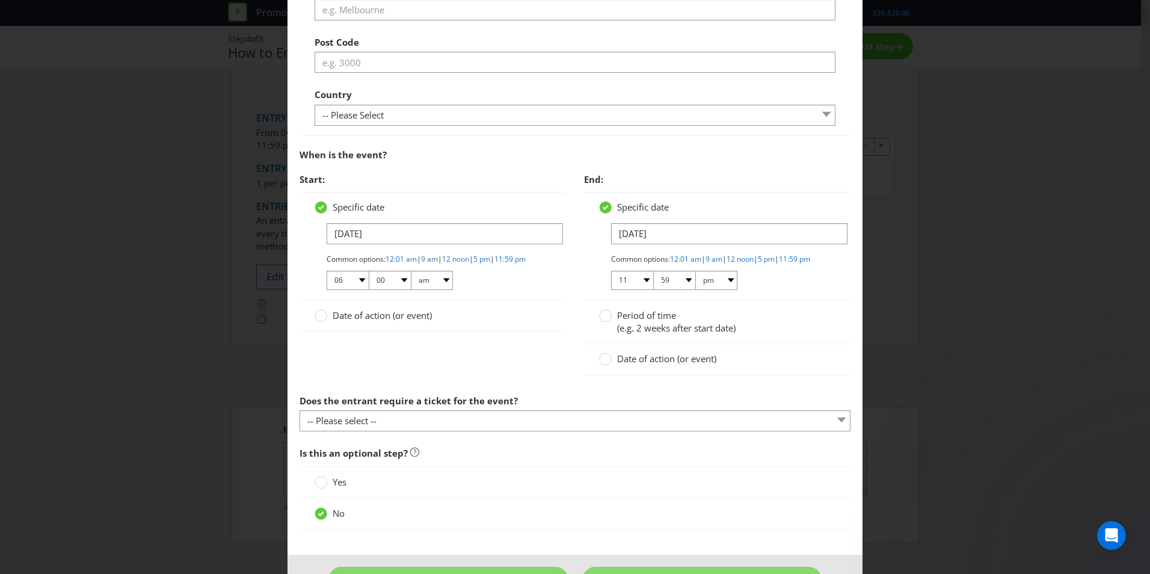
scroll to position [581, 0]
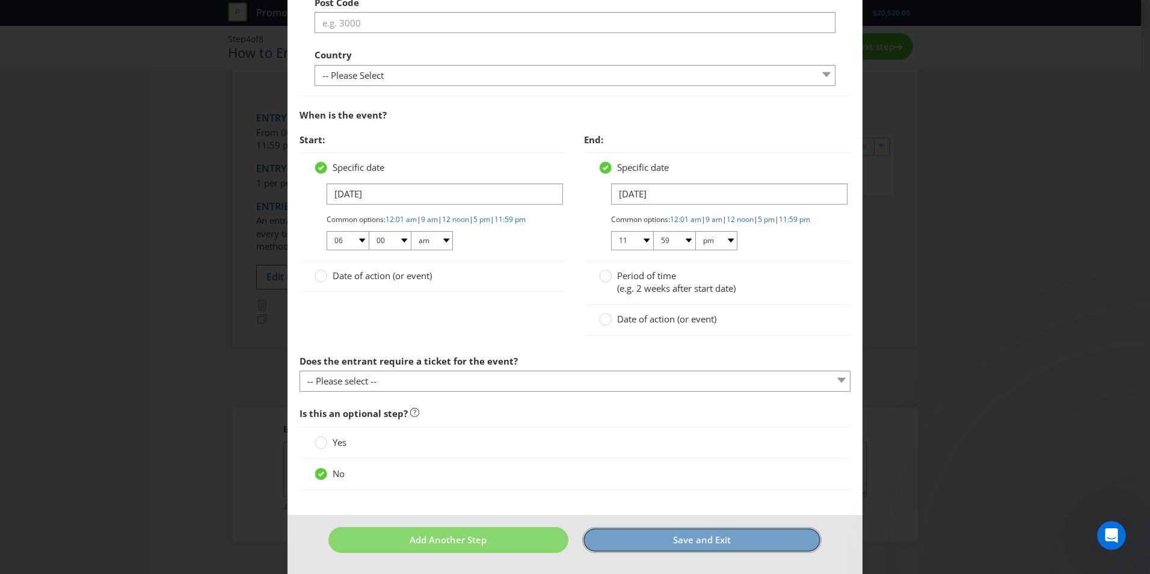
click at [682, 548] on button "Save and Exit" at bounding box center [702, 540] width 240 height 26
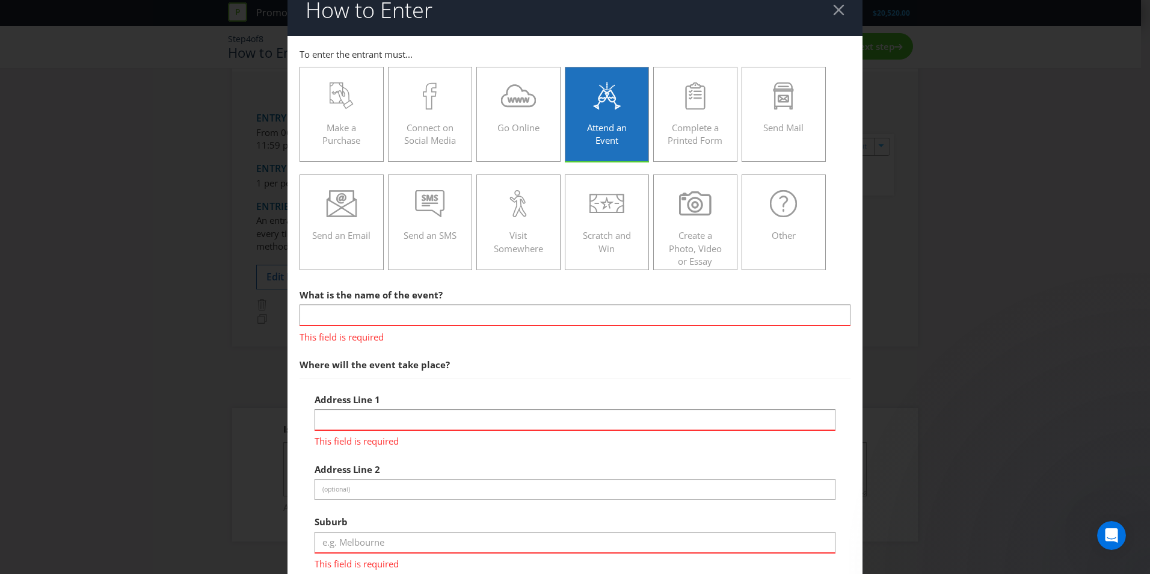
scroll to position [0, 0]
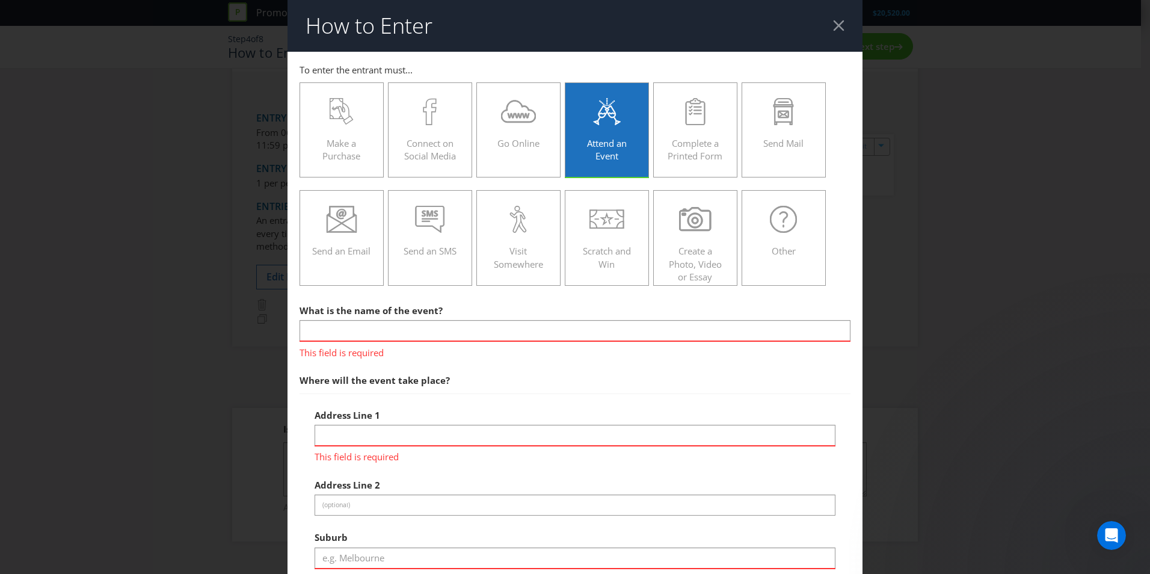
click at [833, 29] on div at bounding box center [838, 25] width 11 height 11
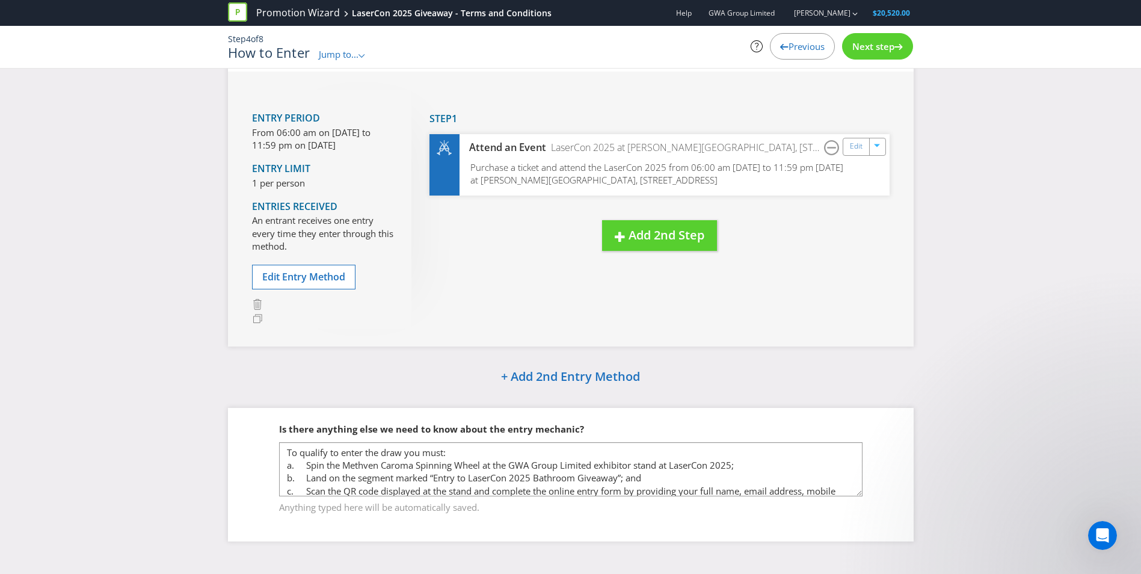
click at [674, 190] on div "Purchase a ticket and attend the LaserCon 2025 from 06:00 am [DATE] to 11:59 pm…" at bounding box center [660, 178] width 460 height 35
click at [857, 150] on link "Edit" at bounding box center [856, 147] width 13 height 14
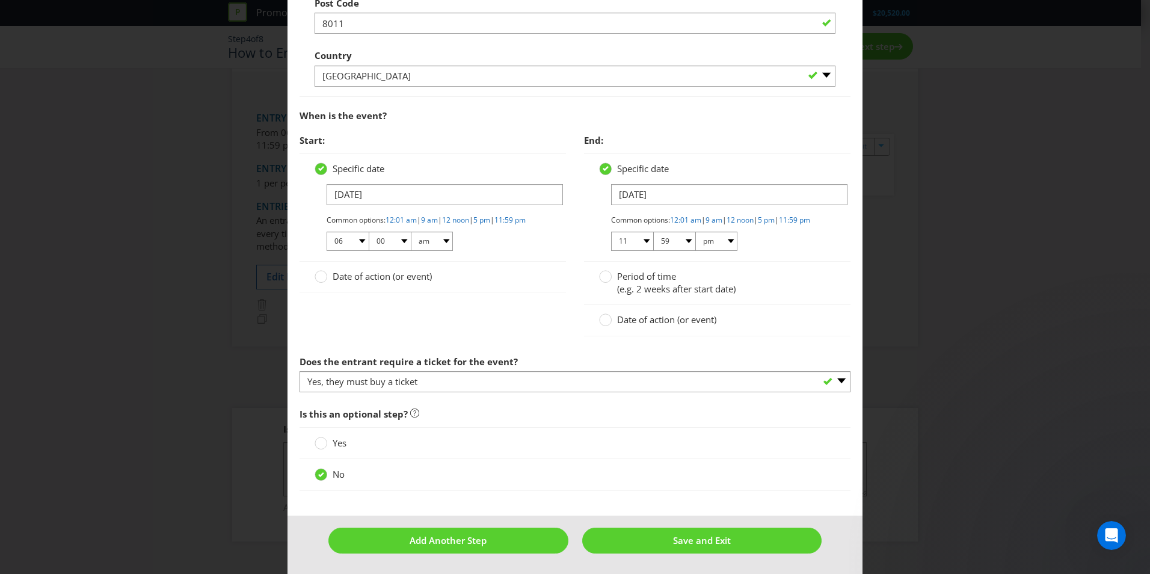
scroll to position [563, 0]
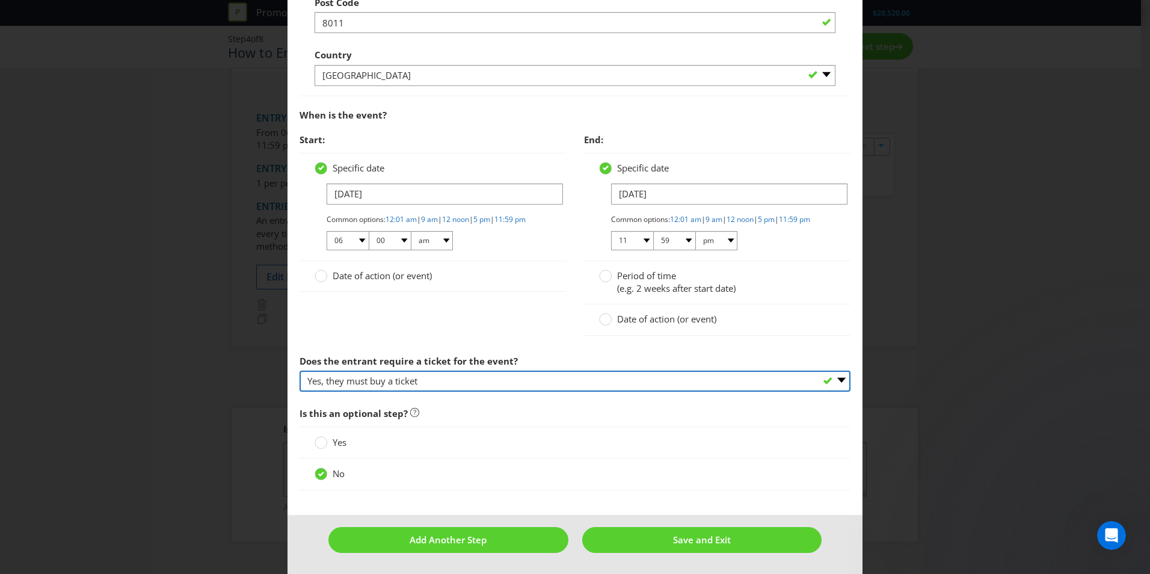
click at [507, 385] on select "-- Please select -- Yes, they must buy a ticket Yes, but tickets are free No ti…" at bounding box center [575, 381] width 551 height 21
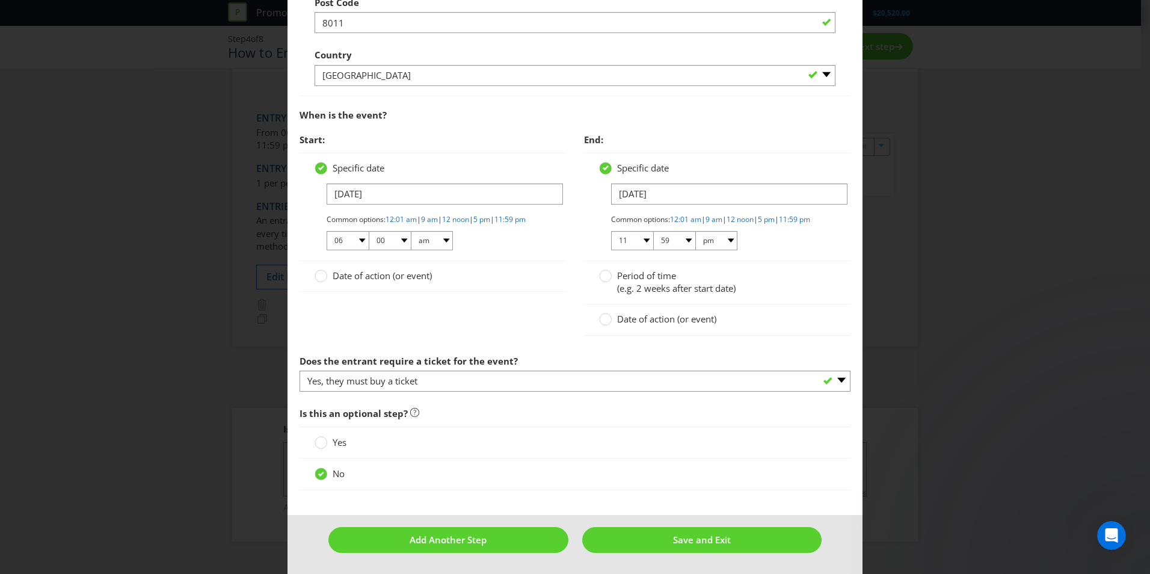
click at [326, 308] on div "Start: Specific date [DATE] Common options: 12:01 am | 9 am | 12 noon | 5 pm | …" at bounding box center [575, 238] width 569 height 221
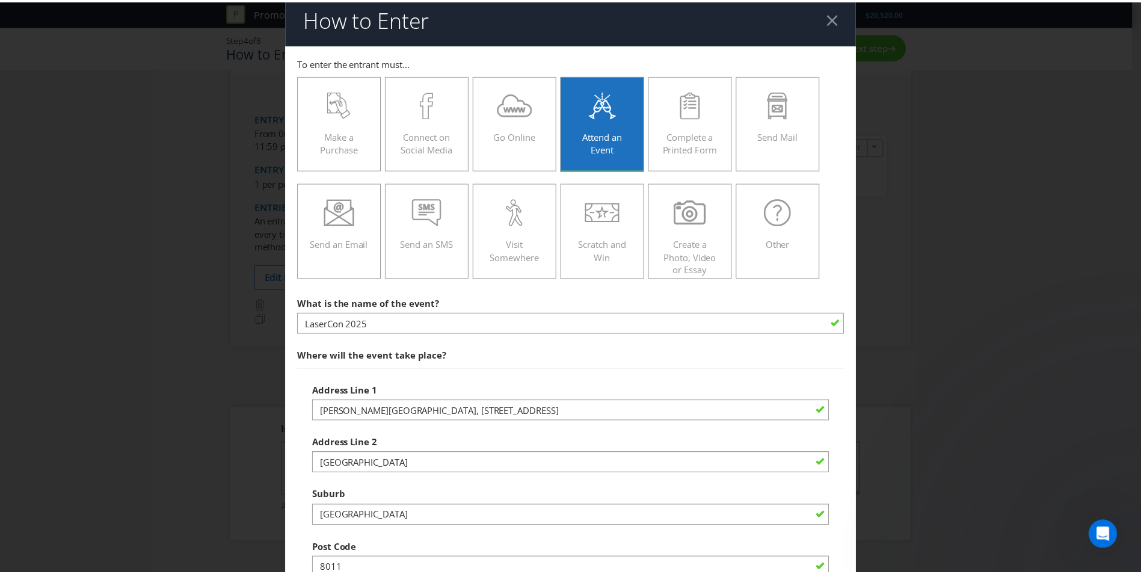
scroll to position [0, 0]
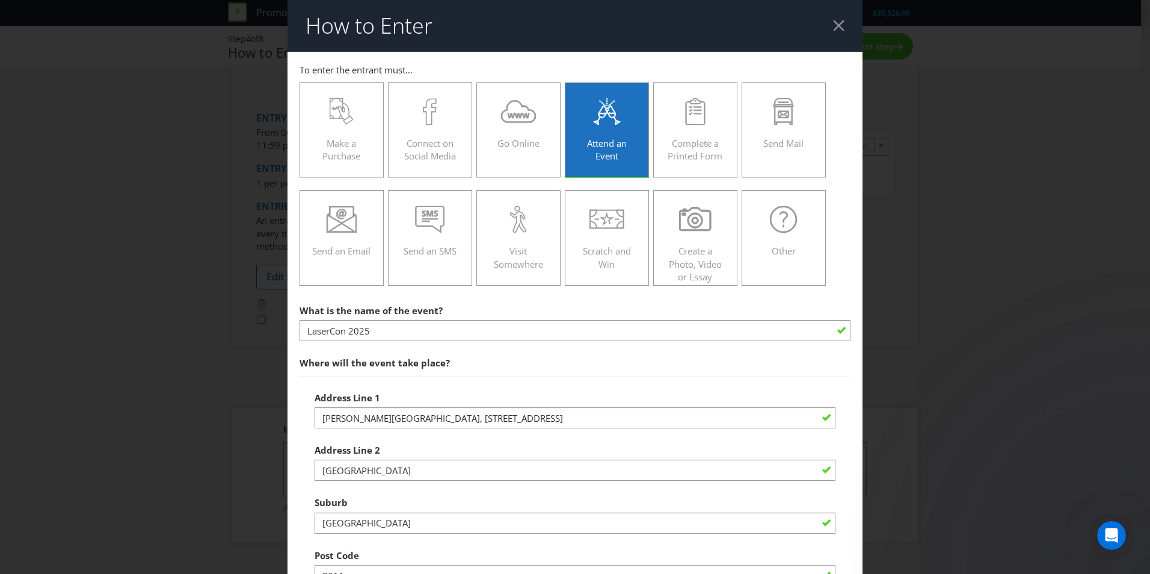
click at [835, 19] on header "How to Enter" at bounding box center [575, 26] width 575 height 52
click at [833, 24] on div at bounding box center [838, 25] width 11 height 11
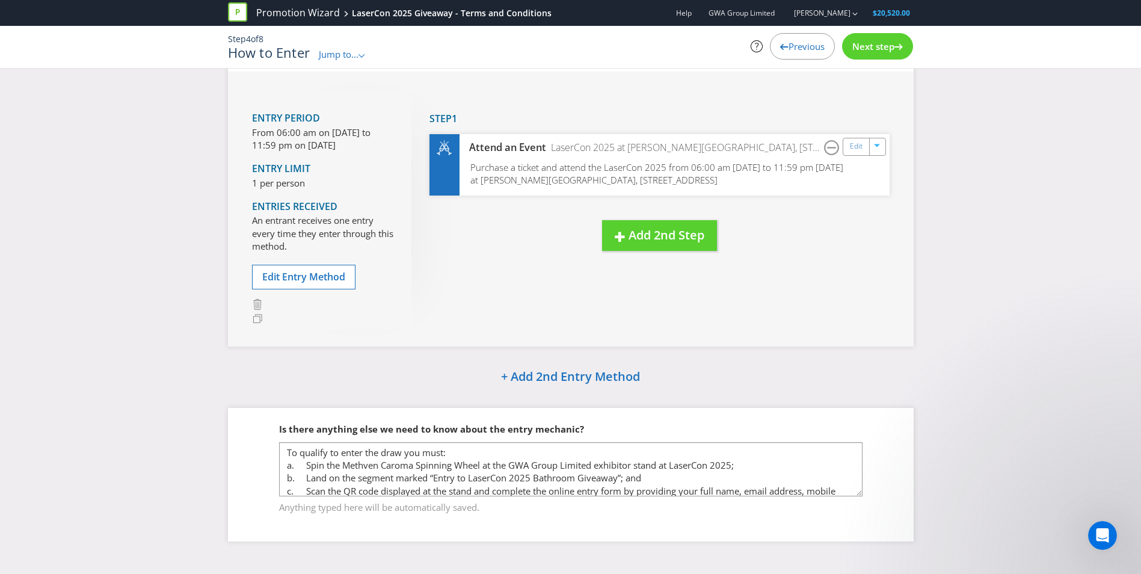
click at [892, 44] on span "Next step" at bounding box center [874, 46] width 42 height 12
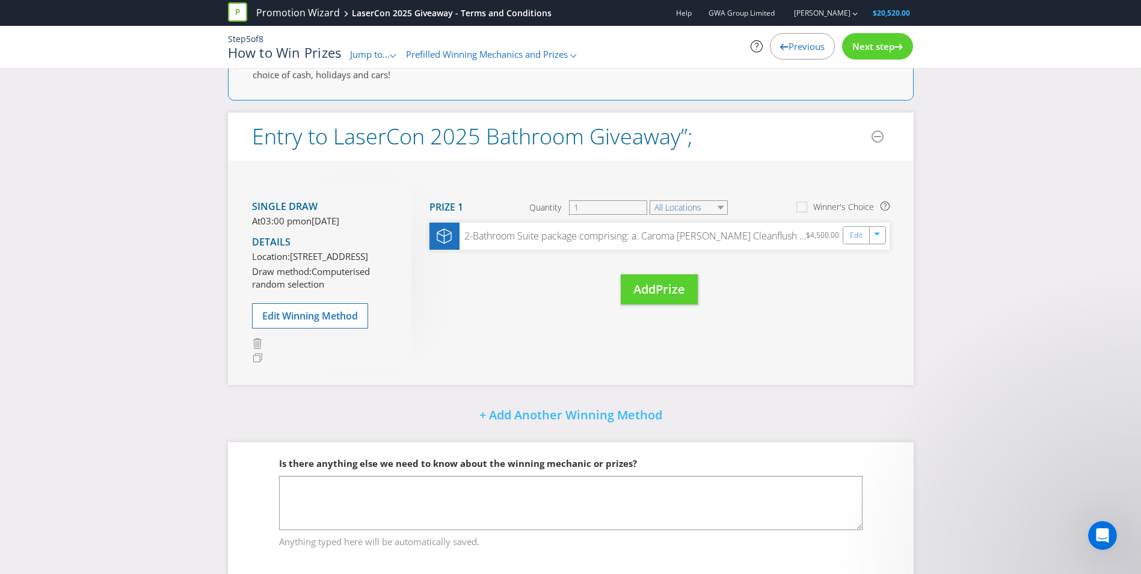
click at [892, 44] on span "Next step" at bounding box center [874, 46] width 42 height 12
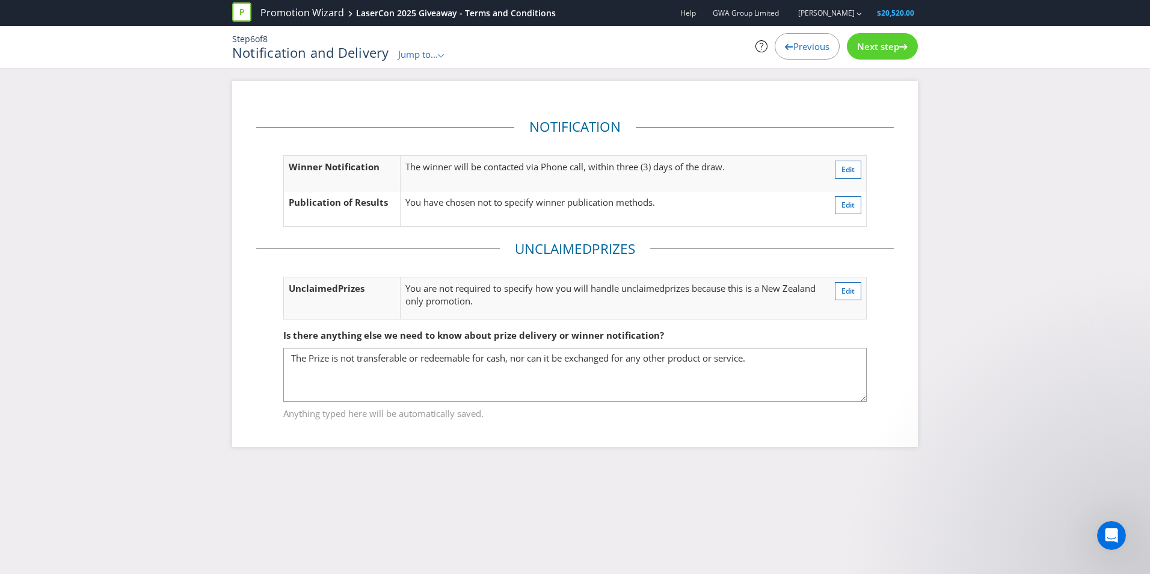
click at [892, 44] on span "Next step" at bounding box center [878, 46] width 42 height 12
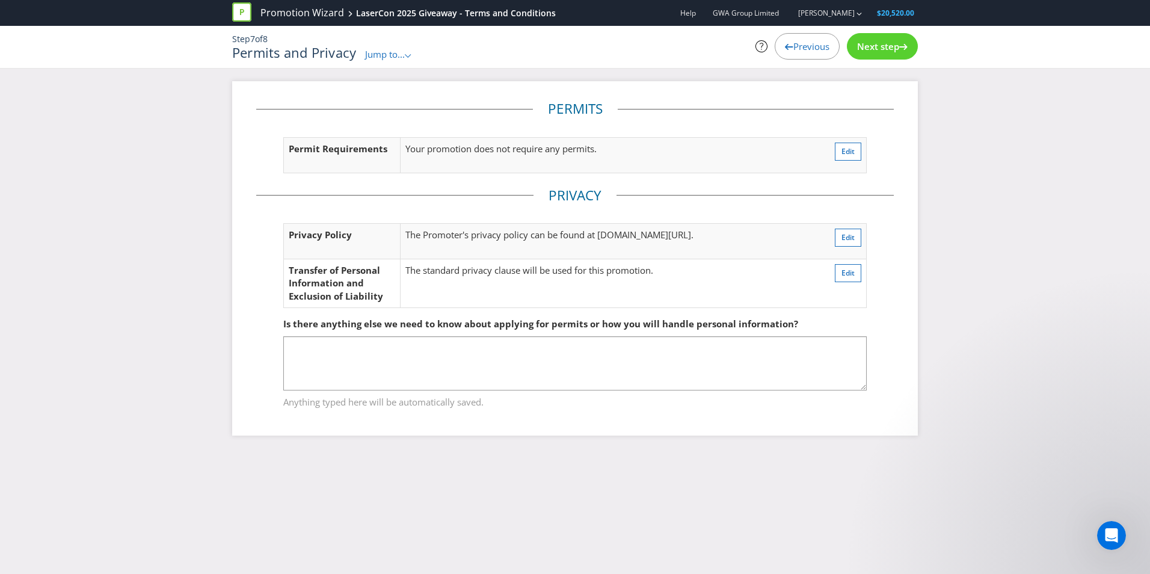
click at [892, 44] on span "Next step" at bounding box center [878, 46] width 42 height 12
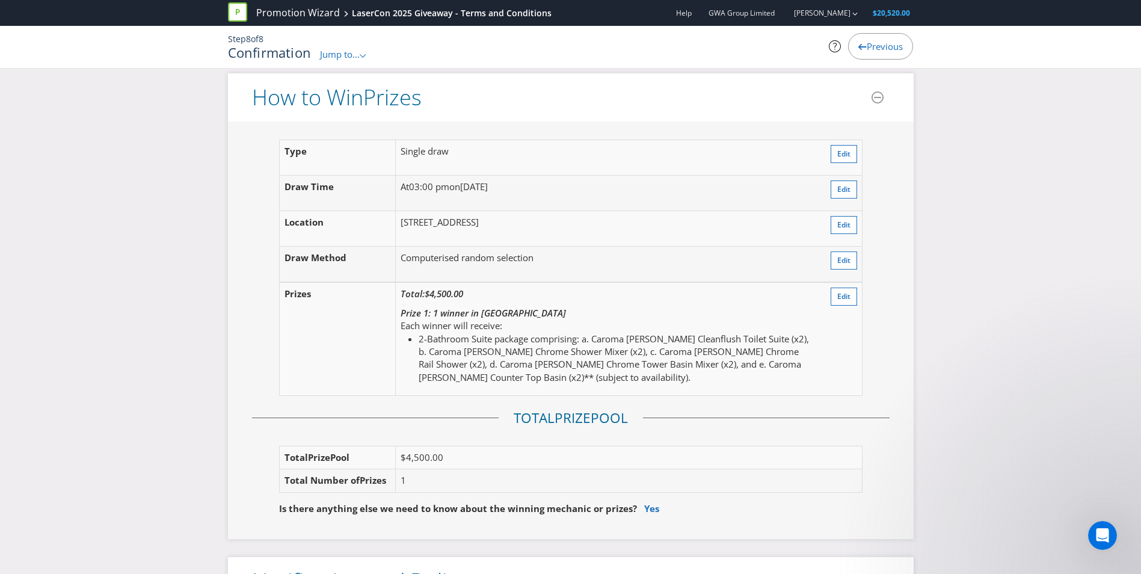
scroll to position [1264, 0]
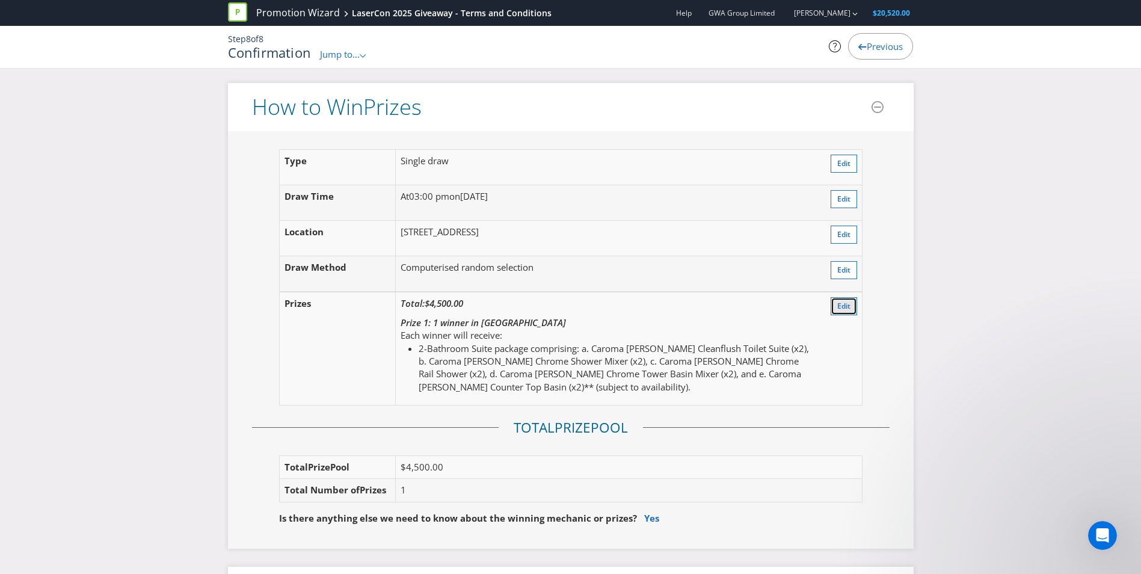
click at [854, 315] on button "Edit" at bounding box center [844, 306] width 26 height 18
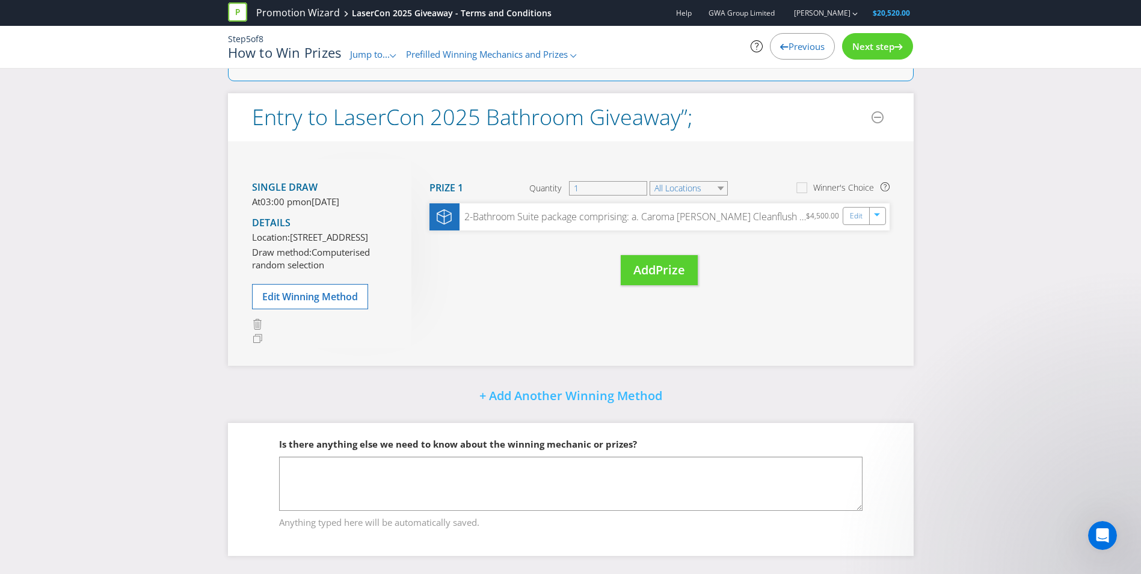
scroll to position [116, 0]
click at [697, 181] on select "All Locations" at bounding box center [689, 188] width 78 height 14
click at [907, 201] on div "Single draw At 03:00 pm [DATE][DATE] Details Location: [STREET_ADDRESS] Draw me…" at bounding box center [571, 253] width 686 height 224
click at [871, 45] on span "Next step" at bounding box center [874, 46] width 42 height 12
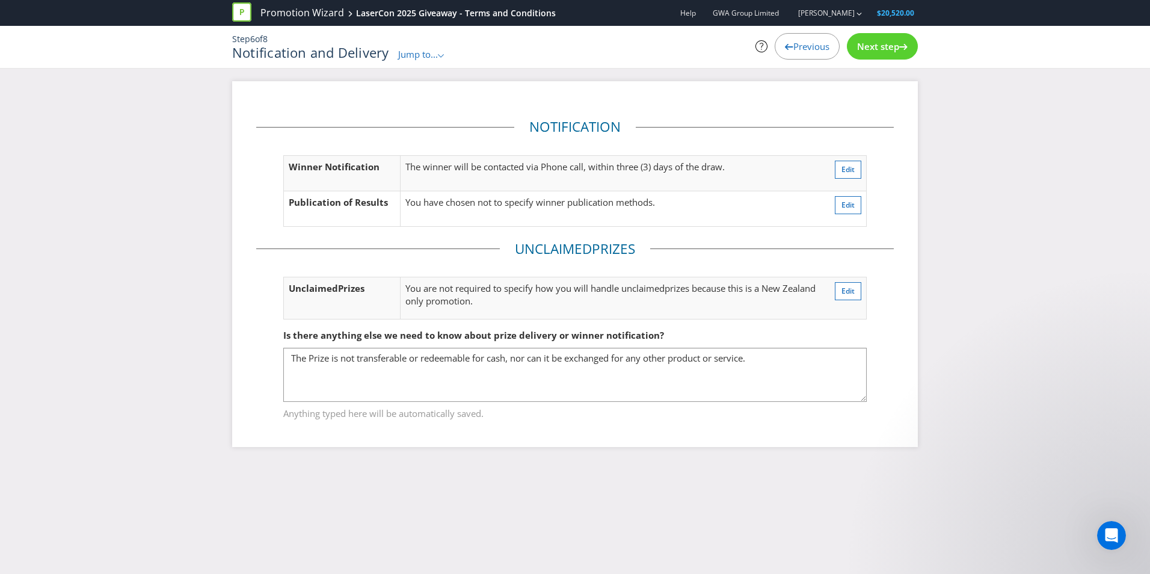
click at [871, 46] on span "Next step" at bounding box center [878, 46] width 42 height 12
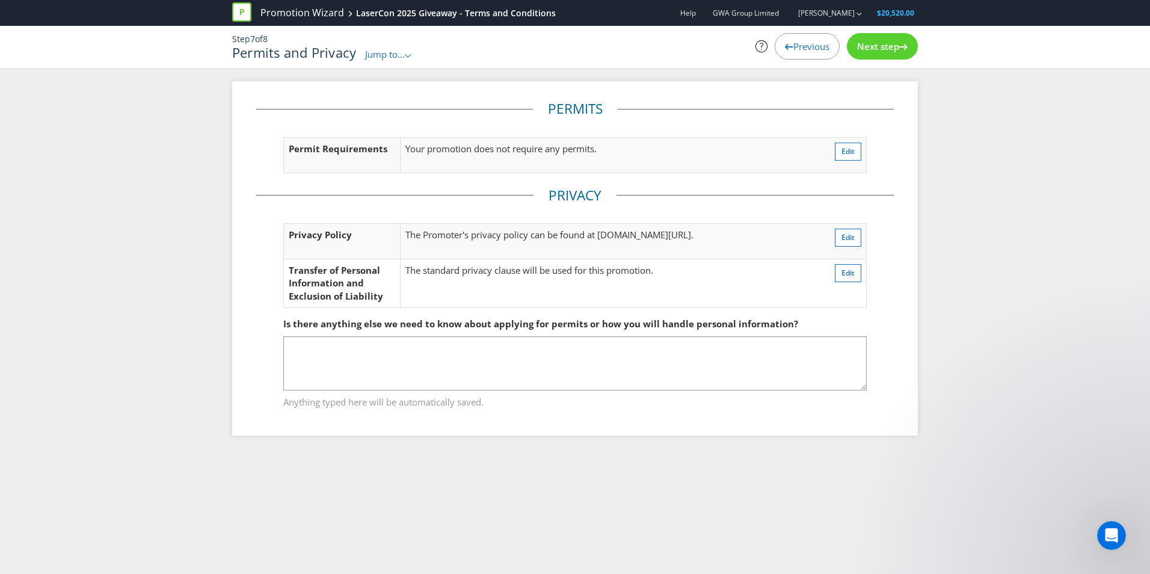
click at [871, 46] on span "Next step" at bounding box center [878, 46] width 42 height 12
click at [830, 46] on span "Previous" at bounding box center [812, 46] width 36 height 12
drag, startPoint x: 871, startPoint y: 46, endPoint x: 865, endPoint y: 48, distance: 6.3
click at [865, 48] on span "Next step" at bounding box center [878, 46] width 42 height 12
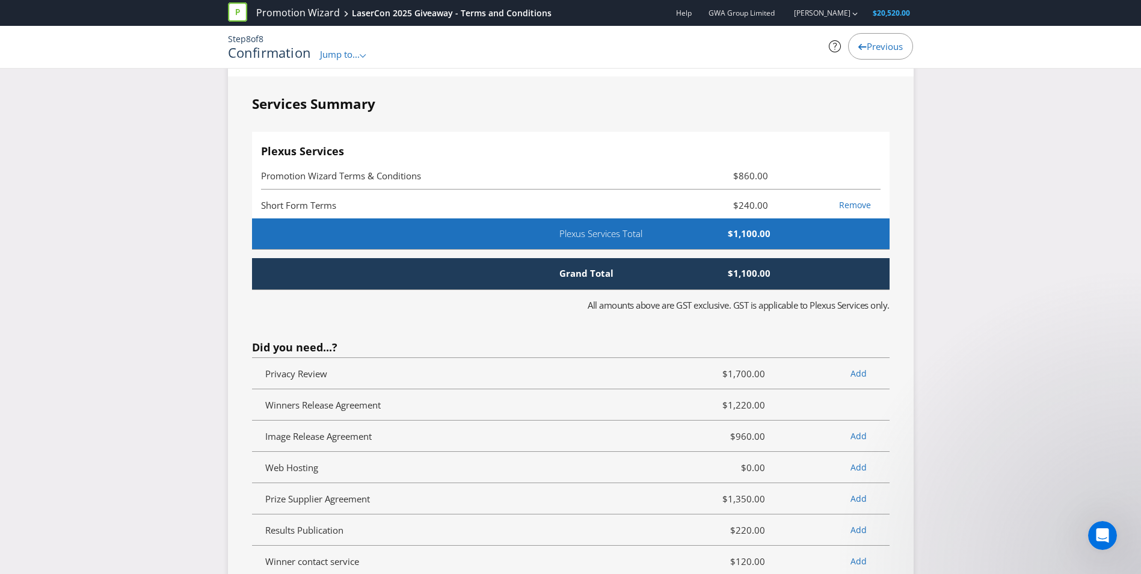
scroll to position [2587, 0]
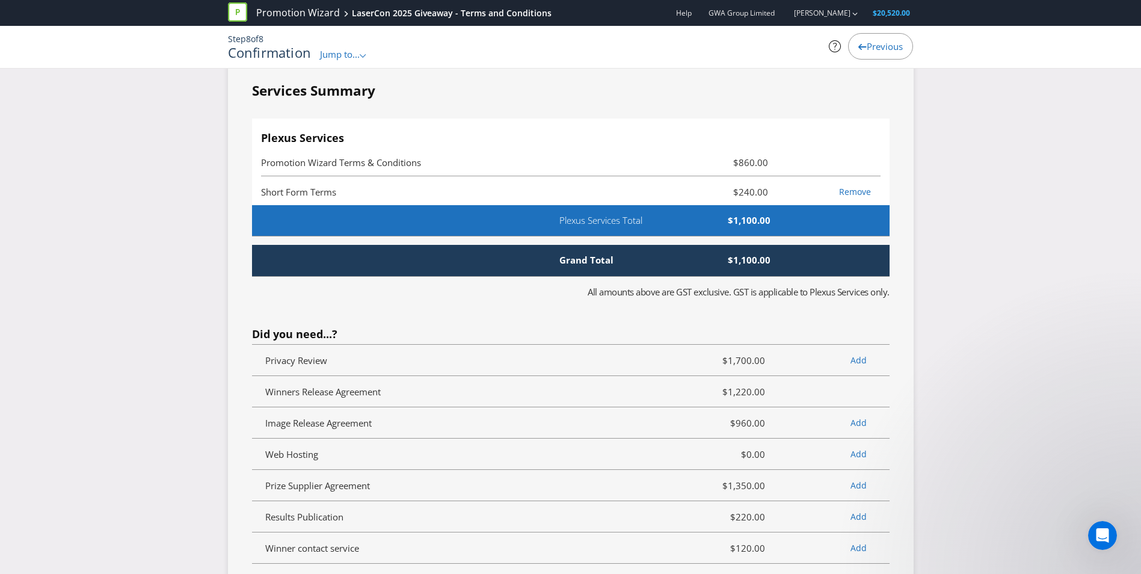
click at [584, 227] on span "Plexus Services Total" at bounding box center [620, 220] width 138 height 13
click at [601, 267] on span "Grand Total" at bounding box center [596, 260] width 91 height 13
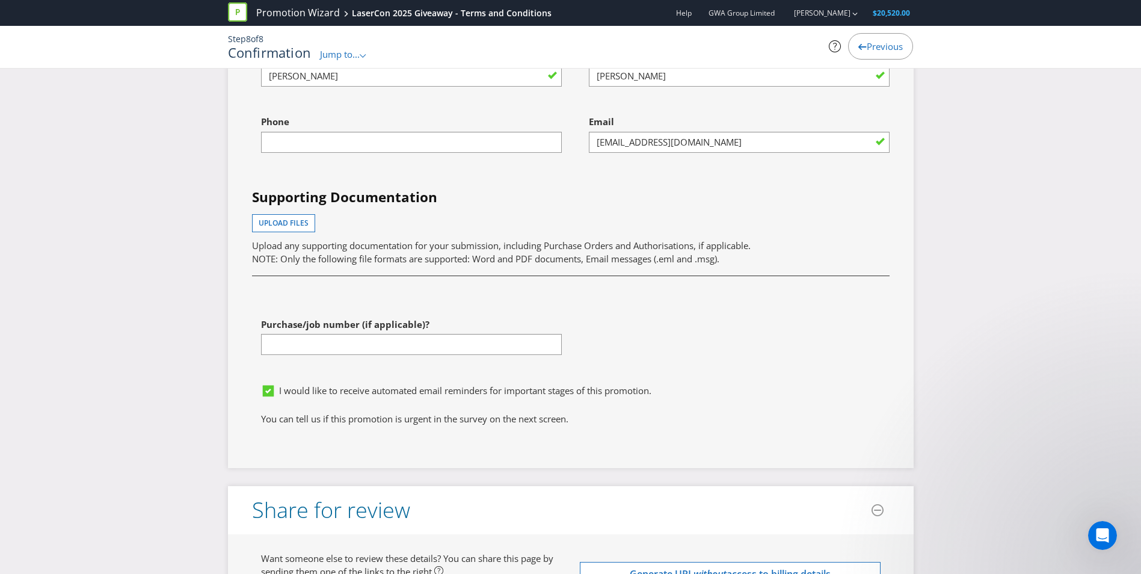
scroll to position [3209, 0]
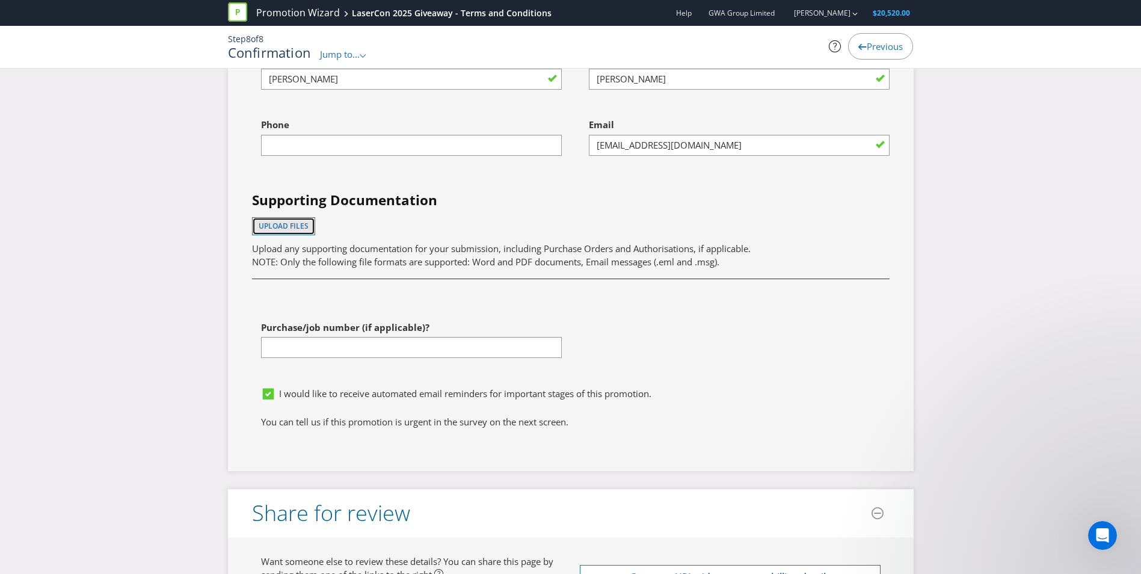
click at [301, 235] on button "Upload files" at bounding box center [283, 226] width 63 height 18
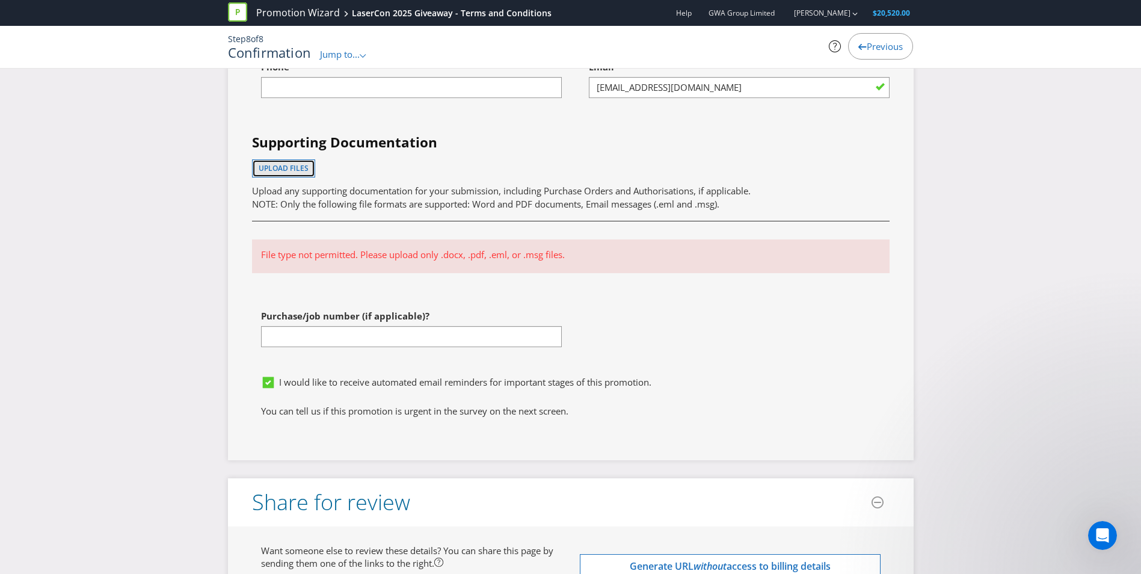
scroll to position [3496, 0]
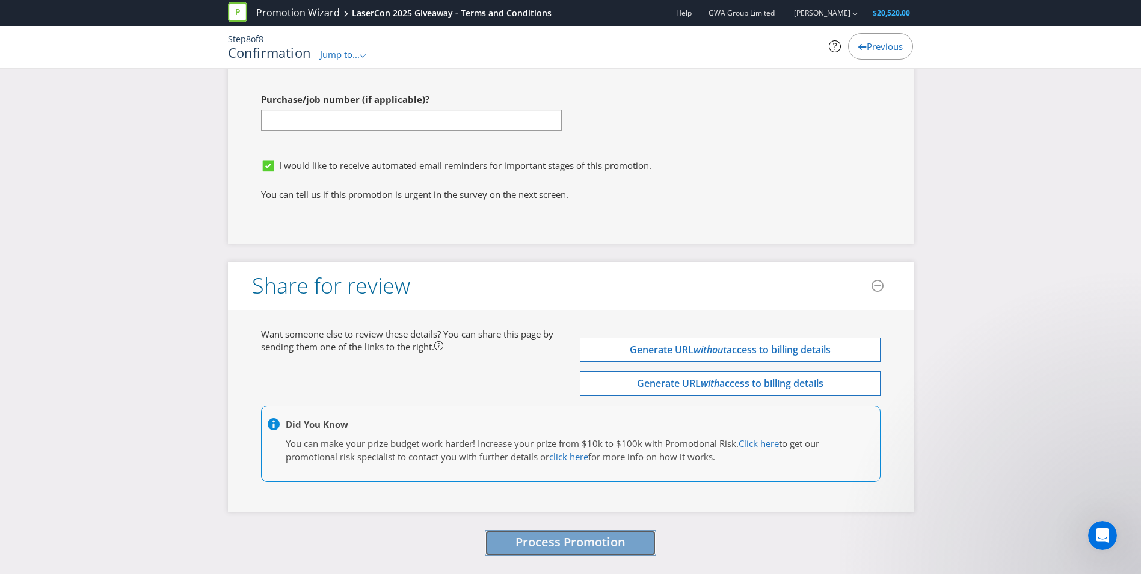
click at [586, 555] on button "Process Promotion" at bounding box center [570, 543] width 171 height 26
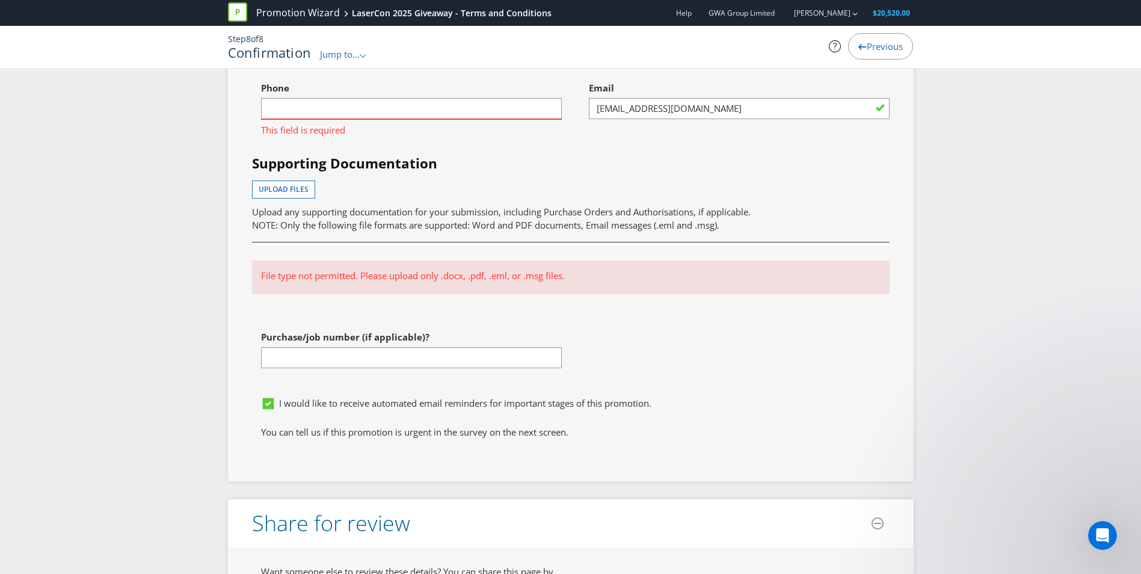
scroll to position [3217, 0]
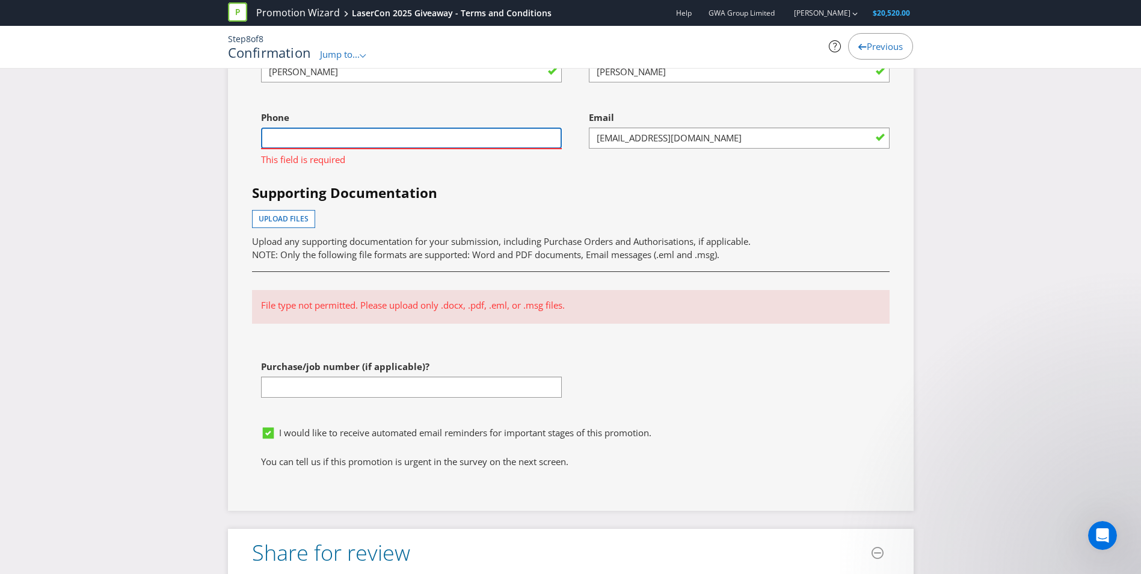
click at [362, 149] on input "text" at bounding box center [411, 138] width 301 height 21
click at [269, 149] on input "0211235617" at bounding box center [411, 138] width 301 height 21
drag, startPoint x: 273, startPoint y: 150, endPoint x: 210, endPoint y: 156, distance: 63.5
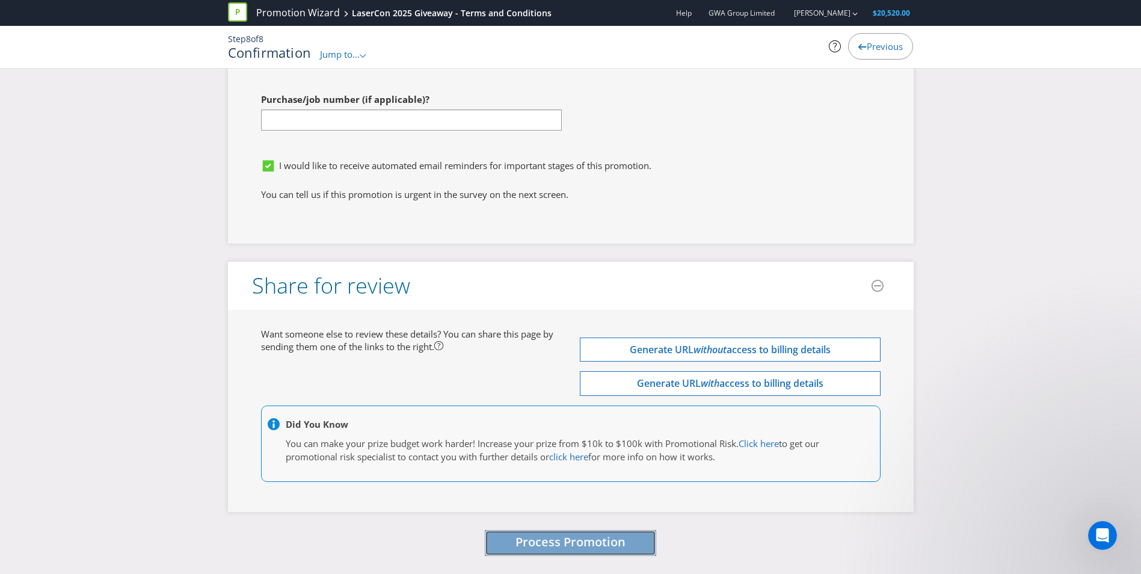
click at [589, 536] on span "Process Promotion" at bounding box center [571, 542] width 110 height 16
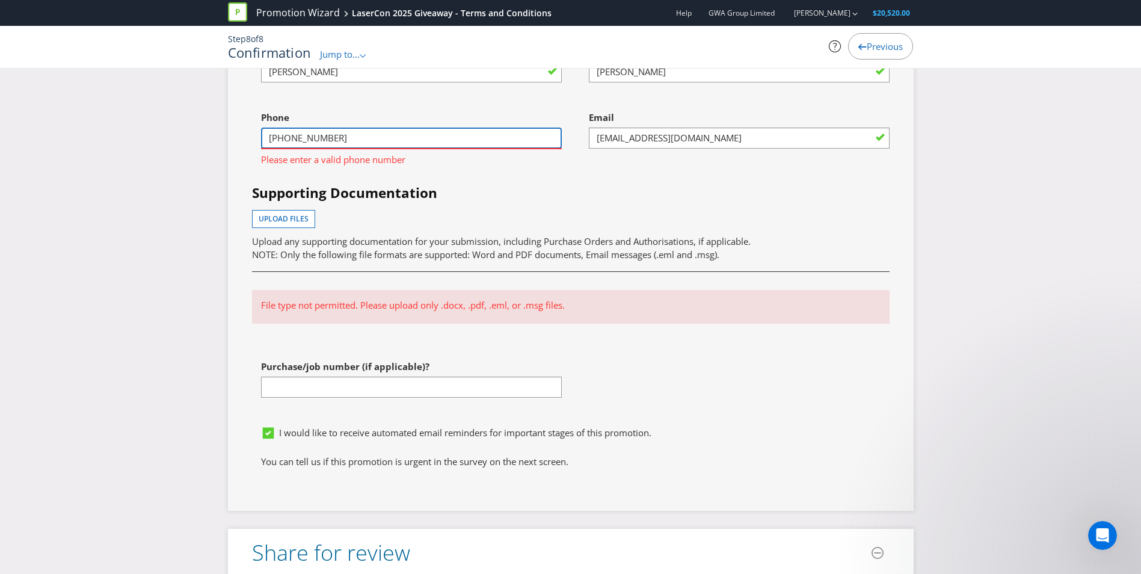
click at [377, 149] on input "[PHONE_NUMBER]" at bounding box center [411, 138] width 301 height 21
drag, startPoint x: 284, startPoint y: 152, endPoint x: 0, endPoint y: 122, distance: 285.6
type input "0211235617"
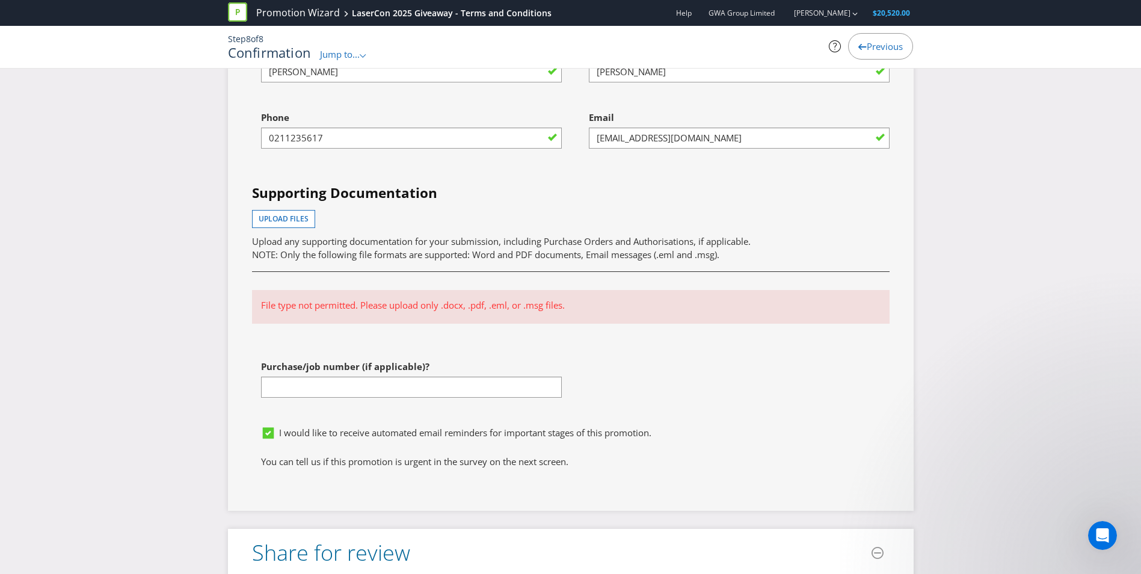
click at [434, 230] on div "Upload files Upload any supporting documentation for your submission, including…" at bounding box center [571, 235] width 638 height 51
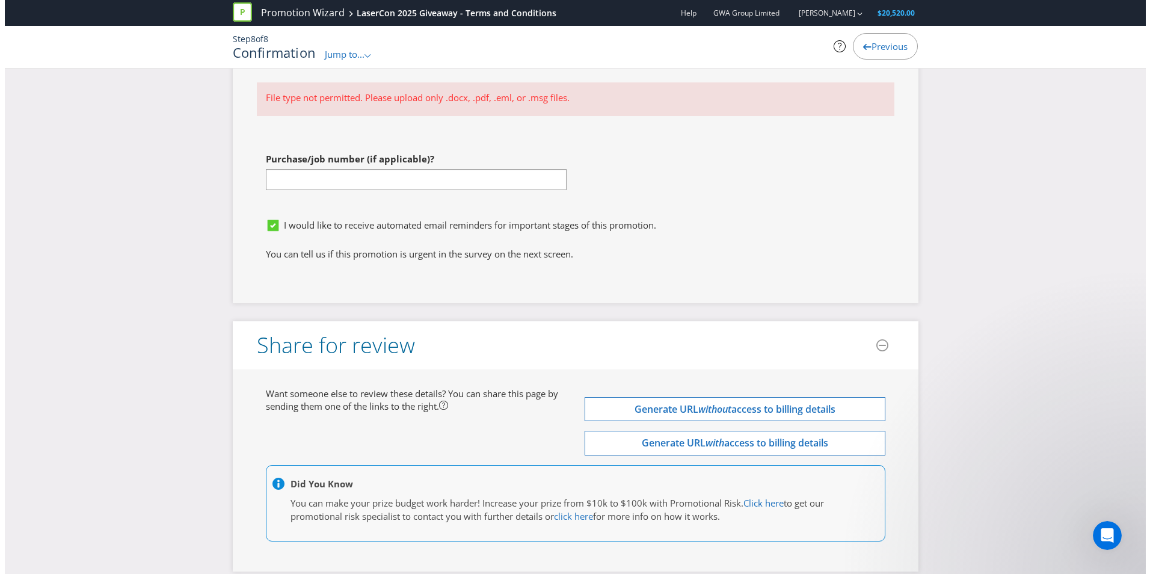
scroll to position [3496, 0]
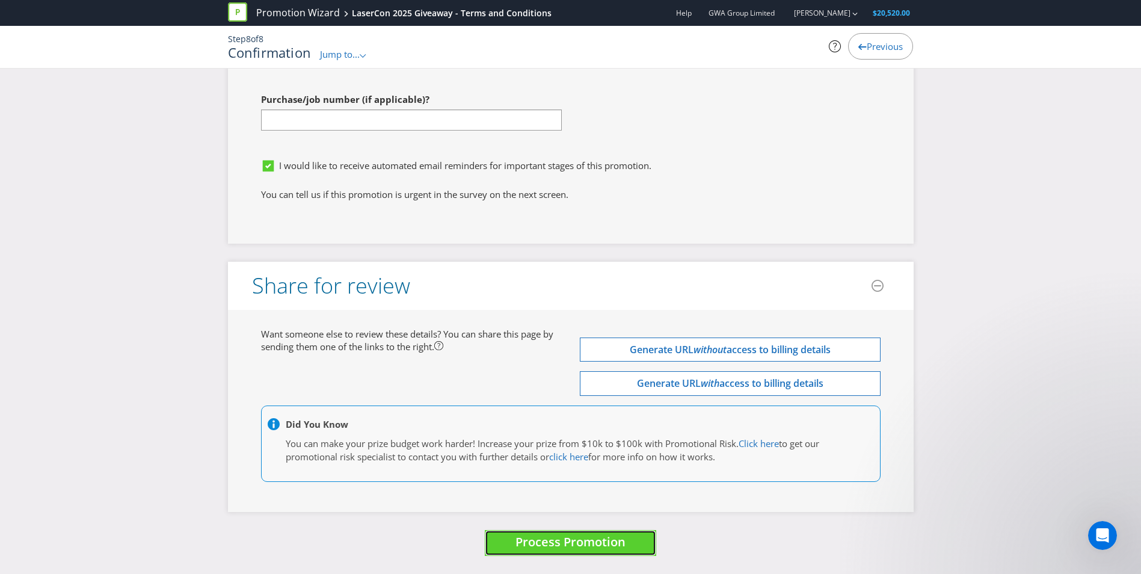
click at [614, 543] on span "Process Promotion" at bounding box center [571, 542] width 110 height 16
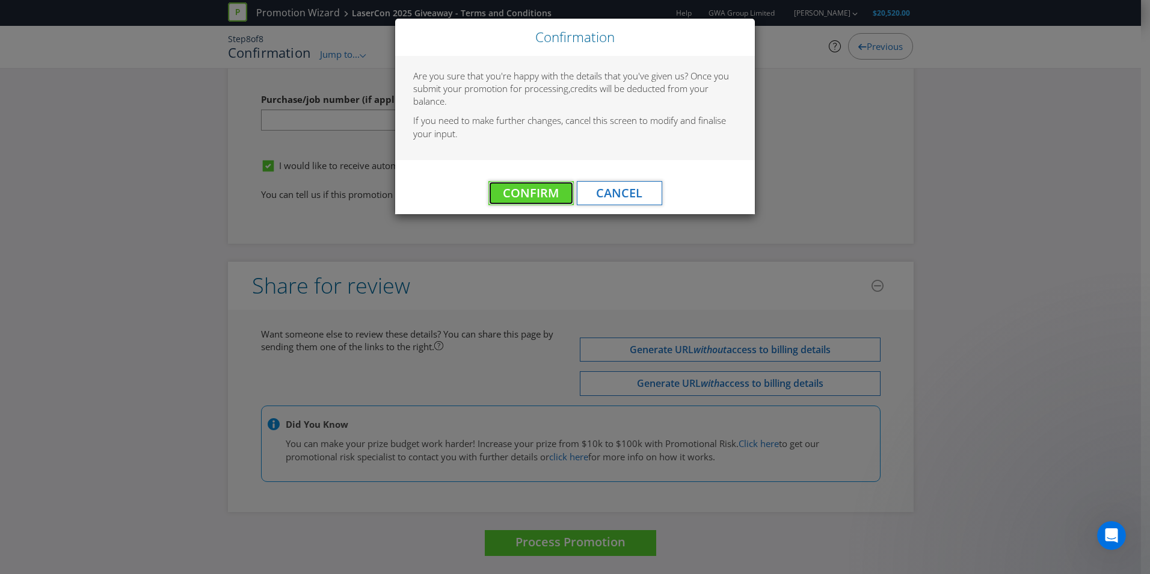
click at [526, 186] on span "Confirm" at bounding box center [531, 193] width 56 height 16
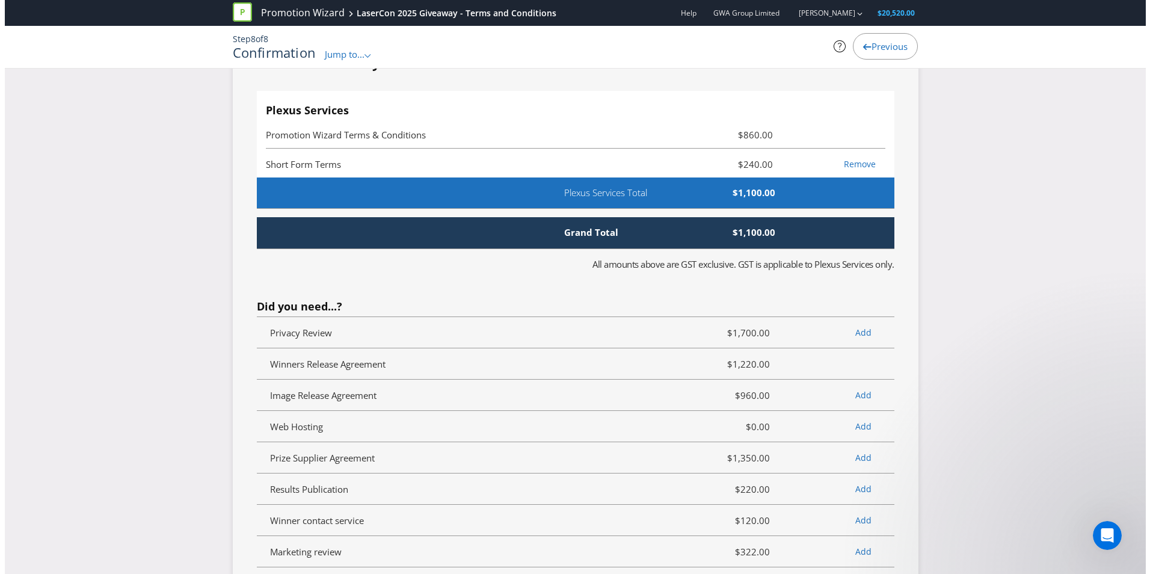
scroll to position [0, 0]
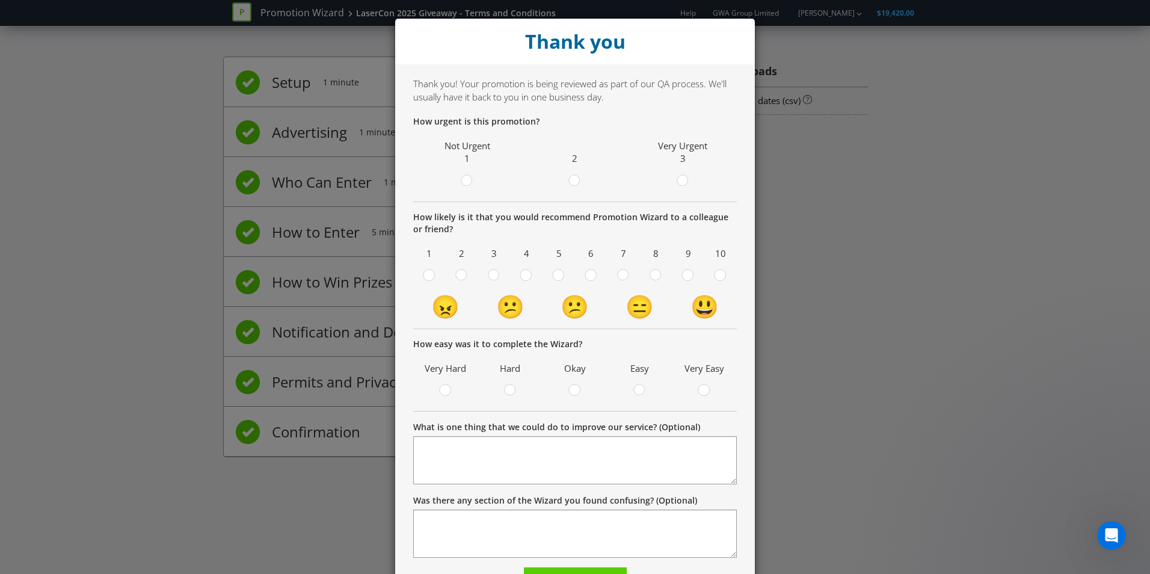
click at [680, 177] on div at bounding box center [683, 177] width 6 height 6
click at [0, 0] on input "radio" at bounding box center [0, 0] width 0 height 0
click at [678, 271] on label at bounding box center [688, 276] width 20 height 15
click at [0, 0] on input "radio" at bounding box center [0, 0] width 0 height 0
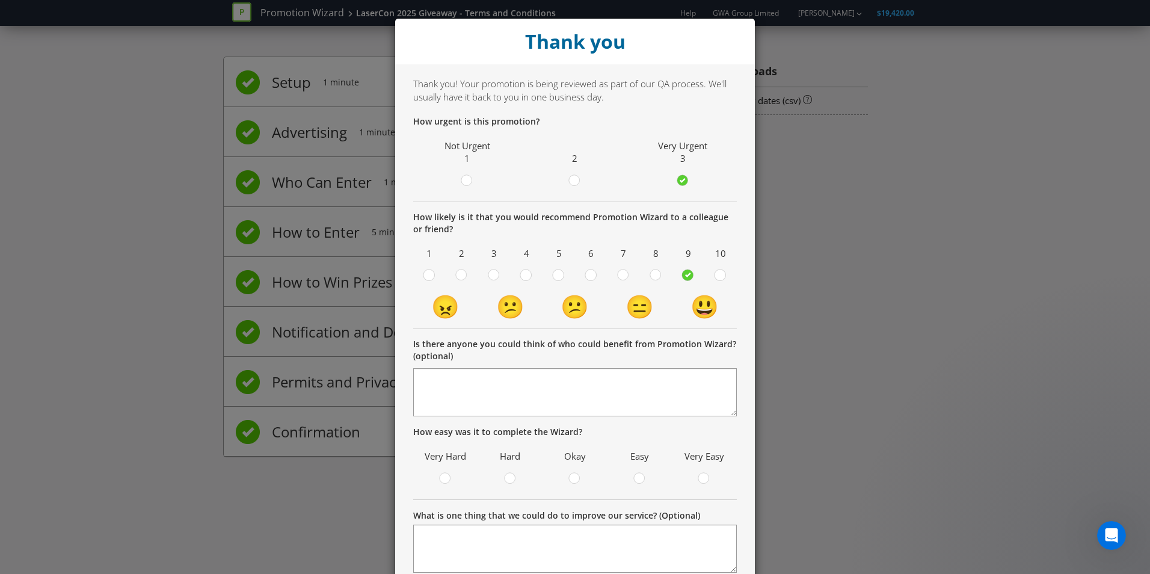
click at [695, 266] on div "9" at bounding box center [688, 264] width 26 height 40
click at [711, 266] on div "10" at bounding box center [721, 264] width 26 height 40
click at [718, 274] on div at bounding box center [721, 271] width 6 height 6
click at [0, 0] on input "radio" at bounding box center [0, 0] width 0 height 0
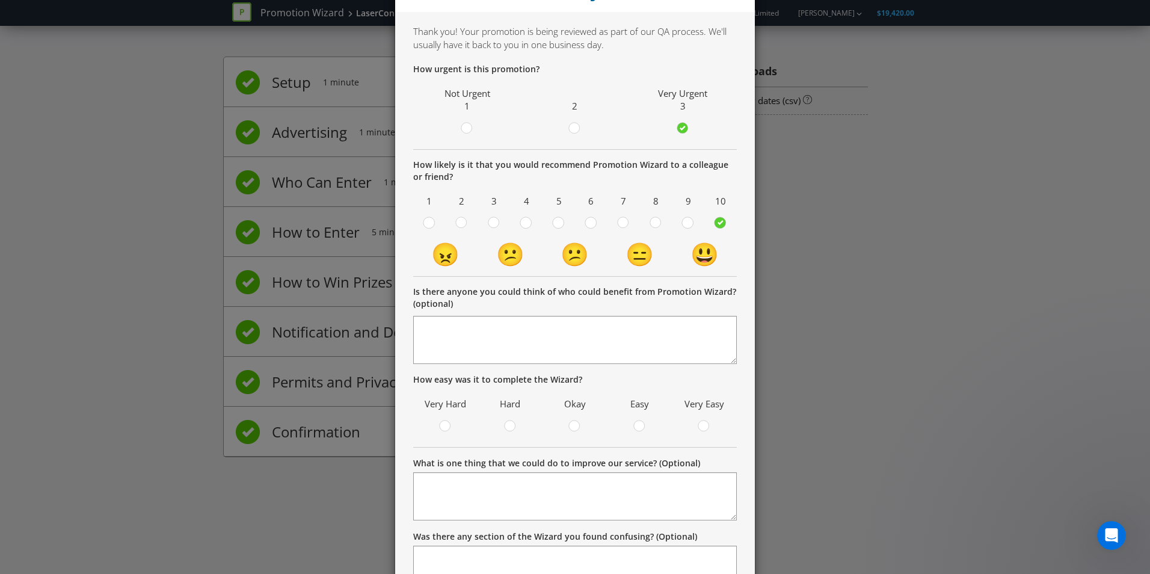
scroll to position [120, 0]
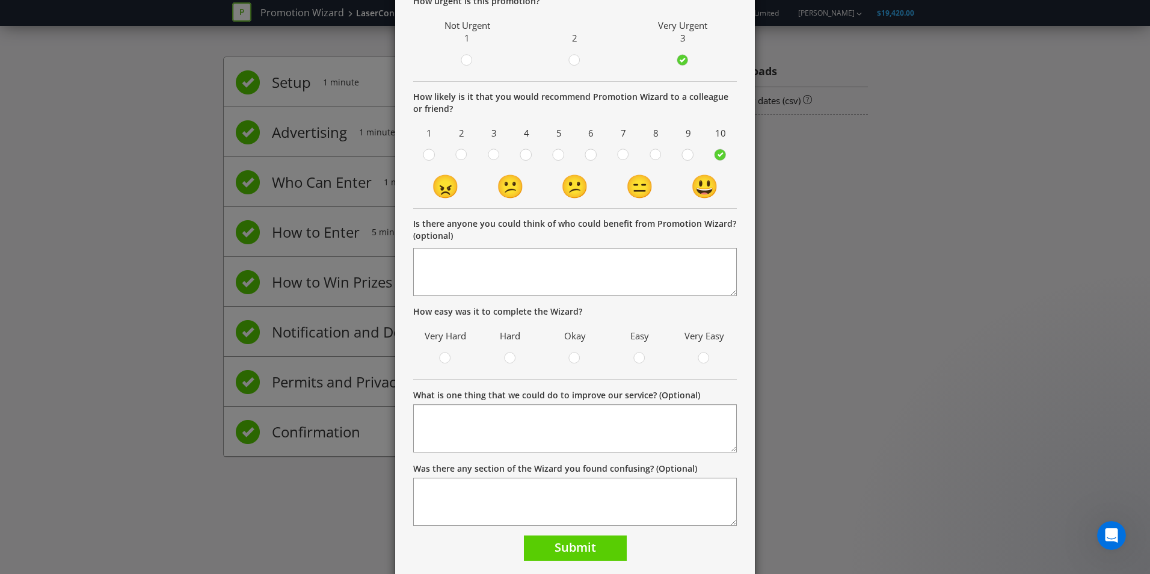
click at [640, 364] on div at bounding box center [640, 359] width 12 height 15
click at [0, 0] on input "radio" at bounding box center [0, 0] width 0 height 0
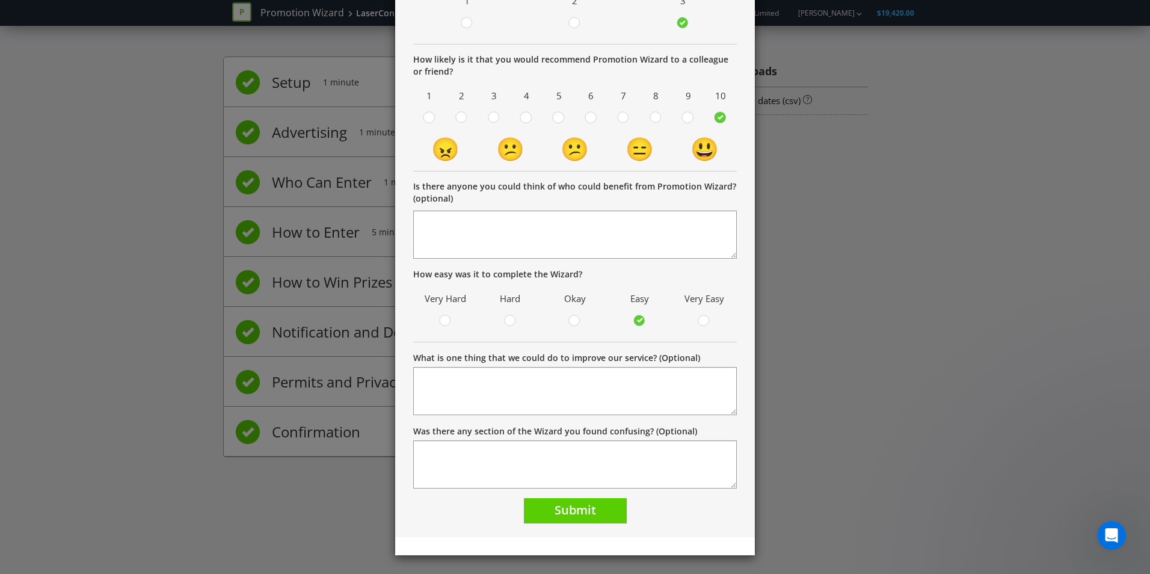
click at [578, 366] on div "What is one thing that we could do to improve our service? (Optional)" at bounding box center [575, 383] width 324 height 64
click at [575, 377] on textarea "What is one thing that we could do to improve our service? (Optional)" at bounding box center [575, 391] width 324 height 48
type textarea "More 'Entry Methods'"
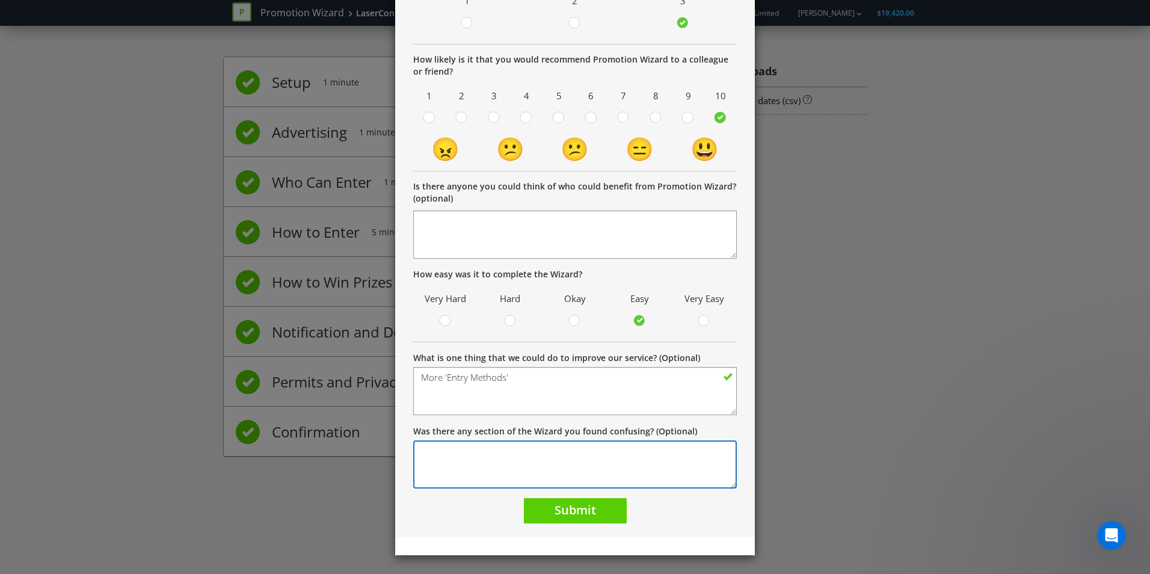
click at [532, 470] on textarea "Was there any section of the Wizard you found confusing? (Optional)" at bounding box center [575, 464] width 324 height 48
click at [535, 471] on textarea "Was there any section of the Wizard you found confusing? (Optional)" at bounding box center [575, 464] width 324 height 48
type textarea "N"
type textarea "T"
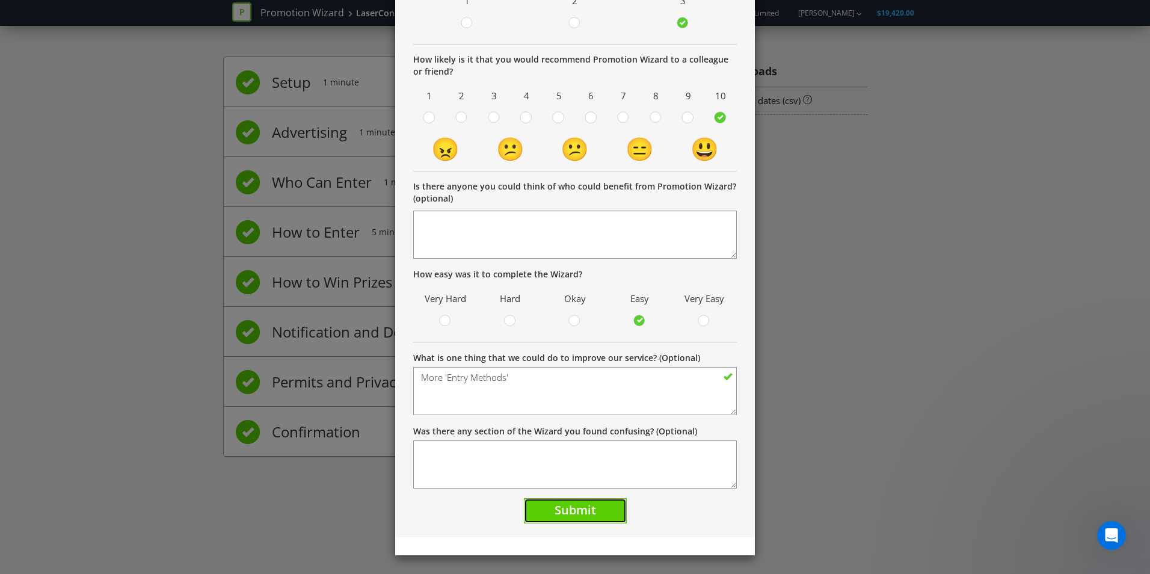
click at [605, 500] on button "Submit" at bounding box center [575, 511] width 103 height 26
